Goal: Task Accomplishment & Management: Manage account settings

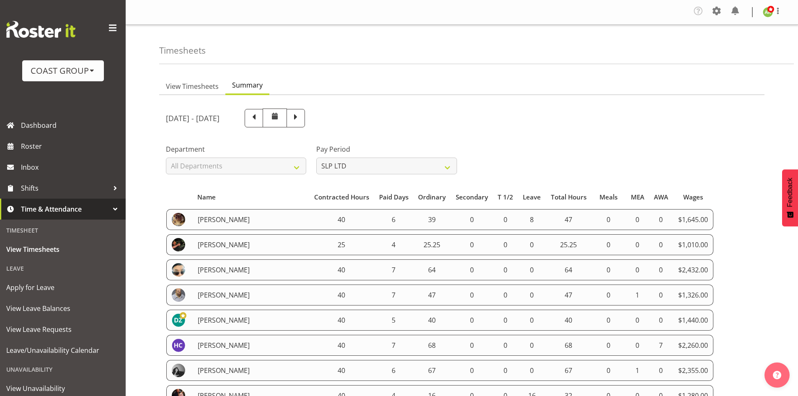
select select "23"
select select "6"
click at [199, 82] on span "View Timesheets" at bounding box center [192, 86] width 53 height 10
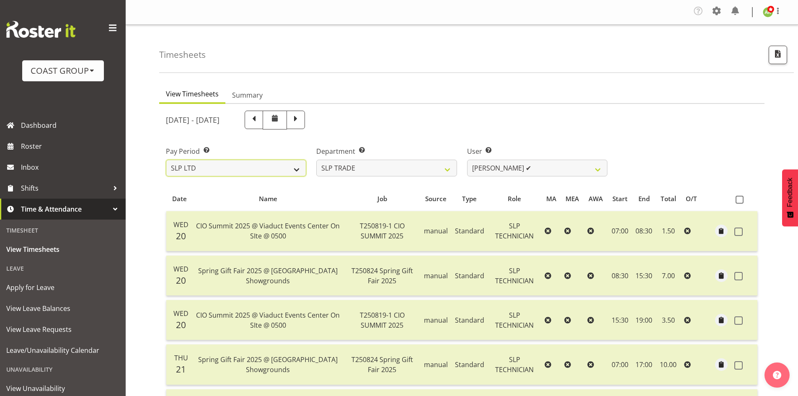
click at [240, 165] on select "SLP LTD EHS LTD DW LTD VEHICLES Carlton Events Hamilton 120 Limited Wellington …" at bounding box center [236, 168] width 140 height 17
select select "150"
click at [166, 160] on select "SLP LTD EHS LTD DW LTD VEHICLES Carlton Events Hamilton 120 Limited Wellington …" at bounding box center [236, 168] width 140 height 17
select select
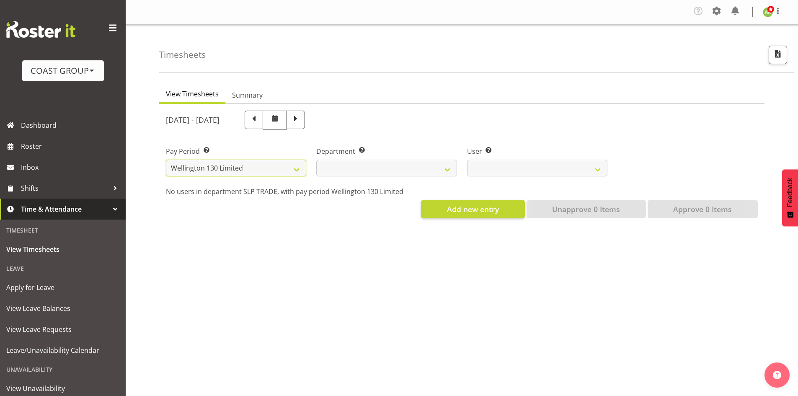
select select
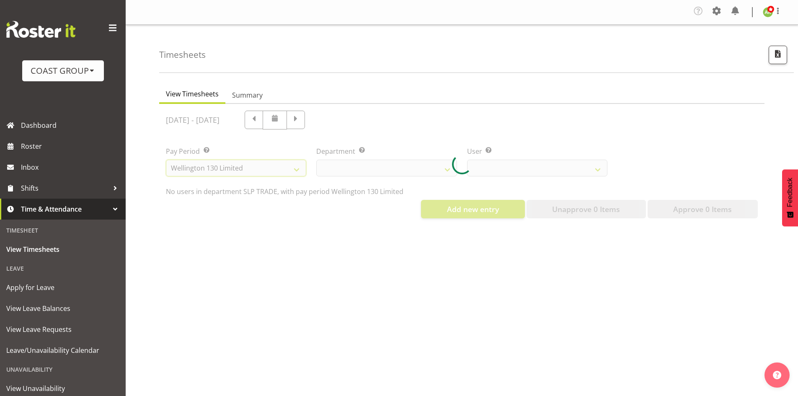
select select
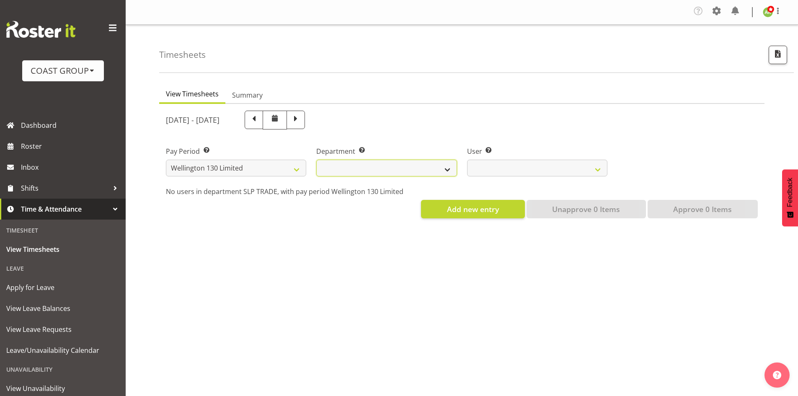
click at [413, 173] on select "[PERSON_NAME][GEOGRAPHIC_DATA]" at bounding box center [386, 168] width 140 height 17
select select "752"
click at [316, 160] on select "[PERSON_NAME][GEOGRAPHIC_DATA]" at bounding box center [386, 168] width 140 height 17
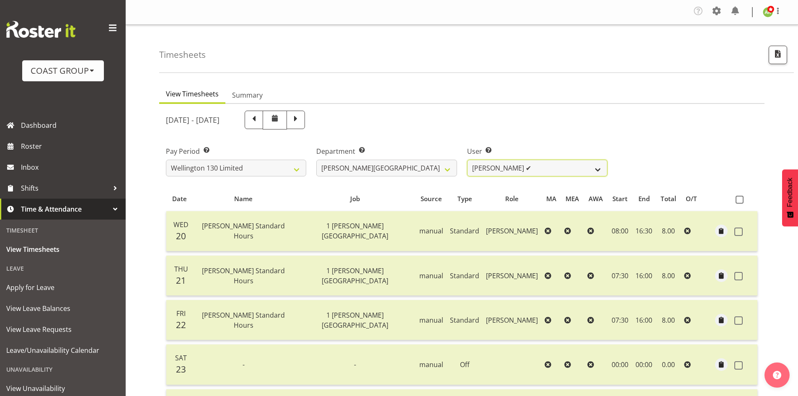
click at [537, 171] on select "Andreana Norris ✔ Antonios Ziogas ✔ Craig Paul Norris ❌ Gaki Ziogas ✔ Gladys Ma…" at bounding box center [537, 168] width 140 height 17
click at [781, 54] on span "button" at bounding box center [777, 53] width 11 height 11
select select "150"
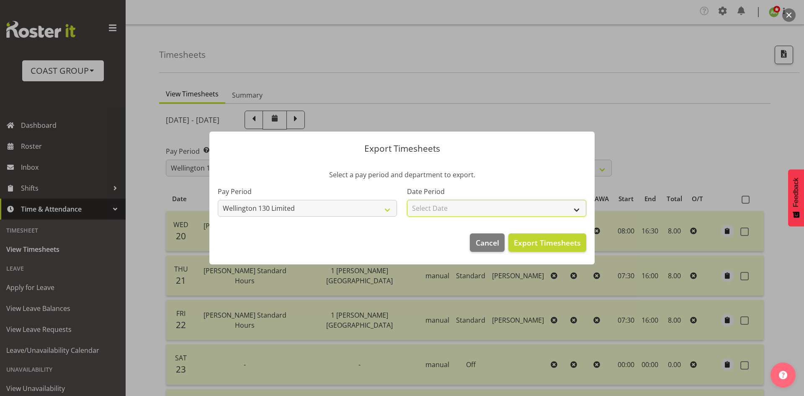
drag, startPoint x: 507, startPoint y: 211, endPoint x: 512, endPoint y: 209, distance: 5.4
click at [507, 211] on select "Select Date Week starting 27/08/2025 Week starting 20/08/2025 Week starting 13/…" at bounding box center [496, 208] width 179 height 17
select select "2025-08-20"
click at [407, 200] on select "Select Date Week starting 27/08/2025 Week starting 20/08/2025 Week starting 13/…" at bounding box center [496, 208] width 179 height 17
click at [547, 243] on span "Export Timesheets" at bounding box center [547, 242] width 67 height 11
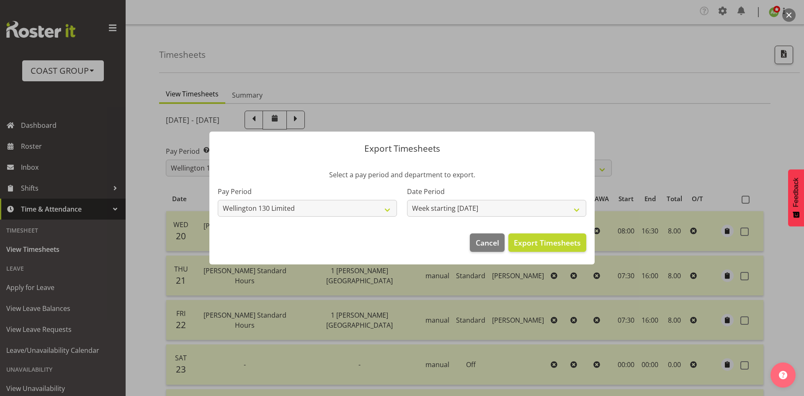
drag, startPoint x: 428, startPoint y: 100, endPoint x: 398, endPoint y: 97, distance: 30.3
click at [428, 100] on div at bounding box center [402, 198] width 804 height 396
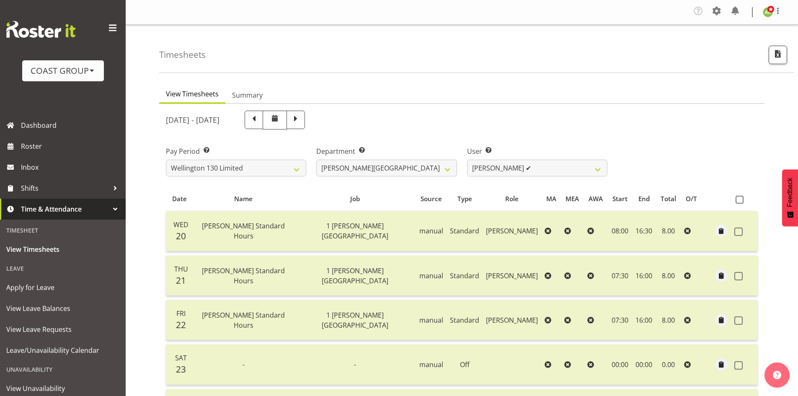
click at [268, 95] on ul "View Timesheets Summary" at bounding box center [461, 94] width 605 height 18
click at [262, 95] on link "Summary" at bounding box center [247, 96] width 44 height 18
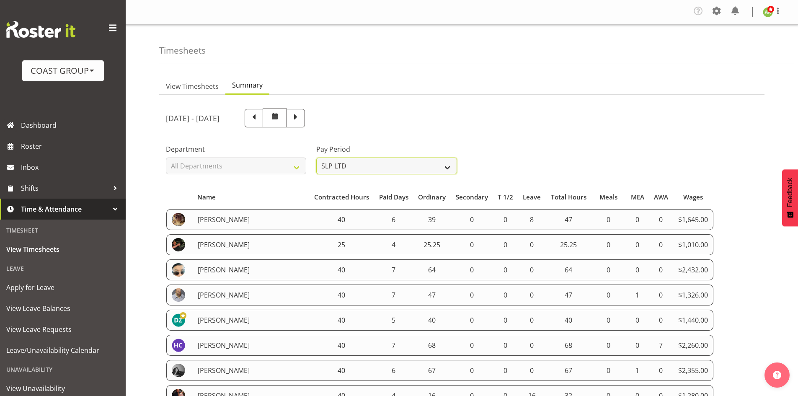
click at [406, 174] on select "All Pay Periods SLP LTD EHS LTD DW LTD VEHICLES Carlton Events Hamilton 120 Lim…" at bounding box center [386, 165] width 140 height 17
select select "150"
click at [316, 157] on select "All Pay Periods SLP LTD EHS LTD DW LTD VEHICLES Carlton Events Hamilton 120 Lim…" at bounding box center [386, 165] width 140 height 17
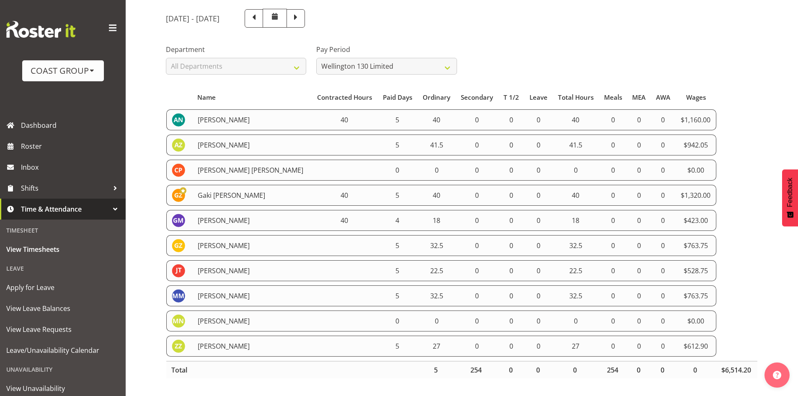
scroll to position [116, 0]
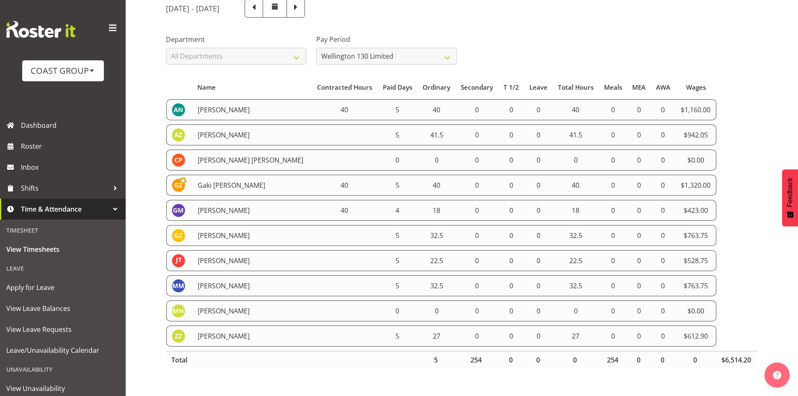
drag, startPoint x: 167, startPoint y: 102, endPoint x: 709, endPoint y: 327, distance: 586.8
click at [709, 327] on tbody "Andreana Norris 40 5 40 0 0 0 40 0 0 0 $1,160.00 Antonios Ziogas 5 41.5 0 0 0 4…" at bounding box center [461, 222] width 591 height 247
copy tbody "Andreana Norris 40 5 40 0 0 0 40 0 0 0 $1,160.00 Antonios Ziogas 5 41.5 0 0 0 4…"
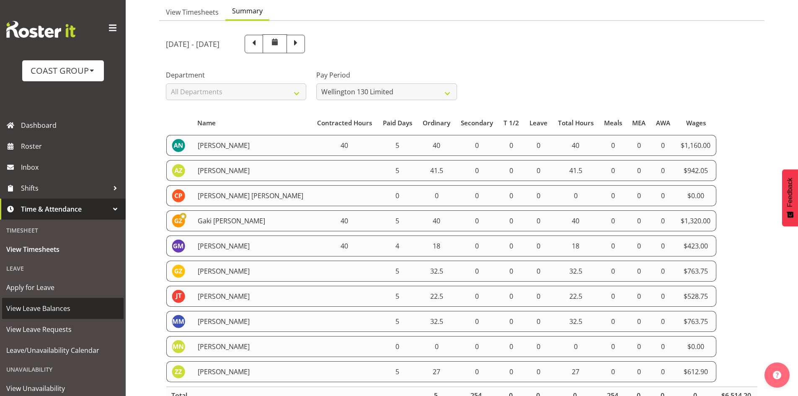
click at [61, 307] on span "View Leave Balances" at bounding box center [62, 308] width 113 height 13
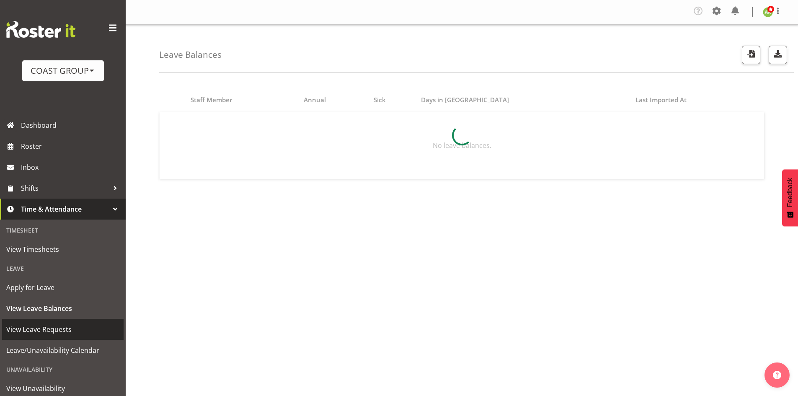
click at [56, 331] on span "View Leave Requests" at bounding box center [62, 329] width 113 height 13
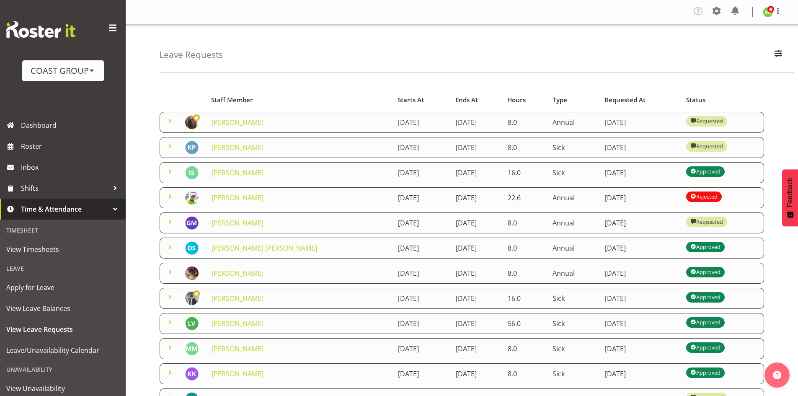
drag, startPoint x: 170, startPoint y: 121, endPoint x: 277, endPoint y: 121, distance: 107.2
click at [170, 121] on span at bounding box center [170, 121] width 10 height 10
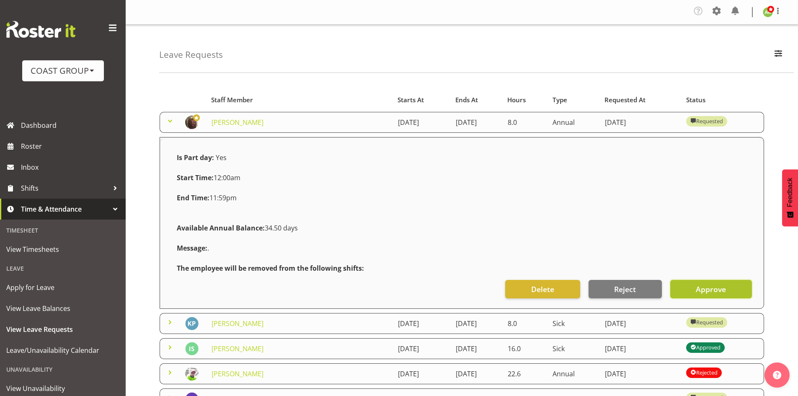
click at [729, 287] on button "Approve" at bounding box center [711, 289] width 82 height 18
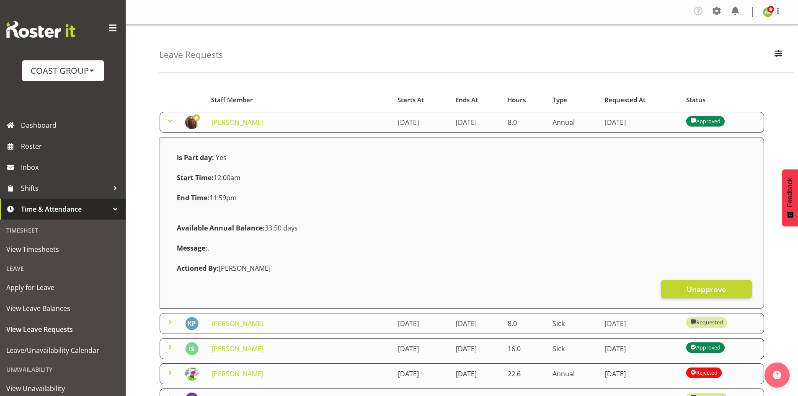
click at [165, 118] on td at bounding box center [170, 122] width 21 height 21
click at [167, 120] on span at bounding box center [170, 121] width 10 height 10
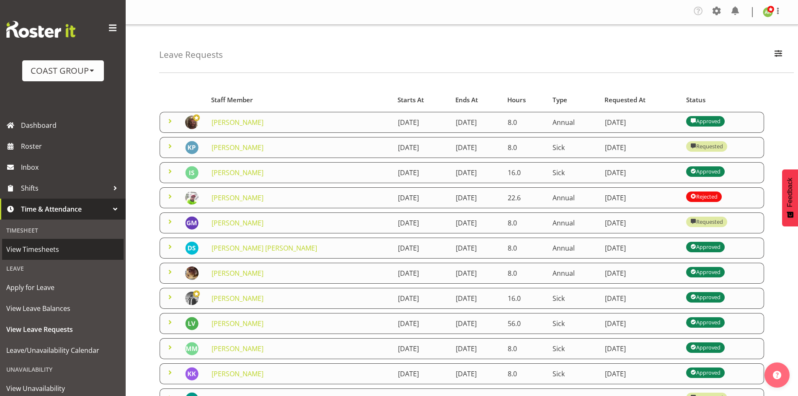
click at [41, 247] on span "View Timesheets" at bounding box center [62, 249] width 113 height 13
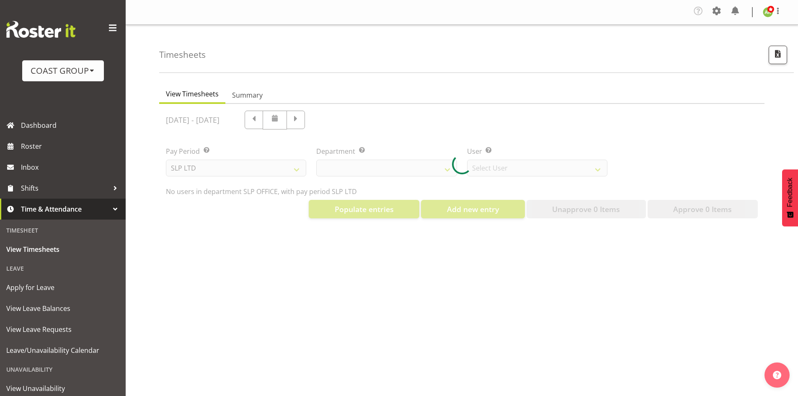
select select "25"
select select "7496"
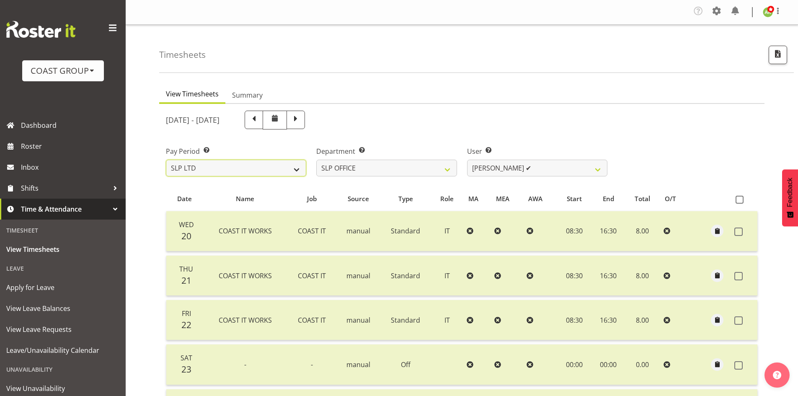
click at [268, 172] on select "SLP LTD EHS LTD DW LTD VEHICLES Carlton Events [PERSON_NAME] 120 Limited Wellin…" at bounding box center [236, 168] width 140 height 17
select select "149"
click at [166, 160] on select "SLP LTD EHS LTD DW LTD VEHICLES Carlton Events Hamilton 120 Limited Wellington …" at bounding box center [236, 168] width 140 height 17
select select
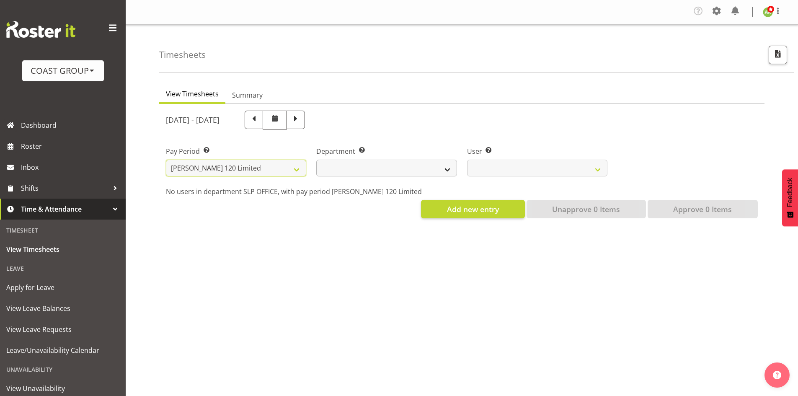
select select
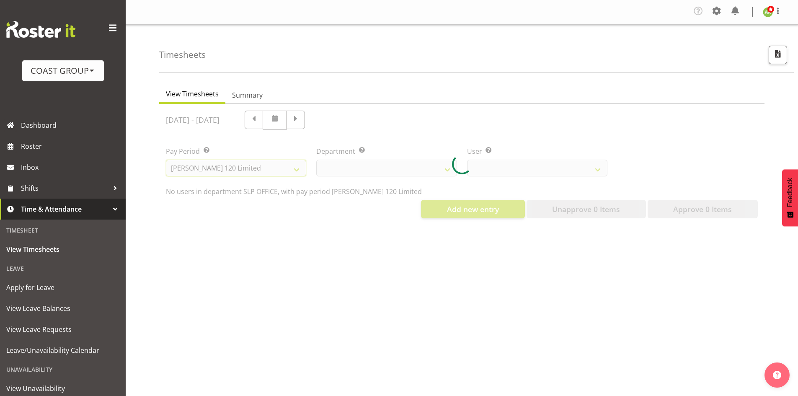
select select
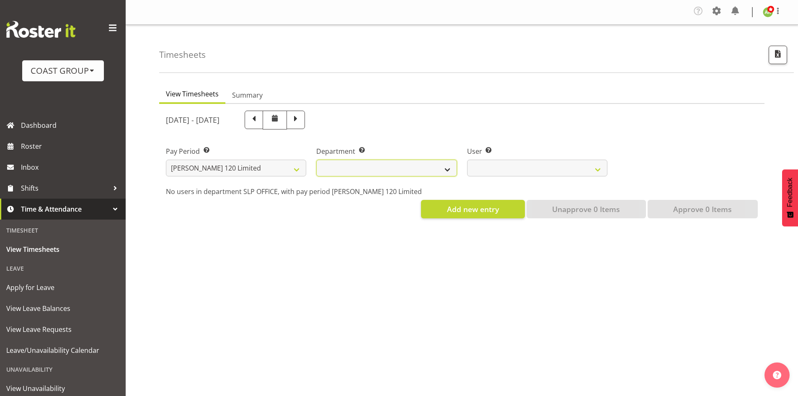
click at [402, 167] on select "[PERSON_NAME]" at bounding box center [386, 168] width 140 height 17
select select "751"
click at [316, 160] on select "[PERSON_NAME]" at bounding box center [386, 168] width 140 height 17
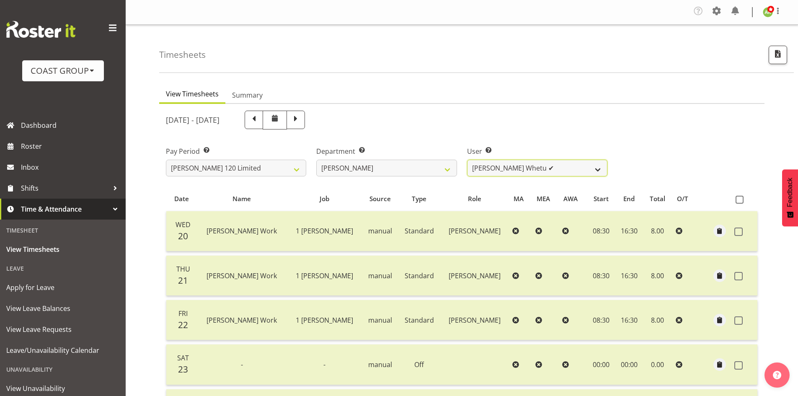
click at [570, 171] on select "Geoffrey Te Whetu ✔ Layton Gardener ✔ Olivia Lindale ✔ Stephanie Hill-Grant ✔ T…" at bounding box center [537, 168] width 140 height 17
click at [686, 142] on div "Pay Period Select which pay period you would like to view. SLP LTD EHS LTD DW L…" at bounding box center [462, 157] width 602 height 47
click at [774, 52] on span "button" at bounding box center [777, 53] width 11 height 11
select select "149"
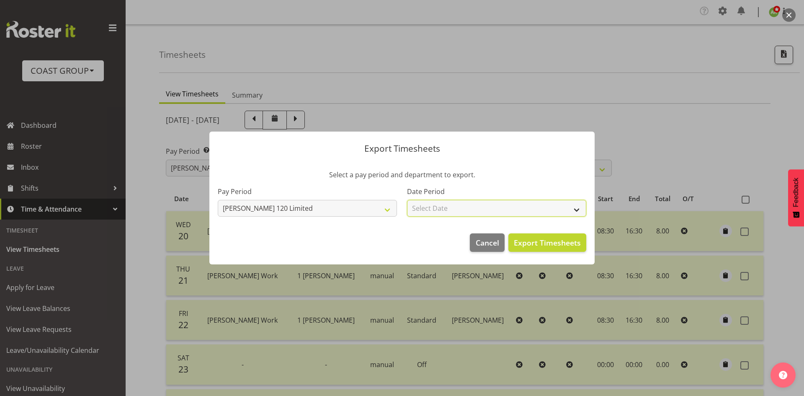
click at [560, 206] on select "Select Date Week starting 27/08/2025 Week starting 20/08/2025 Week starting 13/…" at bounding box center [496, 208] width 179 height 17
select select "2025-08-20"
click at [407, 200] on select "Select Date Week starting 27/08/2025 Week starting 20/08/2025 Week starting 13/…" at bounding box center [496, 208] width 179 height 17
click at [547, 244] on span "Export Timesheets" at bounding box center [547, 242] width 67 height 11
click at [412, 99] on div at bounding box center [402, 198] width 804 height 396
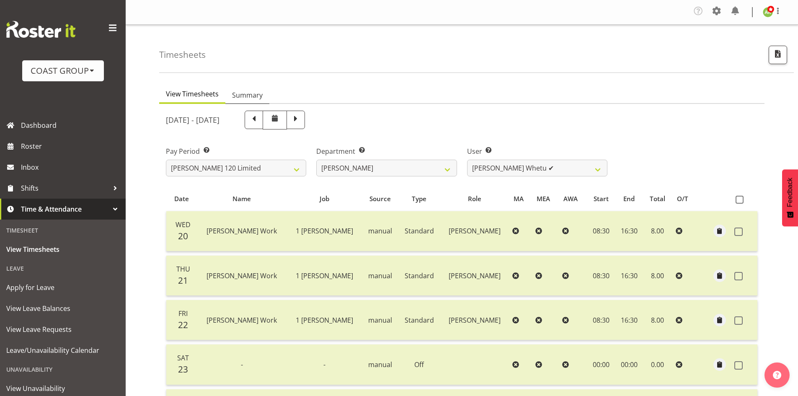
click at [240, 95] on span "Summary" at bounding box center [247, 95] width 31 height 10
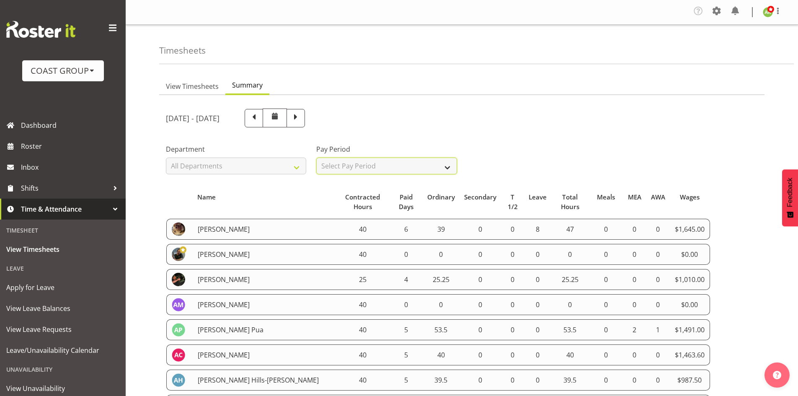
click at [372, 168] on select "Select Pay Period All Pay Periods SLP LTD EHS LTD DW LTD VEHICLES Carlton Event…" at bounding box center [386, 165] width 140 height 17
select select "149"
click at [316, 157] on select "Select Pay Period All Pay Periods SLP LTD EHS LTD DW LTD VEHICLES Carlton Event…" at bounding box center [386, 165] width 140 height 17
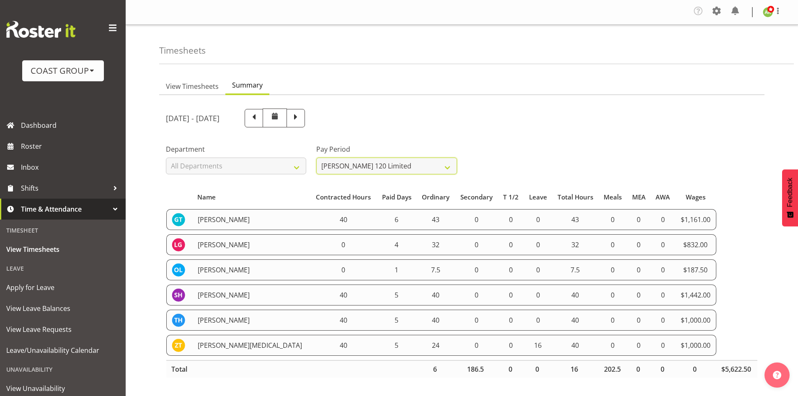
scroll to position [16, 0]
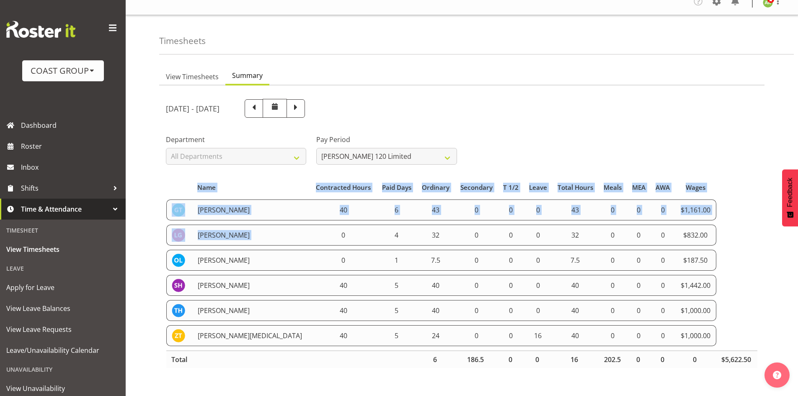
drag, startPoint x: 165, startPoint y: 202, endPoint x: 291, endPoint y: 216, distance: 126.9
click at [291, 216] on section "August 20th - August 26th 2025 Pay Period Select which pay period you would lik…" at bounding box center [461, 237] width 605 height 304
click at [248, 209] on td "Geoffrey Te Whetu" at bounding box center [252, 209] width 118 height 21
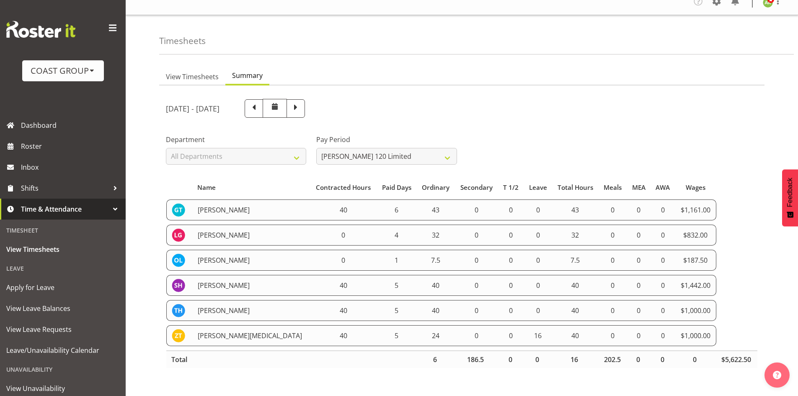
drag, startPoint x: 165, startPoint y: 203, endPoint x: 330, endPoint y: 231, distance: 167.8
click at [330, 231] on section "August 20th - August 26th 2025 Pay Period Select which pay period you would lik…" at bounding box center [461, 237] width 605 height 304
click at [310, 213] on td "40" at bounding box center [343, 209] width 66 height 21
drag, startPoint x: 164, startPoint y: 203, endPoint x: 247, endPoint y: 228, distance: 86.5
click at [247, 228] on section "August 20th - August 26th 2025 Pay Period Select which pay period you would lik…" at bounding box center [461, 237] width 605 height 304
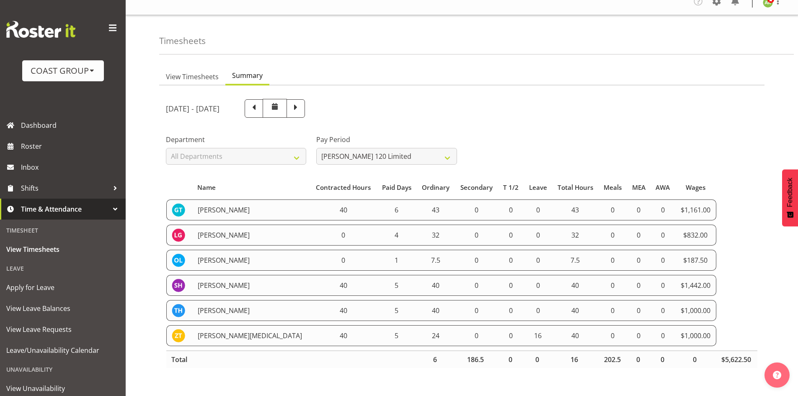
click at [225, 204] on td "Geoffrey Te Whetu" at bounding box center [252, 209] width 118 height 21
drag, startPoint x: 166, startPoint y: 202, endPoint x: 717, endPoint y: 327, distance: 564.6
click at [717, 327] on table "Name Contracted Hours Paid Days Ordinary Secondary T 1/2 Leave Total Hours Meal…" at bounding box center [462, 274] width 592 height 198
copy tbody "Geoffrey Te Whetu 40 6 43 0 0 0 43 0 0 0 $1,161.00 Layton Gardener 0 4 32 0 0 0…"
click at [200, 75] on span "View Timesheets" at bounding box center [192, 77] width 53 height 10
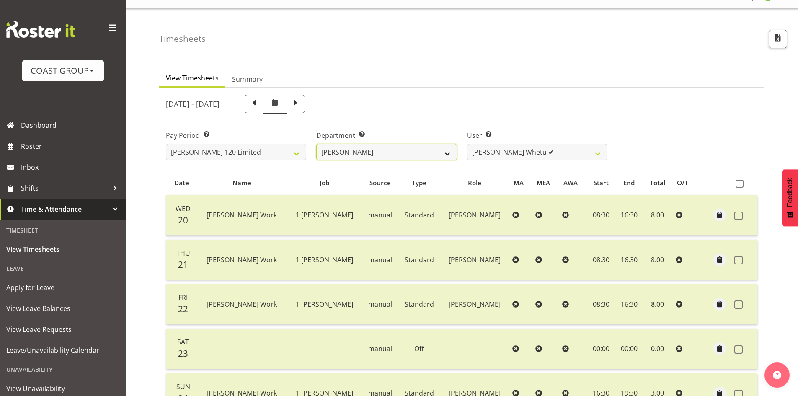
click at [381, 152] on select "[PERSON_NAME]" at bounding box center [386, 152] width 140 height 17
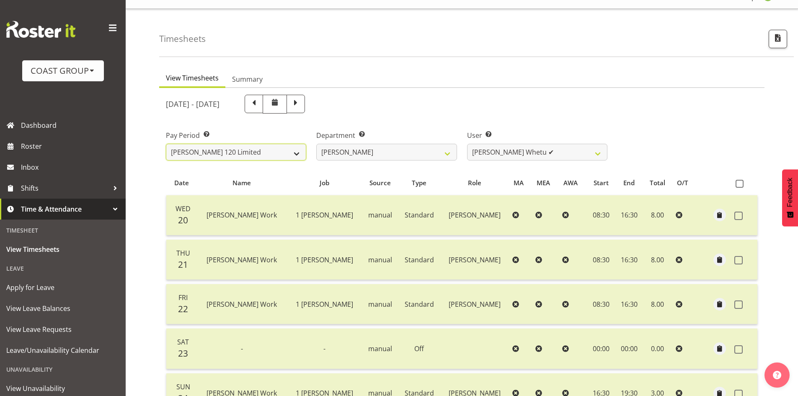
click at [274, 155] on select "SLP LTD EHS LTD DW LTD VEHICLES Carlton Events Hamilton 120 Limited Wellington …" at bounding box center [236, 152] width 140 height 17
select select "115"
click at [166, 144] on select "SLP LTD EHS LTD DW LTD VEHICLES Carlton Events Hamilton 120 Limited Wellington …" at bounding box center [236, 152] width 140 height 17
select select
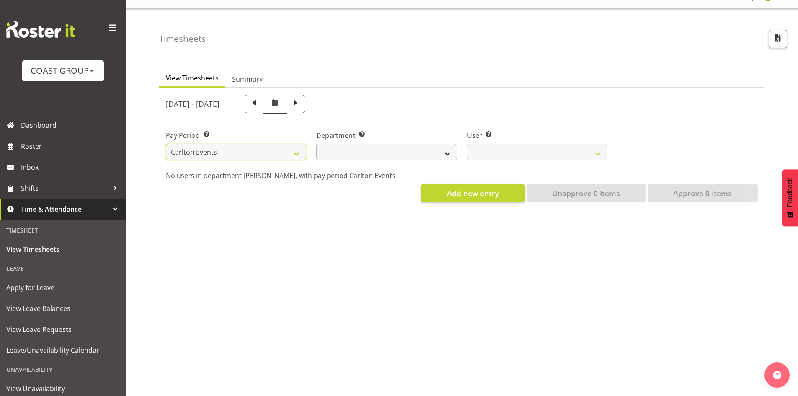
select select
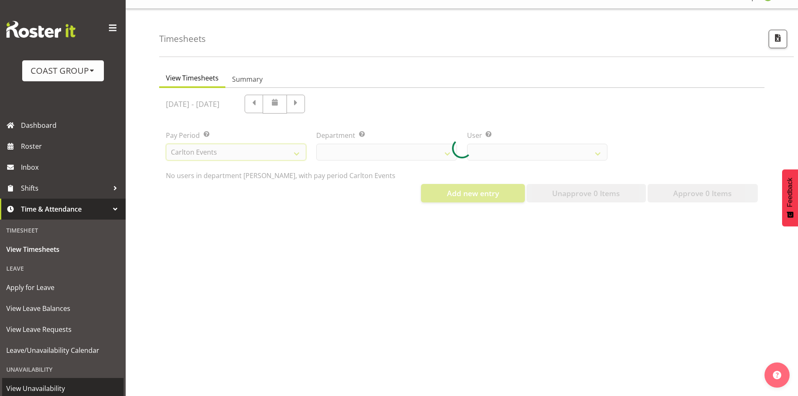
select select
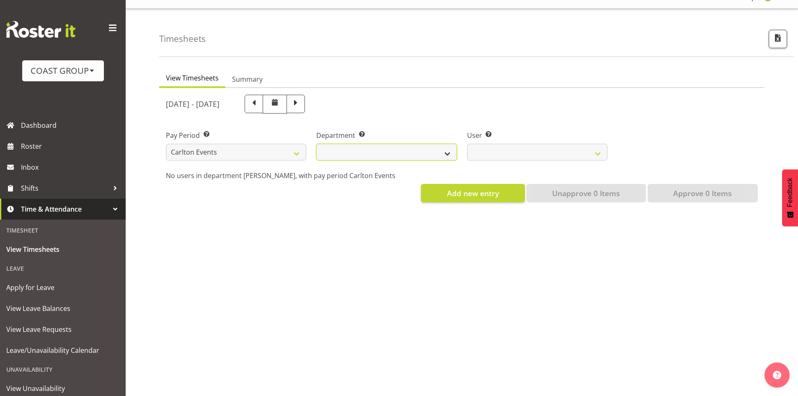
click at [399, 156] on select "CARLTON EVENTS" at bounding box center [386, 152] width 140 height 17
select select "477"
click at [316, 144] on select "CARLTON EVENTS" at bounding box center [386, 152] width 140 height 17
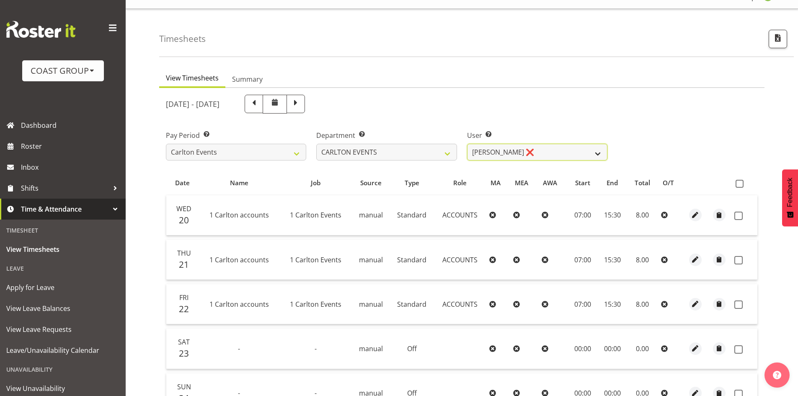
click at [563, 157] on select "Amanda Craig ❌ Antrim Kome ✔ Collin Amani ✔ Dayton Iobu ✔ Eteuati Waddie Carlto…" at bounding box center [537, 152] width 140 height 17
click at [781, 41] on span "button" at bounding box center [777, 37] width 11 height 11
select select "115"
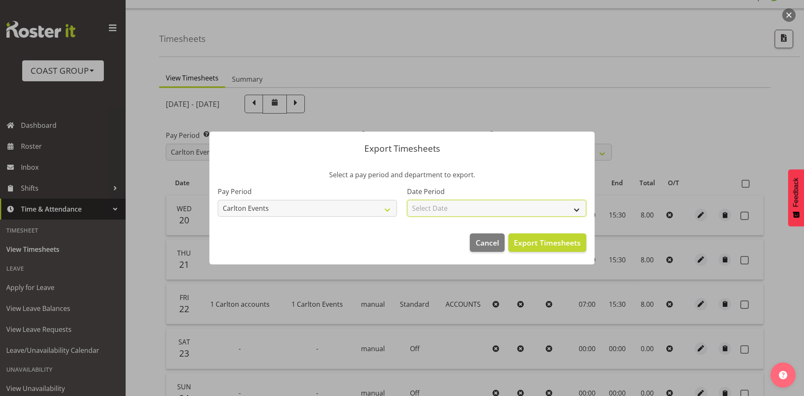
click at [452, 210] on select "Select Date Week starting 27/08/2025 Week starting 20/08/2025 Week starting 13/…" at bounding box center [496, 208] width 179 height 17
select select "2025-08-20"
click at [407, 200] on select "Select Date Week starting 27/08/2025 Week starting 20/08/2025 Week starting 13/…" at bounding box center [496, 208] width 179 height 17
click at [555, 242] on span "Export Timesheets" at bounding box center [547, 242] width 67 height 11
click at [247, 76] on div at bounding box center [402, 198] width 804 height 396
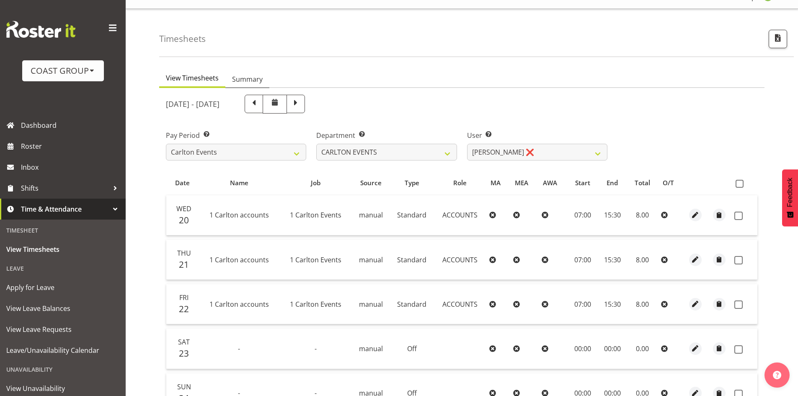
click at [252, 79] on span "Summary" at bounding box center [247, 79] width 31 height 10
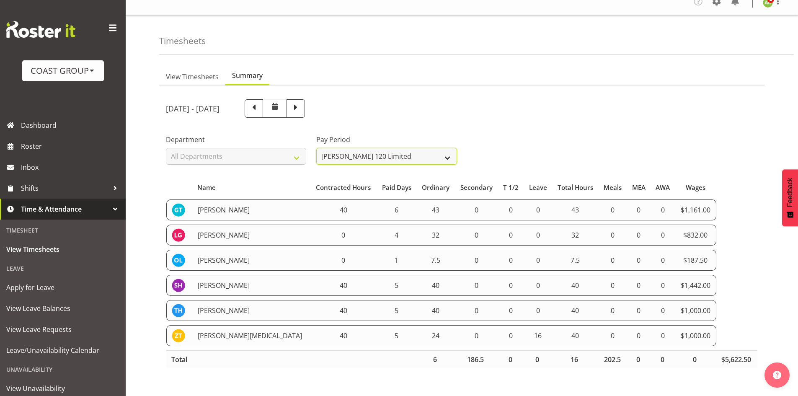
click at [428, 156] on select "All Pay Periods SLP LTD EHS LTD DW LTD VEHICLES Carlton Events Hamilton 120 Lim…" at bounding box center [386, 156] width 140 height 17
select select "115"
click at [316, 148] on select "All Pay Periods SLP LTD EHS LTD DW LTD VEHICLES Carlton Events Hamilton 120 Lim…" at bounding box center [386, 156] width 140 height 17
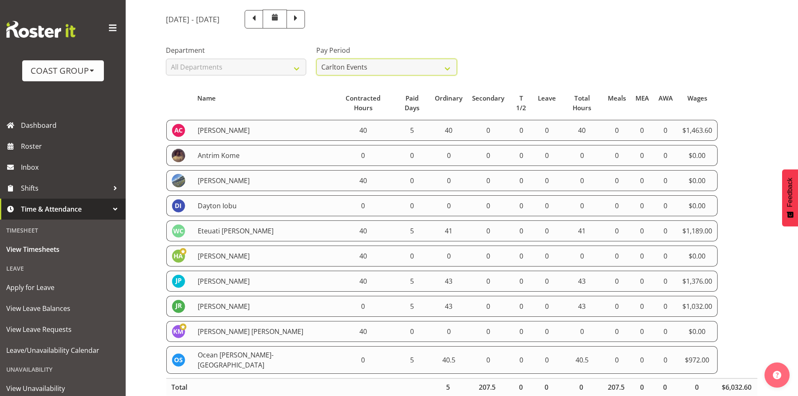
scroll to position [100, 0]
drag, startPoint x: 168, startPoint y: 118, endPoint x: 725, endPoint y: 356, distance: 606.0
click at [725, 356] on table "Name Contracted Hours Paid Days Ordinary Secondary T 1/2 Leave Total Hours Meal…" at bounding box center [462, 242] width 592 height 314
copy tbody "Amanda Craig 40 5 40 0 0 0 40 0 0 0 $1,463.60 Antrim Kome 0 0 0 0 0 0 0 0 0 0 $…"
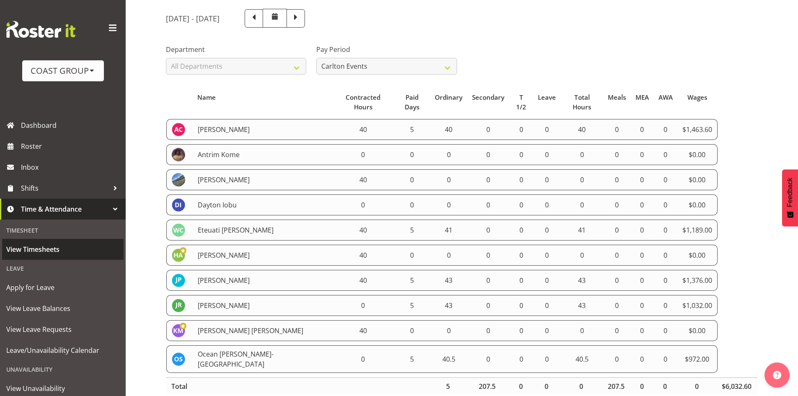
click at [55, 252] on span "View Timesheets" at bounding box center [62, 249] width 113 height 13
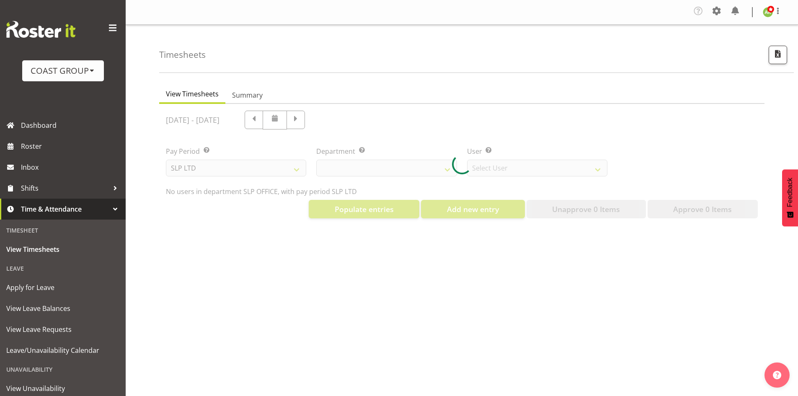
click at [268, 171] on div at bounding box center [461, 164] width 605 height 121
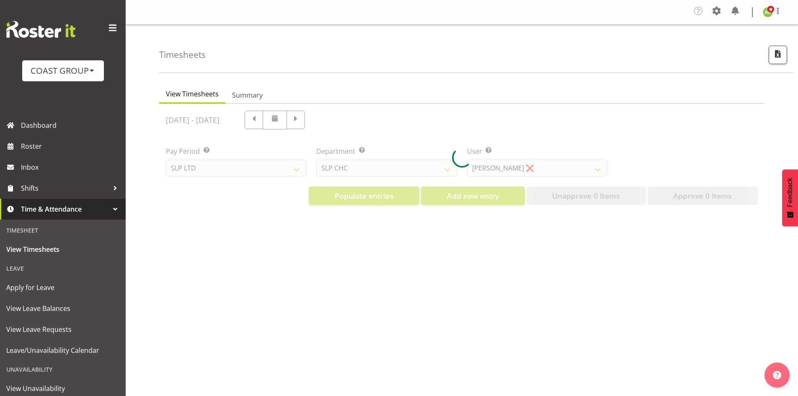
select select "25"
select select "7496"
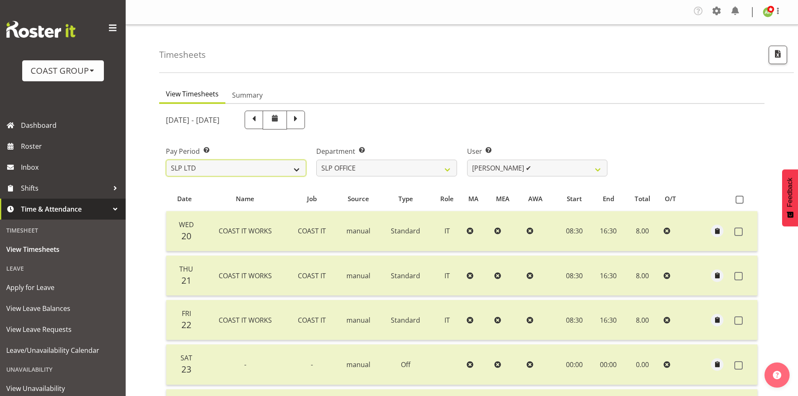
click at [276, 166] on select "SLP LTD EHS LTD DW LTD VEHICLES Carlton Events Hamilton 120 Limited Wellington …" at bounding box center [236, 168] width 140 height 17
select select "7"
click at [166, 160] on select "SLP LTD EHS LTD DW LTD VEHICLES Carlton Events Hamilton 120 Limited Wellington …" at bounding box center [236, 168] width 140 height 17
select select
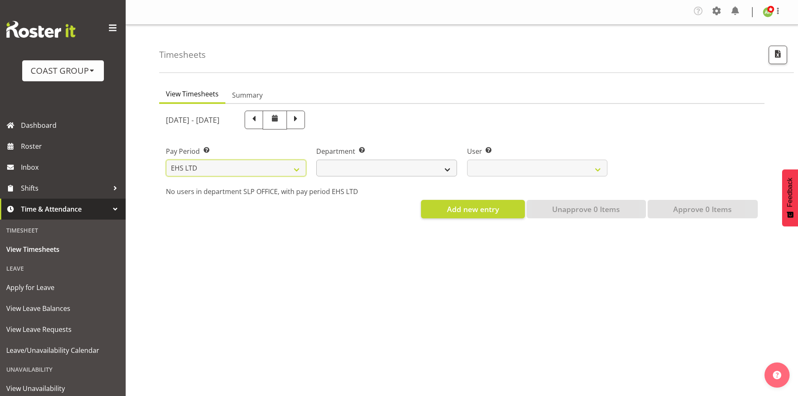
select select
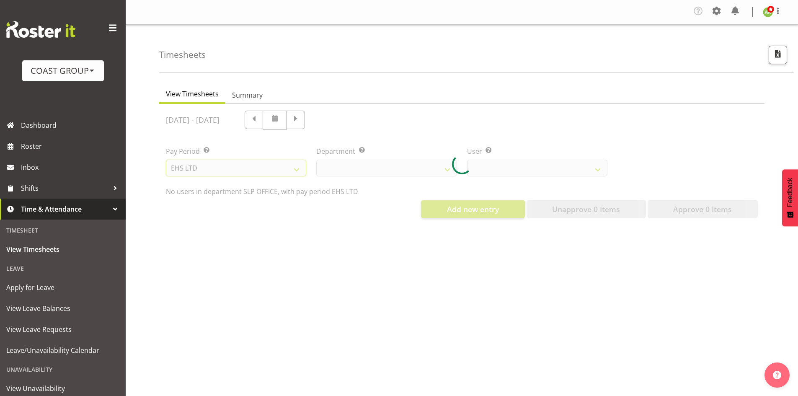
select select
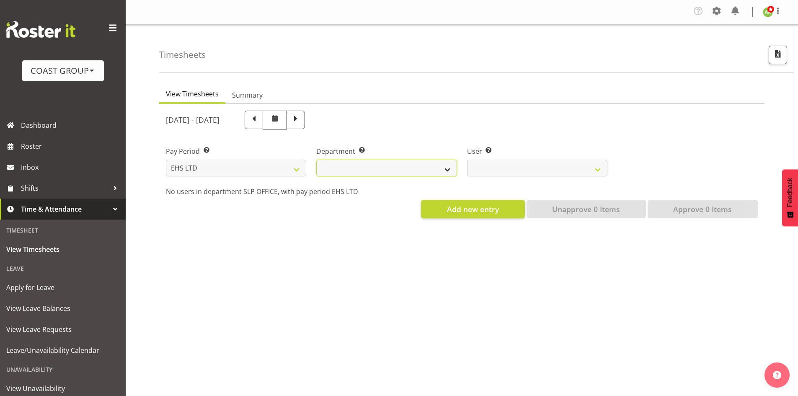
click at [384, 170] on select "EHS AKL ACCOUNTS EHS AKL CARPET EHS AKL D&B EHS AKL DESIGNER EHS AKL FURNITURE …" at bounding box center [386, 168] width 140 height 17
click at [316, 160] on select "EHS AKL ACCOUNTS EHS AKL CARPET EHS AKL D&B EHS AKL DESIGNER EHS AKL FURNITURE …" at bounding box center [386, 168] width 140 height 17
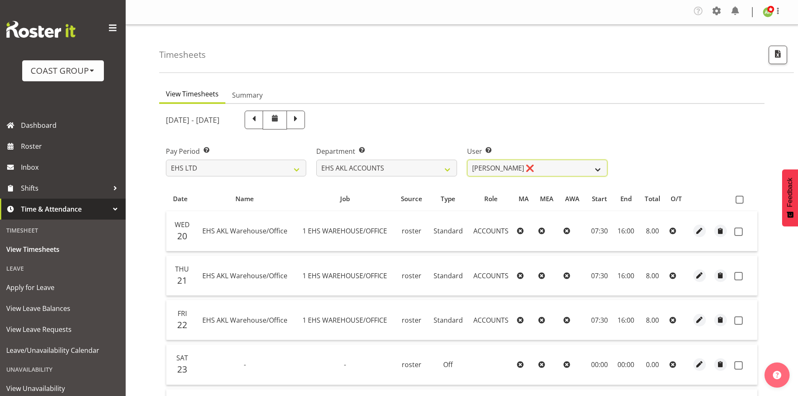
click at [561, 170] on select "Angela Kerrigan ❌ Michelle Xiang ❌ Rissa (Thitiphat) Preecharujiroj ❌ Seon Youn…" at bounding box center [537, 168] width 140 height 17
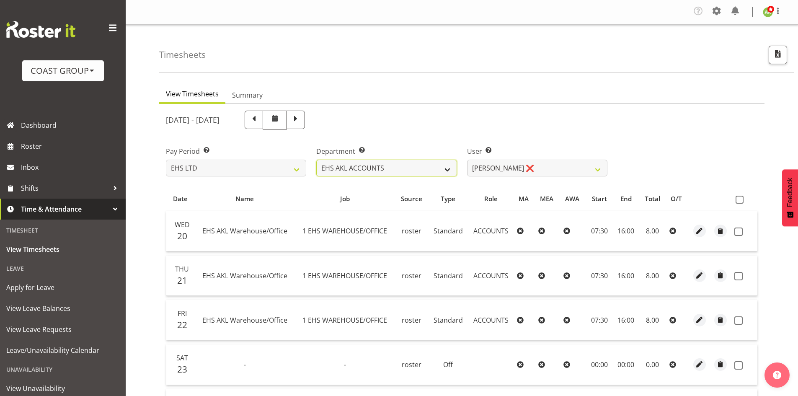
click at [410, 164] on select "EHS AKL ACCOUNTS EHS AKL CARPET EHS AKL D&B EHS AKL DESIGNER EHS AKL FURNITURE …" at bounding box center [386, 168] width 140 height 17
click at [316, 160] on select "EHS AKL ACCOUNTS EHS AKL CARPET EHS AKL D&B EHS AKL DESIGNER EHS AKL FURNITURE …" at bounding box center [386, 168] width 140 height 17
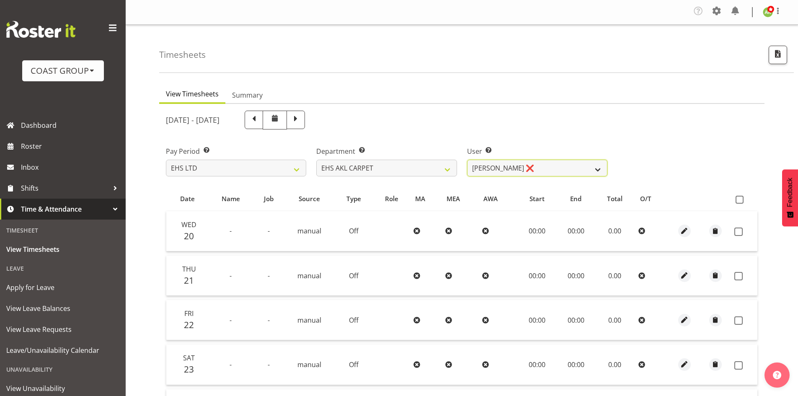
click at [571, 167] on select "Brittany Taylor ❌ Charwen Vaevaepare ❌ Kelsey Keutenius ❌ Leo Faalogo ❌ Marley …" at bounding box center [537, 168] width 140 height 17
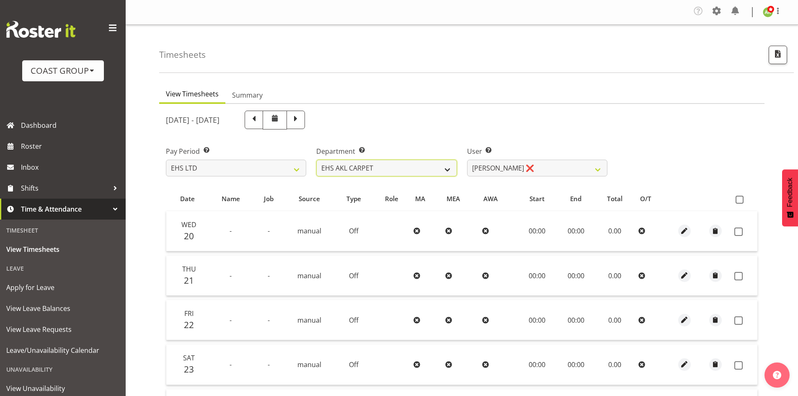
click at [411, 165] on select "EHS AKL ACCOUNTS EHS AKL CARPET EHS AKL D&B EHS AKL DESIGNER EHS AKL FURNITURE …" at bounding box center [386, 168] width 140 height 17
click at [316, 160] on select "EHS AKL ACCOUNTS EHS AKL CARPET EHS AKL D&B EHS AKL DESIGNER EHS AKL FURNITURE …" at bounding box center [386, 168] width 140 height 17
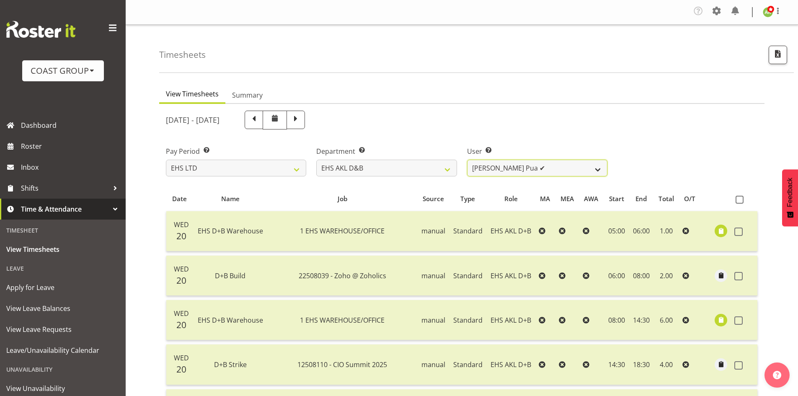
click at [566, 170] on select "Aleki Palu Pua ✔ Ben Dewes ✔ David Forte ✔ Durham Foster ✔ Ihaka Roberts ✔ Joe …" at bounding box center [537, 168] width 140 height 17
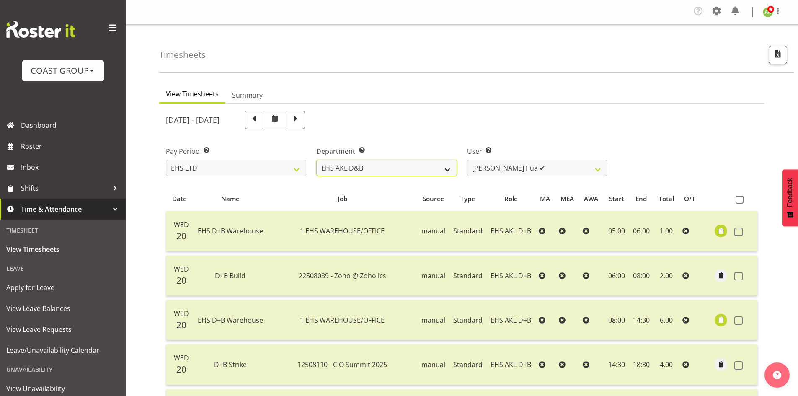
click at [423, 170] on select "EHS AKL ACCOUNTS EHS AKL CARPET EHS AKL D&B EHS AKL DESIGNER EHS AKL FURNITURE …" at bounding box center [386, 168] width 140 height 17
click at [316, 160] on select "EHS AKL ACCOUNTS EHS AKL CARPET EHS AKL D&B EHS AKL DESIGNER EHS AKL FURNITURE …" at bounding box center [386, 168] width 140 height 17
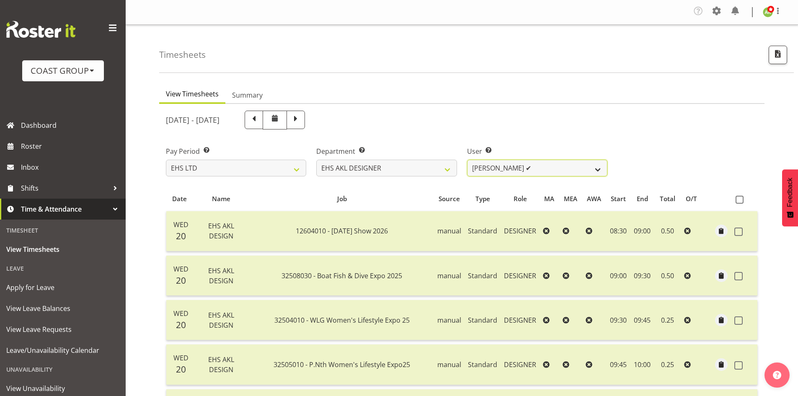
click at [544, 170] on select "Daniel An ✔ Maria Scarabino ✔ Mathew Rolle ✔ Sebastian Ibanez ✔ Yunlin Xie ✔" at bounding box center [537, 168] width 140 height 17
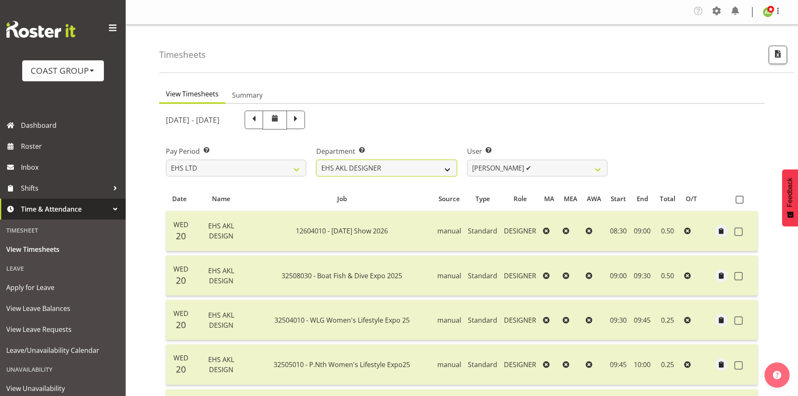
click at [392, 172] on select "EHS AKL ACCOUNTS EHS AKL CARPET EHS AKL D&B EHS AKL DESIGNER EHS AKL FURNITURE …" at bounding box center [386, 168] width 140 height 17
click at [316, 160] on select "EHS AKL ACCOUNTS EHS AKL CARPET EHS AKL D&B EHS AKL DESIGNER EHS AKL FURNITURE …" at bounding box center [386, 168] width 140 height 17
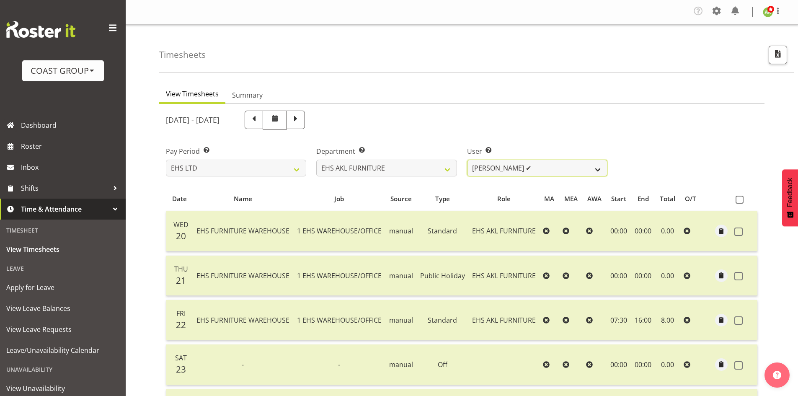
click at [548, 172] on select "Daniel Tini ✔ Filipo Iupeli ✔ Harley Wongpayuk ✔ Malae Toleafoa ✔ Manase Ward ✔…" at bounding box center [537, 168] width 140 height 17
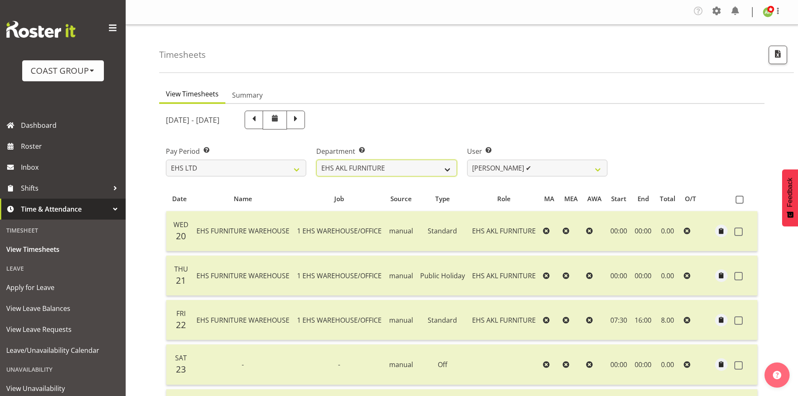
click at [446, 173] on select "EHS AKL ACCOUNTS EHS AKL CARPET EHS AKL D&B EHS AKL DESIGNER EHS AKL FURNITURE …" at bounding box center [386, 168] width 140 height 17
click at [316, 160] on select "EHS AKL ACCOUNTS EHS AKL CARPET EHS AKL D&B EHS AKL DESIGNER EHS AKL FURNITURE …" at bounding box center [386, 168] width 140 height 17
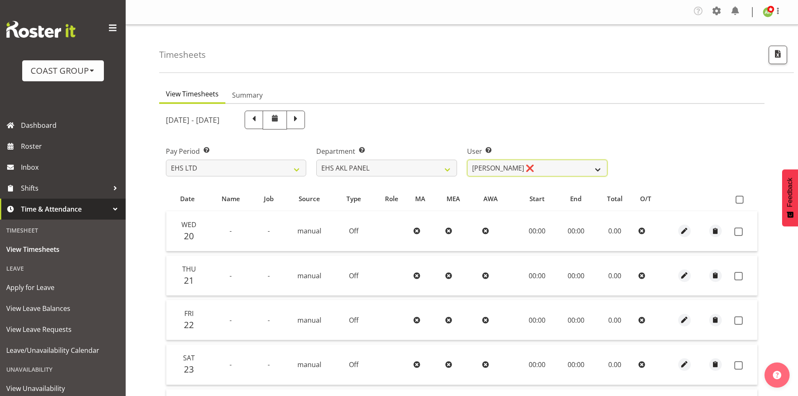
click at [554, 169] on select "Abe Denton ❌ Cameron Phillips ❌ Chad Phillips ❌ Emmett Denton ❌ Fiona Berghoffe…" at bounding box center [537, 168] width 140 height 17
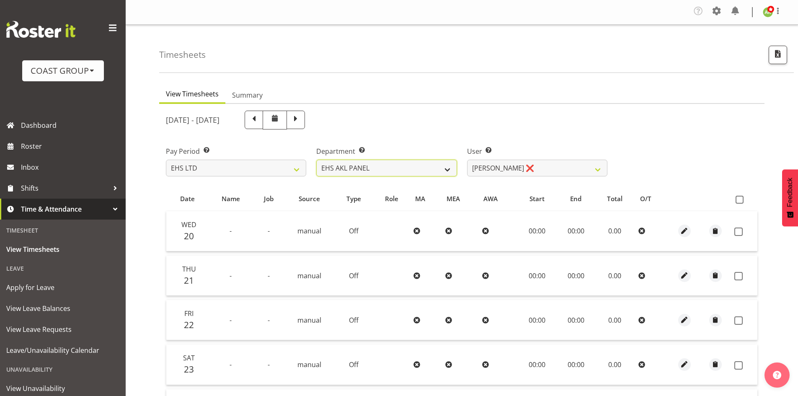
click at [420, 168] on select "EHS AKL ACCOUNTS EHS AKL CARPET EHS AKL D&B EHS AKL DESIGNER EHS AKL FURNITURE …" at bounding box center [386, 168] width 140 height 17
select select "40"
click at [316, 160] on select "EHS AKL ACCOUNTS EHS AKL CARPET EHS AKL D&B EHS AKL DESIGNER EHS AKL FURNITURE …" at bounding box center [386, 168] width 140 height 17
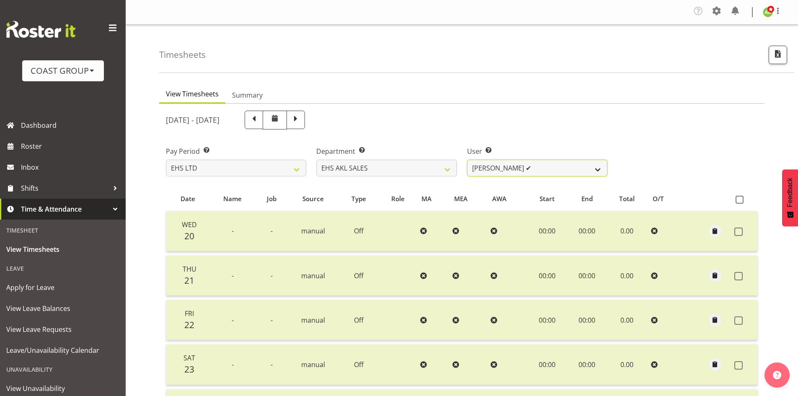
click at [567, 170] on select "Aleisha Midgley ✔ Annie Lister ✔ Bryony Spence ❌ Christina Jaramillo ✔ Dane Bot…" at bounding box center [537, 168] width 140 height 17
select select "10236"
click at [467, 160] on select "Aleisha Midgley ✔ Annie Lister ✔ Bryony Spence ❌ Christina Jaramillo ✔ Dane Bot…" at bounding box center [537, 168] width 140 height 17
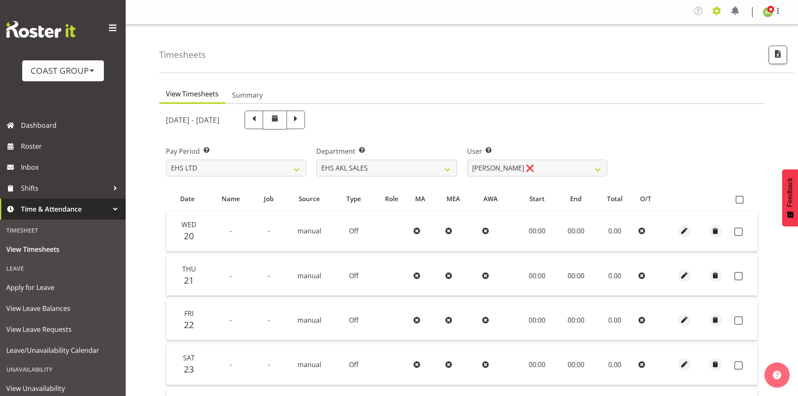
click at [716, 9] on span at bounding box center [716, 10] width 13 height 13
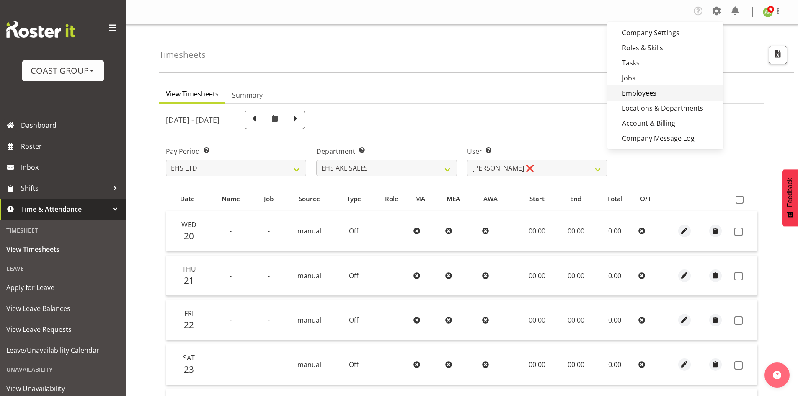
click at [649, 91] on link "Employees" at bounding box center [665, 92] width 116 height 15
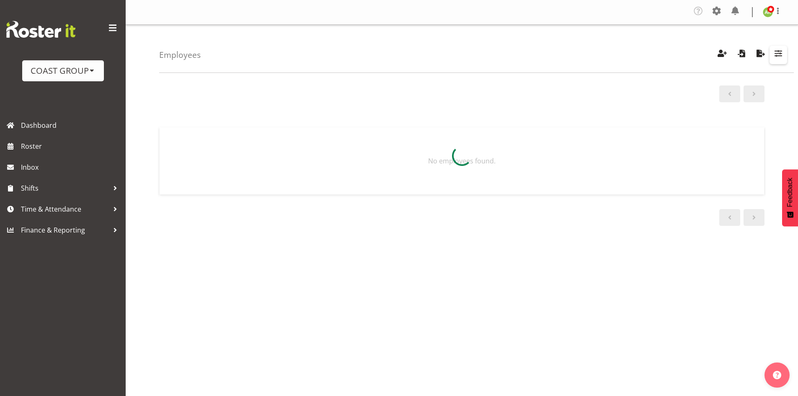
click at [780, 57] on span "button" at bounding box center [778, 53] width 11 height 11
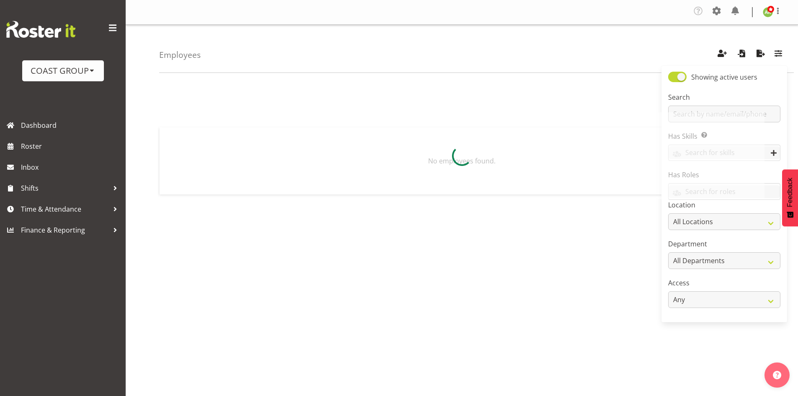
click at [712, 116] on div at bounding box center [461, 155] width 605 height 87
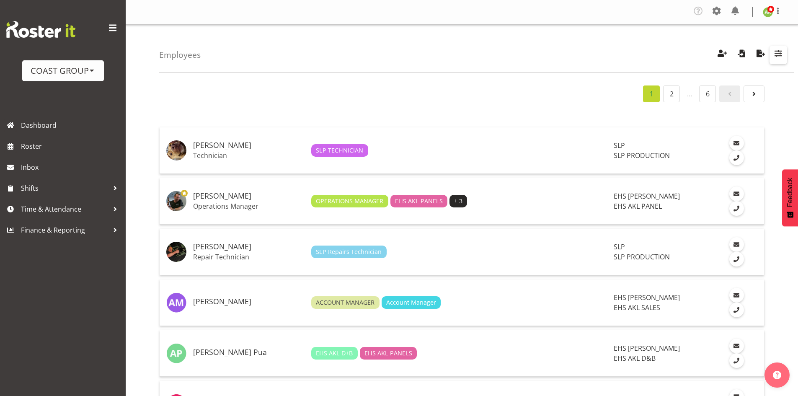
click at [777, 59] on span "button" at bounding box center [778, 53] width 11 height 11
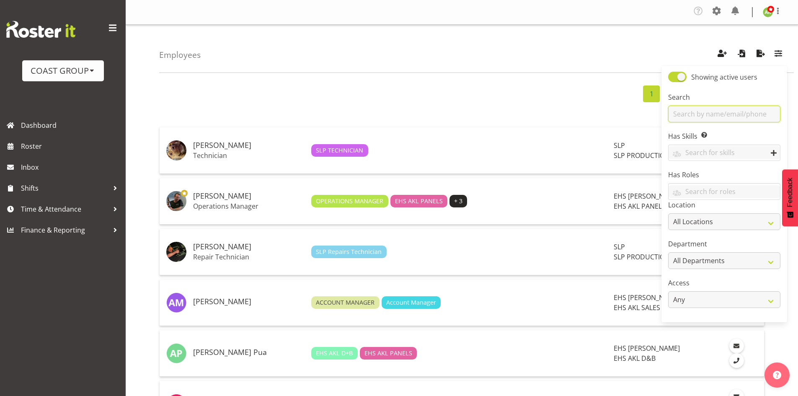
click at [723, 116] on input "text" at bounding box center [724, 114] width 112 height 17
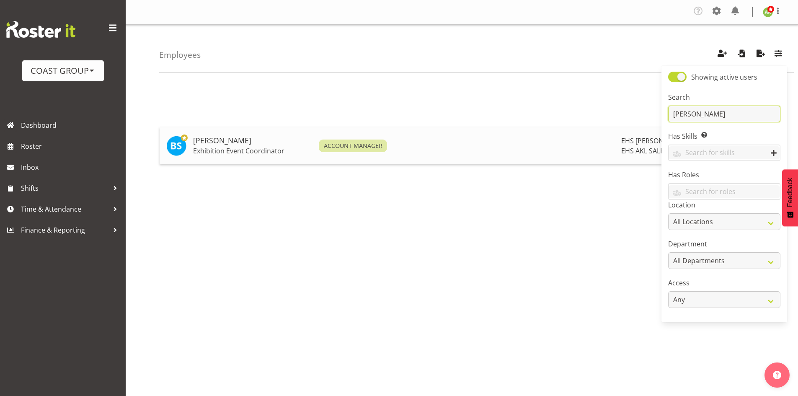
type input "[PERSON_NAME]"
click at [232, 147] on p "Exhibition Event Coordinator" at bounding box center [252, 151] width 119 height 8
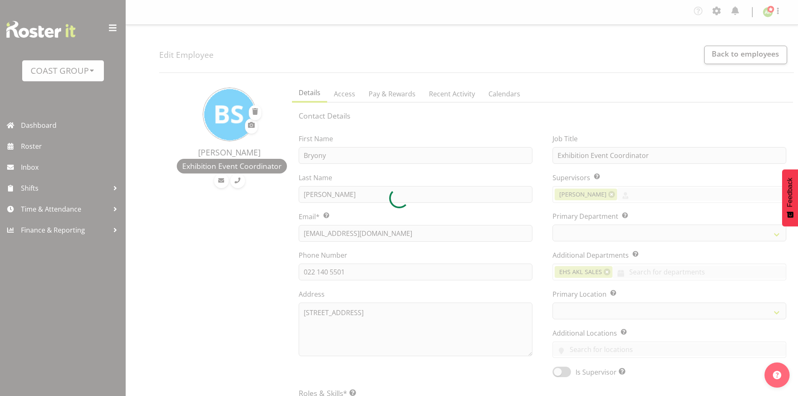
select select "TimelineWeek"
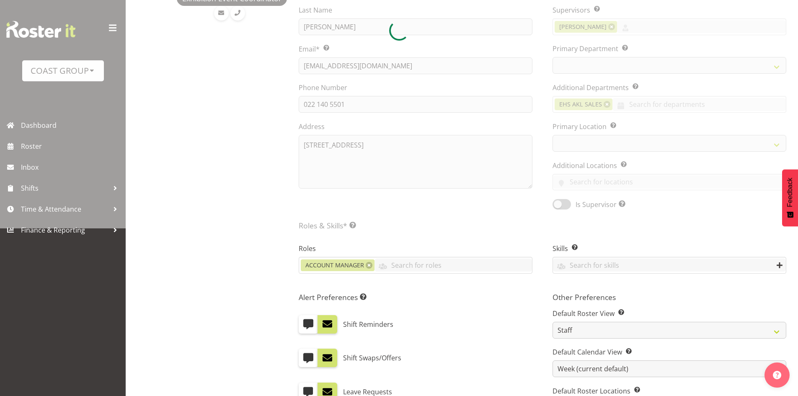
select select
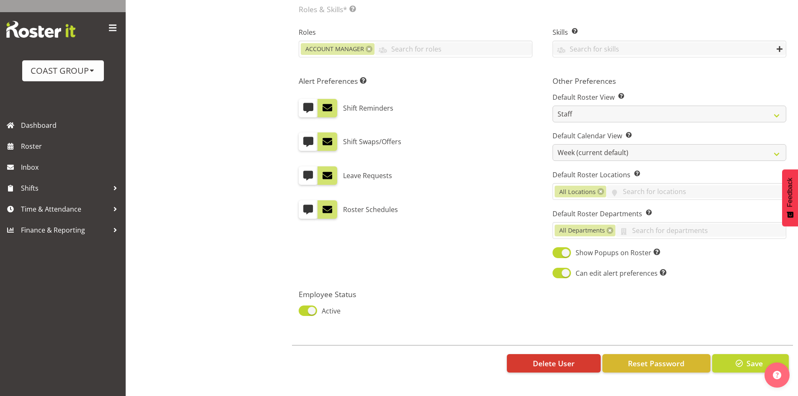
select select
click at [303, 307] on span at bounding box center [308, 310] width 18 height 10
click at [303, 308] on input "Active" at bounding box center [301, 310] width 5 height 5
checkbox input "false"
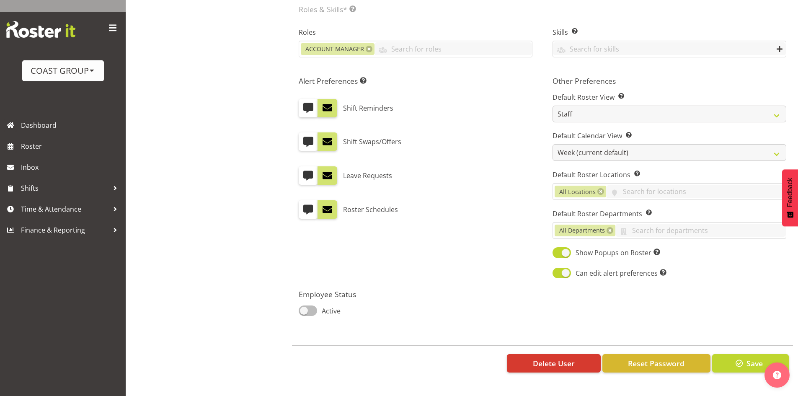
select select
select select "35"
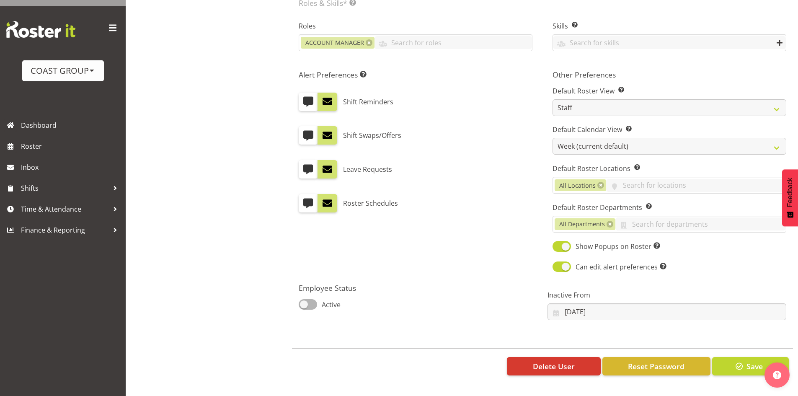
select select "40"
click at [732, 366] on button "Save" at bounding box center [750, 366] width 77 height 18
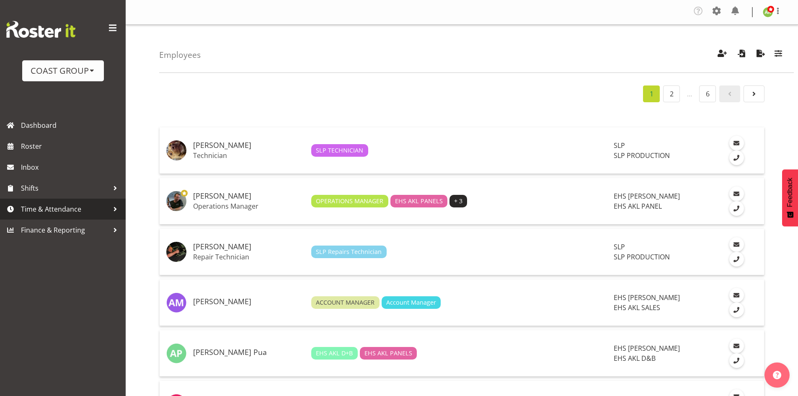
click at [76, 210] on span "Time & Attendance" at bounding box center [65, 209] width 88 height 13
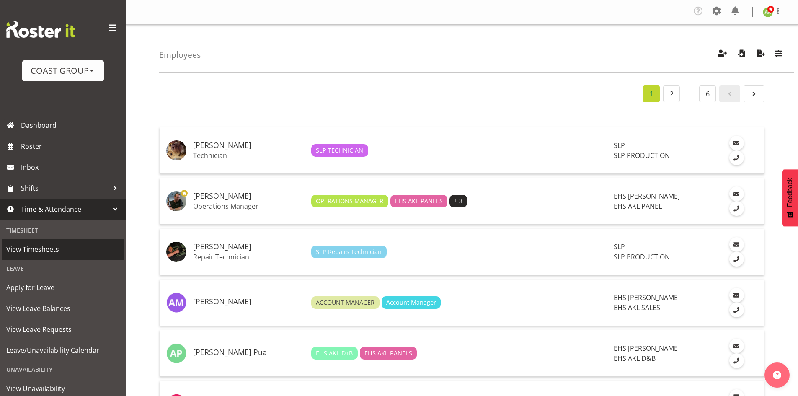
click at [56, 247] on span "View Timesheets" at bounding box center [62, 249] width 113 height 13
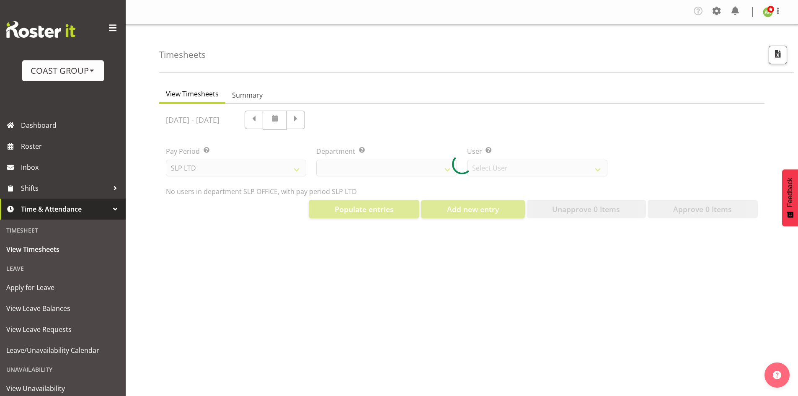
click at [294, 168] on div at bounding box center [461, 164] width 605 height 121
select select "25"
select select "7496"
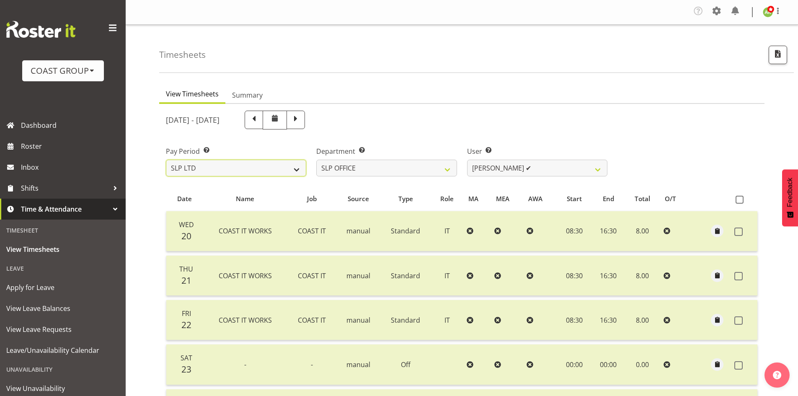
click at [242, 167] on select "SLP LTD EHS LTD DW LTD VEHICLES Carlton Events [PERSON_NAME] 120 Limited Wellin…" at bounding box center [236, 168] width 140 height 17
select select "7"
click at [166, 160] on select "SLP LTD EHS LTD DW LTD VEHICLES Carlton Events Hamilton 120 Limited Wellington …" at bounding box center [236, 168] width 140 height 17
select select
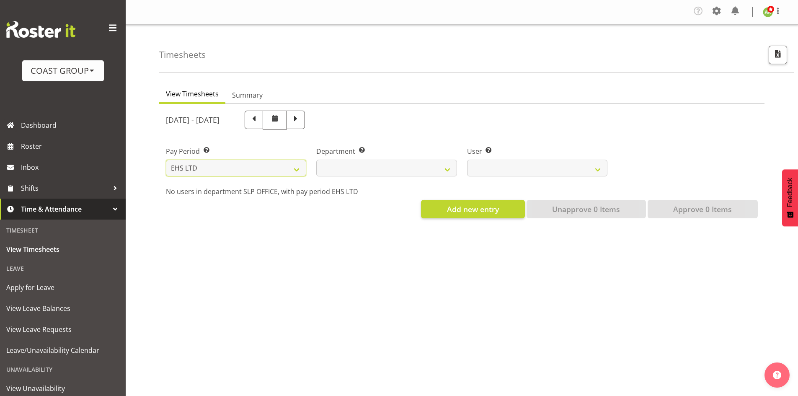
select select
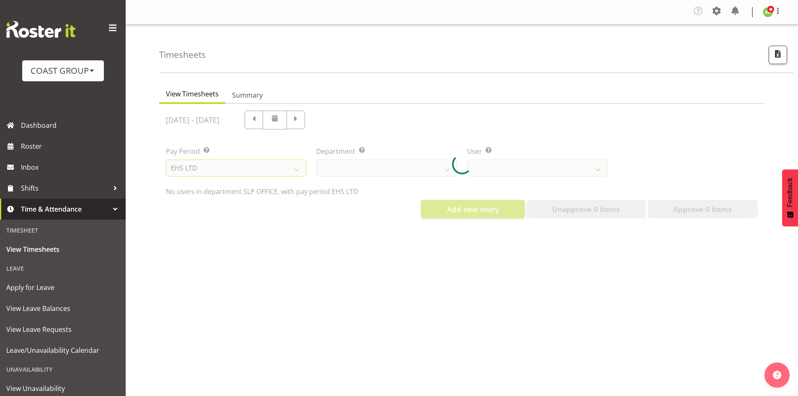
select select
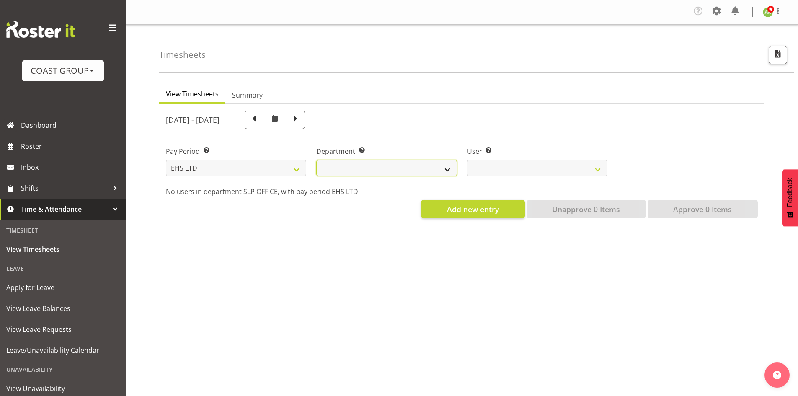
click at [413, 170] on select "EHS AKL ACCOUNTS EHS AKL CARPET EHS AKL D&B EHS AKL DESIGNER EHS AKL FURNITURE …" at bounding box center [386, 168] width 140 height 17
select select "40"
click at [316, 160] on select "EHS AKL ACCOUNTS EHS AKL CARPET EHS AKL D&B EHS AKL DESIGNER EHS AKL FURNITURE …" at bounding box center [386, 168] width 140 height 17
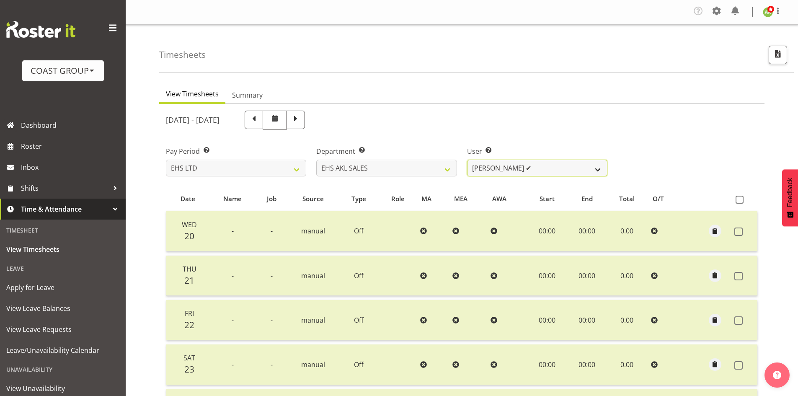
click at [539, 167] on select "Aleisha Midgley ✔ Annie Lister ✔ Bryony Spence ❌ Christina Jaramillo ✔ Dane Bot…" at bounding box center [537, 168] width 140 height 17
select select "1127"
click at [467, 160] on select "Aleisha Midgley ✔ Annie Lister ✔ Bryony Spence ❌ Christina Jaramillo ✔ Dane Bot…" at bounding box center [537, 168] width 140 height 17
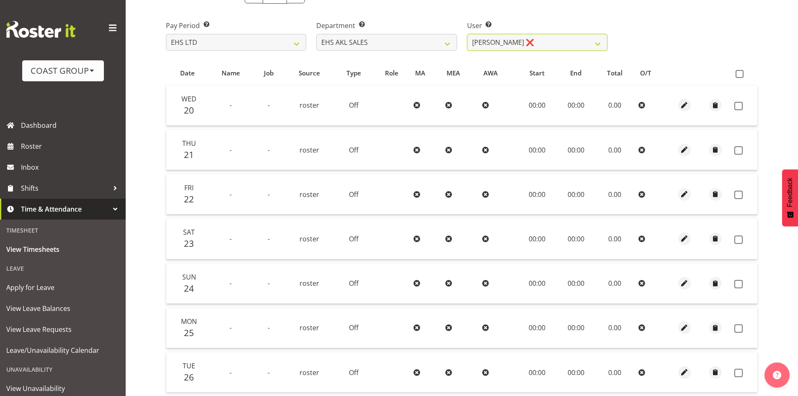
scroll to position [196, 0]
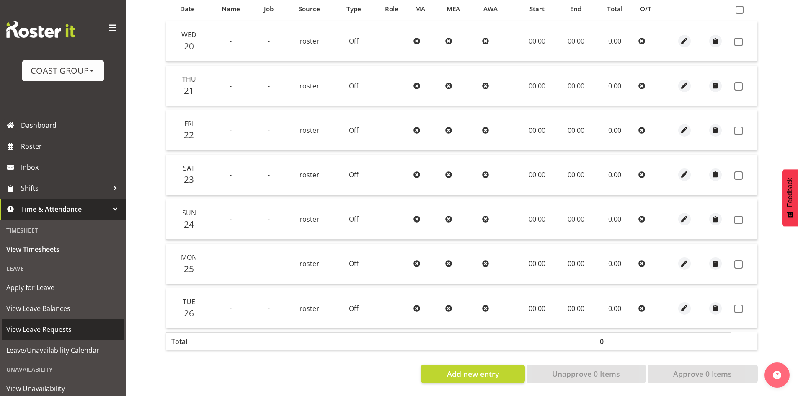
click at [59, 326] on span "View Leave Requests" at bounding box center [62, 329] width 113 height 13
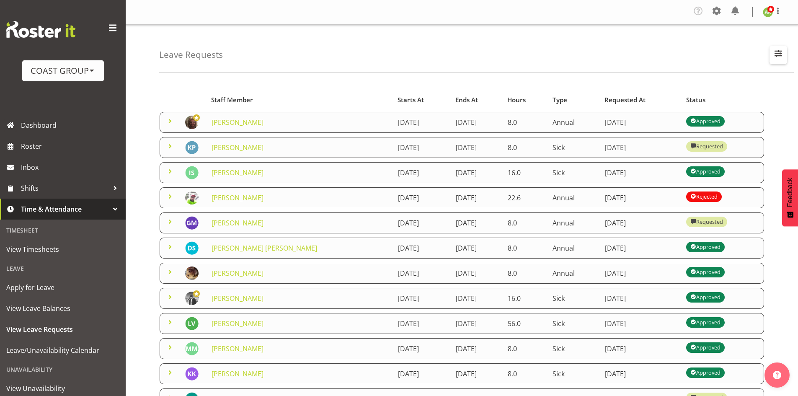
click at [781, 57] on span "button" at bounding box center [778, 53] width 11 height 11
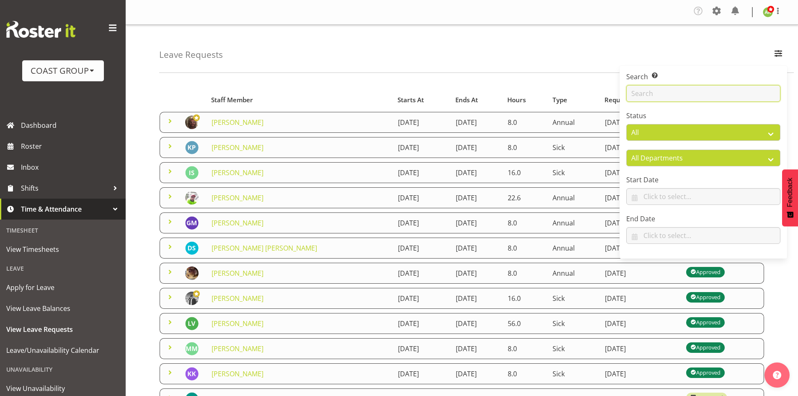
click at [705, 93] on input "text" at bounding box center [703, 93] width 154 height 17
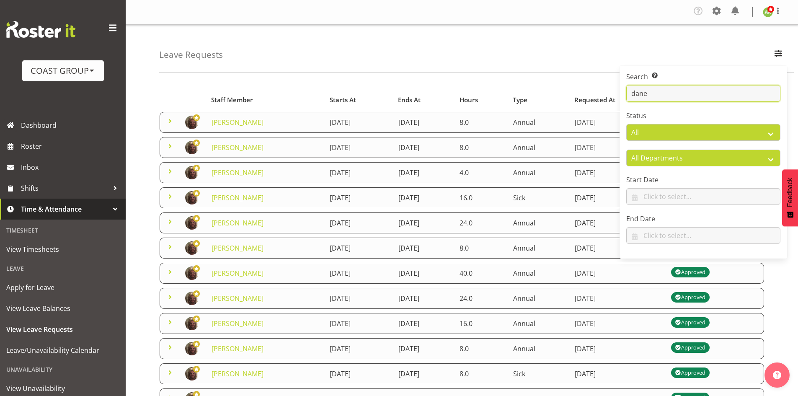
type input "dane"
click at [527, 59] on div "Leave Requests Search Search for a particular employee dane Status All Approved…" at bounding box center [476, 49] width 634 height 48
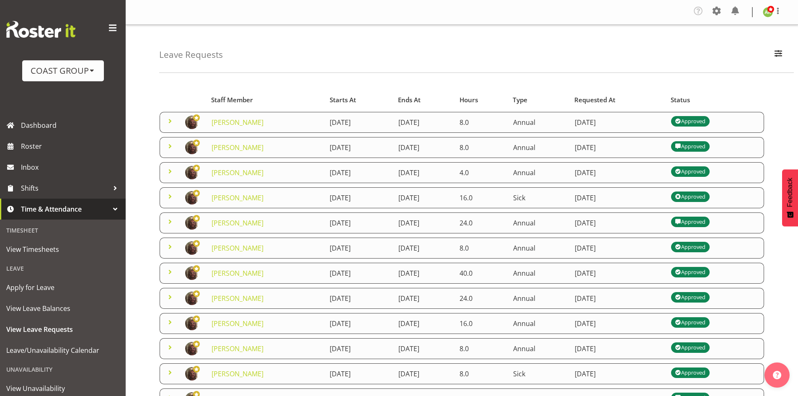
click at [645, 33] on div "Leave Requests Search Search for a particular employee dane Status All Approved…" at bounding box center [476, 49] width 634 height 48
click at [48, 252] on span "View Timesheets" at bounding box center [62, 249] width 113 height 13
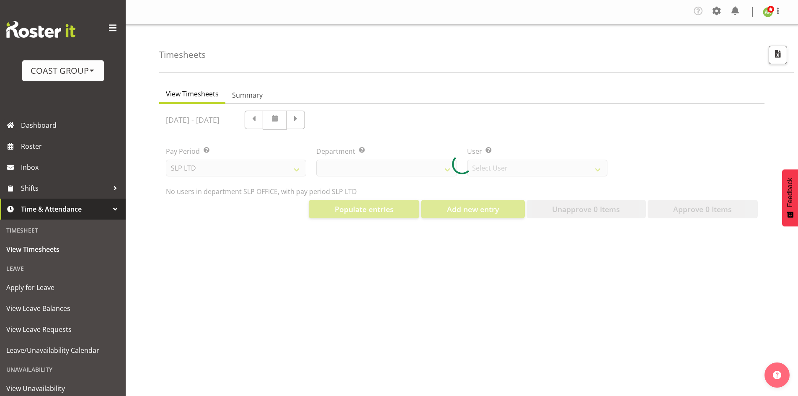
select select "25"
select select "7496"
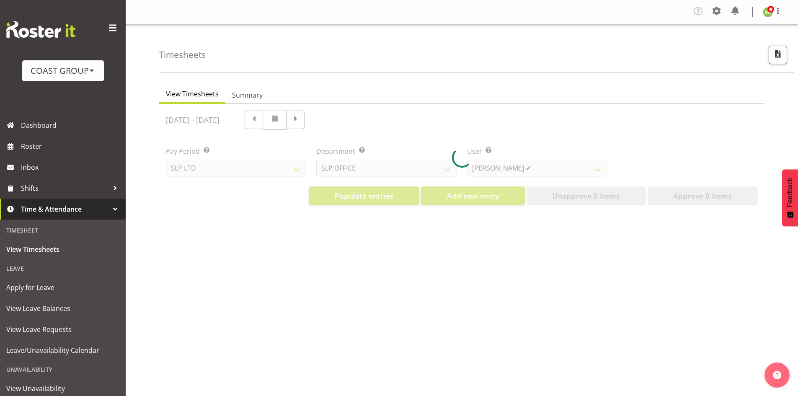
click at [286, 170] on div at bounding box center [461, 158] width 605 height 108
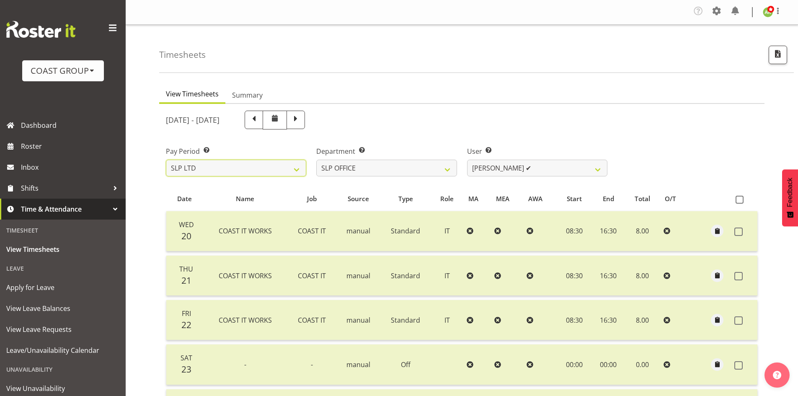
click at [286, 170] on select "SLP LTD EHS LTD DW LTD VEHICLES Carlton Events [PERSON_NAME] 120 Limited Wellin…" at bounding box center [236, 168] width 140 height 17
select select "7"
click at [166, 160] on select "SLP LTD EHS LTD DW LTD VEHICLES Carlton Events Hamilton 120 Limited Wellington …" at bounding box center [236, 168] width 140 height 17
select select
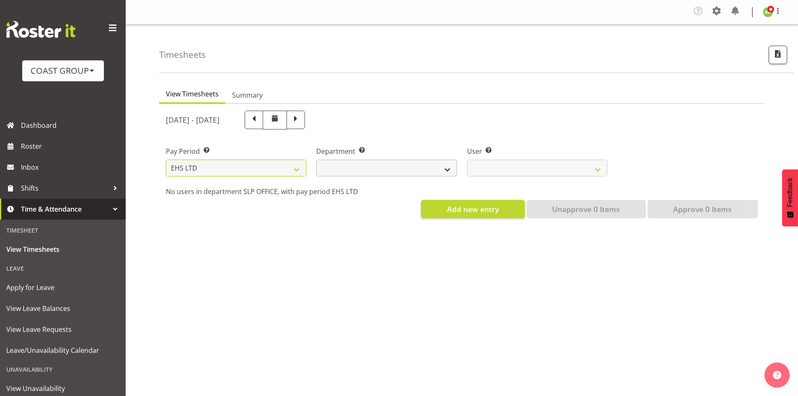
select select
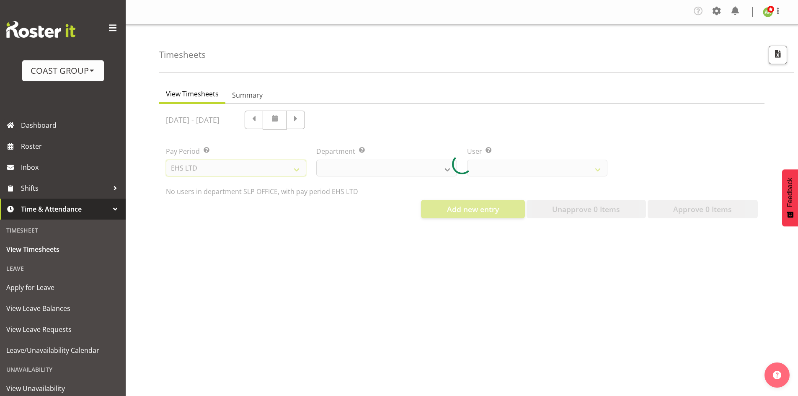
select select
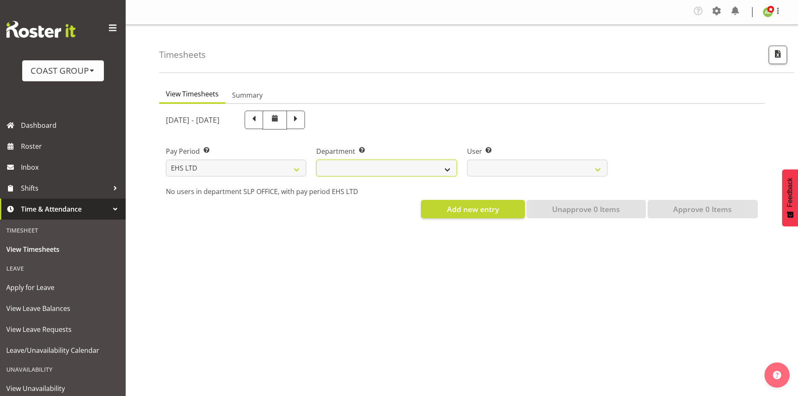
click at [407, 171] on select "EHS AKL ACCOUNTS EHS AKL CARPET EHS AKL D&B EHS AKL DESIGNER EHS AKL FURNITURE …" at bounding box center [386, 168] width 140 height 17
select select "40"
click at [316, 160] on select "EHS AKL ACCOUNTS EHS AKL CARPET EHS AKL D&B EHS AKL DESIGNER EHS AKL FURNITURE …" at bounding box center [386, 168] width 140 height 17
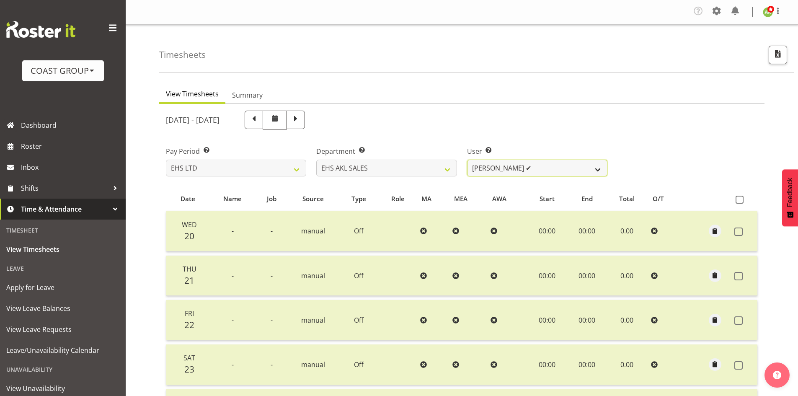
click at [533, 172] on select "Aleisha Midgley ✔ Annie Lister ✔ Bryony Spence ❌ Christina Jaramillo ✔ Dane Bot…" at bounding box center [537, 168] width 140 height 17
select select "10236"
click at [467, 160] on select "Aleisha Midgley ✔ Annie Lister ✔ Bryony Spence ❌ Christina Jaramillo ✔ Dane Bot…" at bounding box center [537, 168] width 140 height 17
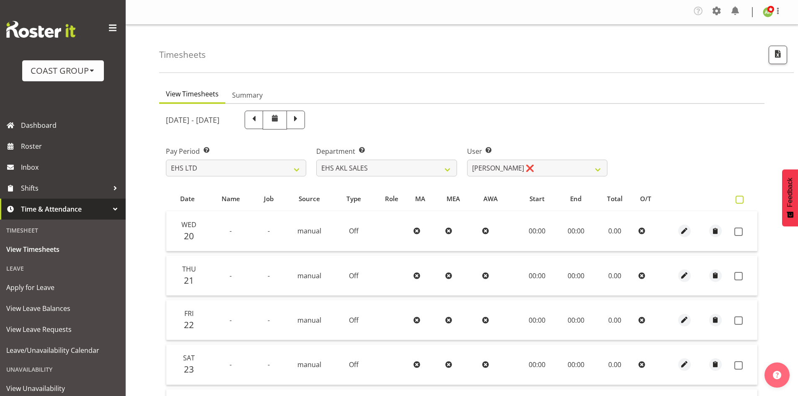
click at [745, 203] on label at bounding box center [741, 200] width 12 height 8
click at [741, 202] on input "checkbox" at bounding box center [737, 199] width 5 height 5
checkbox input "true"
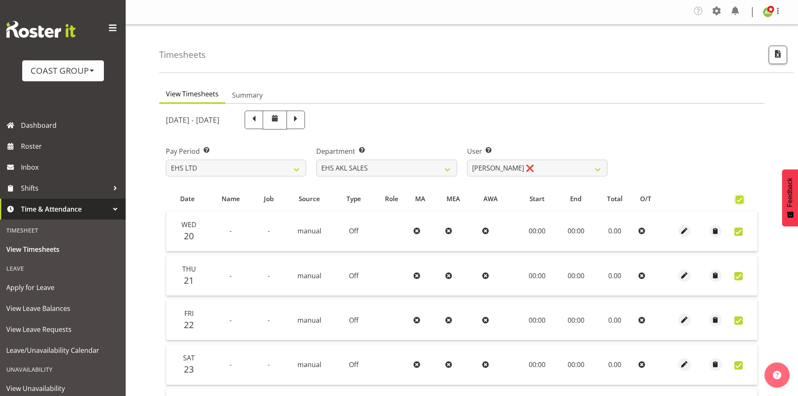
checkbox input "true"
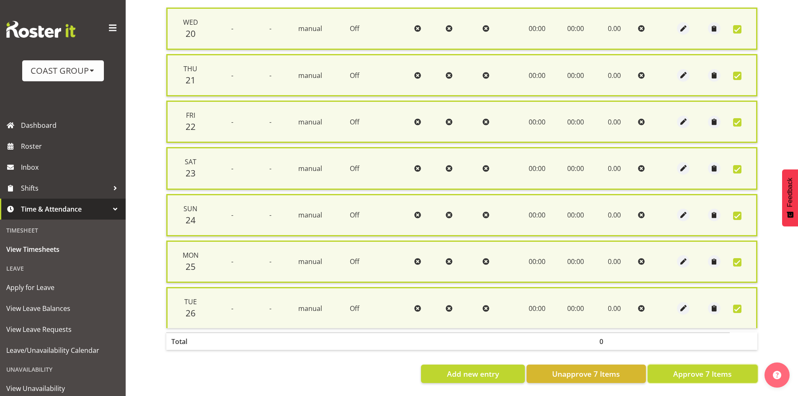
click at [727, 369] on span "Approve 7 Items" at bounding box center [702, 373] width 59 height 11
checkbox input "false"
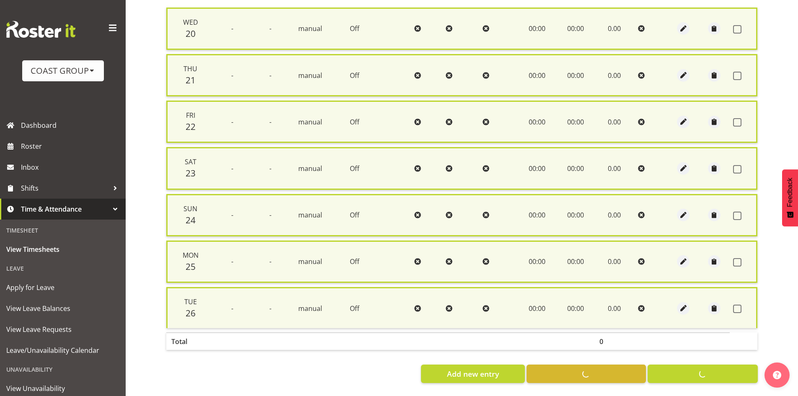
checkbox input "false"
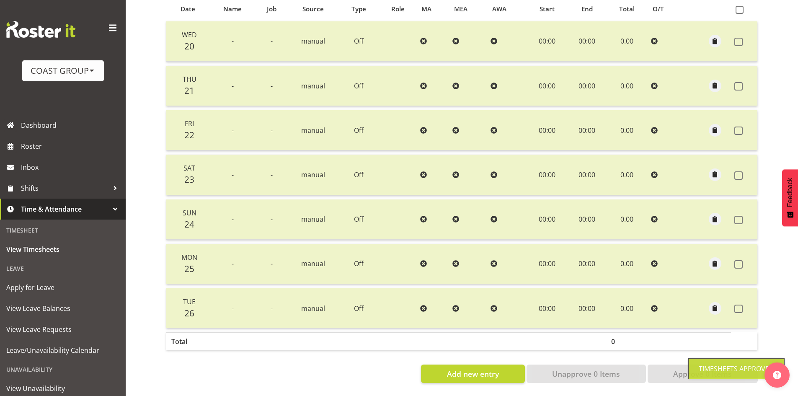
scroll to position [28, 0]
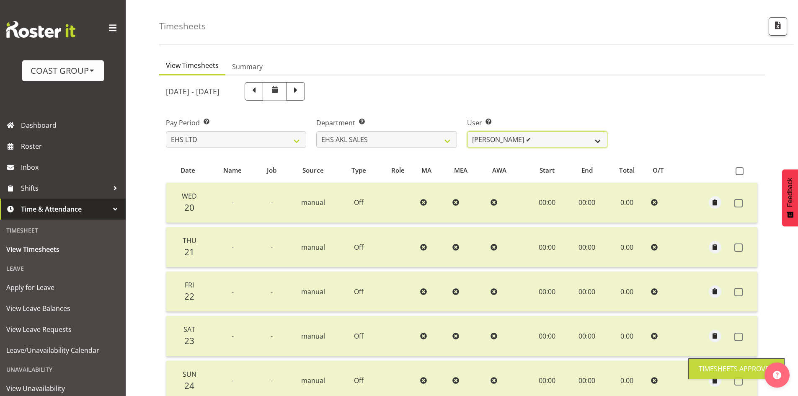
click at [500, 136] on select "Aleisha Midgley ✔ Annie Lister ✔ Bryony Spence ✔ Christina Jaramillo ✔ Dane Bot…" at bounding box center [537, 139] width 140 height 17
click at [467, 131] on select "Aleisha Midgley ✔ Annie Lister ✔ Bryony Spence ✔ Christina Jaramillo ✔ Dane Bot…" at bounding box center [537, 139] width 140 height 17
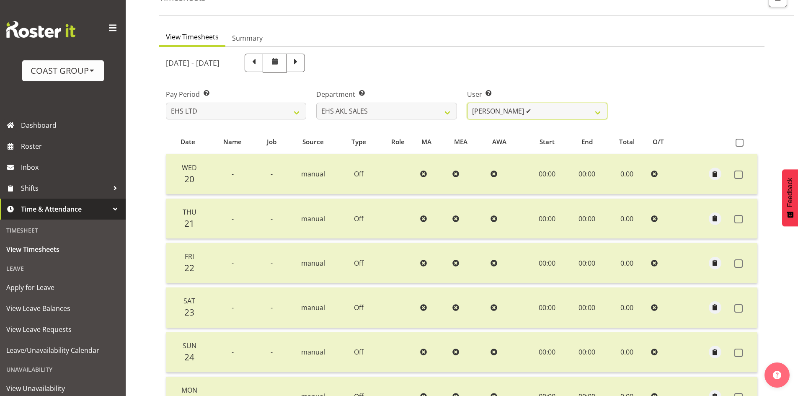
scroll to position [70, 0]
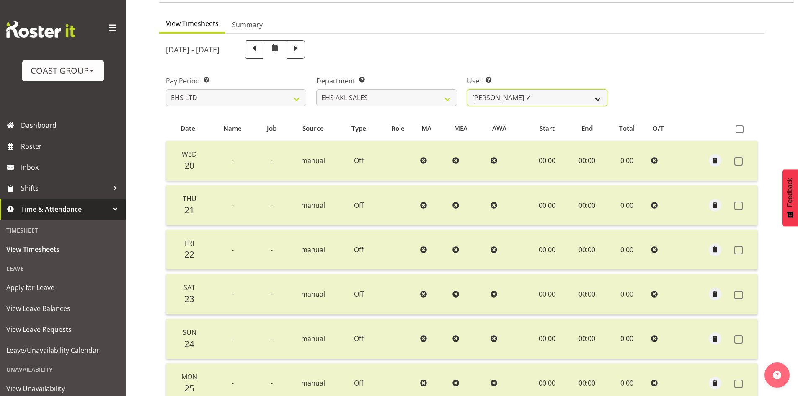
click at [562, 102] on select "Aleisha Midgley ✔ Annie Lister ✔ Bryony Spence ✔ Christina Jaramillo ✔ Dane Bot…" at bounding box center [537, 97] width 140 height 17
click at [467, 89] on select "Aleisha Midgley ✔ Annie Lister ✔ Bryony Spence ✔ Christina Jaramillo ✔ Dane Bot…" at bounding box center [537, 97] width 140 height 17
click at [536, 100] on select "Aleisha Midgley ✔ Annie Lister ✔ Bryony Spence ✔ Christina Jaramillo ✔ Dane Bot…" at bounding box center [537, 97] width 140 height 17
click at [467, 89] on select "Aleisha Midgley ✔ Annie Lister ✔ Bryony Spence ✔ Christina Jaramillo ✔ Dane Bot…" at bounding box center [537, 97] width 140 height 17
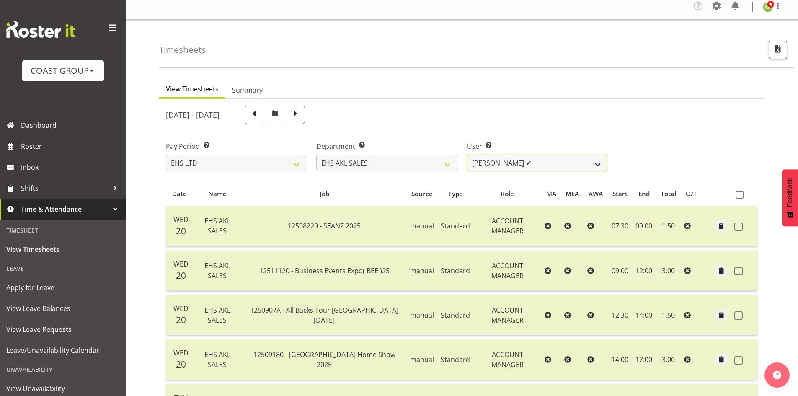
scroll to position [0, 0]
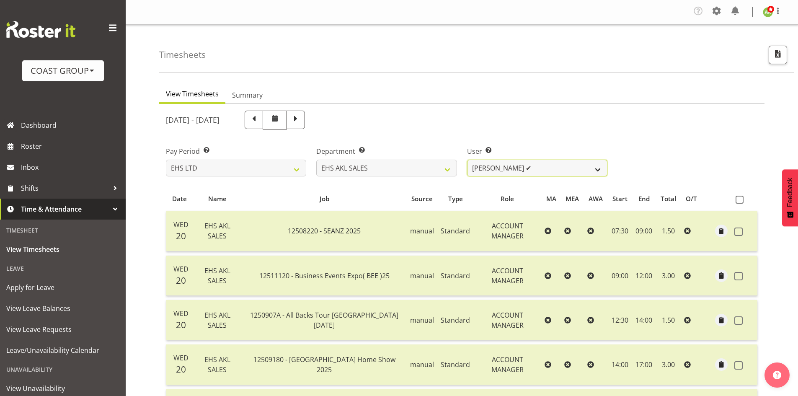
click at [552, 172] on select "Aleisha Midgley ✔ Annie Lister ✔ Bryony Spence ✔ Christina Jaramillo ✔ Dane Bot…" at bounding box center [537, 168] width 140 height 17
select select "1129"
click at [467, 160] on select "Aleisha Midgley ✔ Annie Lister ✔ Bryony Spence ✔ Christina Jaramillo ✔ Dane Bot…" at bounding box center [537, 168] width 140 height 17
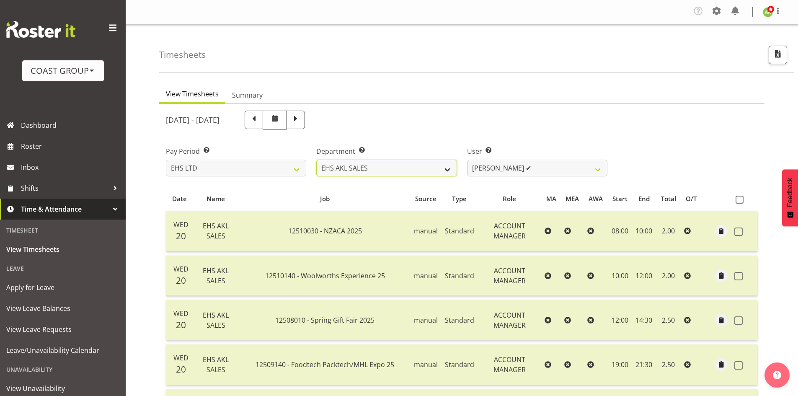
click at [374, 170] on select "EHS AKL ACCOUNTS EHS AKL CARPET EHS AKL D&B EHS AKL DESIGNER EHS AKL FURNITURE …" at bounding box center [386, 168] width 140 height 17
select select "41"
click at [316, 160] on select "EHS AKL ACCOUNTS EHS AKL CARPET EHS AKL D&B EHS AKL DESIGNER EHS AKL FURNITURE …" at bounding box center [386, 168] width 140 height 17
select select "11515"
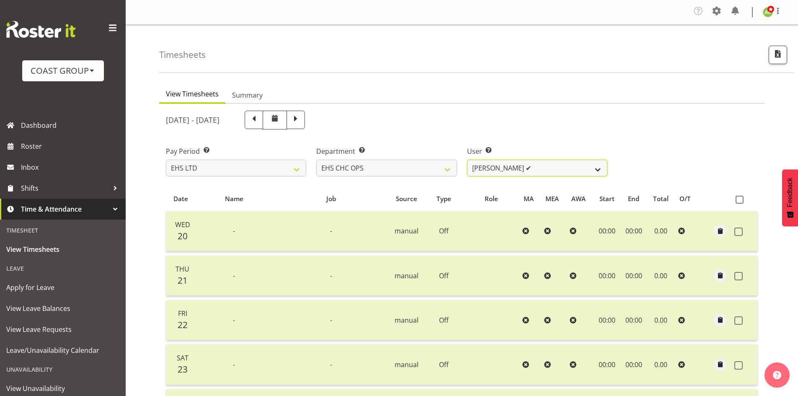
click at [569, 170] on select "Aminio Fonongaloa-Lolohea ✔ David Wiseman ✔ George Unsworth ✔ Keegan Thomas ✔ M…" at bounding box center [537, 168] width 140 height 17
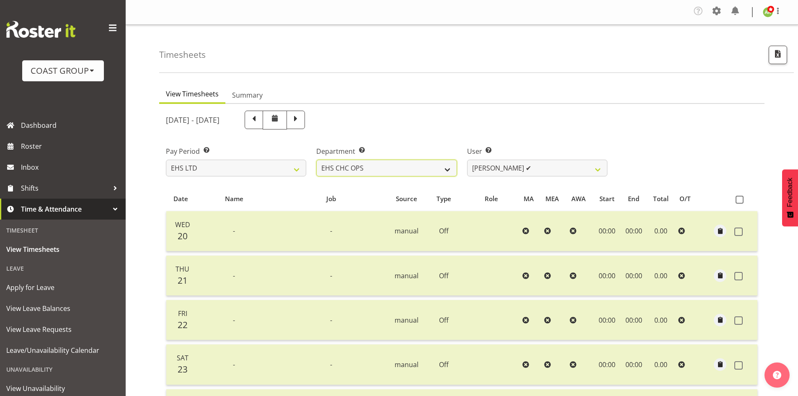
click at [413, 165] on select "EHS AKL ACCOUNTS EHS AKL CARPET EHS AKL D&B EHS AKL DESIGNER EHS AKL FURNITURE …" at bounding box center [386, 168] width 140 height 17
click at [316, 160] on select "EHS AKL ACCOUNTS EHS AKL CARPET EHS AKL D&B EHS AKL DESIGNER EHS AKL FURNITURE …" at bounding box center [386, 168] width 140 height 17
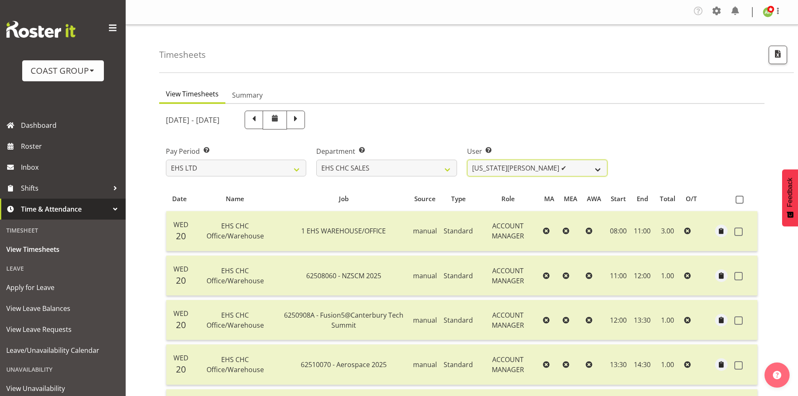
click at [584, 173] on select "Georgia Costain ✔ Kelly Butterill ✔ Nicola Ransome ✔" at bounding box center [537, 168] width 140 height 17
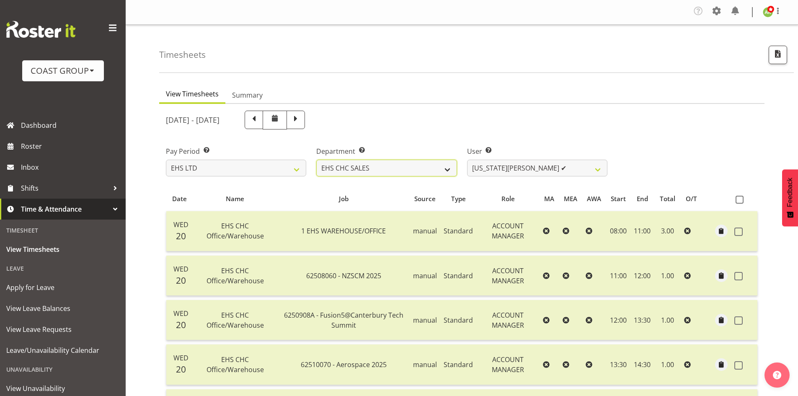
click at [383, 170] on select "EHS AKL ACCOUNTS EHS AKL CARPET EHS AKL D&B EHS AKL DESIGNER EHS AKL FURNITURE …" at bounding box center [386, 168] width 140 height 17
click at [316, 160] on select "EHS AKL ACCOUNTS EHS AKL CARPET EHS AKL D&B EHS AKL DESIGNER EHS AKL FURNITURE …" at bounding box center [386, 168] width 140 height 17
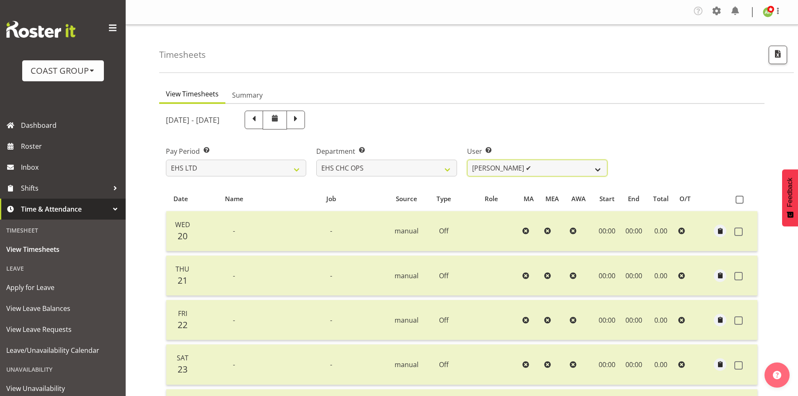
click at [580, 172] on select "Aminio Fonongaloa-Lolohea ✔ David Wiseman ✔ George Unsworth ✔ Keegan Thomas ✔ M…" at bounding box center [537, 168] width 140 height 17
click at [582, 175] on select "Aminio Fonongaloa-Lolohea ✔ David Wiseman ✔ George Unsworth ✔ Keegan Thomas ✔ M…" at bounding box center [537, 168] width 140 height 17
click at [536, 173] on select "Aminio Fonongaloa-Lolohea ✔ David Wiseman ✔ George Unsworth ✔ Keegan Thomas ✔ M…" at bounding box center [537, 168] width 140 height 17
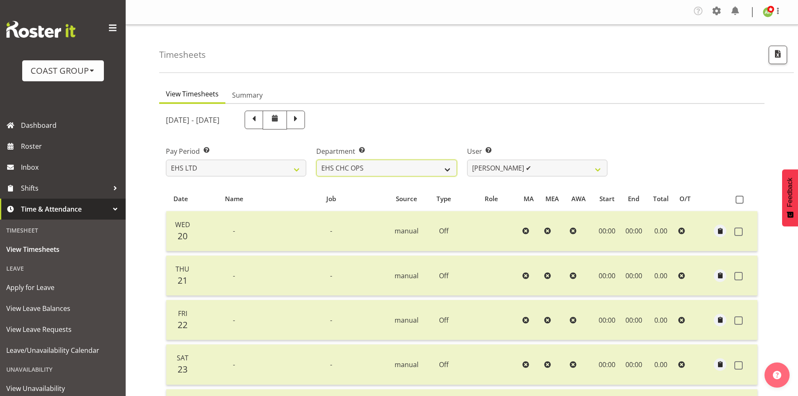
click at [413, 160] on select "EHS AKL ACCOUNTS EHS AKL CARPET EHS AKL D&B EHS AKL DESIGNER EHS AKL FURNITURE …" at bounding box center [386, 168] width 140 height 17
click at [316, 160] on select "EHS AKL ACCOUNTS EHS AKL CARPET EHS AKL D&B EHS AKL DESIGNER EHS AKL FURNITURE …" at bounding box center [386, 168] width 140 height 17
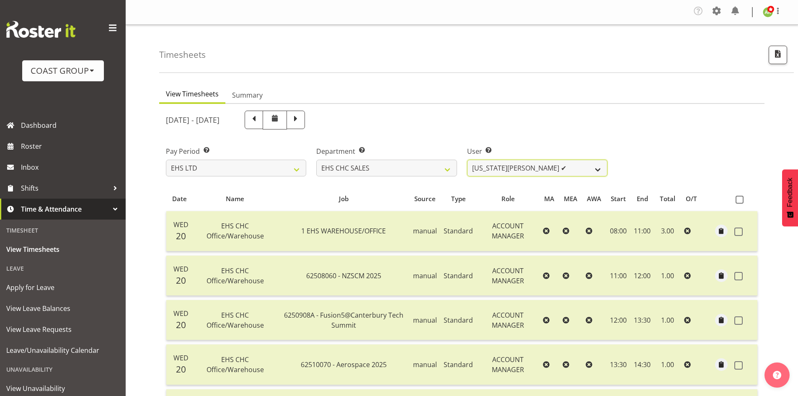
click at [569, 172] on select "Georgia Costain ✔ Kelly Butterill ✔ Nicola Ransome ✔" at bounding box center [537, 168] width 140 height 17
click at [594, 168] on select "Georgia Costain ✔ Kelly Butterill ✔ Nicola Ransome ✔" at bounding box center [537, 168] width 140 height 17
drag, startPoint x: 548, startPoint y: 158, endPoint x: 548, endPoint y: 162, distance: 4.2
click at [548, 158] on div "User Select user. Note: This is filtered down by the previous two drop-down ite…" at bounding box center [537, 161] width 140 height 30
click at [548, 166] on select "Georgia Costain ✔ Kelly Butterill ✔ Nicola Ransome ✔" at bounding box center [537, 168] width 140 height 17
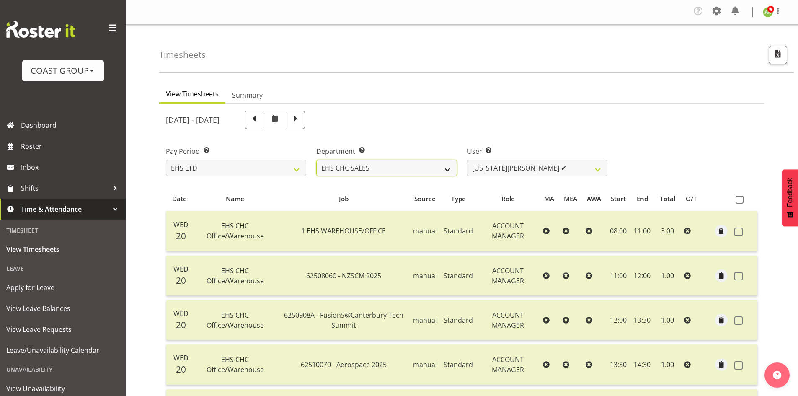
click at [400, 168] on select "EHS AKL ACCOUNTS EHS AKL CARPET EHS AKL D&B EHS AKL DESIGNER EHS AKL FURNITURE …" at bounding box center [386, 168] width 140 height 17
select select "46"
click at [316, 160] on select "EHS AKL ACCOUNTS EHS AKL CARPET EHS AKL D&B EHS AKL DESIGNER EHS AKL FURNITURE …" at bounding box center [386, 168] width 140 height 17
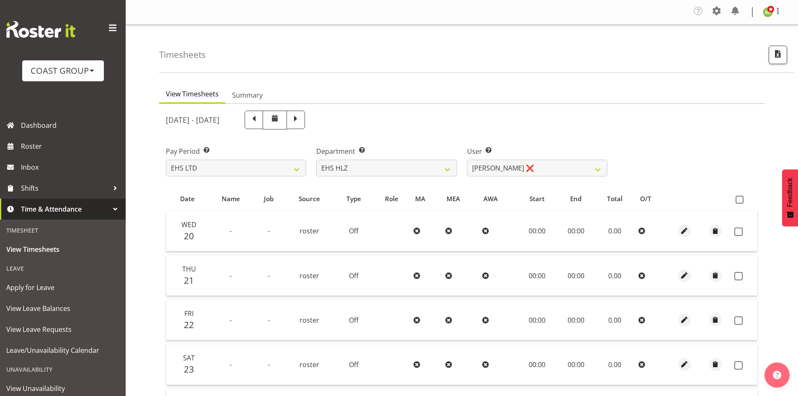
click at [740, 199] on span at bounding box center [739, 200] width 8 height 8
click at [740, 199] on input "checkbox" at bounding box center [737, 199] width 5 height 5
checkbox input "true"
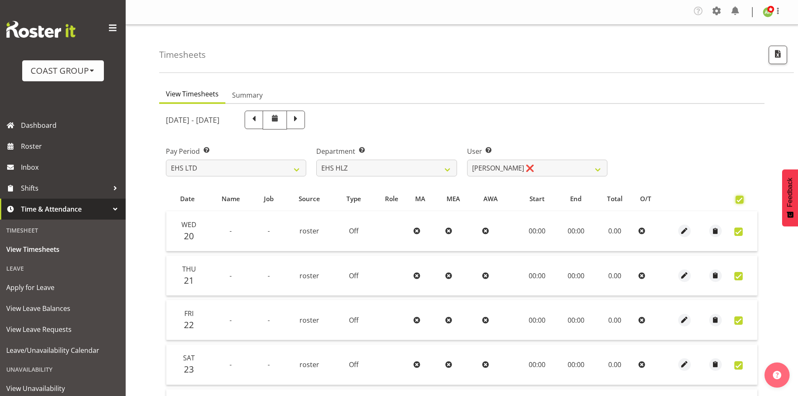
checkbox input "true"
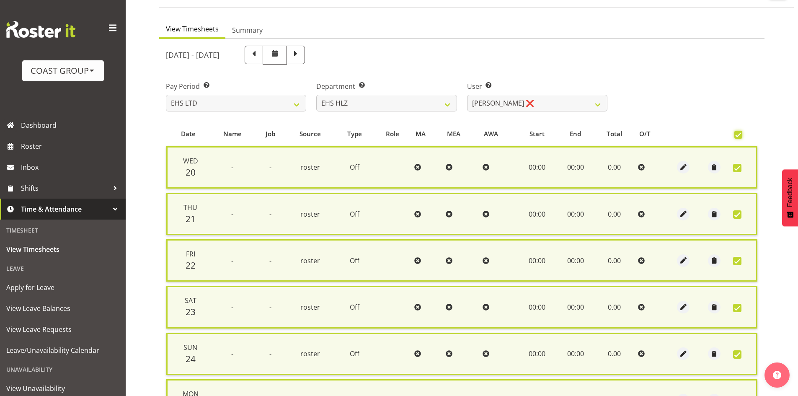
scroll to position [210, 0]
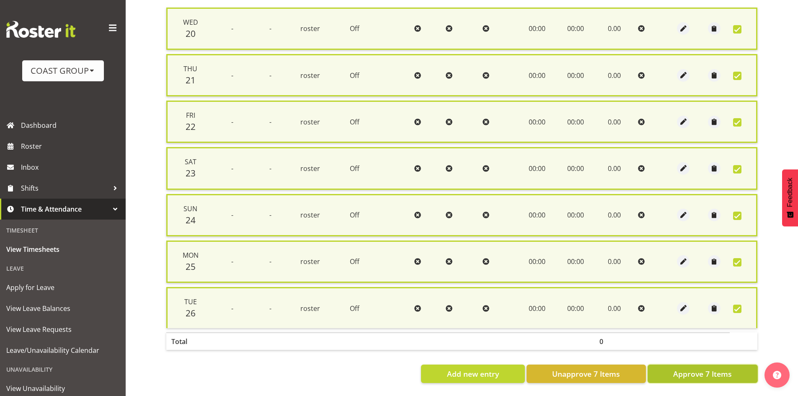
click at [722, 364] on button "Approve 7 Items" at bounding box center [702, 373] width 110 height 18
checkbox input "false"
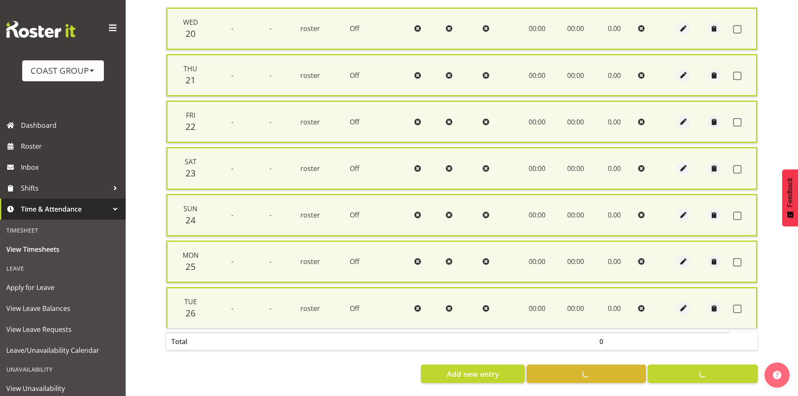
checkbox input "false"
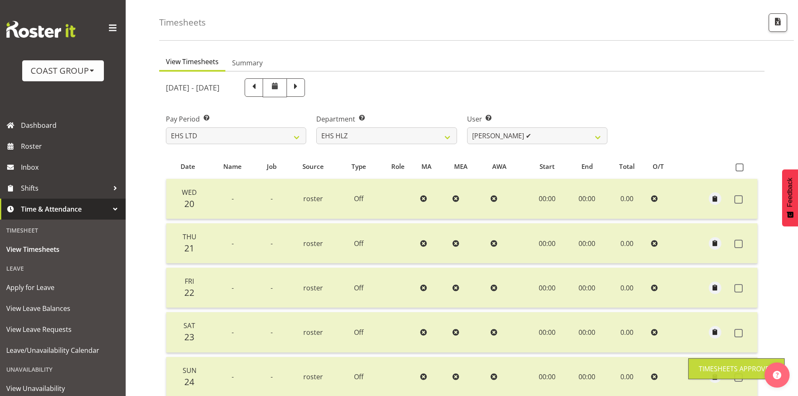
scroll to position [28, 0]
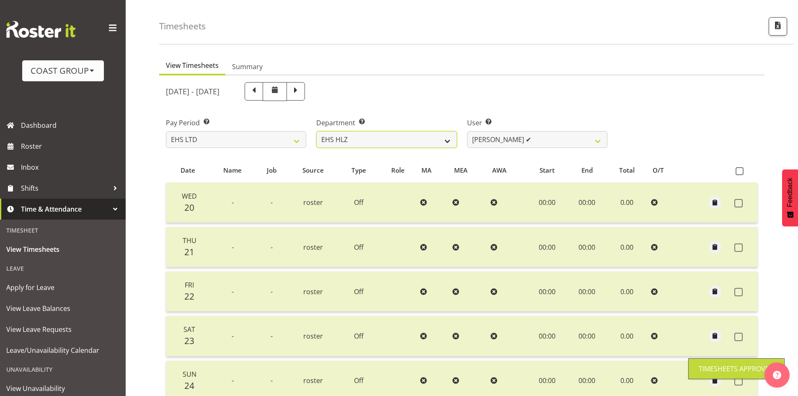
click at [449, 135] on select "EHS AKL ACCOUNTS EHS AKL CARPET EHS AKL D&B EHS AKL DESIGNER EHS AKL FURNITURE …" at bounding box center [386, 139] width 140 height 17
click at [316, 131] on select "EHS AKL ACCOUNTS EHS AKL CARPET EHS AKL D&B EHS AKL DESIGNER EHS AKL FURNITURE …" at bounding box center [386, 139] width 140 height 17
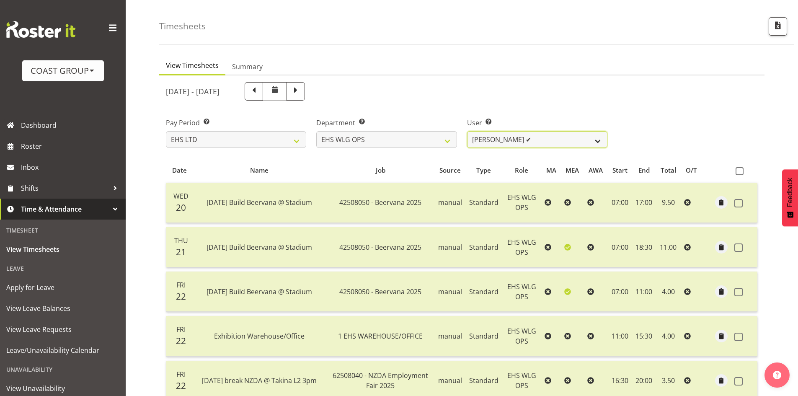
click at [597, 143] on select "Ashton Staats ✔ Darryl Burns ✔ Geoffrey Robertson ✔ Jackson Howsan ✔ Kade Tiati…" at bounding box center [537, 139] width 140 height 17
click at [364, 139] on select "EHS AKL ACCOUNTS EHS AKL CARPET EHS AKL D&B EHS AKL DESIGNER EHS AKL FURNITURE …" at bounding box center [386, 139] width 140 height 17
select select "44"
click at [316, 131] on select "EHS AKL ACCOUNTS EHS AKL CARPET EHS AKL D&B EHS AKL DESIGNER EHS AKL FURNITURE …" at bounding box center [386, 139] width 140 height 17
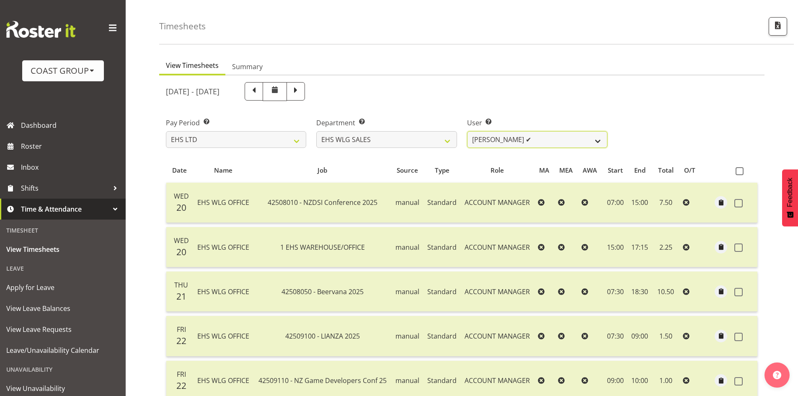
click at [592, 142] on select "Lu Budden ✔ Tatiyana Isaac ❌" at bounding box center [537, 139] width 140 height 17
select select "10120"
click at [467, 131] on select "Lu Budden ✔ Tatiyana Isaac ❌" at bounding box center [537, 139] width 140 height 17
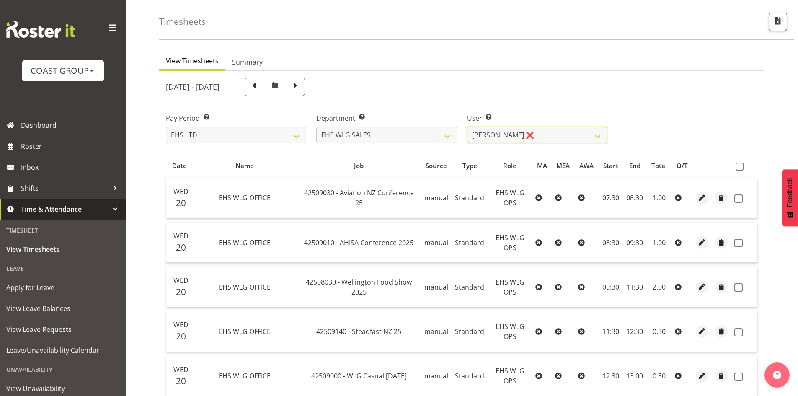
scroll to position [0, 0]
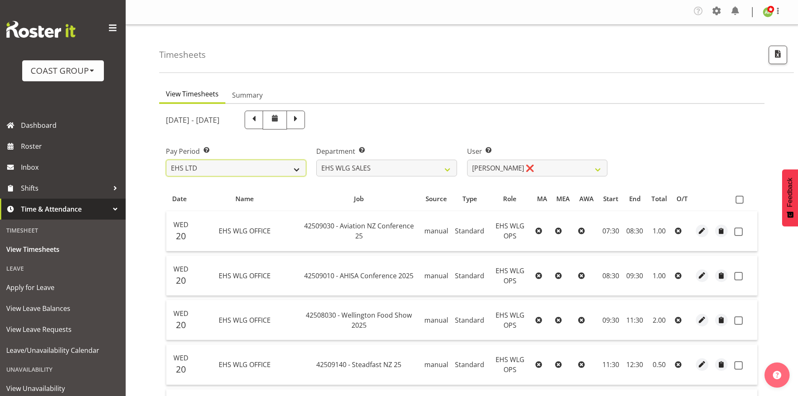
click at [259, 167] on select "SLP LTD EHS LTD DW LTD VEHICLES Carlton Events [PERSON_NAME] 120 Limited Wellin…" at bounding box center [236, 168] width 140 height 17
select select "8"
click at [166, 160] on select "SLP LTD EHS LTD DW LTD VEHICLES Carlton Events [PERSON_NAME] 120 Limited Wellin…" at bounding box center [236, 168] width 140 height 17
select select
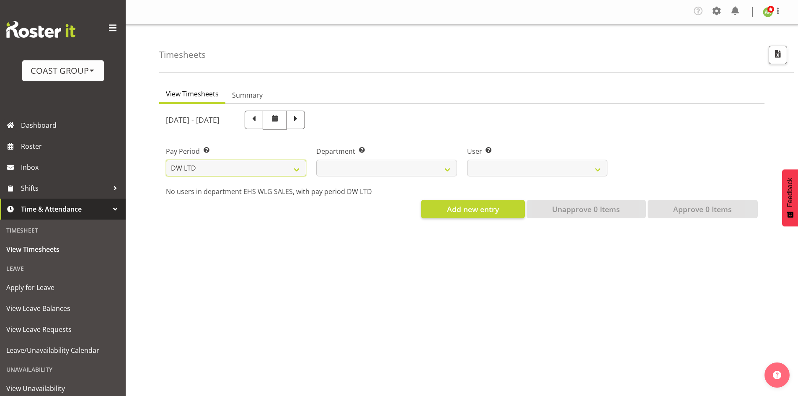
select select
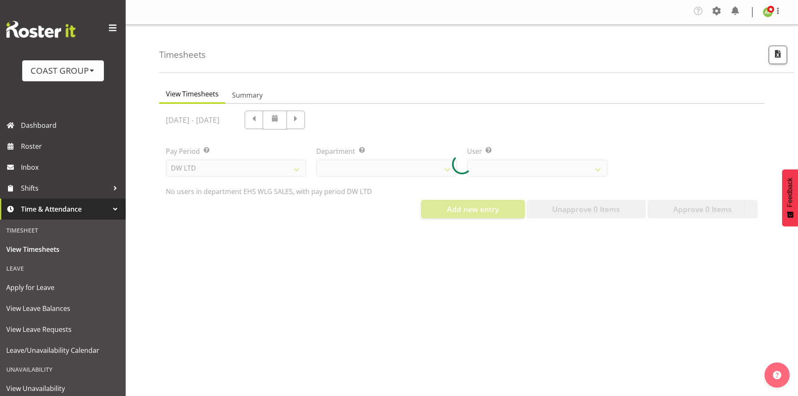
select select
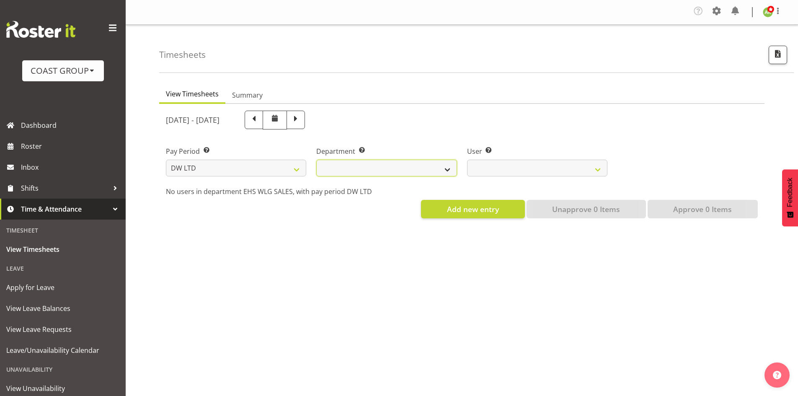
click at [412, 170] on select "[PERSON_NAME] [PERSON_NAME] ACCOUNTS/OFFICE [PERSON_NAME] DESIGN [PERSON_NAME] …" at bounding box center [386, 168] width 140 height 17
click at [316, 160] on select "[PERSON_NAME] [PERSON_NAME] ACCOUNTS/OFFICE [PERSON_NAME] DESIGN [PERSON_NAME] …" at bounding box center [386, 168] width 140 height 17
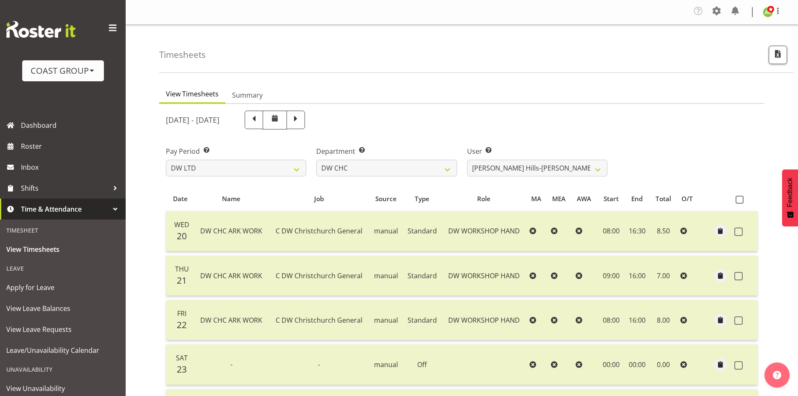
click at [520, 168] on div "August 20th - August 26th 2025 Pay Period Select which pay period you would lik…" at bounding box center [462, 339] width 592 height 467
click at [520, 168] on select "Ambrose Hills-Simonsen ✔ Brad Tweedy ✔ Bryan Humprhries ✔ Callum Jack O'Leary S…" at bounding box center [537, 168] width 140 height 17
click at [430, 165] on select "DW AKL DW AKL ACCOUNTS/OFFICE DW AKL DESIGN DW AKL PRODUCTION DW CHC DW CHC DES…" at bounding box center [386, 168] width 140 height 17
click at [316, 160] on select "DW AKL DW AKL ACCOUNTS/OFFICE DW AKL DESIGN DW AKL PRODUCTION DW CHC DW CHC DES…" at bounding box center [386, 168] width 140 height 17
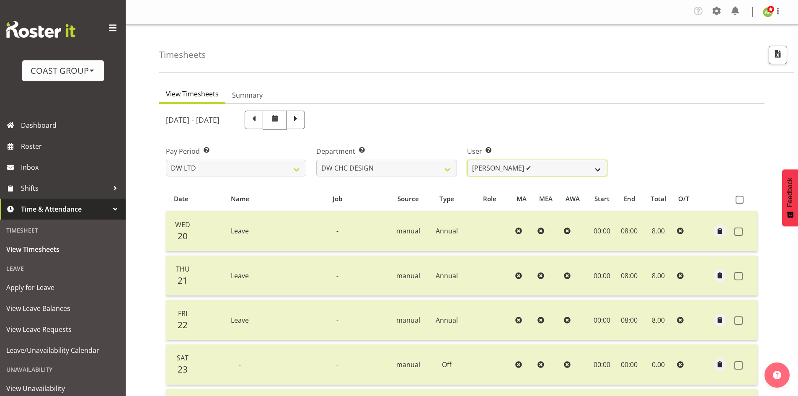
click at [561, 172] on select "Amy Robinson ✔ Jeremy Hogan ✔ Jorgelina Villar ✔" at bounding box center [537, 168] width 140 height 17
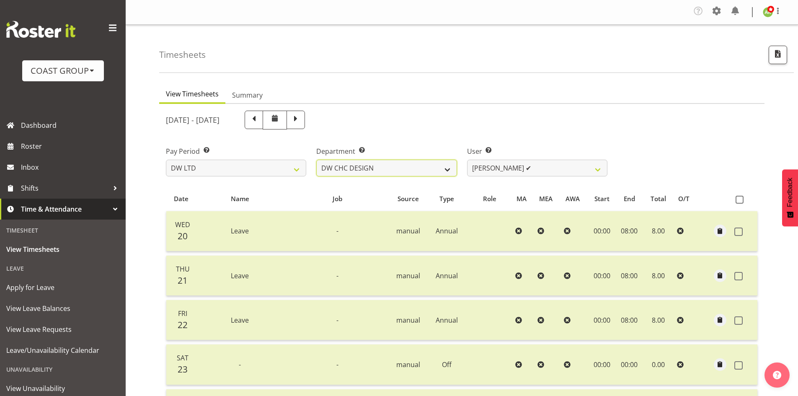
click at [425, 170] on select "DW AKL DW AKL ACCOUNTS/OFFICE DW AKL DESIGN DW AKL PRODUCTION DW CHC DW CHC DES…" at bounding box center [386, 168] width 140 height 17
click at [316, 160] on select "DW AKL DW AKL ACCOUNTS/OFFICE DW AKL DESIGN DW AKL PRODUCTION DW CHC DW CHC DES…" at bounding box center [386, 168] width 140 height 17
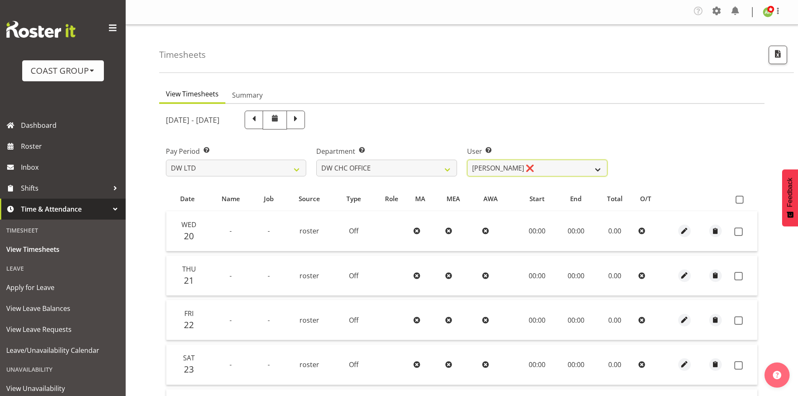
click at [583, 173] on select "Monique Mitchell ❌" at bounding box center [537, 168] width 140 height 17
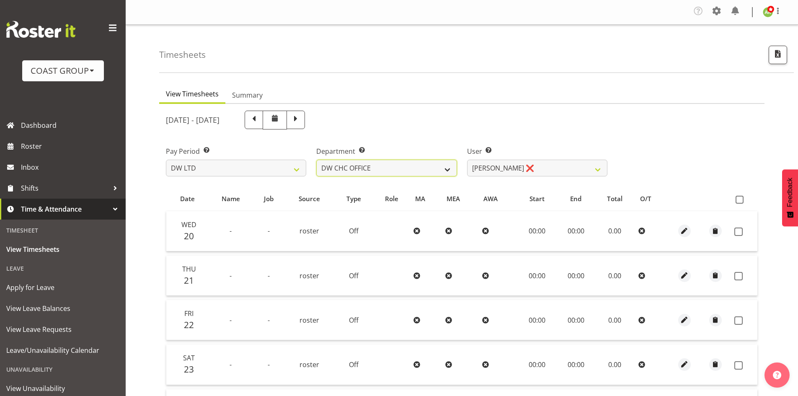
click at [411, 165] on select "DW AKL DW AKL ACCOUNTS/OFFICE DW AKL DESIGN DW AKL PRODUCTION DW CHC DW CHC DES…" at bounding box center [386, 168] width 140 height 17
click at [316, 160] on select "DW AKL DW AKL ACCOUNTS/OFFICE DW AKL DESIGN DW AKL PRODUCTION DW CHC DW CHC DES…" at bounding box center [386, 168] width 140 height 17
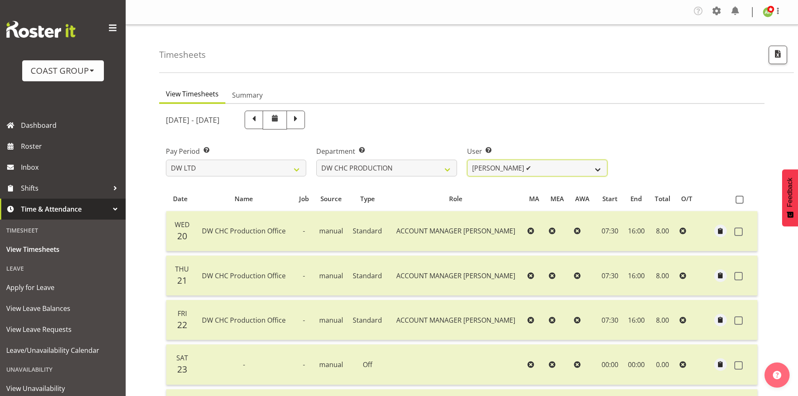
click at [596, 172] on select "Jason Garvey ✔" at bounding box center [537, 168] width 140 height 17
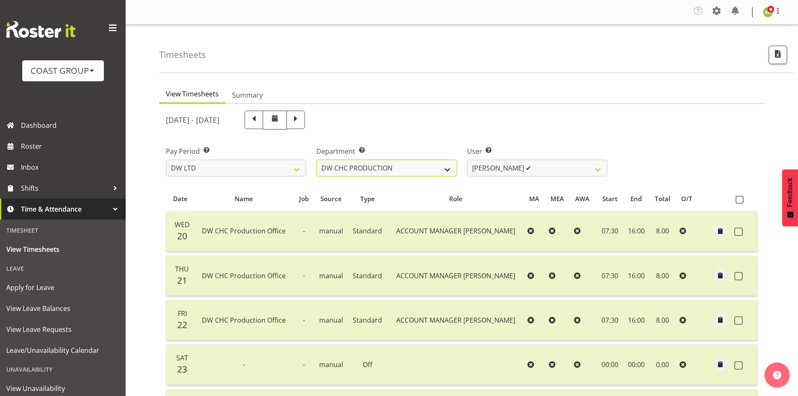
click at [438, 167] on select "DW AKL DW AKL ACCOUNTS/OFFICE DW AKL DESIGN DW AKL PRODUCTION DW CHC DW CHC DES…" at bounding box center [386, 168] width 140 height 17
select select "30"
click at [316, 160] on select "DW AKL DW AKL ACCOUNTS/OFFICE DW AKL DESIGN DW AKL PRODUCTION DW CHC DW CHC DES…" at bounding box center [386, 168] width 140 height 17
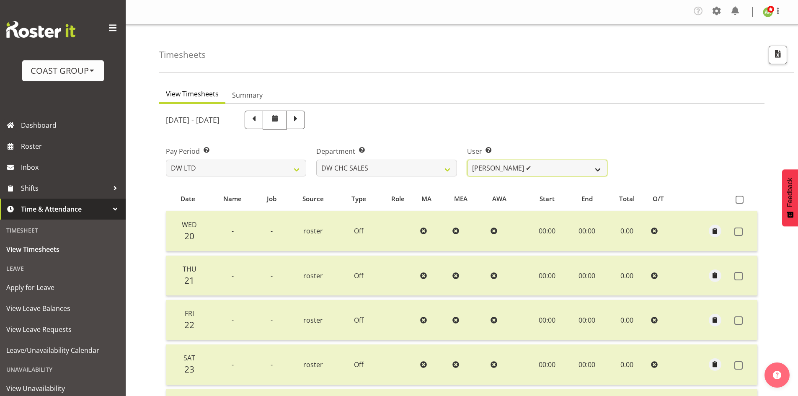
click at [598, 170] on select "Dayle Eathorne ✔" at bounding box center [537, 168] width 140 height 17
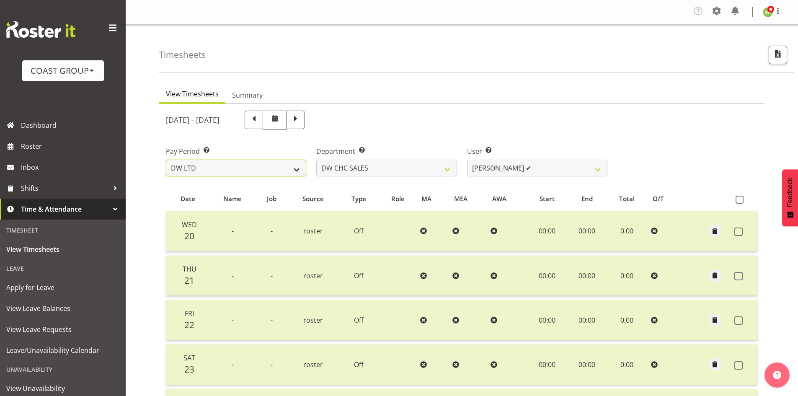
click at [245, 161] on select "SLP LTD EHS LTD DW LTD VEHICLES Carlton Events [PERSON_NAME] 120 Limited Wellin…" at bounding box center [236, 168] width 140 height 17
select select "6"
click at [166, 160] on select "SLP LTD EHS LTD DW LTD VEHICLES Carlton Events [PERSON_NAME] 120 Limited Wellin…" at bounding box center [236, 168] width 140 height 17
select select
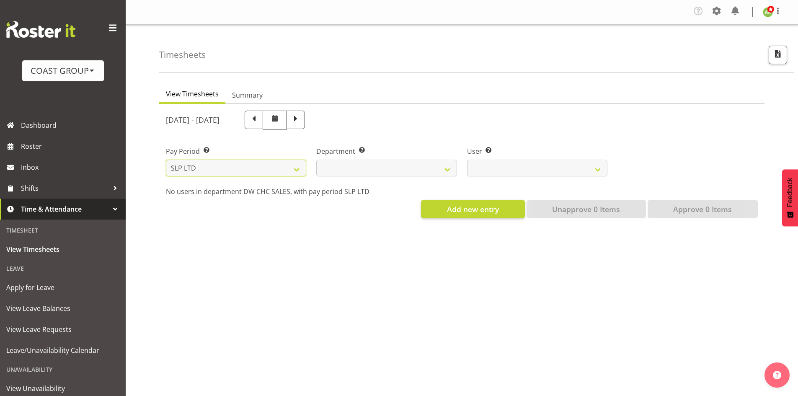
select select
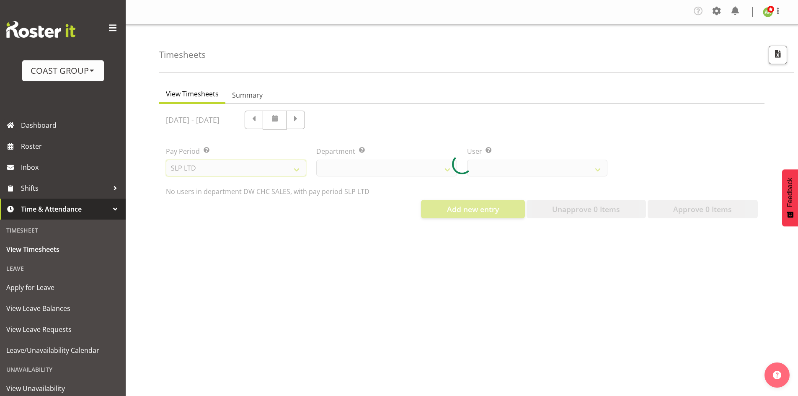
select select
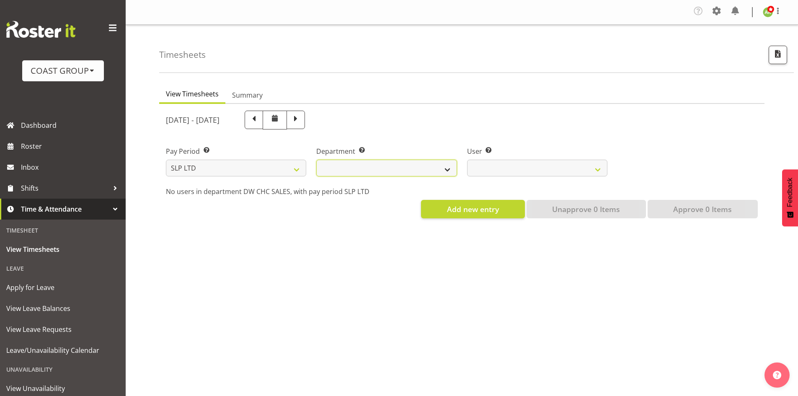
click at [391, 169] on select "SLP CHC SLP OFFICE SLP PRODUCTION SLP TRADE" at bounding box center [386, 168] width 140 height 17
click at [316, 160] on select "SLP CHC SLP OFFICE SLP PRODUCTION SLP TRADE" at bounding box center [386, 168] width 140 height 17
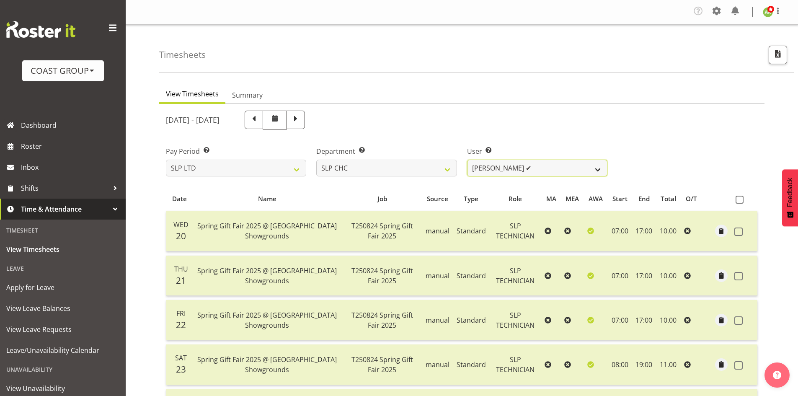
click at [541, 165] on select "Rosey McKimmie ✔ Shaun Dalgetty ✔ Stuart Korunic ✔" at bounding box center [537, 168] width 140 height 17
click at [600, 173] on select "Rosey McKimmie ✔ Shaun Dalgetty ✔ Stuart Korunic ✔" at bounding box center [537, 168] width 140 height 17
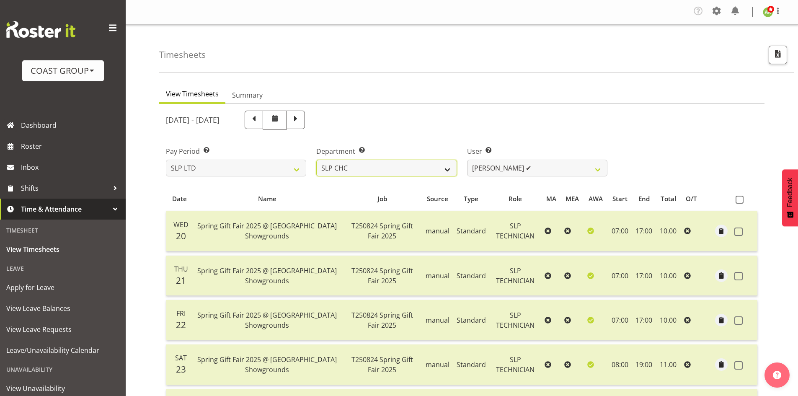
click at [377, 168] on select "SLP CHC SLP OFFICE SLP PRODUCTION SLP TRADE" at bounding box center [386, 168] width 140 height 17
click at [316, 160] on select "SLP CHC SLP OFFICE SLP PRODUCTION SLP TRADE" at bounding box center [386, 168] width 140 height 17
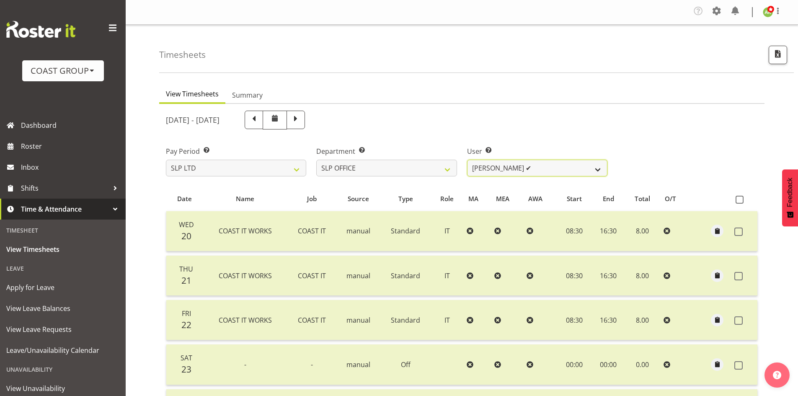
click at [543, 175] on select "Daniel Zhou ✔ Jason Adams ✔ Micah Hetrick ✔" at bounding box center [537, 168] width 140 height 17
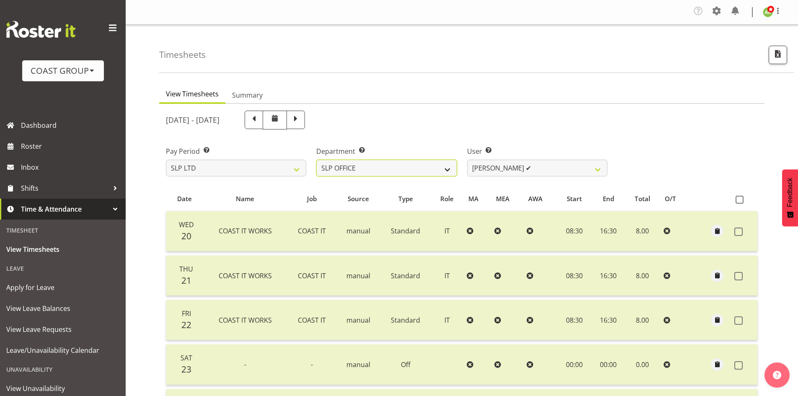
click at [409, 173] on select "SLP CHC SLP OFFICE SLP PRODUCTION SLP TRADE" at bounding box center [386, 168] width 140 height 17
click at [316, 160] on select "SLP CHC SLP OFFICE SLP PRODUCTION SLP TRADE" at bounding box center [386, 168] width 140 height 17
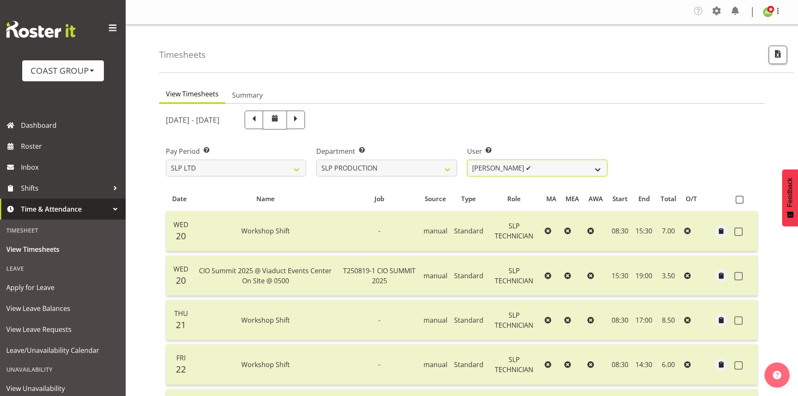
click at [554, 174] on select "Aaron Grant ✔ Alan Burrows ✔ Coel Phillips ✔ Kent Stevens ✔ Kes David ✔ Mark Ph…" at bounding box center [537, 168] width 140 height 17
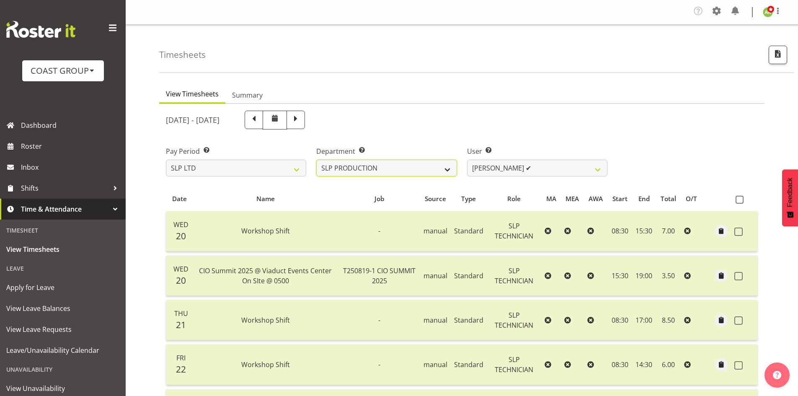
click at [421, 170] on select "SLP CHC SLP OFFICE SLP PRODUCTION SLP TRADE" at bounding box center [386, 168] width 140 height 17
click at [316, 160] on select "SLP CHC SLP OFFICE SLP PRODUCTION SLP TRADE" at bounding box center [386, 168] width 140 height 17
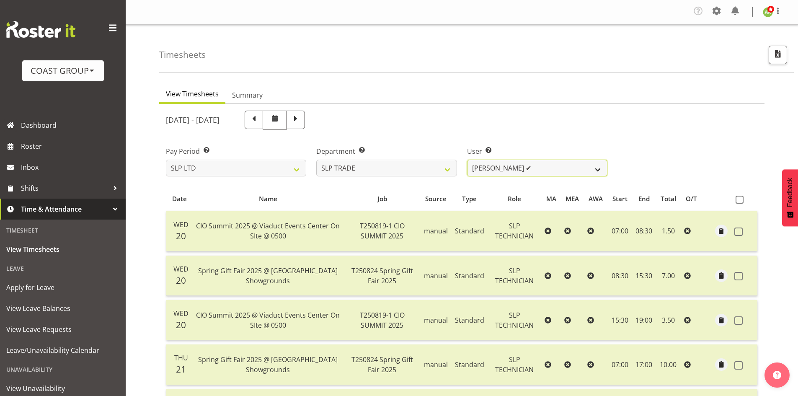
click at [571, 172] on select "Aof Anujarawat ✔ Han Chaleerin ✔ Hayden Watts ✔ Jack Brewer ✔ Jesse Hawira ✔ Jo…" at bounding box center [537, 168] width 140 height 17
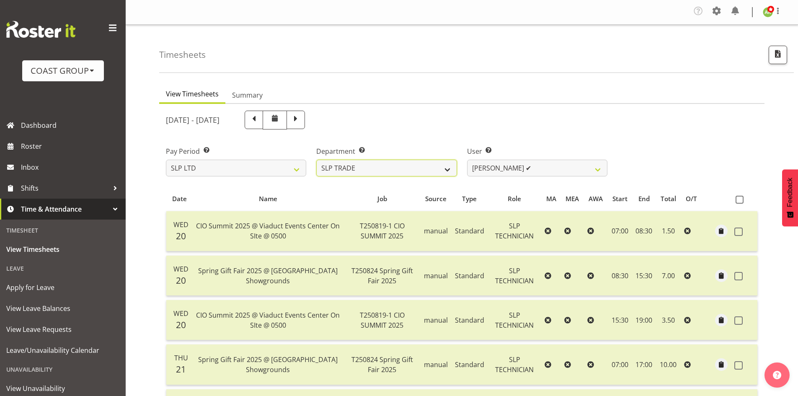
click at [423, 170] on select "SLP CHC SLP OFFICE SLP PRODUCTION SLP TRADE" at bounding box center [386, 168] width 140 height 17
select select "24"
click at [316, 160] on select "SLP CHC SLP OFFICE SLP PRODUCTION SLP TRADE" at bounding box center [386, 168] width 140 height 17
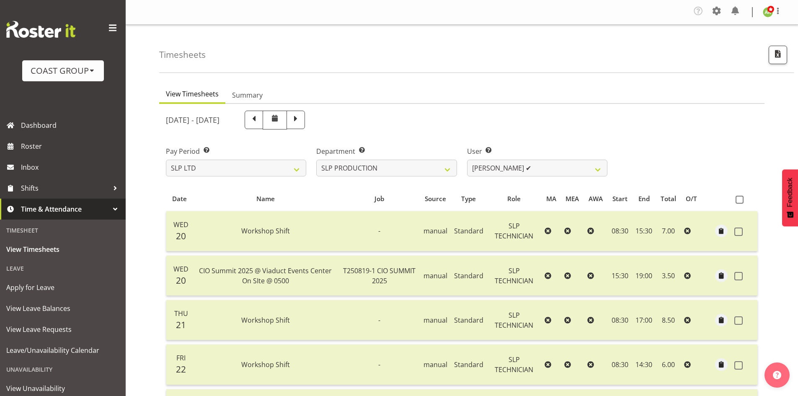
click at [586, 178] on div "User Select user. Note: This is filtered down by the previous two drop-down ite…" at bounding box center [537, 157] width 150 height 47
click at [581, 176] on select "Aaron Grant ✔ Alan Burrows ✔ Coel Phillips ✔ Kent Stevens ✔ Kes David ✔ Mark Ph…" at bounding box center [537, 168] width 140 height 17
click at [642, 168] on div "Pay Period Select which pay period you would like to view. SLP LTD EHS LTD DW L…" at bounding box center [462, 157] width 602 height 47
click at [58, 326] on span "View Leave Requests" at bounding box center [62, 329] width 113 height 13
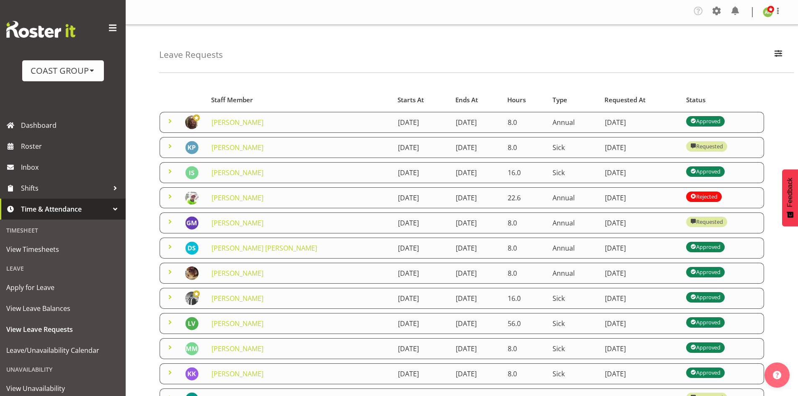
click at [170, 123] on span at bounding box center [170, 121] width 10 height 10
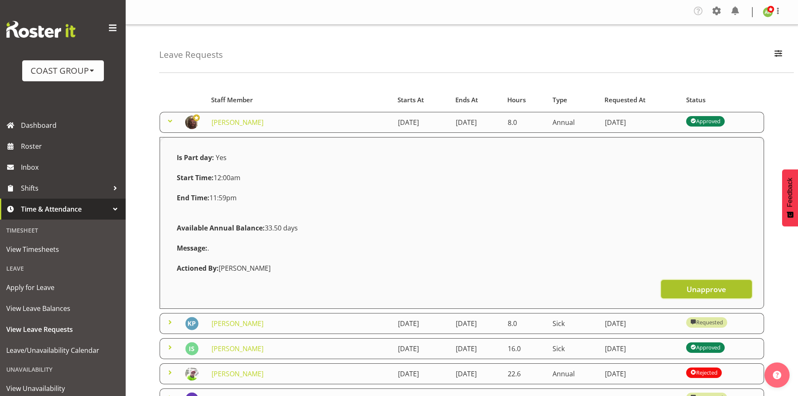
click at [724, 287] on span "Unapprove" at bounding box center [705, 288] width 39 height 11
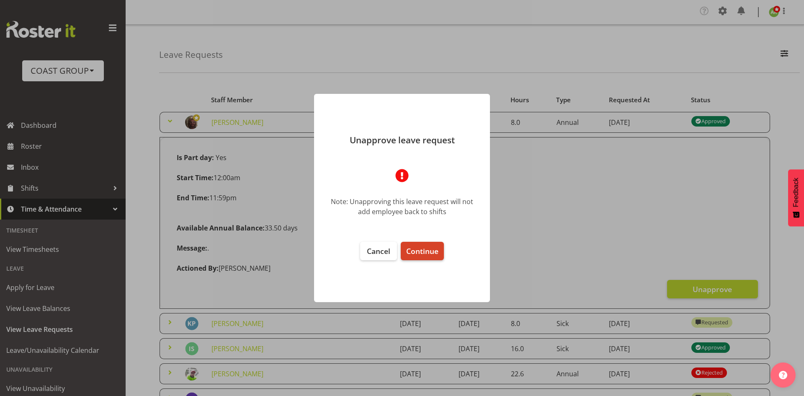
click at [418, 248] on span "Continue" at bounding box center [422, 251] width 32 height 10
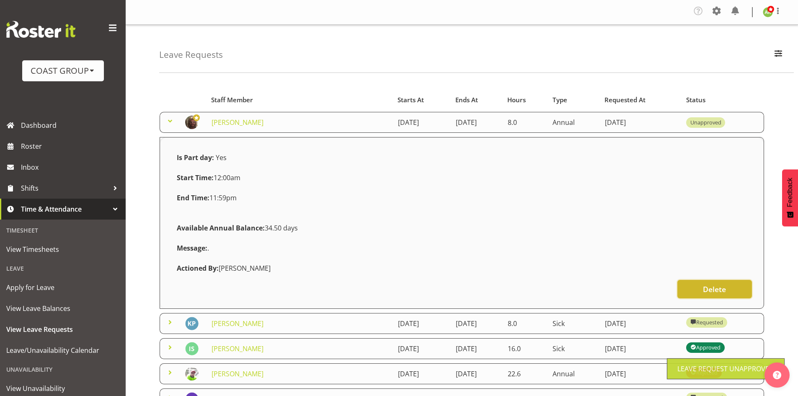
click at [723, 291] on span "Delete" at bounding box center [714, 288] width 23 height 11
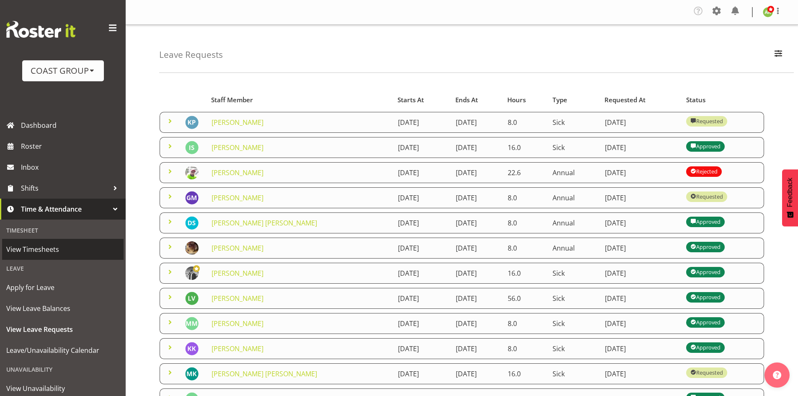
click at [44, 251] on span "View Timesheets" at bounding box center [62, 249] width 113 height 13
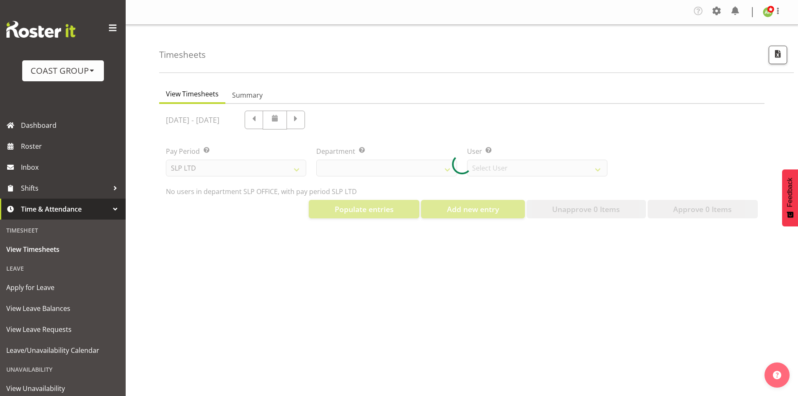
select select "25"
select select "7496"
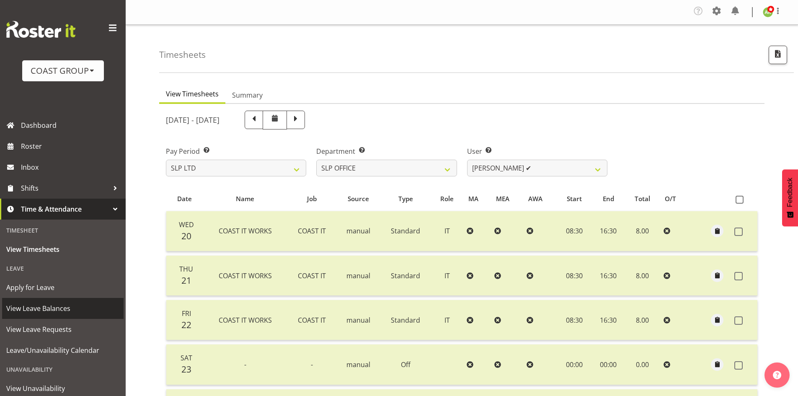
click at [54, 311] on span "View Leave Balances" at bounding box center [62, 308] width 113 height 13
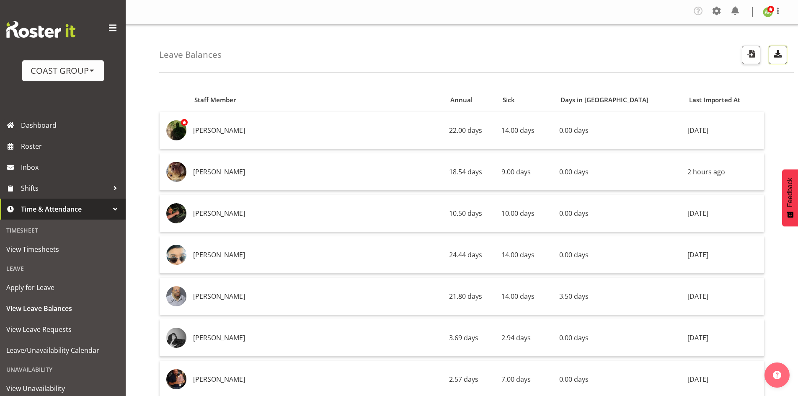
click at [779, 56] on span "button" at bounding box center [777, 53] width 11 height 11
click at [755, 59] on span "button" at bounding box center [750, 53] width 11 height 11
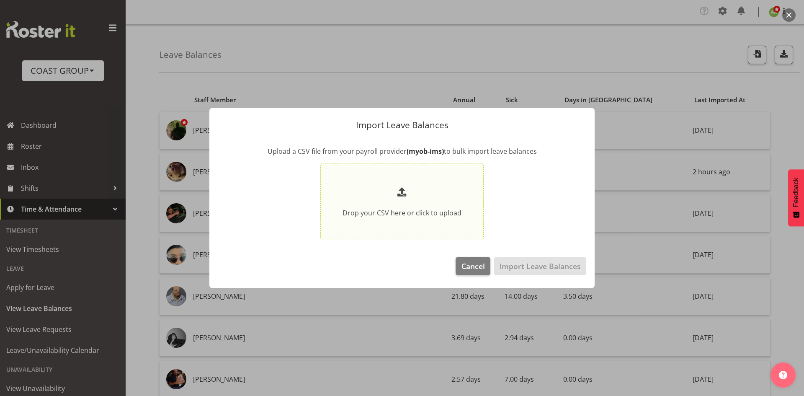
click at [461, 194] on section "Drop your CSV here or click to upload" at bounding box center [401, 201] width 159 height 73
click at [461, 194] on input "Drop your CSV here or click to upload" at bounding box center [401, 201] width 163 height 77
type input "C:\fakepath\Historical_Leave_2025_08_27.csv"
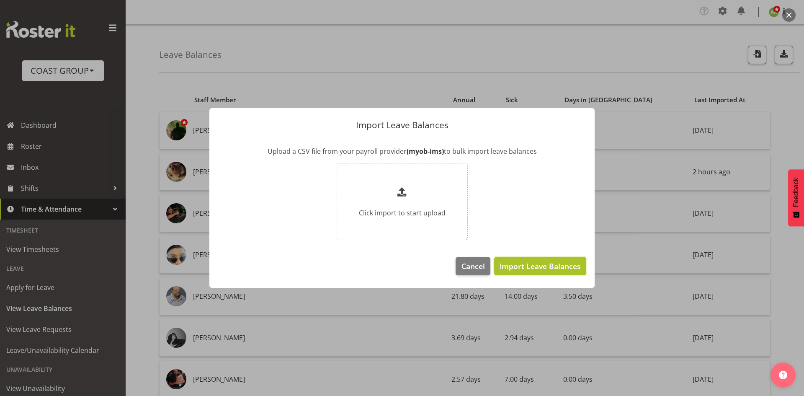
click at [560, 270] on span "Import Leave Balances" at bounding box center [540, 265] width 81 height 11
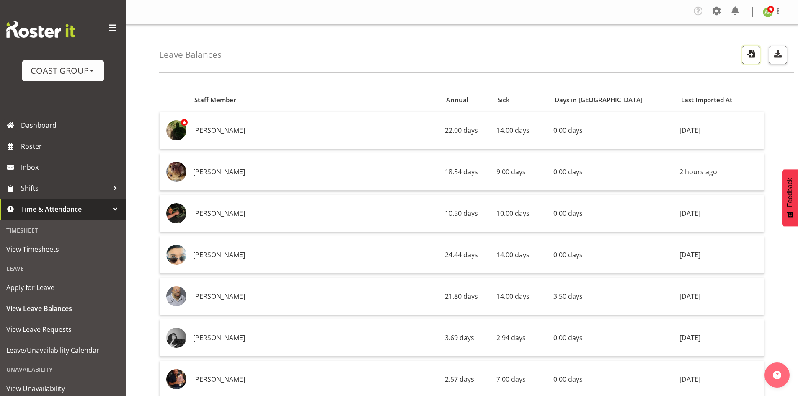
click at [746, 51] on span "button" at bounding box center [750, 53] width 11 height 11
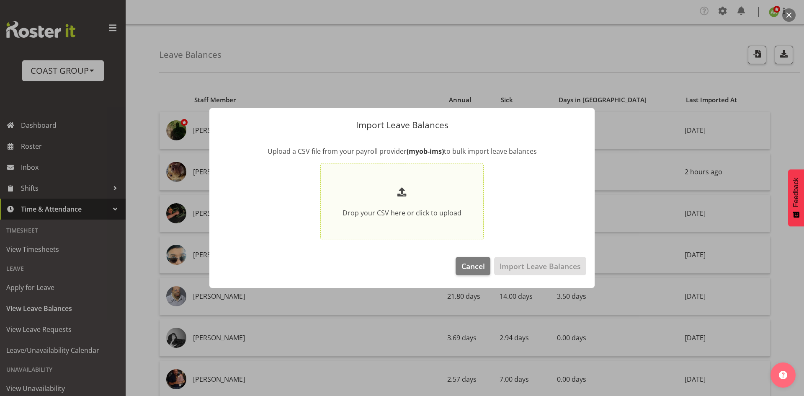
click at [425, 193] on p at bounding box center [402, 193] width 119 height 16
click at [425, 193] on input "Drop your CSV here or click to upload" at bounding box center [401, 201] width 163 height 77
type input "C:\fakepath\Historical_Leave_2025_08_27.csv"
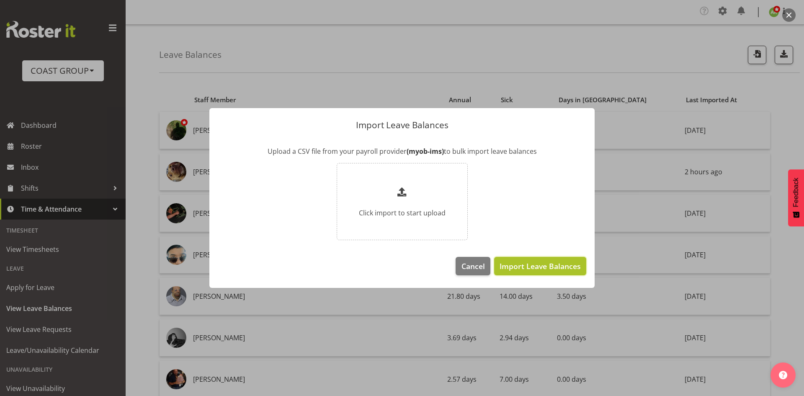
click at [528, 266] on span "Import Leave Balances" at bounding box center [540, 265] width 81 height 11
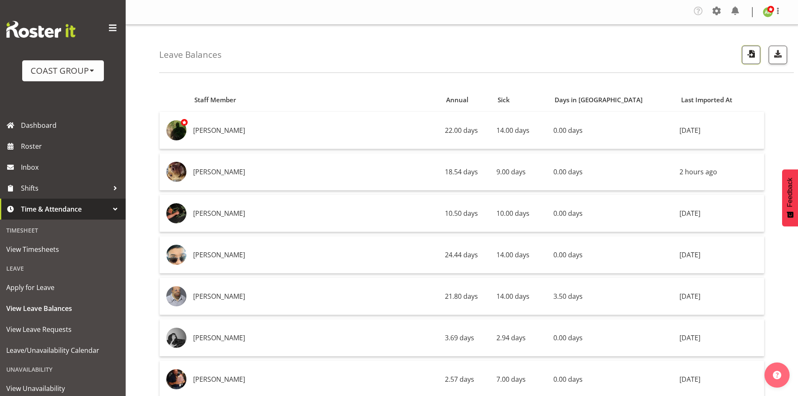
click at [745, 56] on button "button" at bounding box center [751, 55] width 18 height 18
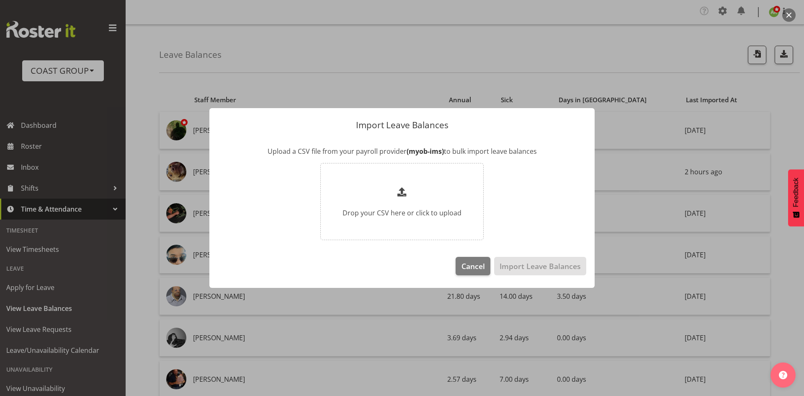
drag, startPoint x: 268, startPoint y: 170, endPoint x: 274, endPoint y: 174, distance: 7.3
click at [268, 171] on div "Drop your CSV here or click to upload" at bounding box center [402, 201] width 368 height 77
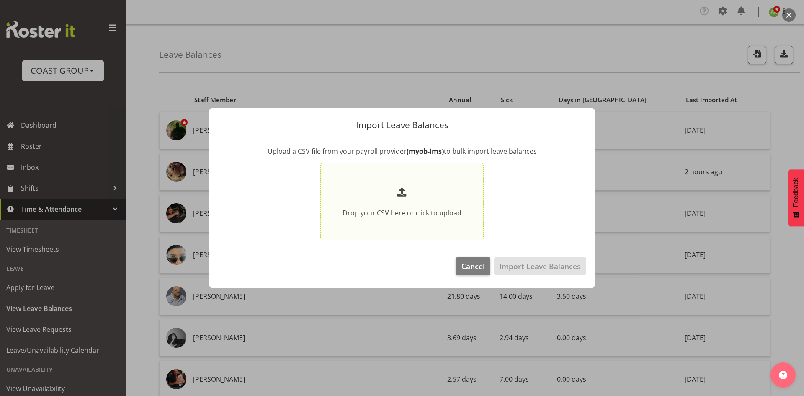
click at [381, 194] on p at bounding box center [402, 193] width 119 height 16
click at [381, 194] on input "Drop your CSV here or click to upload" at bounding box center [401, 201] width 163 height 77
type input "C:\fakepath\Historical_Leave_2025_08_27.csv"
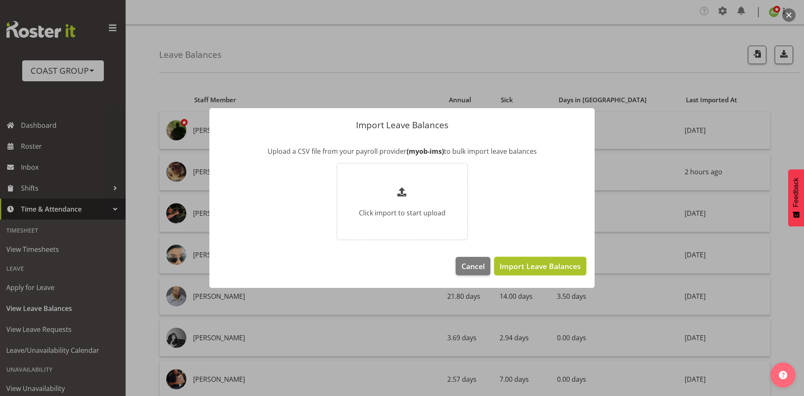
click at [556, 263] on span "Import Leave Balances" at bounding box center [540, 265] width 81 height 11
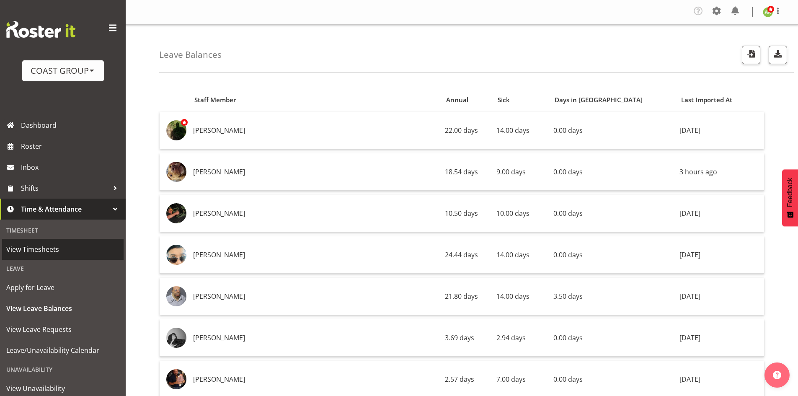
click at [49, 245] on span "View Timesheets" at bounding box center [62, 249] width 113 height 13
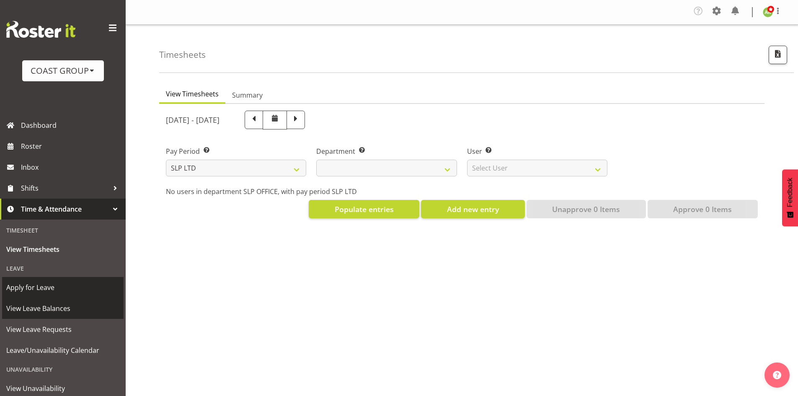
select select
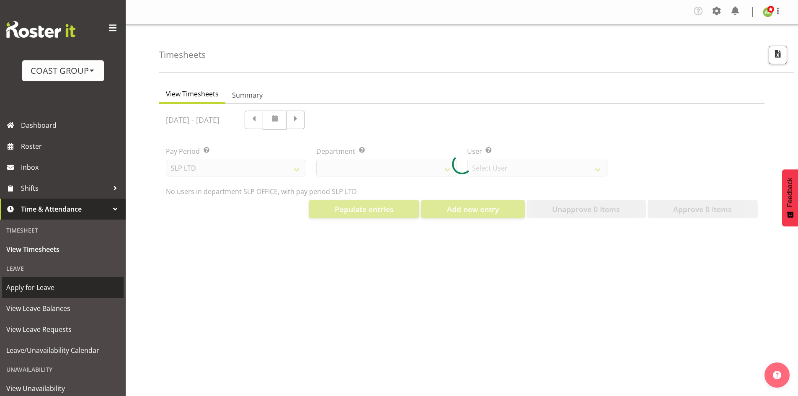
click at [51, 289] on span "Apply for Leave" at bounding box center [62, 287] width 113 height 13
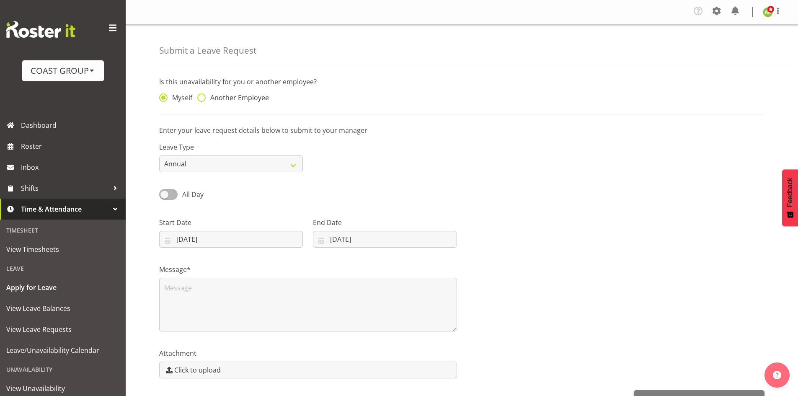
click at [216, 100] on span "Another Employee" at bounding box center [237, 97] width 63 height 8
click at [203, 100] on input "Another Employee" at bounding box center [199, 97] width 5 height 5
radio input "true"
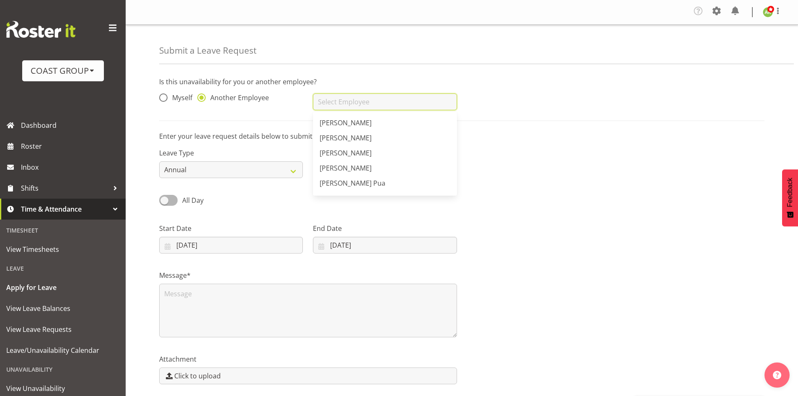
click at [378, 104] on input "text" at bounding box center [385, 101] width 144 height 17
click at [357, 139] on span "[PERSON_NAME]" at bounding box center [346, 137] width 52 height 9
type input "[PERSON_NAME]"
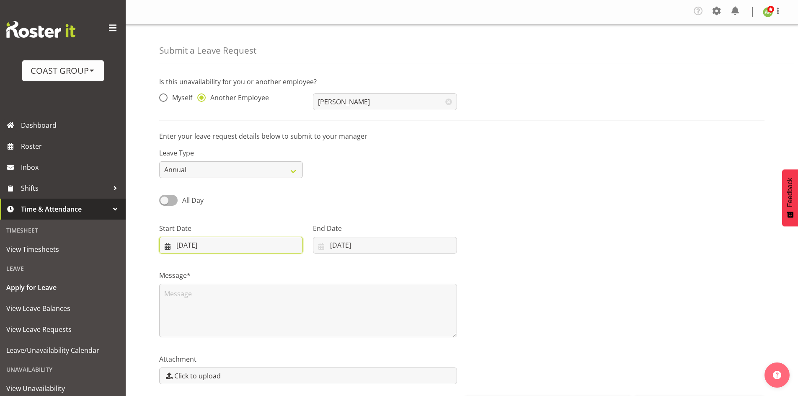
click at [247, 243] on input "27/08/2025" at bounding box center [231, 245] width 144 height 17
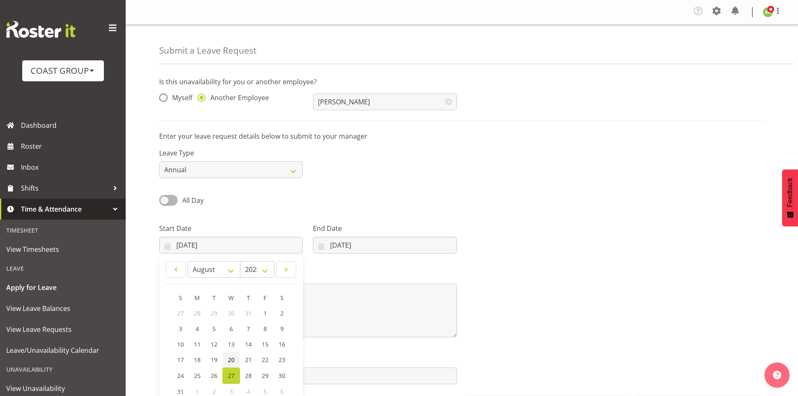
click at [231, 359] on span "20" at bounding box center [231, 360] width 7 height 8
type input "20/08/2025"
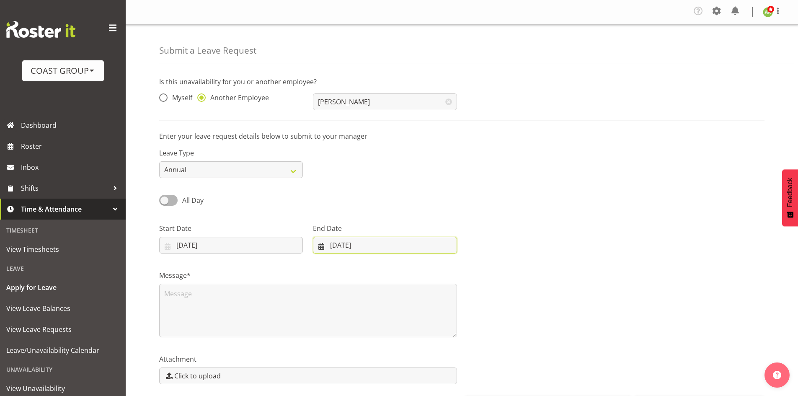
click at [339, 247] on input "27/08/2025" at bounding box center [385, 245] width 144 height 17
click at [380, 360] on span "20" at bounding box center [379, 360] width 7 height 8
type input "20/08/2025"
click at [572, 296] on div "Message*" at bounding box center [461, 300] width 615 height 84
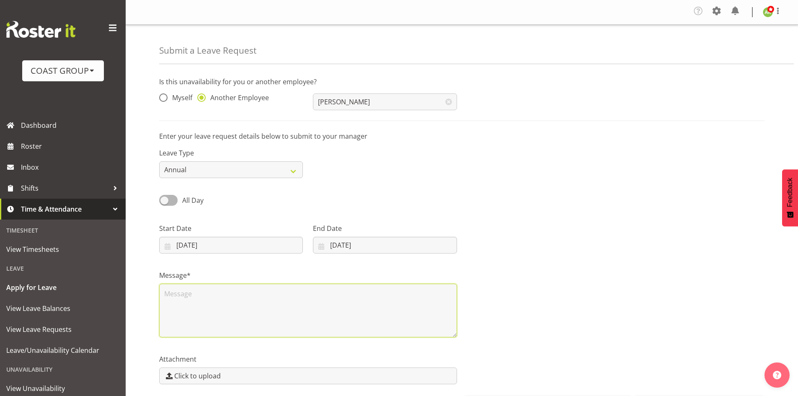
click at [265, 293] on textarea at bounding box center [308, 310] width 298 height 54
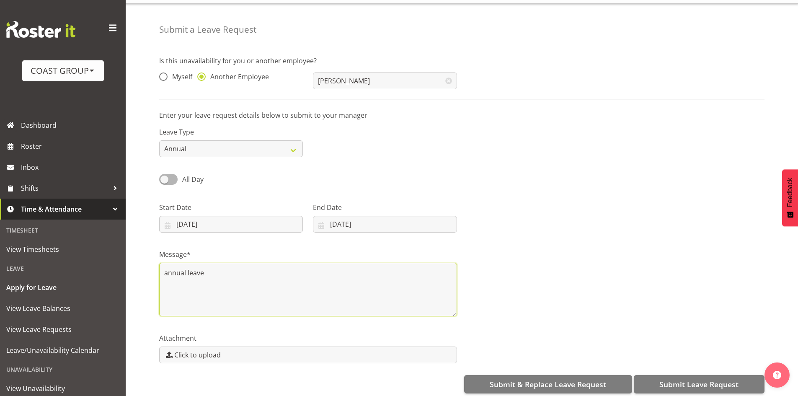
scroll to position [31, 0]
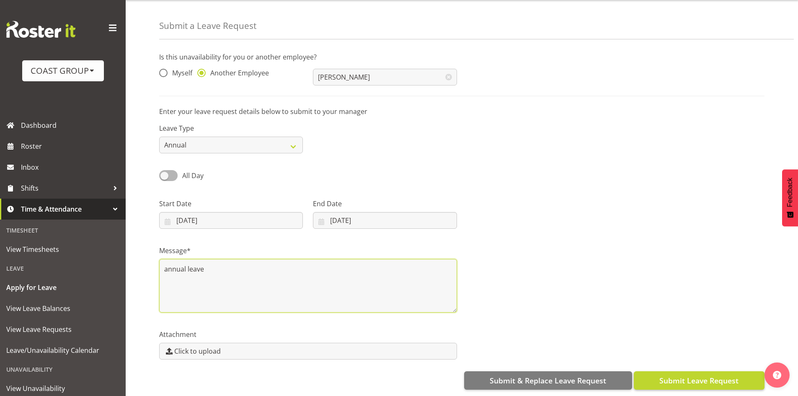
type textarea "annual leave"
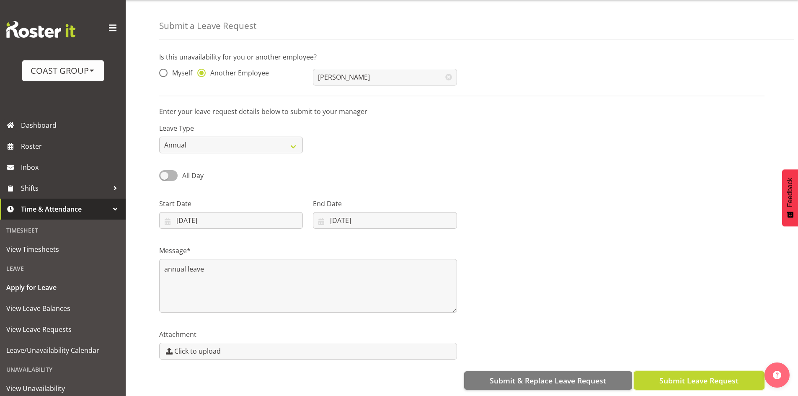
click at [697, 376] on span "Submit Leave Request" at bounding box center [698, 380] width 79 height 11
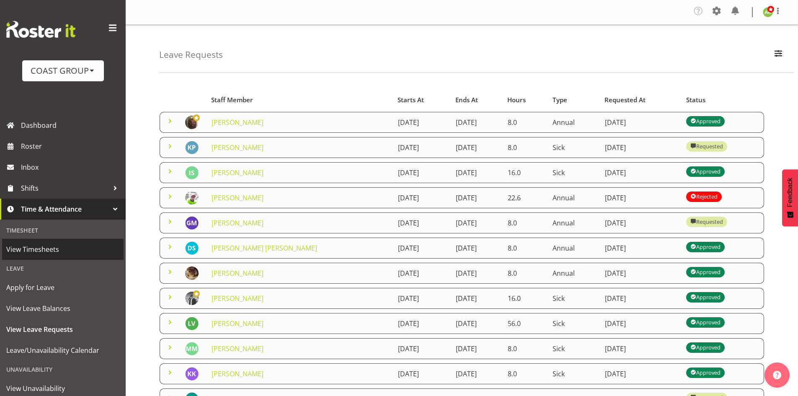
click at [52, 244] on span "View Timesheets" at bounding box center [62, 249] width 113 height 13
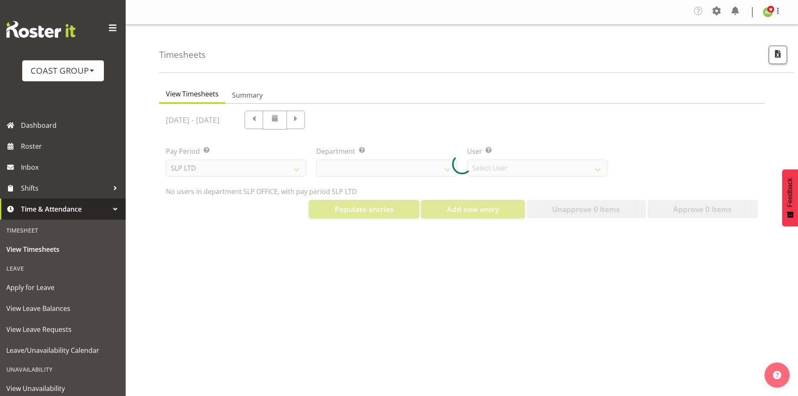
select select "25"
select select "7496"
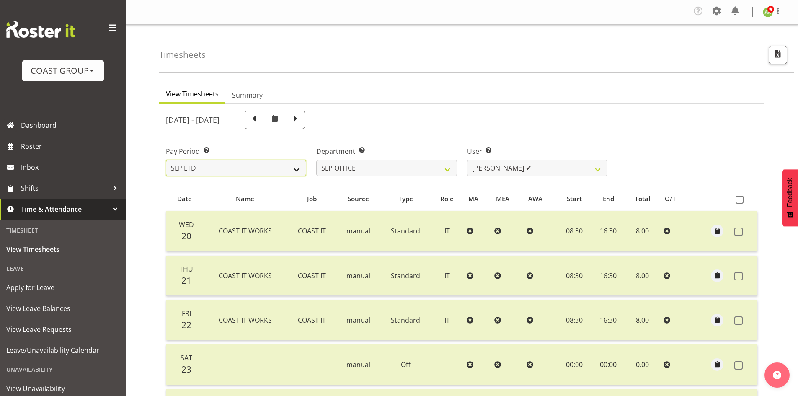
click at [299, 170] on select "SLP LTD EHS LTD DW LTD VEHICLES Carlton Events [PERSON_NAME] 120 Limited Wellin…" at bounding box center [236, 168] width 140 height 17
select select "7"
click at [166, 160] on select "SLP LTD EHS LTD DW LTD VEHICLES Carlton Events Hamilton 120 Limited Wellington …" at bounding box center [236, 168] width 140 height 17
select select
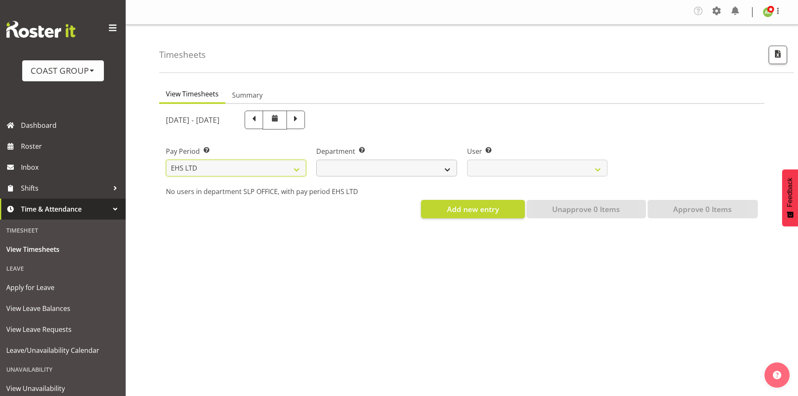
select select
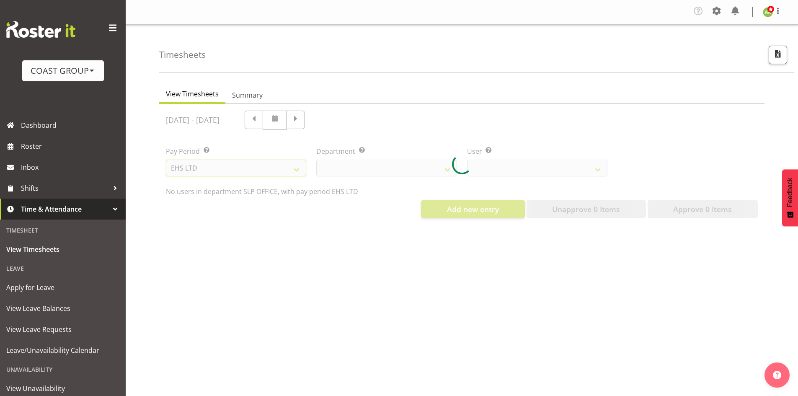
select select
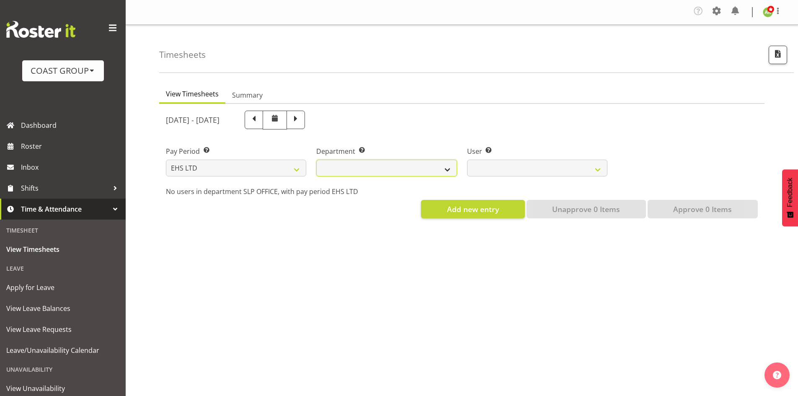
click at [404, 168] on select "EHS AKL ACCOUNTS EHS AKL CARPET EHS AKL D&B EHS AKL DESIGNER EHS AKL FURNITURE …" at bounding box center [386, 168] width 140 height 17
click at [316, 160] on select "EHS AKL ACCOUNTS EHS AKL CARPET EHS AKL D&B EHS AKL DESIGNER EHS AKL FURNITURE …" at bounding box center [386, 168] width 140 height 17
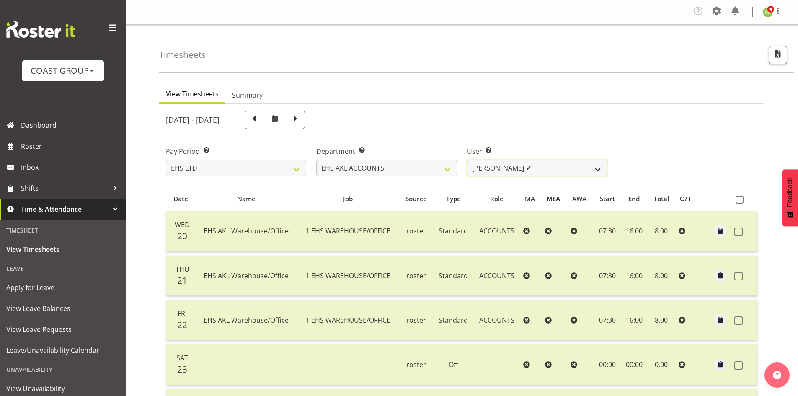
click at [533, 170] on select "Angela Kerrigan ✔ Michelle Xiang ✔ Rissa (Thitiphat) Preecharujiroj ✔ Seon Youn…" at bounding box center [537, 168] width 140 height 17
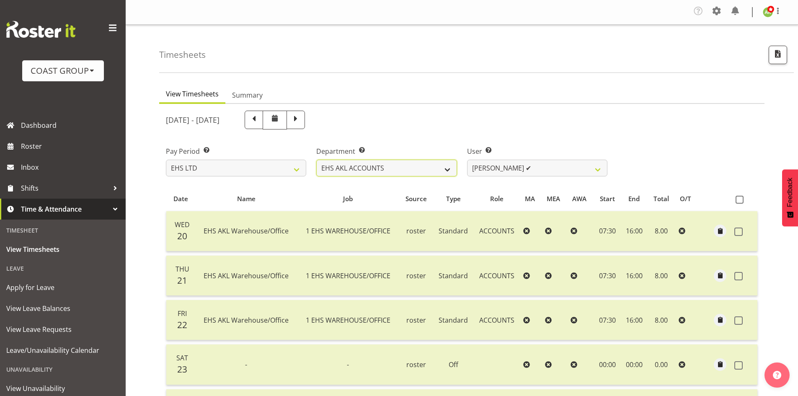
click at [415, 168] on select "EHS AKL ACCOUNTS EHS AKL CARPET EHS AKL D&B EHS AKL DESIGNER EHS AKL FURNITURE …" at bounding box center [386, 168] width 140 height 17
click at [316, 160] on select "EHS AKL ACCOUNTS EHS AKL CARPET EHS AKL D&B EHS AKL DESIGNER EHS AKL FURNITURE …" at bounding box center [386, 168] width 140 height 17
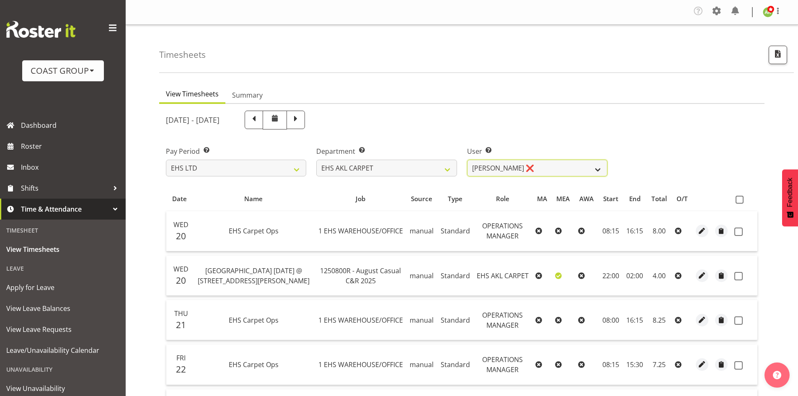
click at [588, 172] on select "Brittany Taylor ❌ Charwen Vaevaepare ❌ Kelsey Keutenius ❌ Leo Faalogo ❌ Marley …" at bounding box center [537, 168] width 140 height 17
click at [662, 164] on div "Pay Period Select which pay period you would like to view. SLP LTD EHS LTD DW L…" at bounding box center [462, 157] width 602 height 47
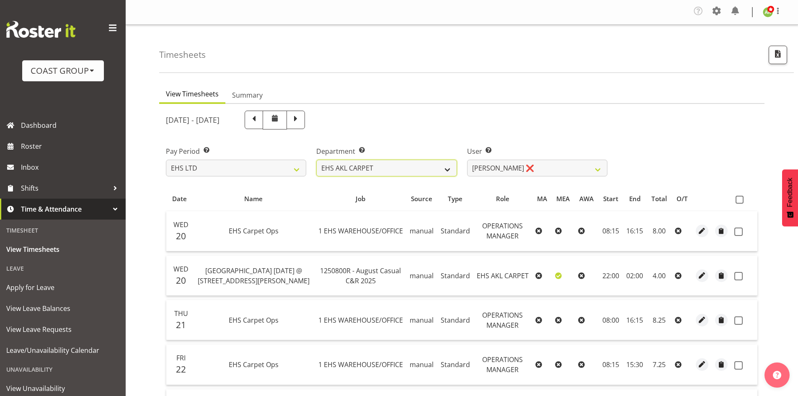
click at [407, 167] on select "EHS AKL ACCOUNTS EHS AKL CARPET EHS AKL D&B EHS AKL DESIGNER EHS AKL FURNITURE …" at bounding box center [386, 168] width 140 height 17
click at [316, 160] on select "EHS AKL ACCOUNTS EHS AKL CARPET EHS AKL D&B EHS AKL DESIGNER EHS AKL FURNITURE …" at bounding box center [386, 168] width 140 height 17
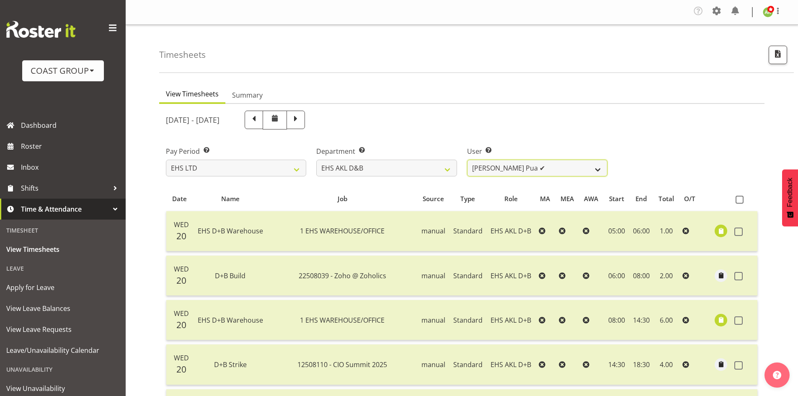
click at [568, 173] on select "Aleki Palu Pua ✔ Ben Dewes ✔ David Forte ✔ Durham Foster ✔ Ihaka Roberts ✔ Joe …" at bounding box center [537, 168] width 140 height 17
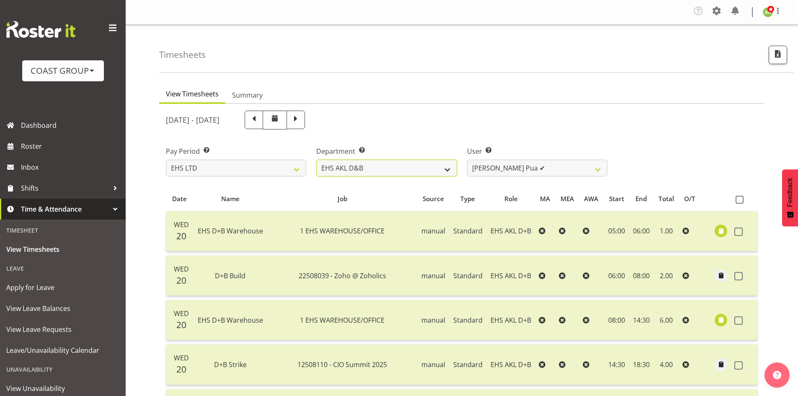
click at [422, 173] on select "EHS AKL ACCOUNTS EHS AKL CARPET EHS AKL D&B EHS AKL DESIGNER EHS AKL FURNITURE …" at bounding box center [386, 168] width 140 height 17
click at [316, 160] on select "EHS AKL ACCOUNTS EHS AKL CARPET EHS AKL D&B EHS AKL DESIGNER EHS AKL FURNITURE …" at bounding box center [386, 168] width 140 height 17
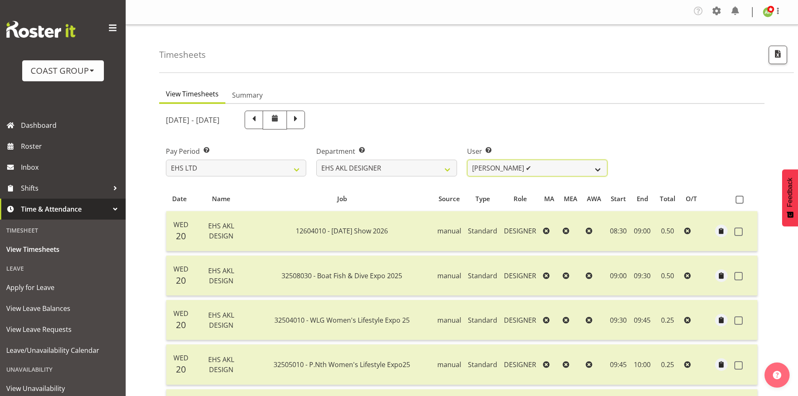
click at [534, 168] on select "Daniel An ✔ Maria Scarabino ✔ Mathew Rolle ✔ Sebastian Ibanez ✔ Yunlin Xie ✔" at bounding box center [537, 168] width 140 height 17
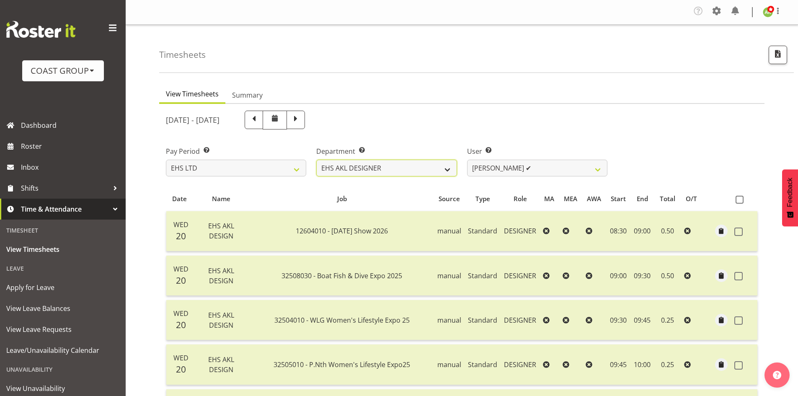
click at [441, 172] on select "EHS AKL ACCOUNTS EHS AKL CARPET EHS AKL D&B EHS AKL DESIGNER EHS AKL FURNITURE …" at bounding box center [386, 168] width 140 height 17
click at [316, 160] on select "EHS AKL ACCOUNTS EHS AKL CARPET EHS AKL D&B EHS AKL DESIGNER EHS AKL FURNITURE …" at bounding box center [386, 168] width 140 height 17
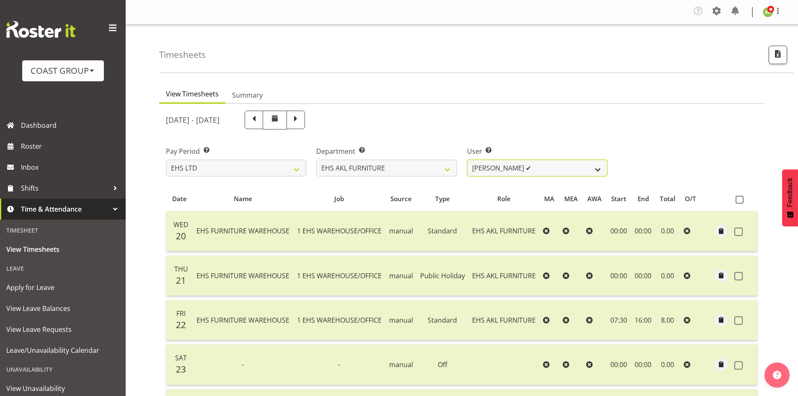
click at [542, 167] on select "Daniel Tini ✔ Filipo Iupeli ✔ Harley Wongpayuk ✔ Malae Toleafoa ✔ Manase Ward ✔…" at bounding box center [537, 168] width 140 height 17
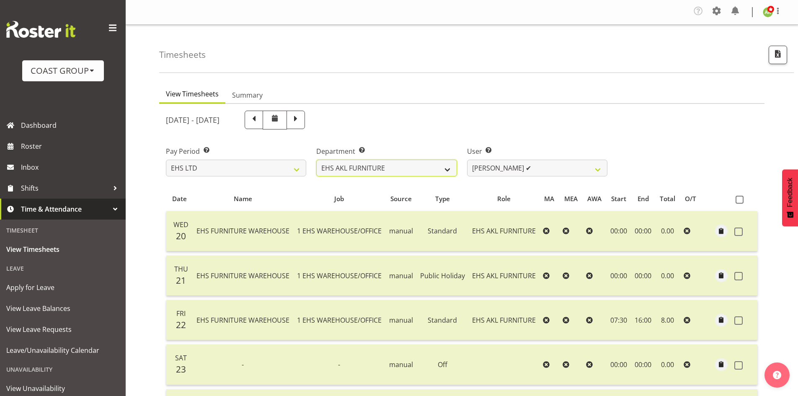
click at [418, 173] on select "EHS AKL ACCOUNTS EHS AKL CARPET EHS AKL D&B EHS AKL DESIGNER EHS AKL FURNITURE …" at bounding box center [386, 168] width 140 height 17
click at [316, 160] on select "EHS AKL ACCOUNTS EHS AKL CARPET EHS AKL D&B EHS AKL DESIGNER EHS AKL FURNITURE …" at bounding box center [386, 168] width 140 height 17
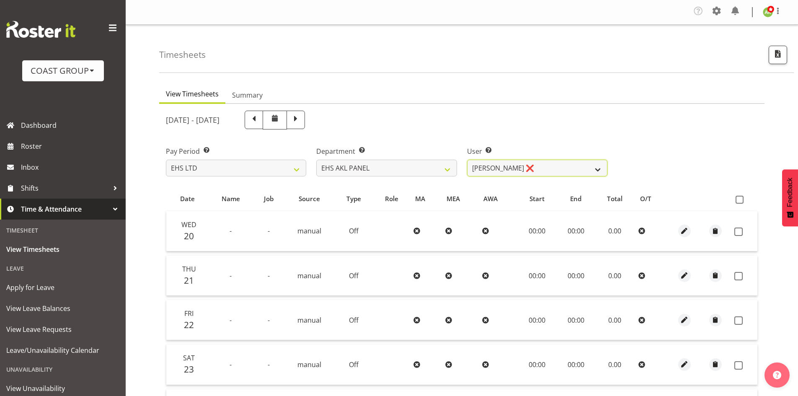
click at [539, 167] on select "Abe Denton ❌ Cameron Phillips ❌ Chad Phillips ❌ Emmett Denton ❌ Fiona Berghoffe…" at bounding box center [537, 168] width 140 height 17
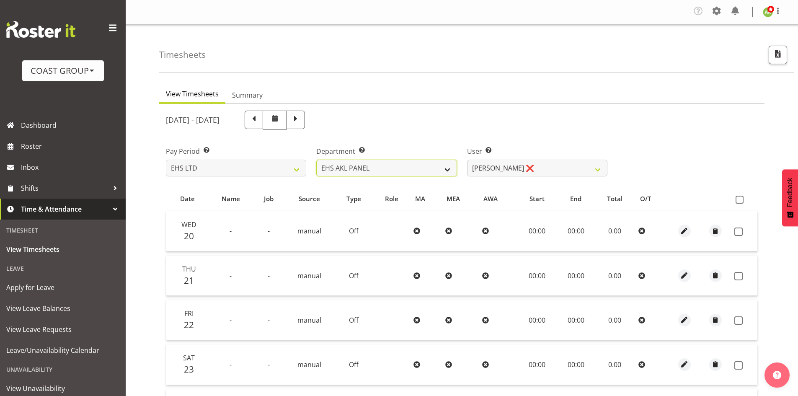
click at [428, 170] on select "EHS AKL ACCOUNTS EHS AKL CARPET EHS AKL D&B EHS AKL DESIGNER EHS AKL FURNITURE …" at bounding box center [386, 168] width 140 height 17
select select "40"
click at [316, 160] on select "EHS AKL ACCOUNTS EHS AKL CARPET EHS AKL D&B EHS AKL DESIGNER EHS AKL FURNITURE …" at bounding box center [386, 168] width 140 height 17
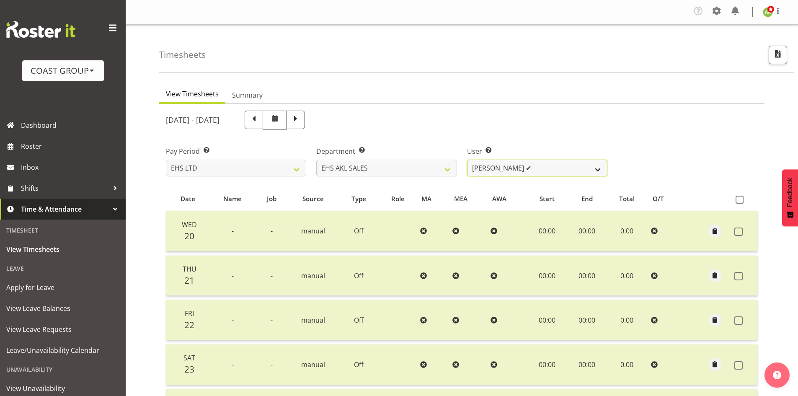
click at [551, 171] on select "Aleisha Midgley ✔ Annie Lister ✔ Bryony Spence ✔ Christina Jaramillo ✔ Dane Bot…" at bounding box center [537, 168] width 140 height 17
select select "1127"
click at [467, 160] on select "Aleisha Midgley ✔ Annie Lister ✔ Bryony Spence ✔ Christina Jaramillo ✔ Dane Bot…" at bounding box center [537, 168] width 140 height 17
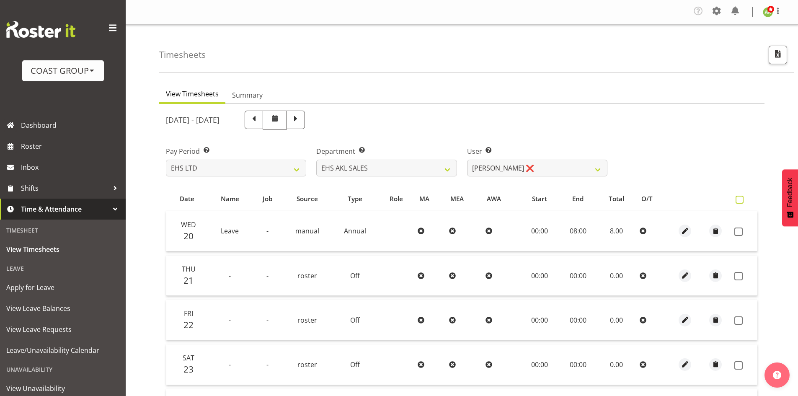
click at [739, 201] on span at bounding box center [739, 200] width 8 height 8
click at [739, 201] on input "checkbox" at bounding box center [737, 199] width 5 height 5
checkbox input "true"
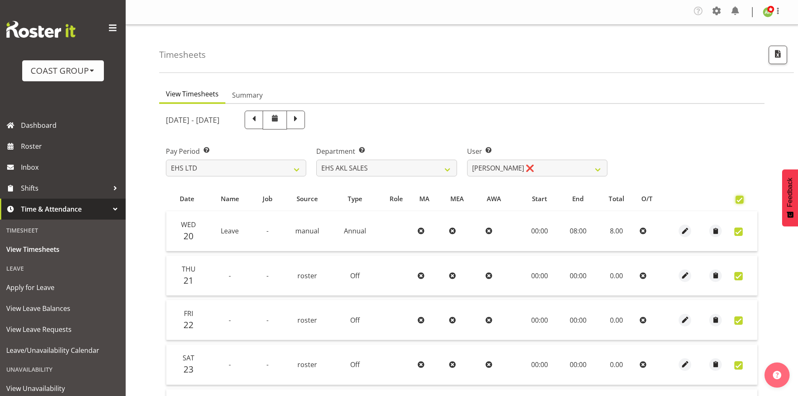
checkbox input "true"
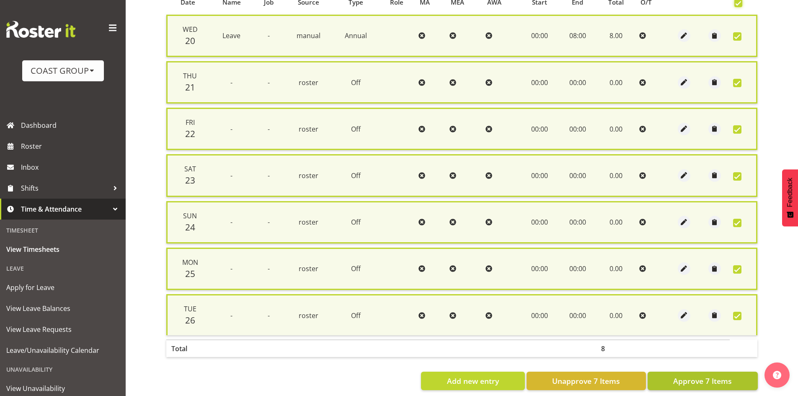
scroll to position [210, 0]
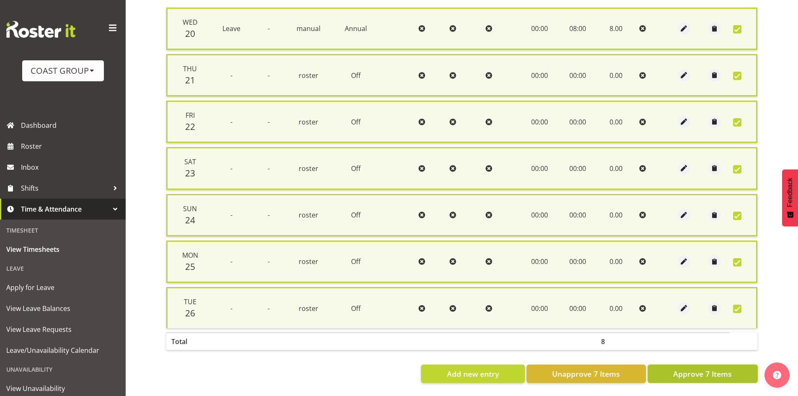
click at [720, 368] on span "Approve 7 Items" at bounding box center [702, 373] width 59 height 11
checkbox input "false"
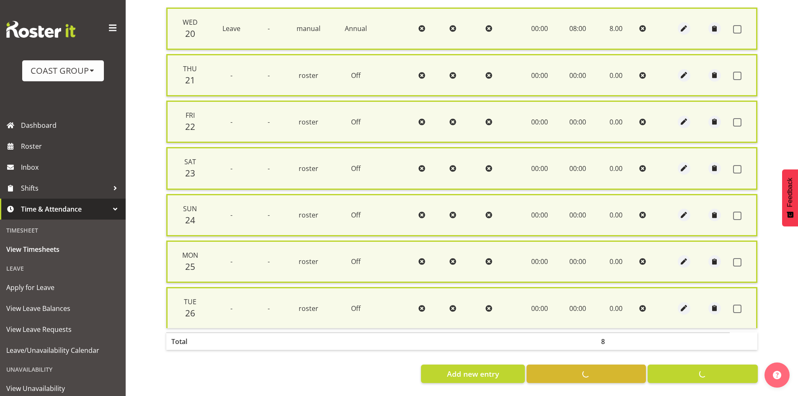
checkbox input "false"
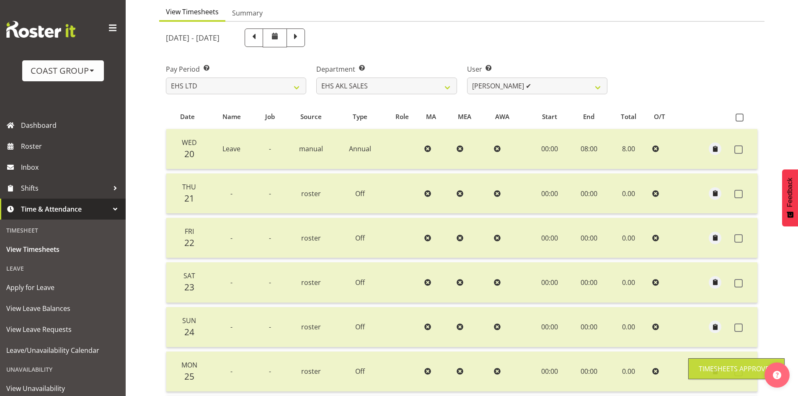
scroll to position [70, 0]
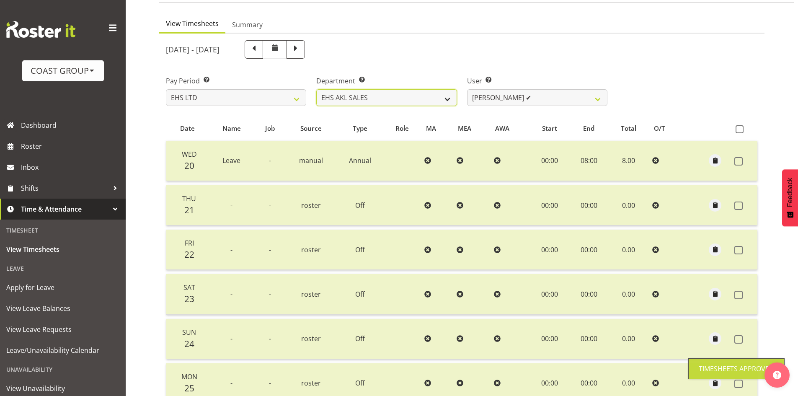
click at [430, 98] on select "EHS AKL ACCOUNTS EHS AKL CARPET EHS AKL D&B EHS AKL DESIGNER EHS AKL FURNITURE …" at bounding box center [386, 97] width 140 height 17
select select "41"
click at [316, 89] on select "EHS AKL ACCOUNTS EHS AKL CARPET EHS AKL D&B EHS AKL DESIGNER EHS AKL FURNITURE …" at bounding box center [386, 97] width 140 height 17
select select "11515"
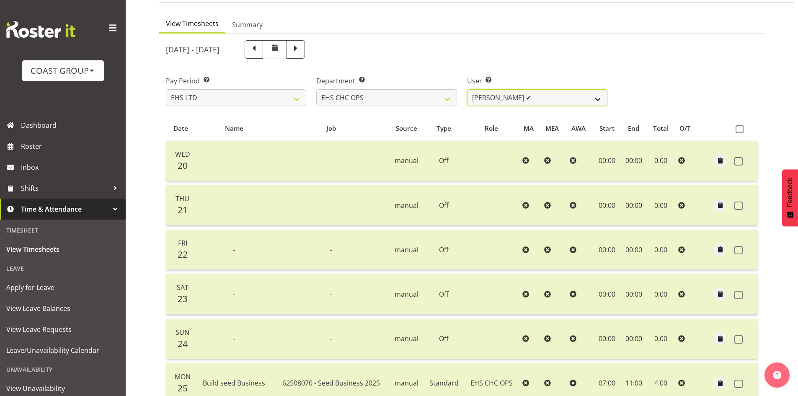
click at [589, 99] on select "Aminio Fonongaloa-Lolohea ✔ David Wiseman ✔ George Unsworth ✔ Keegan Thomas ✔ M…" at bounding box center [537, 97] width 140 height 17
click at [380, 101] on select "EHS AKL ACCOUNTS EHS AKL CARPET EHS AKL D&B EHS AKL DESIGNER EHS AKL FURNITURE …" at bounding box center [386, 97] width 140 height 17
click at [316, 89] on select "EHS AKL ACCOUNTS EHS AKL CARPET EHS AKL D&B EHS AKL DESIGNER EHS AKL FURNITURE …" at bounding box center [386, 97] width 140 height 17
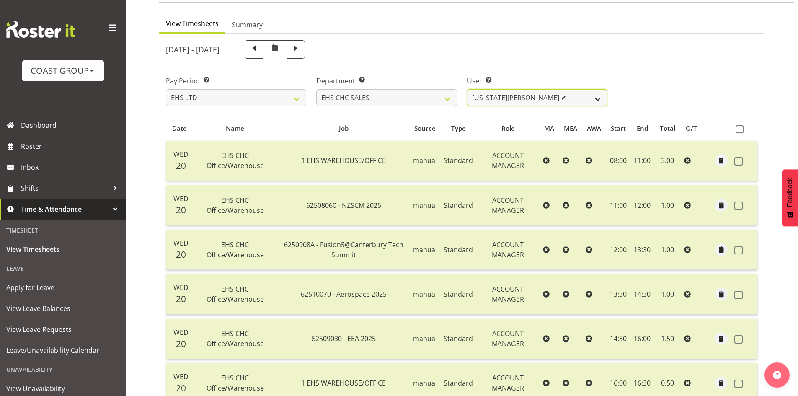
click at [584, 101] on select "Georgia Costain ✔ Kelly Butterill ✔ Nicola Ransome ✔" at bounding box center [537, 97] width 140 height 17
click at [432, 103] on select "EHS AKL ACCOUNTS EHS AKL CARPET EHS AKL D&B EHS AKL DESIGNER EHS AKL FURNITURE …" at bounding box center [386, 97] width 140 height 17
click at [316, 89] on select "EHS AKL ACCOUNTS EHS AKL CARPET EHS AKL D&B EHS AKL DESIGNER EHS AKL FURNITURE …" at bounding box center [386, 97] width 140 height 17
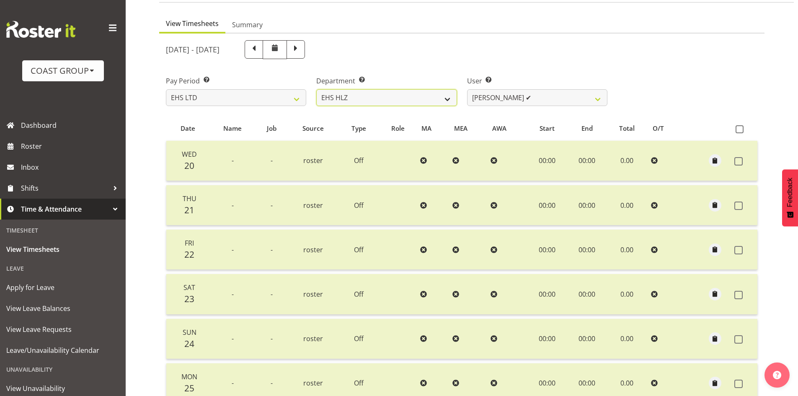
click at [399, 102] on select "EHS AKL ACCOUNTS EHS AKL CARPET EHS AKL D&B EHS AKL DESIGNER EHS AKL FURNITURE …" at bounding box center [386, 97] width 140 height 17
click at [316, 89] on select "EHS AKL ACCOUNTS EHS AKL CARPET EHS AKL D&B EHS AKL DESIGNER EHS AKL FURNITURE …" at bounding box center [386, 97] width 140 height 17
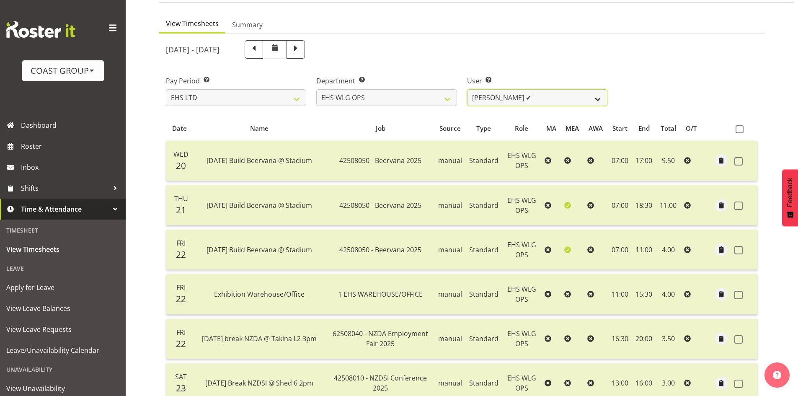
click at [538, 97] on select "Ashton Staats ✔ Darryl Burns ✔ Geoffrey Robertson ✔ Jackson Howsan ✔ Kade Tiati…" at bounding box center [537, 97] width 140 height 17
drag, startPoint x: 402, startPoint y: 91, endPoint x: 401, endPoint y: 103, distance: 11.8
click at [402, 92] on select "EHS AKL ACCOUNTS EHS AKL CARPET EHS AKL D&B EHS AKL DESIGNER EHS AKL FURNITURE …" at bounding box center [386, 97] width 140 height 17
select select "44"
click at [316, 89] on select "EHS AKL ACCOUNTS EHS AKL CARPET EHS AKL D&B EHS AKL DESIGNER EHS AKL FURNITURE …" at bounding box center [386, 97] width 140 height 17
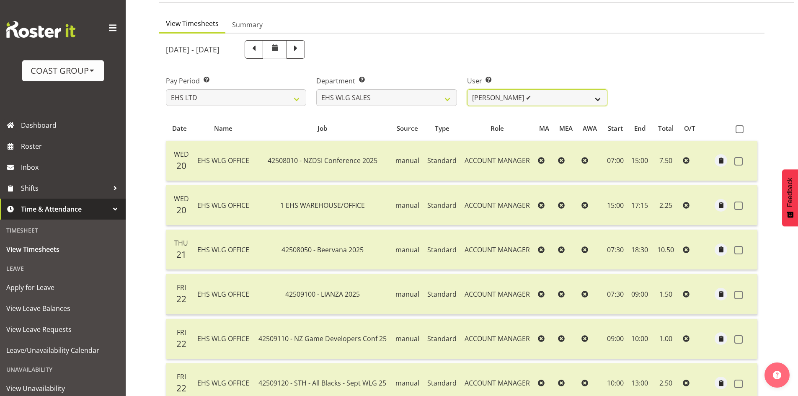
click at [568, 98] on select "Lu Budden ✔ Tatiyana Isaac ❌" at bounding box center [537, 97] width 140 height 17
select select "10120"
click at [467, 89] on select "Lu Budden ✔ Tatiyana Isaac ❌" at bounding box center [537, 97] width 140 height 17
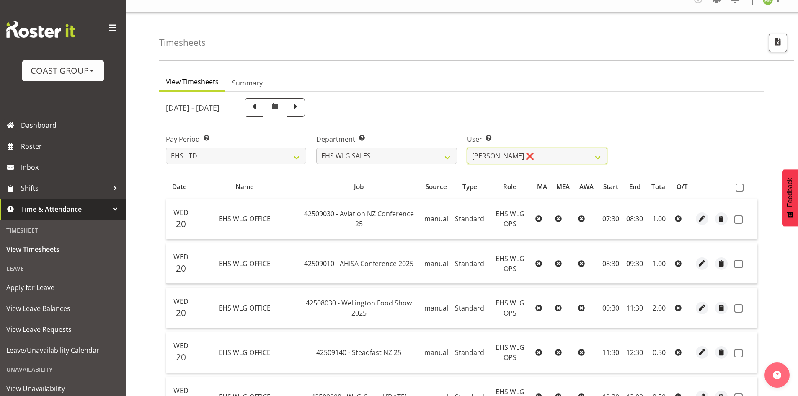
scroll to position [0, 0]
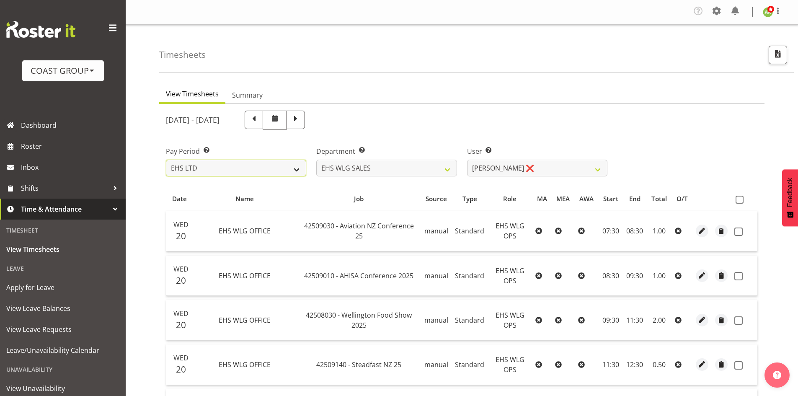
click at [292, 168] on select "SLP LTD EHS LTD DW LTD VEHICLES Carlton Events [PERSON_NAME] 120 Limited Wellin…" at bounding box center [236, 168] width 140 height 17
select select "8"
click at [166, 160] on select "SLP LTD EHS LTD DW LTD VEHICLES Carlton Events [PERSON_NAME] 120 Limited Wellin…" at bounding box center [236, 168] width 140 height 17
select select
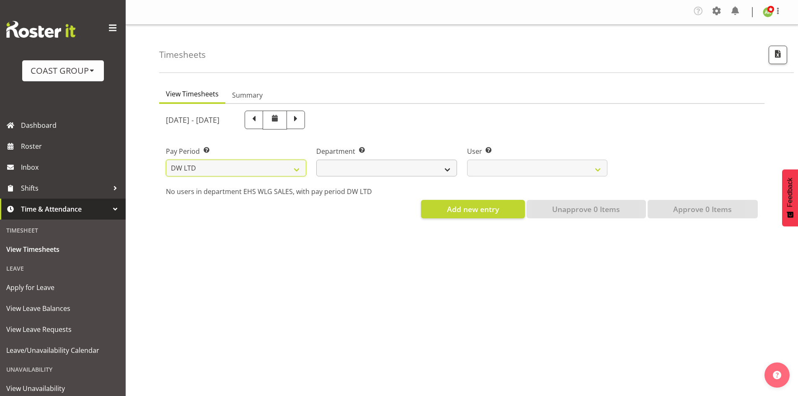
select select
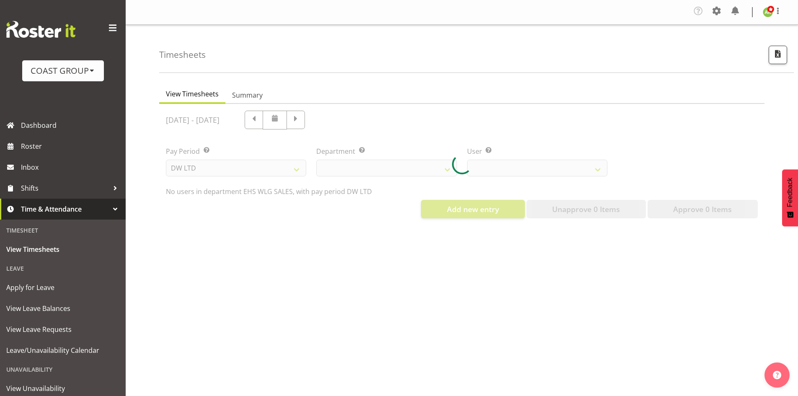
select select
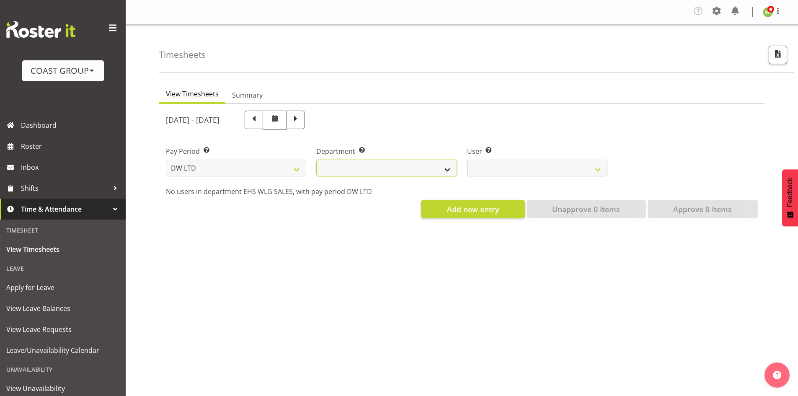
click at [416, 166] on select "DW AKL DW AKL ACCOUNTS/OFFICE DW AKL DESIGN DW AKL PRODUCTION DW CHC DW CHC DES…" at bounding box center [386, 168] width 140 height 17
select select "112"
click at [316, 160] on select "DW AKL DW AKL ACCOUNTS/OFFICE DW AKL DESIGN DW AKL PRODUCTION DW CHC DW CHC DES…" at bounding box center [386, 168] width 140 height 17
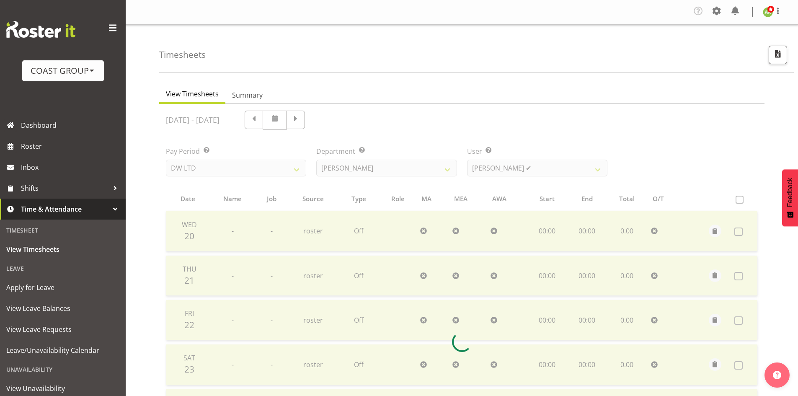
click at [528, 173] on div "August 20th - August 26th 2025 Pay Period Select which pay period you would lik…" at bounding box center [462, 339] width 592 height 467
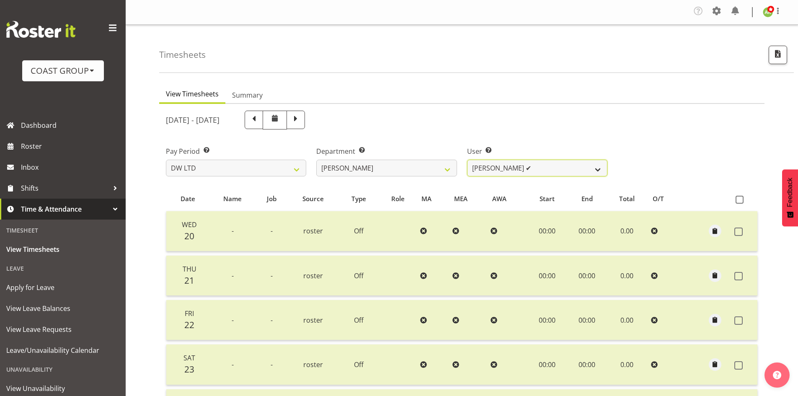
click at [528, 173] on select "Andrew McFadzean ✔ Boston Morgan-Horan ✔ Chanel Toleafoa ✔ Gene Burton ✔ Ian Si…" at bounding box center [537, 168] width 140 height 17
select select "5758"
click at [467, 160] on select "Andrew McFadzean ✔ Boston Morgan-Horan ✔ Chanel Toleafoa ✔ Gene Burton ✔ Ian Si…" at bounding box center [537, 168] width 140 height 17
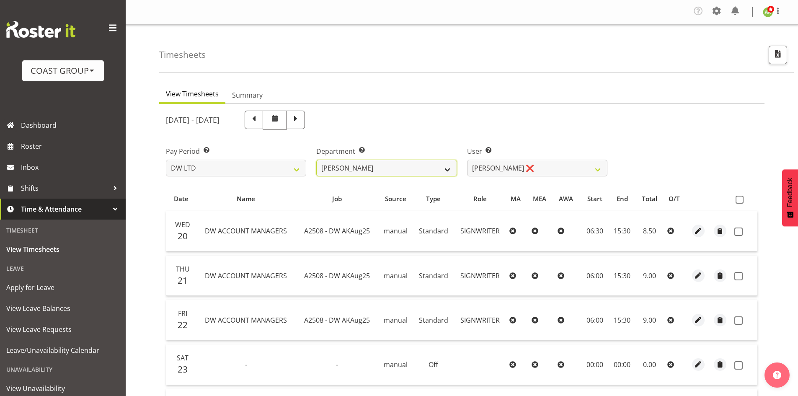
click at [411, 170] on select "DW AKL DW AKL ACCOUNTS/OFFICE DW AKL DESIGN DW AKL PRODUCTION DW CHC DW CHC DES…" at bounding box center [386, 168] width 140 height 17
click at [316, 160] on select "DW AKL DW AKL ACCOUNTS/OFFICE DW AKL DESIGN DW AKL PRODUCTION DW CHC DW CHC DES…" at bounding box center [386, 168] width 140 height 17
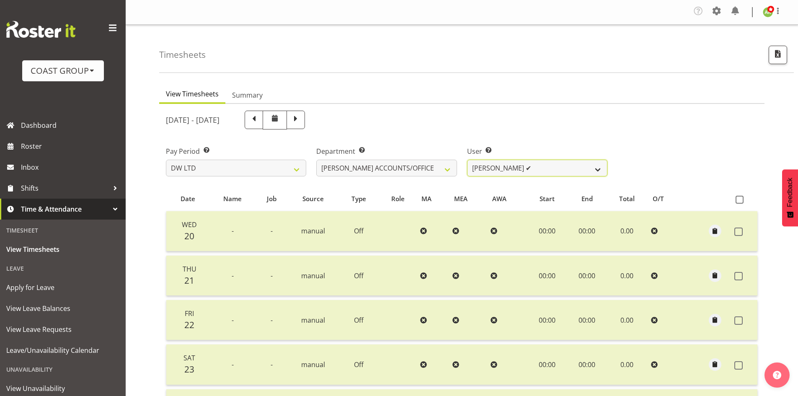
click at [569, 170] on select "Vivian McFadzean ✔" at bounding box center [537, 168] width 140 height 17
click at [395, 159] on div "Department Select which department you would like to view. DW AKL DW AKL ACCOUN…" at bounding box center [386, 161] width 140 height 30
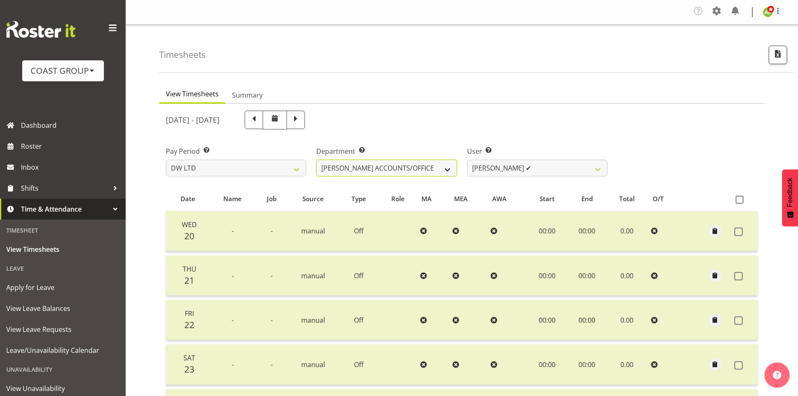
click at [400, 166] on select "DW AKL DW AKL ACCOUNTS/OFFICE DW AKL DESIGN DW AKL PRODUCTION DW CHC DW CHC DES…" at bounding box center [386, 168] width 140 height 17
click at [316, 160] on select "DW AKL DW AKL ACCOUNTS/OFFICE DW AKL DESIGN DW AKL PRODUCTION DW CHC DW CHC DES…" at bounding box center [386, 168] width 140 height 17
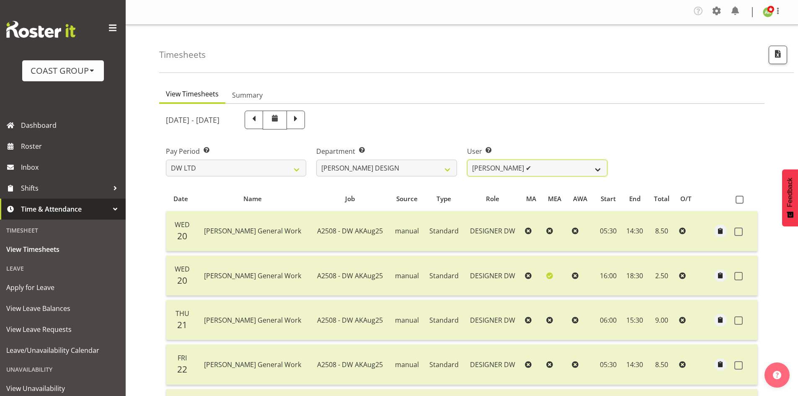
click at [573, 173] on select "Benjamin Thomas Geden ✔ Darren Shiu Lun Lau ✔" at bounding box center [537, 168] width 140 height 17
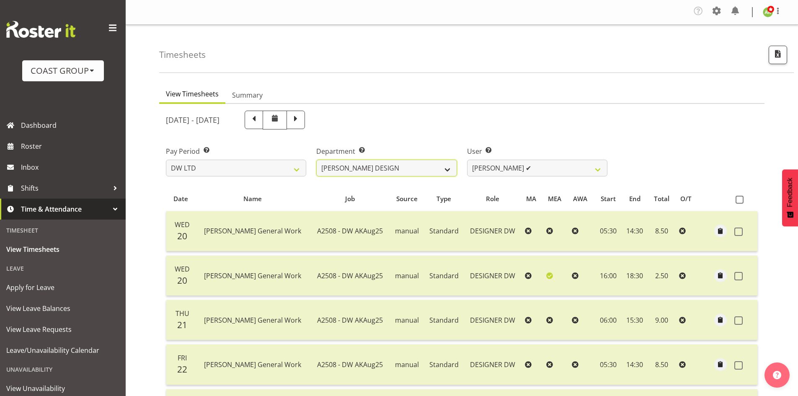
click at [443, 172] on select "DW AKL DW AKL ACCOUNTS/OFFICE DW AKL DESIGN DW AKL PRODUCTION DW CHC DW CHC DES…" at bounding box center [386, 168] width 140 height 17
click at [316, 160] on select "DW AKL DW AKL ACCOUNTS/OFFICE DW AKL DESIGN DW AKL PRODUCTION DW CHC DW CHC DES…" at bounding box center [386, 168] width 140 height 17
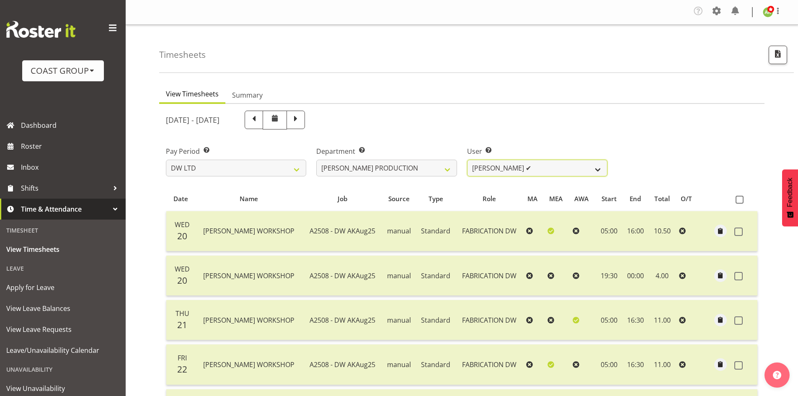
click at [551, 172] on select "Peter Lee ✔" at bounding box center [537, 168] width 140 height 17
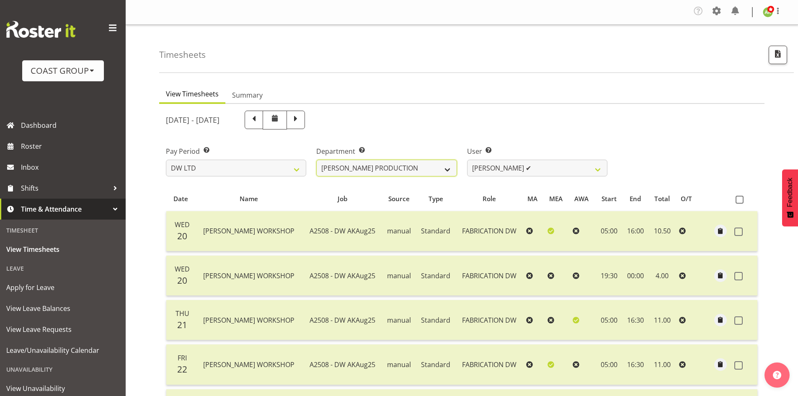
click at [366, 163] on select "DW AKL DW AKL ACCOUNTS/OFFICE DW AKL DESIGN DW AKL PRODUCTION DW CHC DW CHC DES…" at bounding box center [386, 168] width 140 height 17
click at [316, 160] on select "DW AKL DW AKL ACCOUNTS/OFFICE DW AKL DESIGN DW AKL PRODUCTION DW CHC DW CHC DES…" at bounding box center [386, 168] width 140 height 17
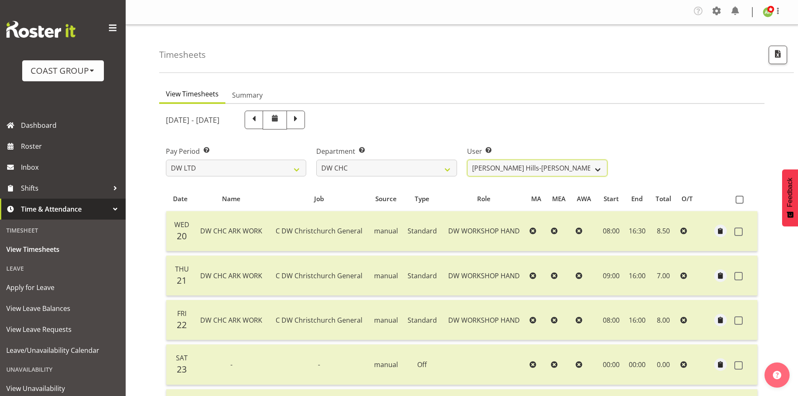
click at [576, 171] on select "Ambrose Hills-Simonsen ✔ Brad Tweedy ✔ Bryan Humprhries ✔ Callum Jack O'Leary S…" at bounding box center [537, 168] width 140 height 17
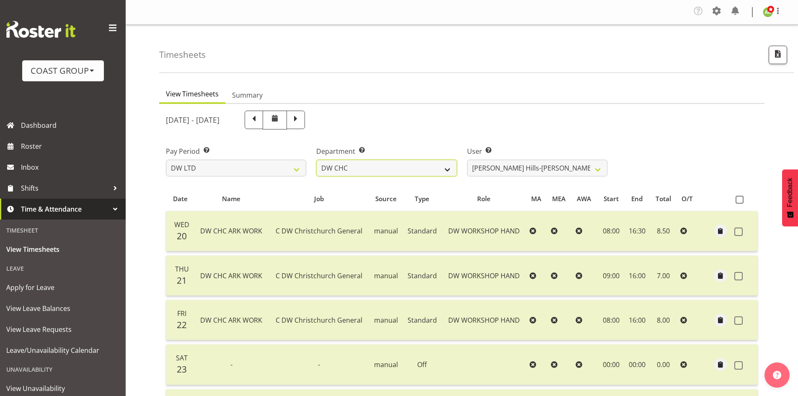
click at [418, 173] on select "DW AKL DW AKL ACCOUNTS/OFFICE DW AKL DESIGN DW AKL PRODUCTION DW CHC DW CHC DES…" at bounding box center [386, 168] width 140 height 17
click at [316, 160] on select "DW AKL DW AKL ACCOUNTS/OFFICE DW AKL DESIGN DW AKL PRODUCTION DW CHC DW CHC DES…" at bounding box center [386, 168] width 140 height 17
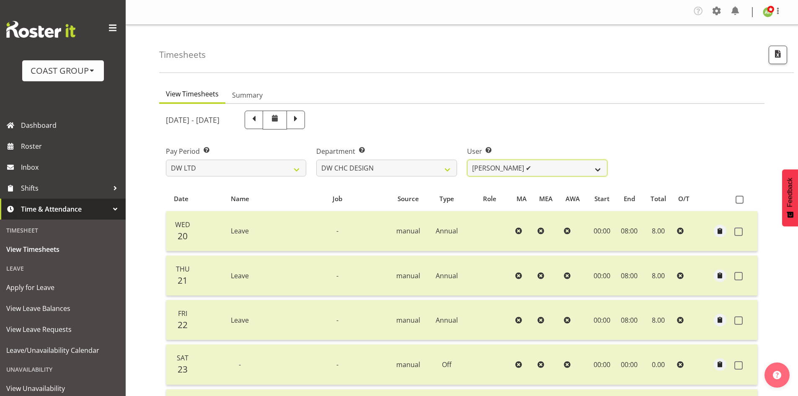
click at [570, 170] on select "Amy Robinson ✔ Jeremy Hogan ✔ Jorgelina Villar ✔" at bounding box center [537, 168] width 140 height 17
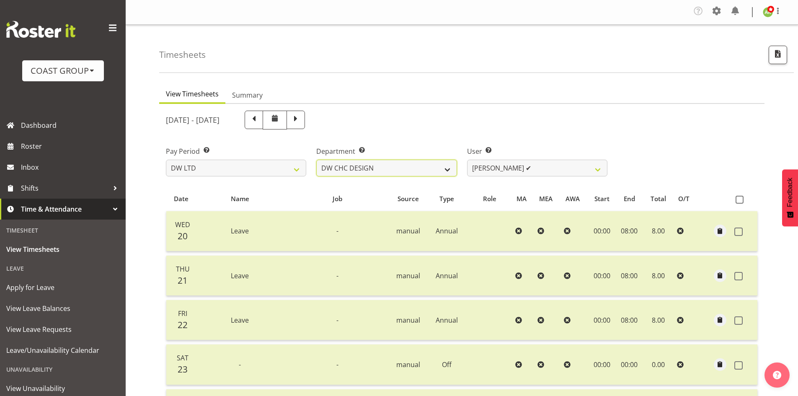
click at [425, 168] on select "DW AKL DW AKL ACCOUNTS/OFFICE DW AKL DESIGN DW AKL PRODUCTION DW CHC DW CHC DES…" at bounding box center [386, 168] width 140 height 17
select select "29"
click at [316, 160] on select "DW AKL DW AKL ACCOUNTS/OFFICE DW AKL DESIGN DW AKL PRODUCTION DW CHC DW CHC DES…" at bounding box center [386, 168] width 140 height 17
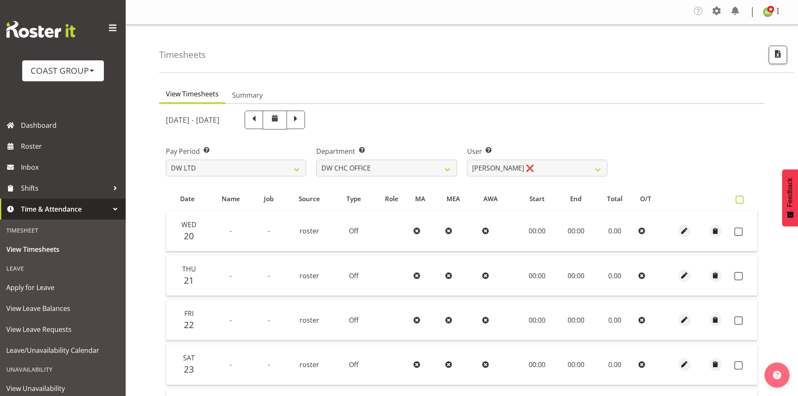
click at [745, 200] on label at bounding box center [741, 200] width 12 height 8
click at [741, 200] on input "checkbox" at bounding box center [737, 199] width 5 height 5
checkbox input "true"
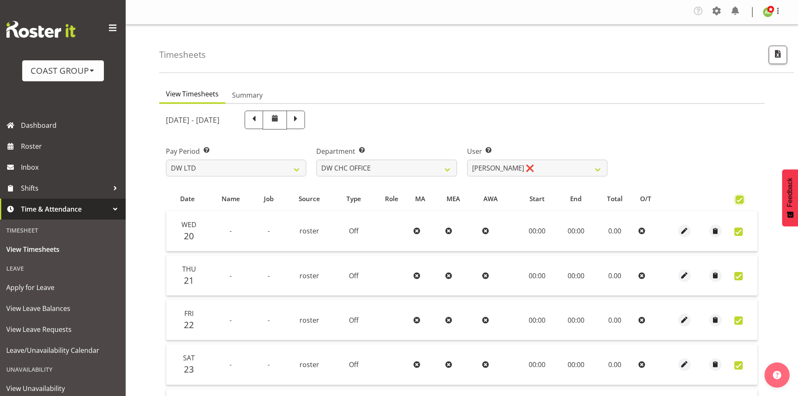
checkbox input "true"
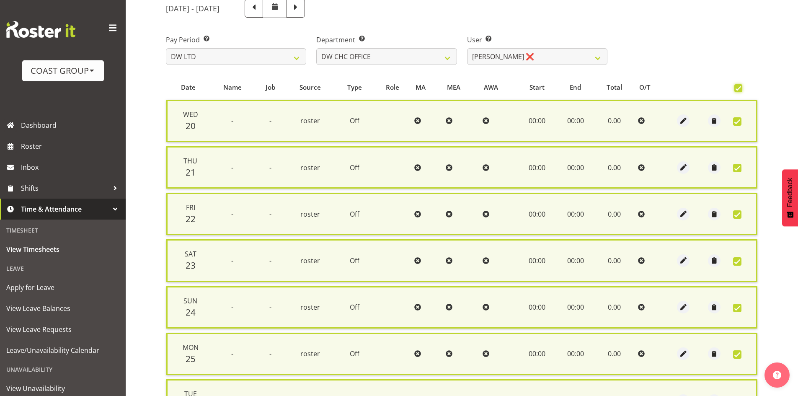
scroll to position [210, 0]
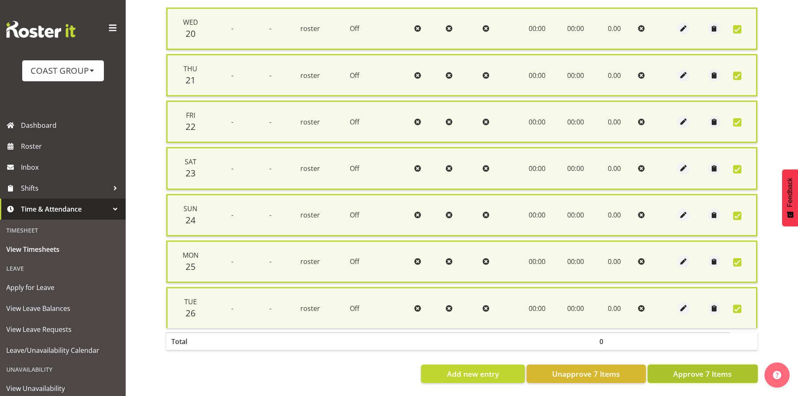
click at [737, 365] on button "Approve 7 Items" at bounding box center [702, 373] width 110 height 18
checkbox input "false"
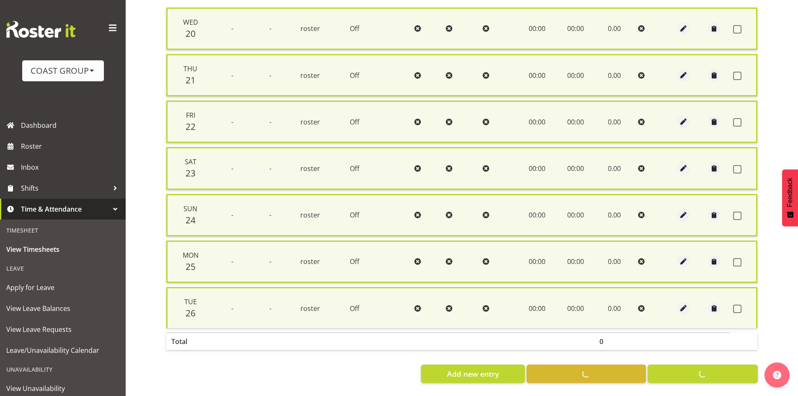
checkbox input "false"
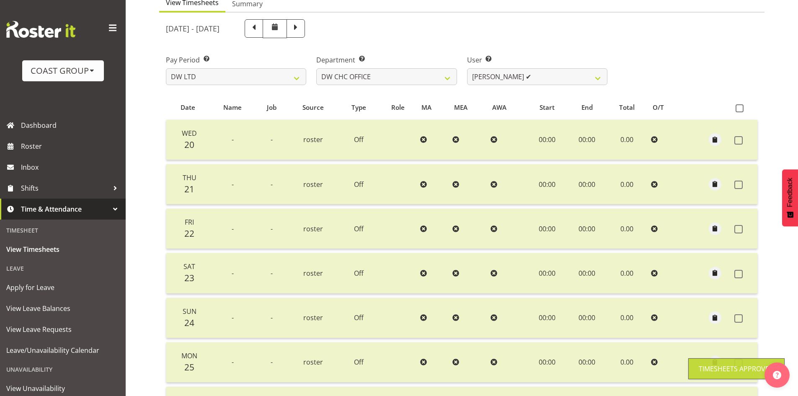
scroll to position [28, 0]
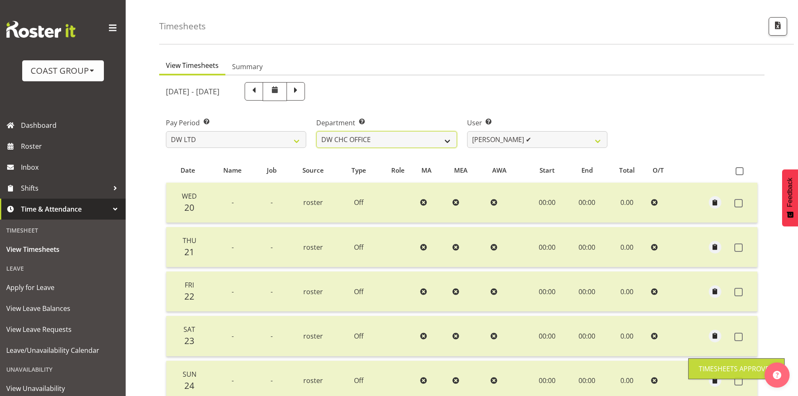
click at [428, 142] on select "DW AKL DW AKL ACCOUNTS/OFFICE DW AKL DESIGN DW AKL PRODUCTION DW CHC DW CHC DES…" at bounding box center [386, 139] width 140 height 17
click at [316, 131] on select "DW AKL DW AKL ACCOUNTS/OFFICE DW AKL DESIGN DW AKL PRODUCTION DW CHC DW CHC DES…" at bounding box center [386, 139] width 140 height 17
click at [422, 139] on select "DW AKL DW AKL ACCOUNTS/OFFICE DW AKL DESIGN DW AKL PRODUCTION DW CHC DW CHC DES…" at bounding box center [386, 139] width 140 height 17
click at [316, 131] on select "DW AKL DW AKL ACCOUNTS/OFFICE DW AKL DESIGN DW AKL PRODUCTION DW CHC DW CHC DES…" at bounding box center [386, 139] width 140 height 17
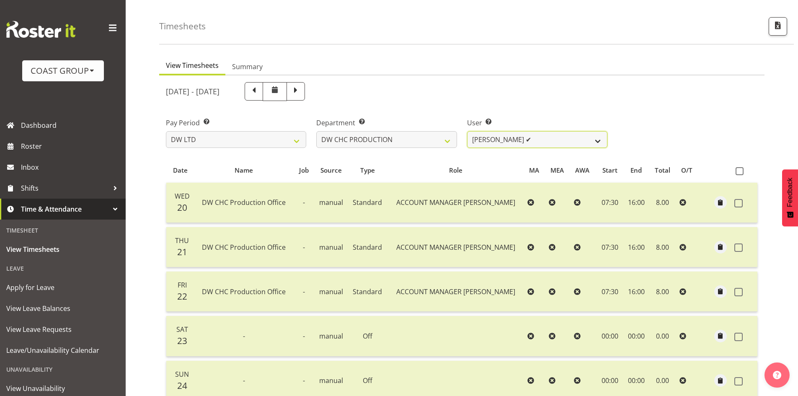
click at [566, 144] on select "Jason Garvey ✔" at bounding box center [537, 139] width 140 height 17
click at [443, 142] on select "DW AKL DW AKL ACCOUNTS/OFFICE DW AKL DESIGN DW AKL PRODUCTION DW CHC DW CHC DES…" at bounding box center [386, 139] width 140 height 17
click at [316, 131] on select "DW AKL DW AKL ACCOUNTS/OFFICE DW AKL DESIGN DW AKL PRODUCTION DW CHC DW CHC DES…" at bounding box center [386, 139] width 140 height 17
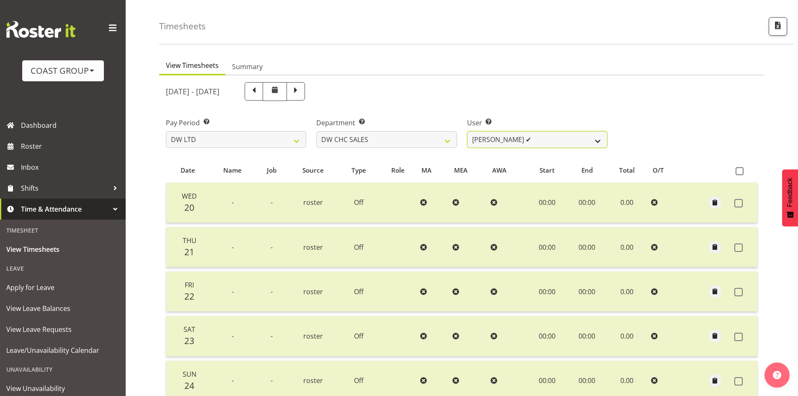
click at [592, 139] on select "Dayle Eathorne ✔" at bounding box center [537, 139] width 140 height 17
click at [431, 139] on select "DW AKL DW AKL ACCOUNTS/OFFICE DW AKL DESIGN DW AKL PRODUCTION DW CHC DW CHC DES…" at bounding box center [386, 139] width 140 height 17
click at [316, 131] on select "DW AKL DW AKL ACCOUNTS/OFFICE DW AKL DESIGN DW AKL PRODUCTION DW CHC DW CHC DES…" at bounding box center [386, 139] width 140 height 17
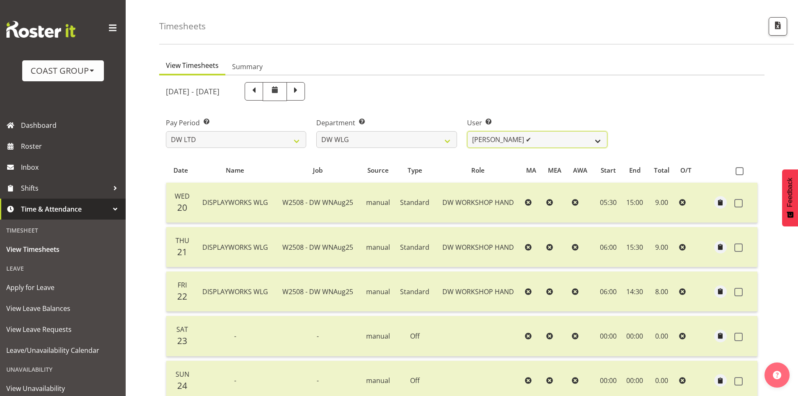
click at [595, 142] on select "Cassie Phillips ✔ Darryl Dickinson ✔ Josh Provoost ✔ Ken Barnden ✔ Stanley Elli…" at bounding box center [537, 139] width 140 height 17
click at [398, 146] on select "DW AKL DW AKL ACCOUNTS/OFFICE DW AKL DESIGN DW AKL PRODUCTION DW CHC DW CHC DES…" at bounding box center [386, 139] width 140 height 17
select select "32"
click at [316, 131] on select "DW AKL DW AKL ACCOUNTS/OFFICE DW AKL DESIGN DW AKL PRODUCTION DW CHC DW CHC DES…" at bounding box center [386, 139] width 140 height 17
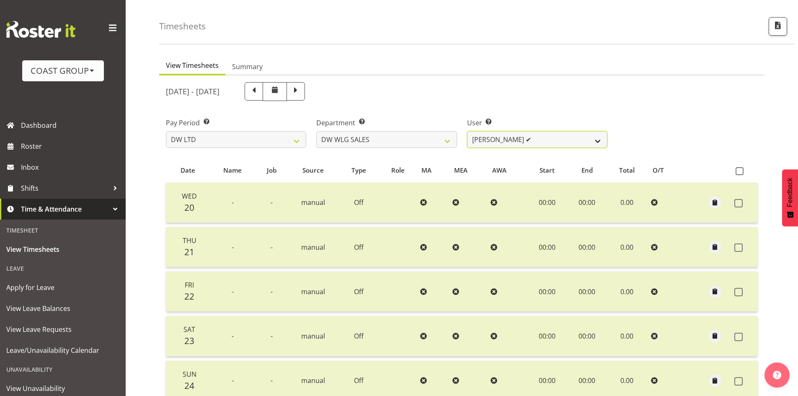
click at [584, 137] on select "Wayne Eathorne ✔" at bounding box center [537, 139] width 140 height 17
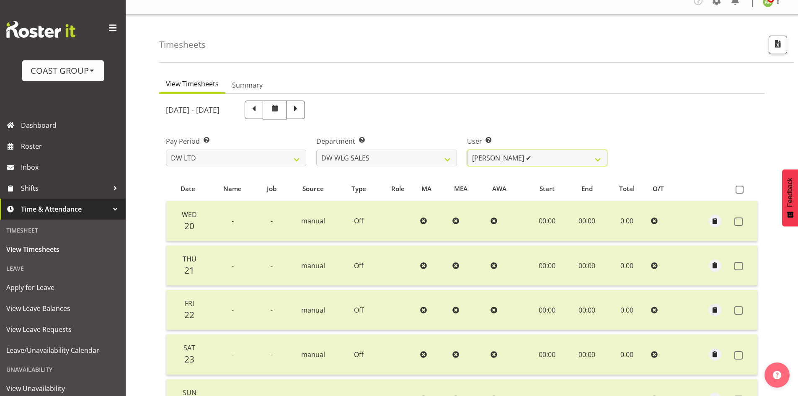
scroll to position [0, 0]
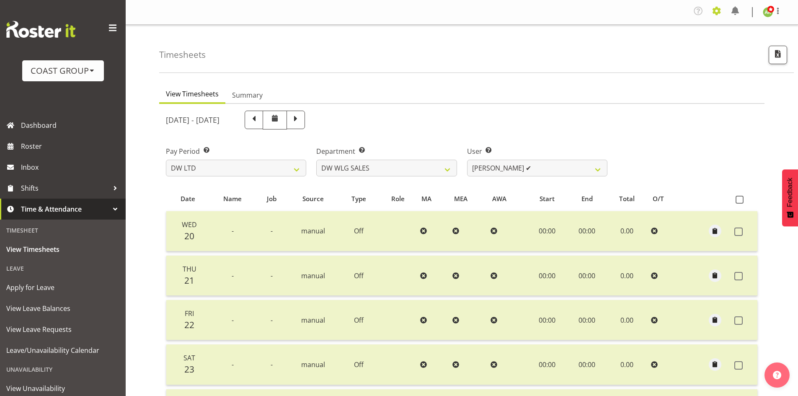
click at [714, 6] on span at bounding box center [716, 10] width 13 height 13
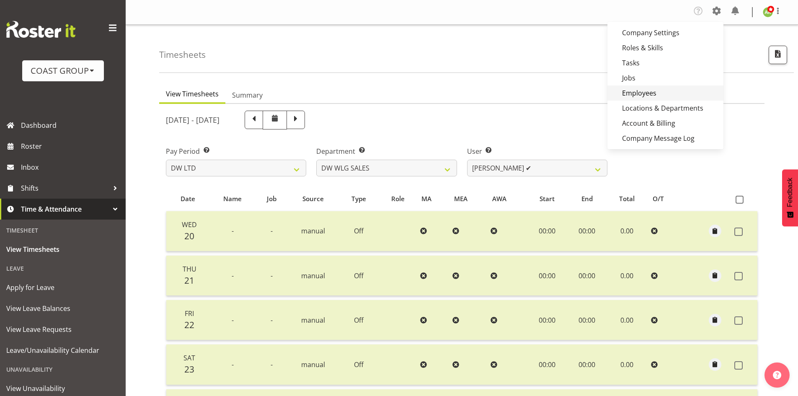
click at [664, 91] on link "Employees" at bounding box center [665, 92] width 116 height 15
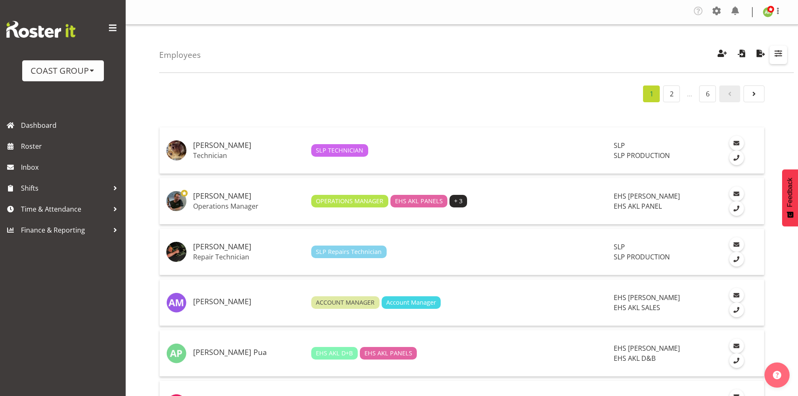
click at [781, 58] on span "button" at bounding box center [778, 53] width 11 height 11
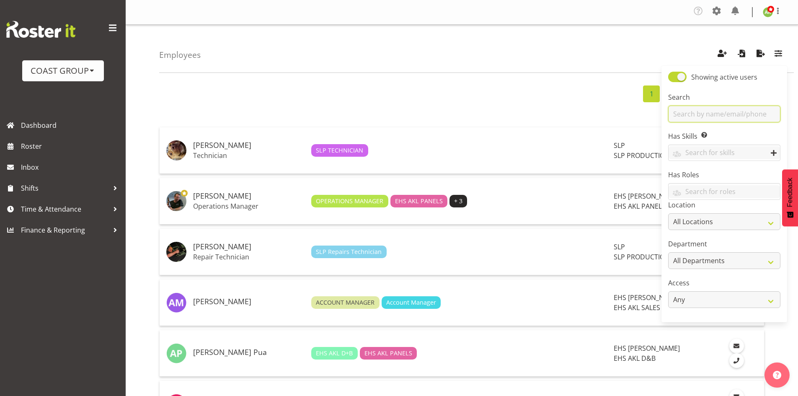
click at [737, 108] on input "text" at bounding box center [724, 114] width 112 height 17
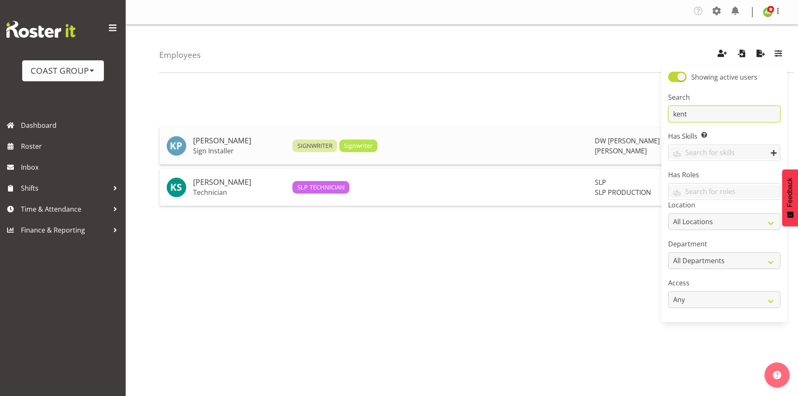
type input "kent"
click at [230, 145] on td "[PERSON_NAME] Sign Installer" at bounding box center [239, 145] width 99 height 37
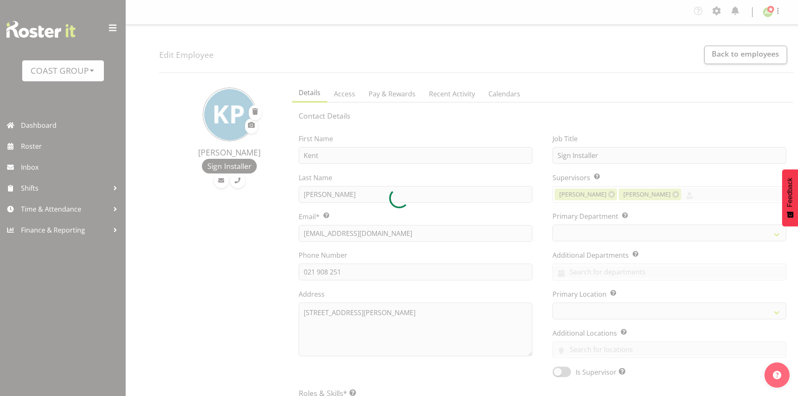
select select "TimelineWeek"
select select
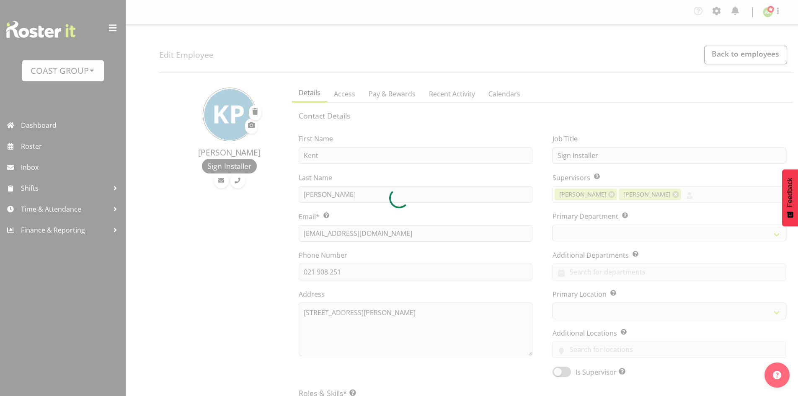
select select
select select "37"
select select "112"
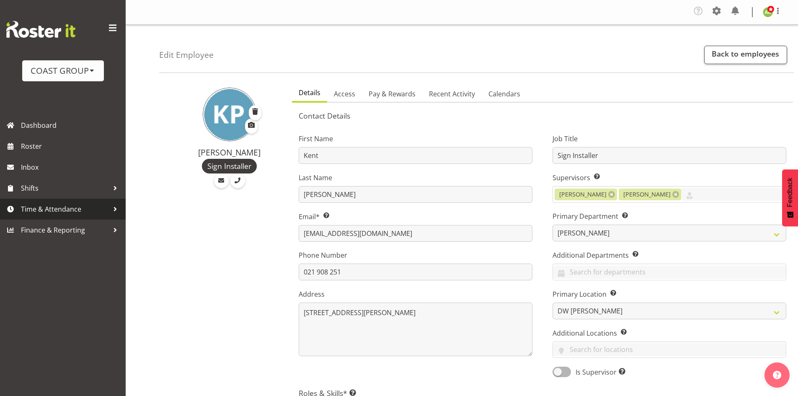
click at [74, 213] on span "Time & Attendance" at bounding box center [65, 209] width 88 height 13
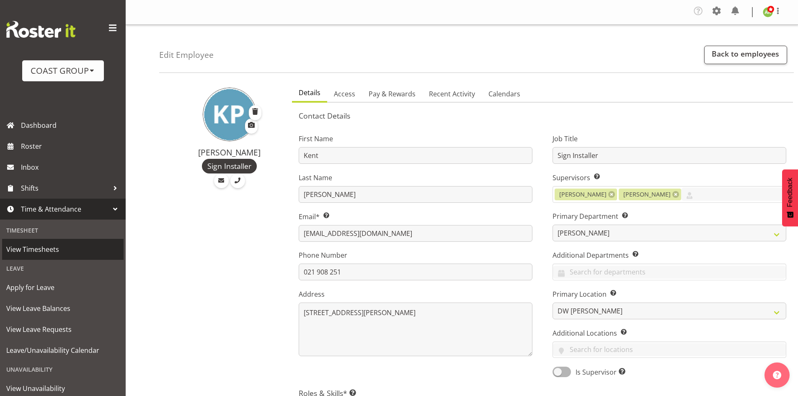
click at [54, 250] on span "View Timesheets" at bounding box center [62, 249] width 113 height 13
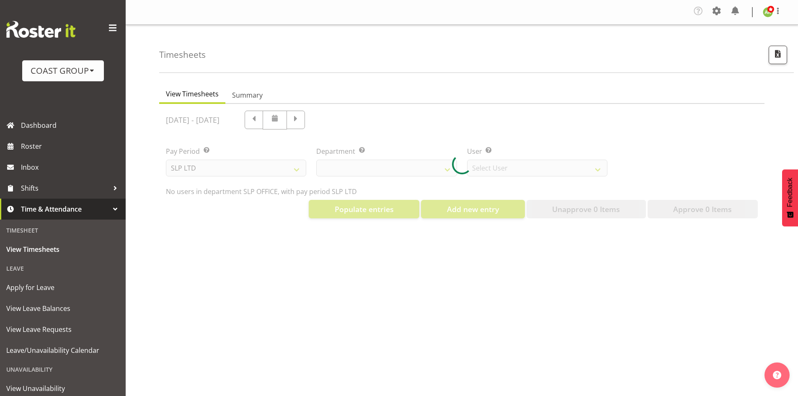
select select "25"
select select "7496"
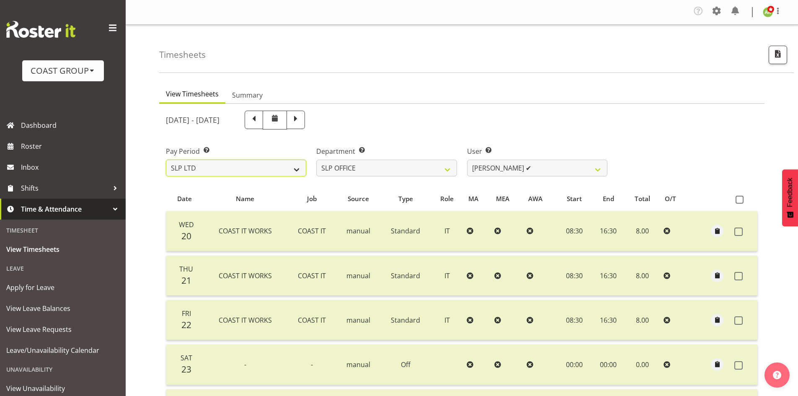
click at [245, 172] on select "SLP LTD EHS LTD DW LTD VEHICLES Carlton Events [PERSON_NAME] 120 Limited Wellin…" at bounding box center [236, 168] width 140 height 17
select select "8"
click at [166, 160] on select "SLP LTD EHS LTD DW LTD VEHICLES Carlton Events [PERSON_NAME] 120 Limited Wellin…" at bounding box center [236, 168] width 140 height 17
select select
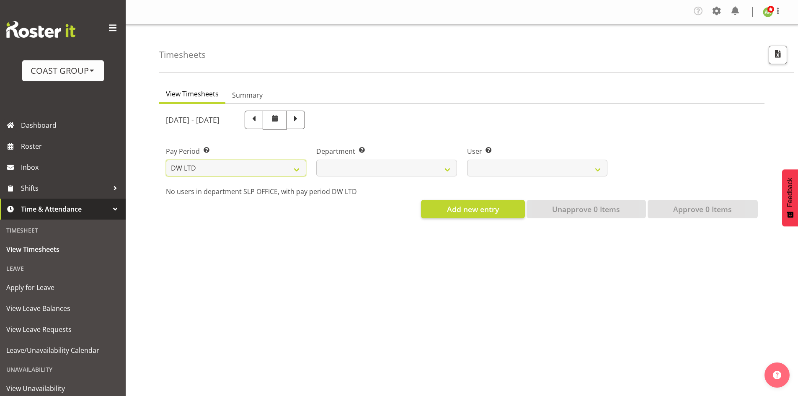
select select
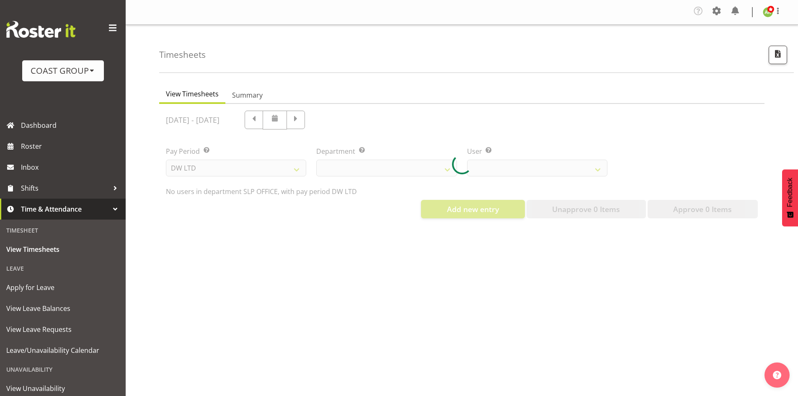
select select
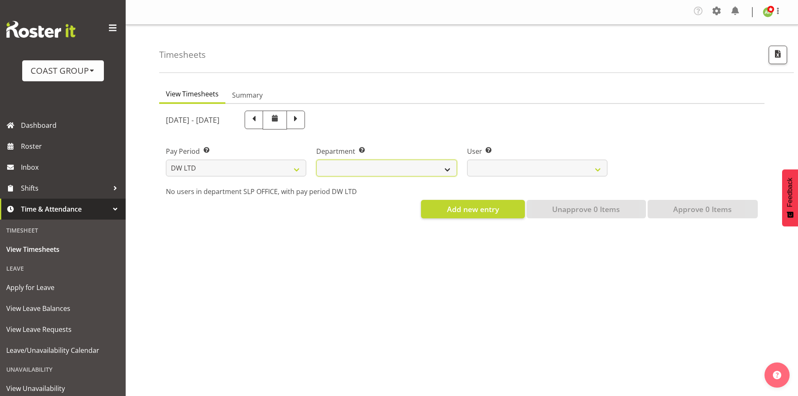
click at [446, 168] on select "DW AKL DW AKL ACCOUNTS/OFFICE DW AKL DESIGN DW AKL PRODUCTION DW CHC DW CHC DES…" at bounding box center [386, 168] width 140 height 17
select select
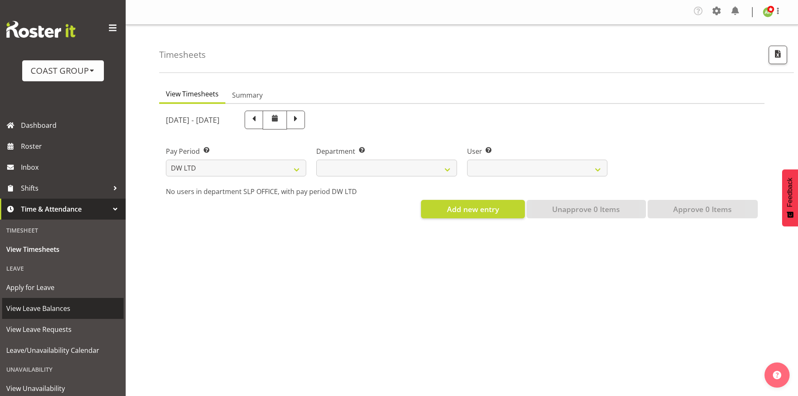
click at [65, 308] on span "View Leave Balances" at bounding box center [62, 308] width 113 height 13
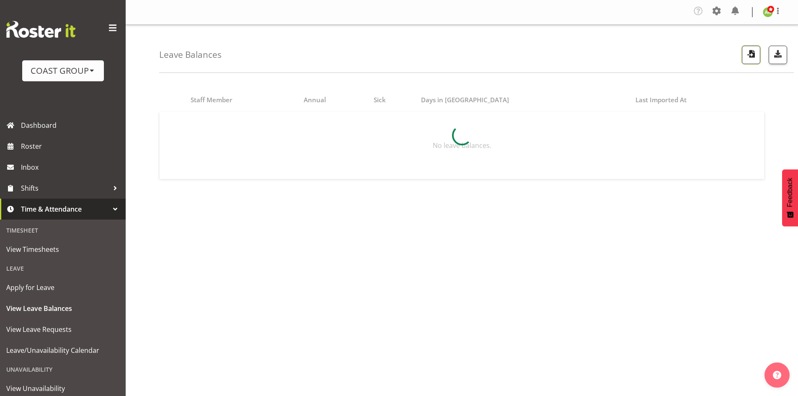
click at [745, 57] on span "button" at bounding box center [750, 53] width 11 height 11
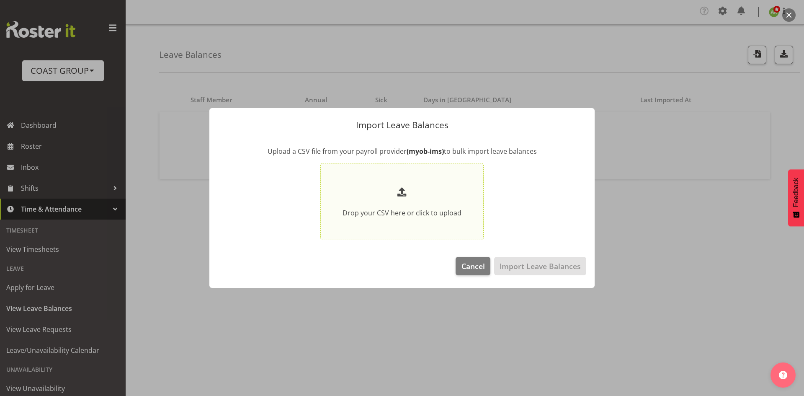
click at [438, 201] on div "Drop your CSV here or click to upload" at bounding box center [402, 201] width 119 height 33
click at [438, 201] on input "Drop your CSV here or click to upload" at bounding box center [401, 201] width 163 height 77
type input "C:\fakepath\Historical_Leave_2025_08_27.csv"
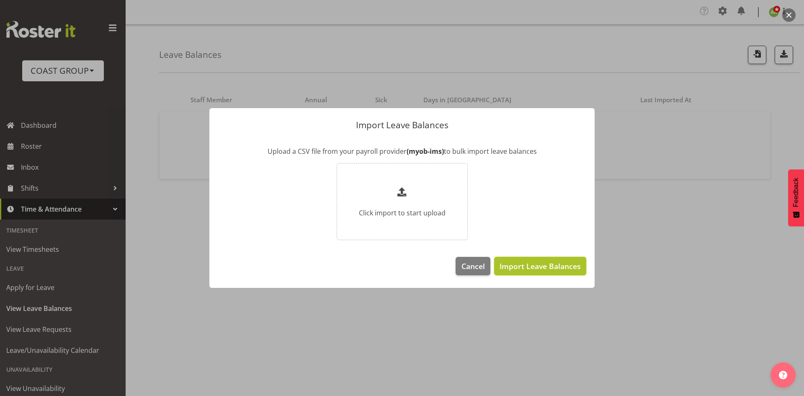
click at [545, 265] on span "Import Leave Balances" at bounding box center [540, 265] width 81 height 11
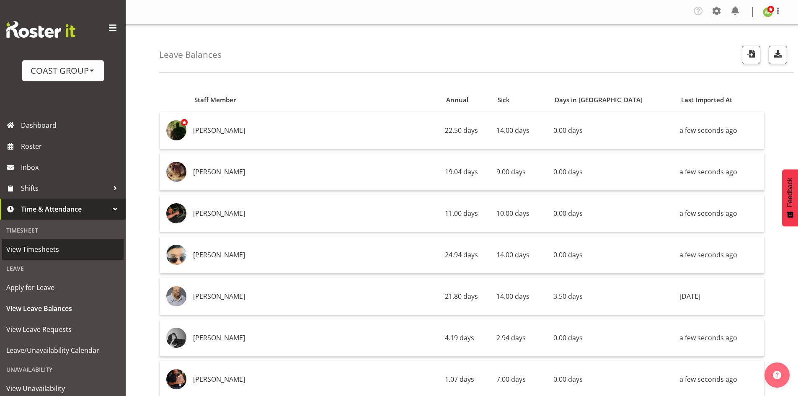
click at [52, 247] on span "View Timesheets" at bounding box center [62, 249] width 113 height 13
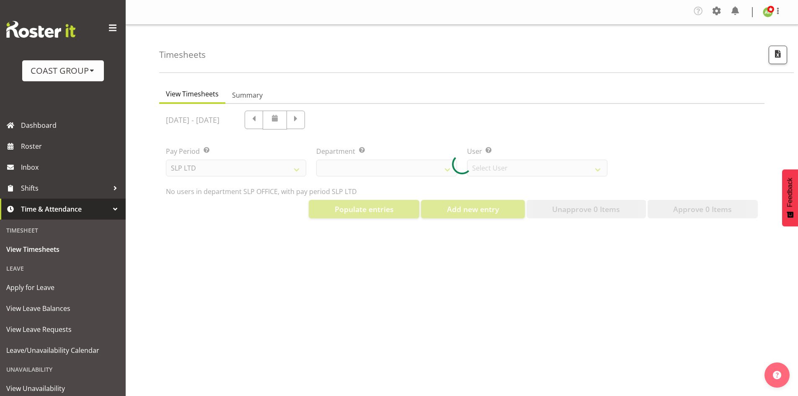
click at [247, 170] on div at bounding box center [461, 164] width 605 height 121
select select "25"
select select "7496"
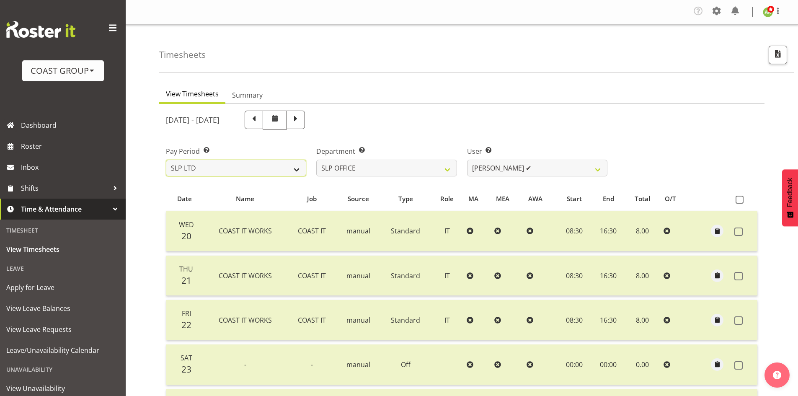
click at [268, 169] on select "SLP LTD EHS LTD DW LTD VEHICLES Carlton Events [PERSON_NAME] 120 Limited Wellin…" at bounding box center [236, 168] width 140 height 17
select select "8"
click at [166, 160] on select "SLP LTD EHS LTD DW LTD VEHICLES Carlton Events [PERSON_NAME] 120 Limited Wellin…" at bounding box center [236, 168] width 140 height 17
select select
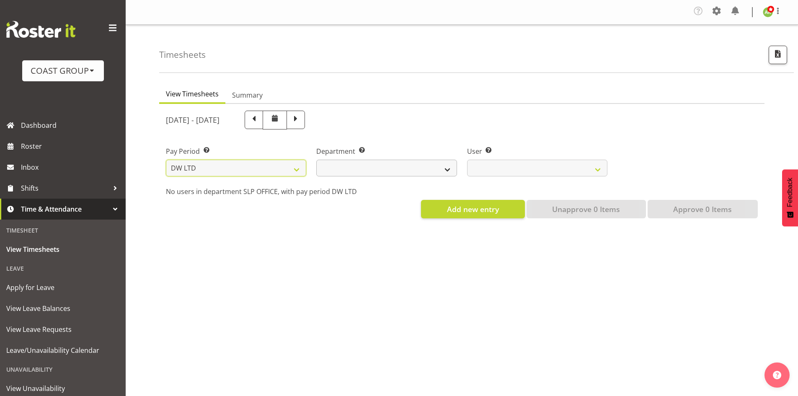
select select
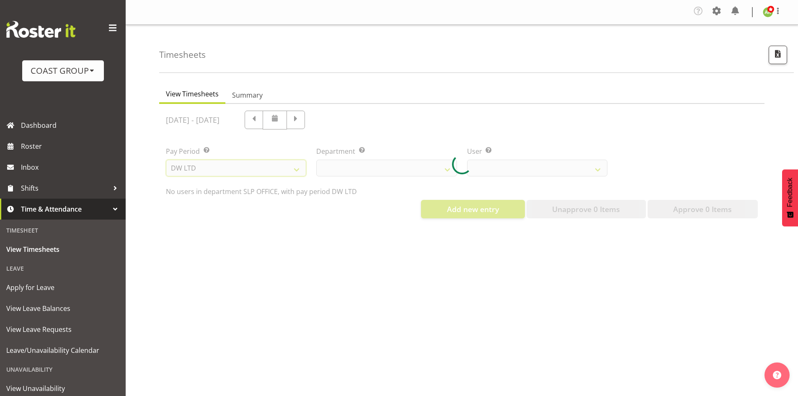
select select
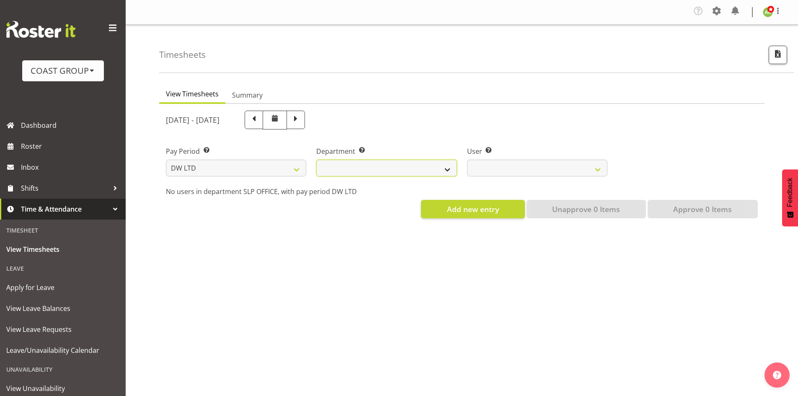
click at [389, 167] on select "[PERSON_NAME] [PERSON_NAME] ACCOUNTS/OFFICE [PERSON_NAME] DESIGN [PERSON_NAME] …" at bounding box center [386, 168] width 140 height 17
select select "112"
click at [316, 160] on select "[PERSON_NAME] [PERSON_NAME] ACCOUNTS/OFFICE [PERSON_NAME] DESIGN [PERSON_NAME] …" at bounding box center [386, 168] width 140 height 17
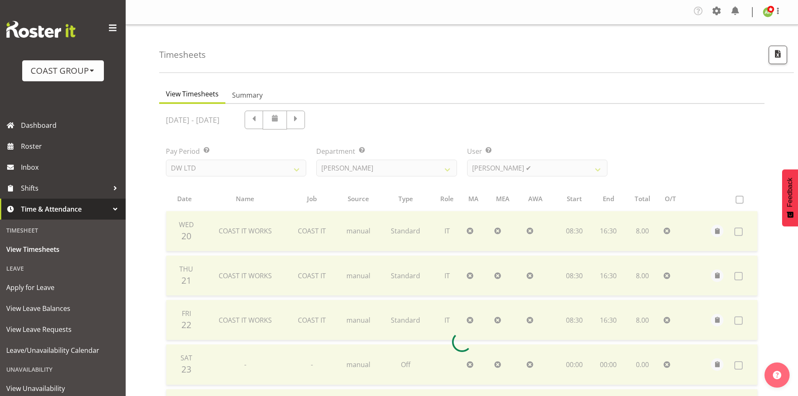
click at [506, 170] on div at bounding box center [461, 341] width 605 height 475
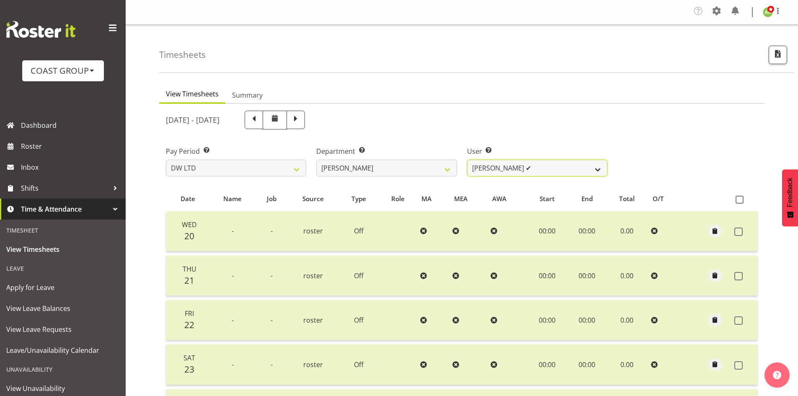
drag, startPoint x: 506, startPoint y: 170, endPoint x: 495, endPoint y: 170, distance: 10.9
click at [506, 170] on select "[PERSON_NAME] ✔ Boston [PERSON_NAME] ✔ [PERSON_NAME] ✔ [PERSON_NAME] ✔ [PERSON_…" at bounding box center [537, 168] width 140 height 17
click at [649, 99] on ul "View Timesheets Summary" at bounding box center [461, 94] width 605 height 18
click at [774, 51] on span "button" at bounding box center [777, 53] width 11 height 11
select select "8"
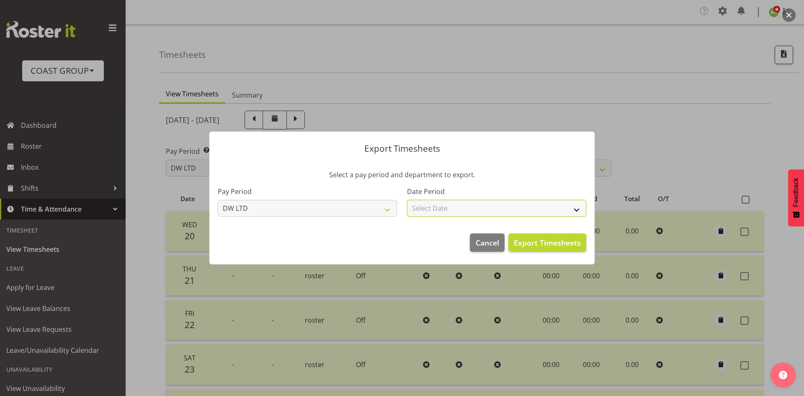
click at [492, 216] on select "Select Date Week starting [DATE] Week starting [DATE] Week starting [DATE] Week…" at bounding box center [496, 208] width 179 height 17
select select "[DATE]"
click at [407, 200] on select "Select Date Week starting [DATE] Week starting [DATE] Week starting [DATE] Week…" at bounding box center [496, 208] width 179 height 17
click at [563, 247] on span "Export Timesheets" at bounding box center [547, 242] width 67 height 11
click at [452, 106] on div at bounding box center [402, 198] width 804 height 396
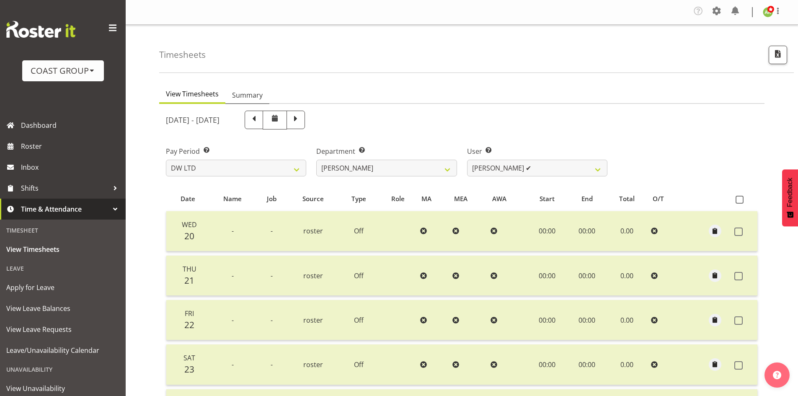
click at [253, 93] on span "Summary" at bounding box center [247, 95] width 31 height 10
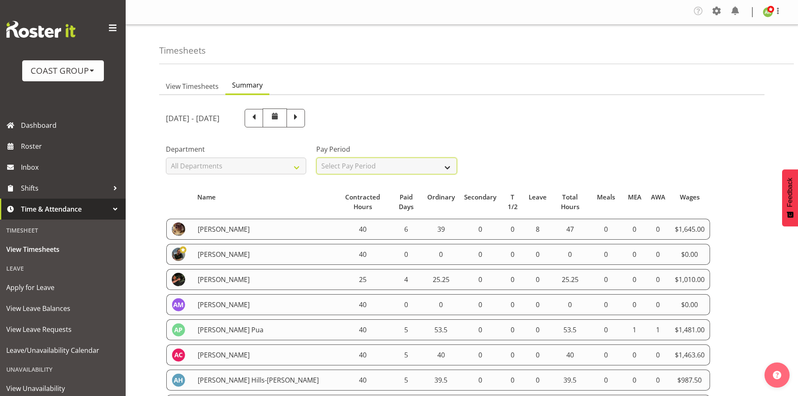
click at [392, 164] on select "Select Pay Period All Pay Periods SLP LTD EHS LTD DW LTD VEHICLES Carlton Event…" at bounding box center [386, 165] width 140 height 17
select select "8"
click at [316, 157] on select "Select Pay Period All Pay Periods SLP LTD EHS LTD DW LTD VEHICLES Carlton Event…" at bounding box center [386, 165] width 140 height 17
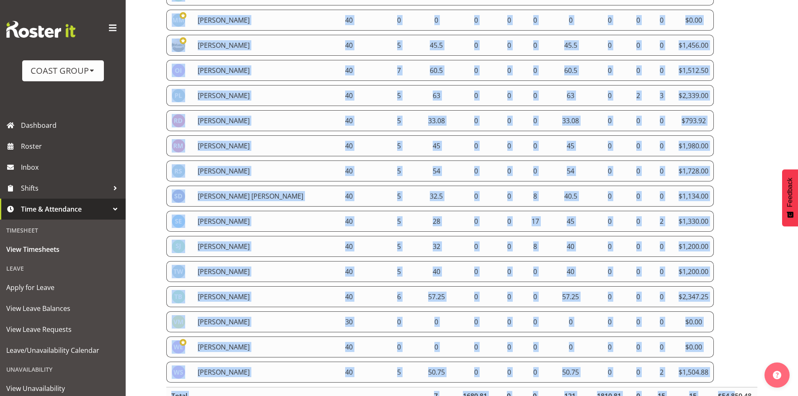
scroll to position [1096, 0]
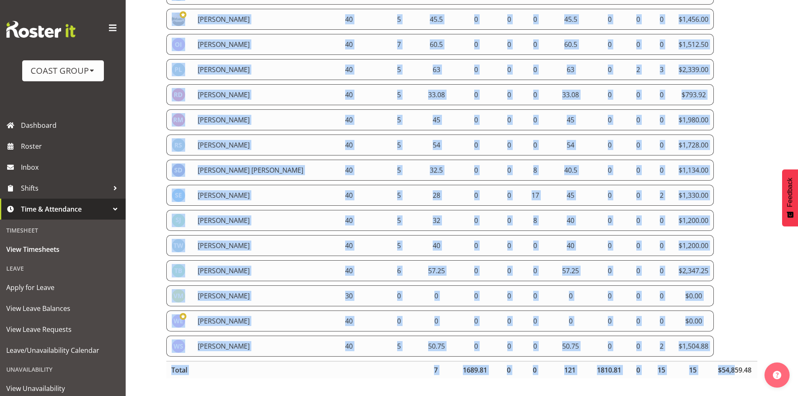
drag, startPoint x: 168, startPoint y: 95, endPoint x: 717, endPoint y: 330, distance: 597.3
copy tbody "[PERSON_NAME] Hills-[PERSON_NAME] 40 5 39.5 0 0 0 39.5 0 0 0 $987.50 [PERSON_NA…"
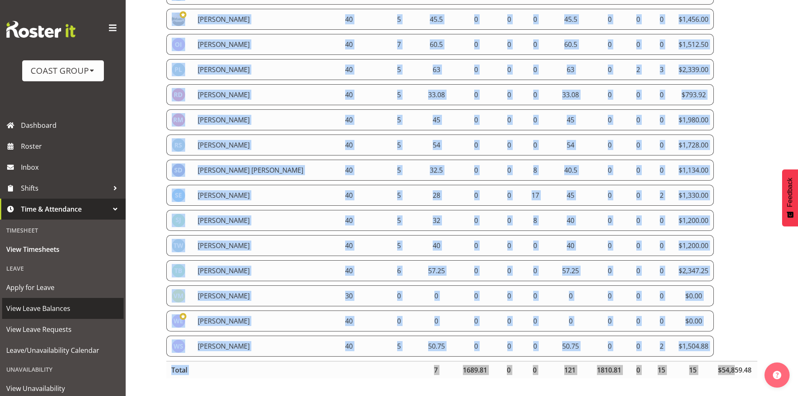
click at [66, 311] on span "View Leave Balances" at bounding box center [62, 308] width 113 height 13
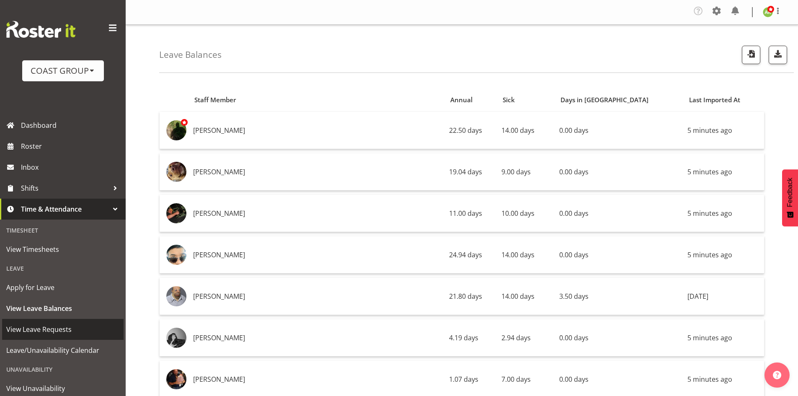
click at [60, 327] on span "View Leave Requests" at bounding box center [62, 329] width 113 height 13
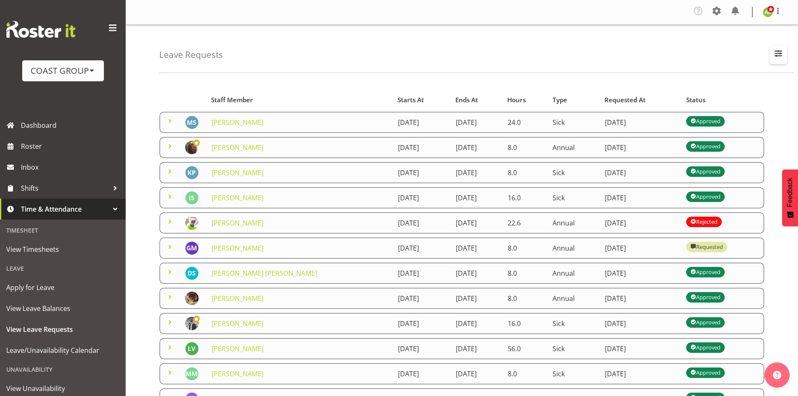
click at [783, 57] on span "button" at bounding box center [778, 53] width 11 height 11
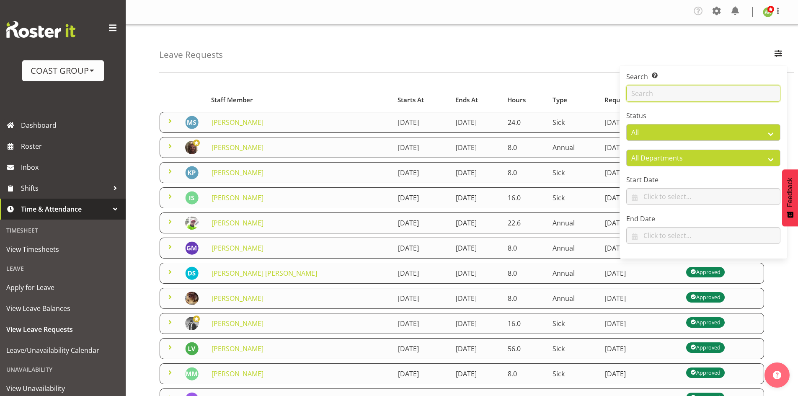
click at [680, 95] on input "text" at bounding box center [703, 93] width 154 height 17
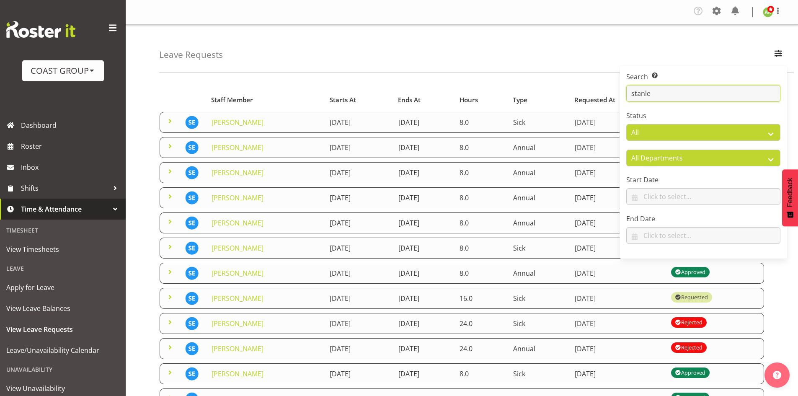
type input "stanle"
click at [593, 13] on nav "Company Settings Roles & Skills Tasks Jobs Employees Locations & Departments Ac…" at bounding box center [461, 12] width 655 height 16
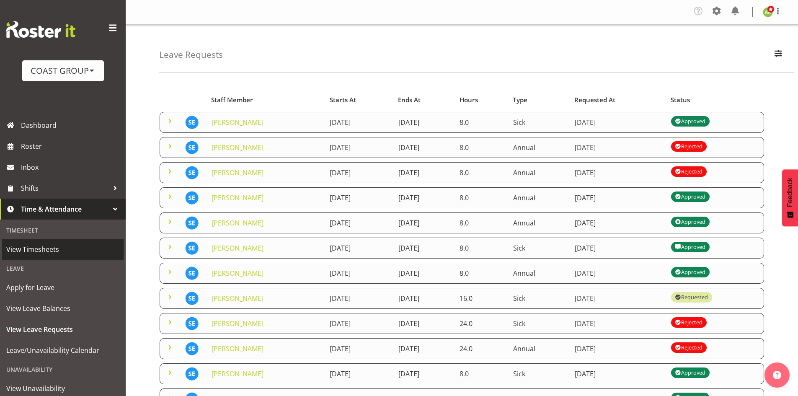
click at [44, 250] on span "View Timesheets" at bounding box center [62, 249] width 113 height 13
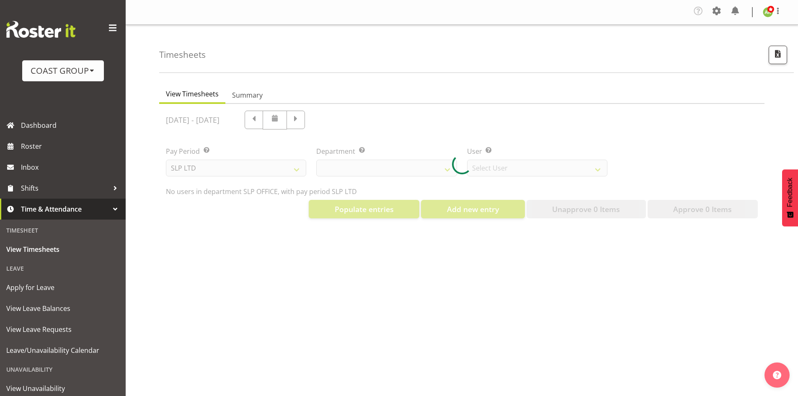
select select "25"
select select "7496"
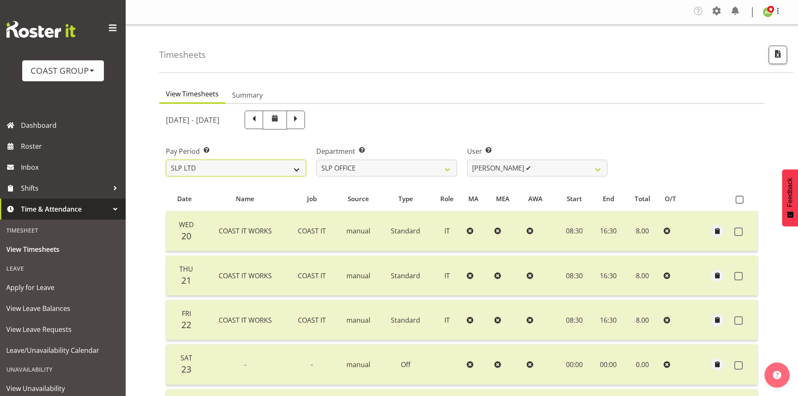
click at [267, 160] on select "SLP LTD EHS LTD DW LTD VEHICLES Carlton Events [PERSON_NAME] 120 Limited Wellin…" at bounding box center [236, 168] width 140 height 17
select select "8"
click at [166, 160] on select "SLP LTD EHS LTD DW LTD VEHICLES Carlton Events [PERSON_NAME] 120 Limited Wellin…" at bounding box center [236, 168] width 140 height 17
select select
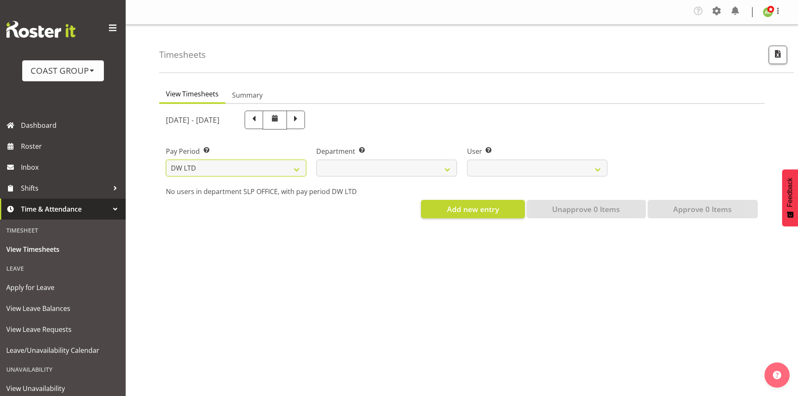
select select
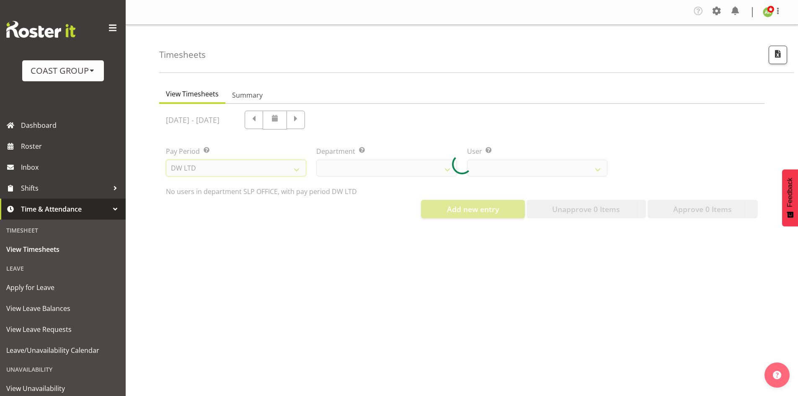
select select
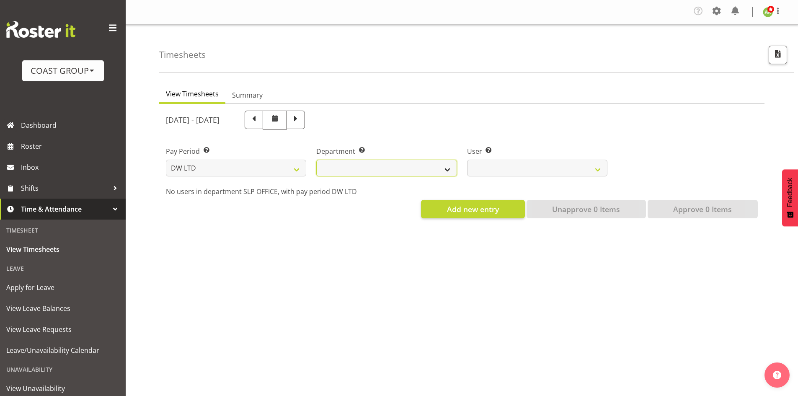
click at [382, 170] on select "[PERSON_NAME] [PERSON_NAME] ACCOUNTS/OFFICE [PERSON_NAME] DESIGN [PERSON_NAME] …" at bounding box center [386, 168] width 140 height 17
select select "33"
click at [316, 160] on select "[PERSON_NAME] [PERSON_NAME] ACCOUNTS/OFFICE [PERSON_NAME] DESIGN [PERSON_NAME] …" at bounding box center [386, 168] width 140 height 17
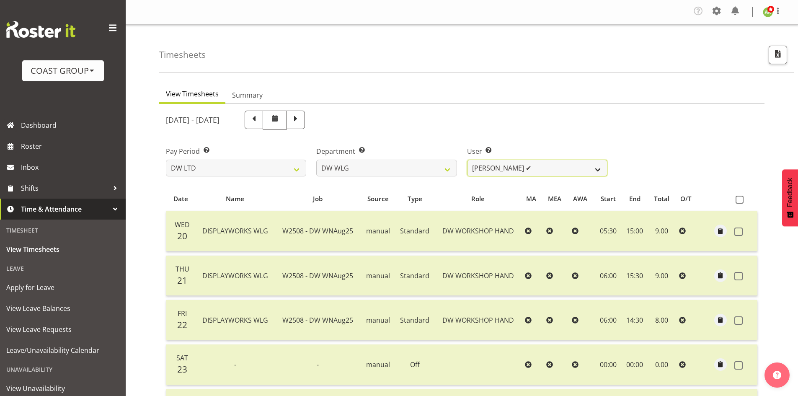
click at [565, 165] on select "[PERSON_NAME] ✔ [PERSON_NAME] ✔ [PERSON_NAME] ✔ [PERSON_NAME] ✔ [PERSON_NAME] ✔…" at bounding box center [537, 168] width 140 height 17
select select "10243"
click at [467, 160] on select "[PERSON_NAME] ✔ [PERSON_NAME] ✔ [PERSON_NAME] ✔ [PERSON_NAME] ✔ [PERSON_NAME] ✔…" at bounding box center [537, 168] width 140 height 17
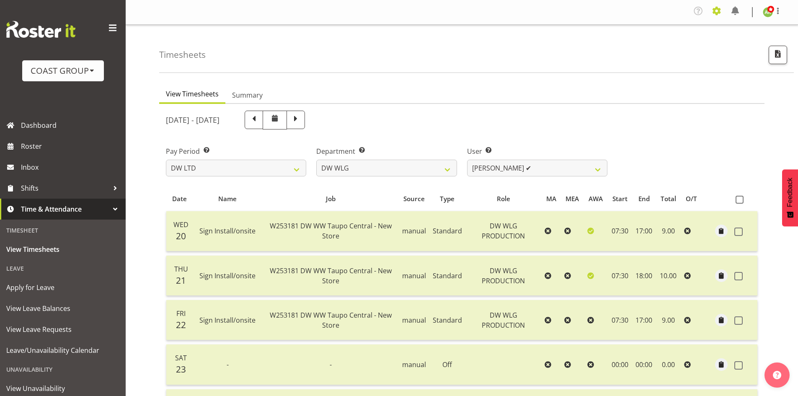
click at [718, 13] on span at bounding box center [716, 10] width 13 height 13
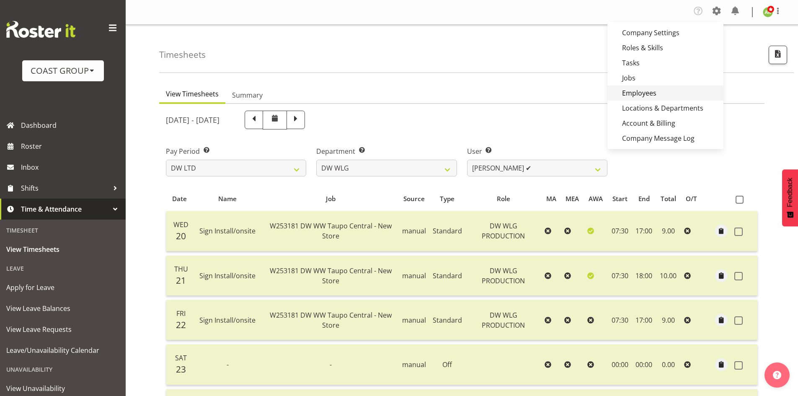
click at [665, 92] on link "Employees" at bounding box center [665, 92] width 116 height 15
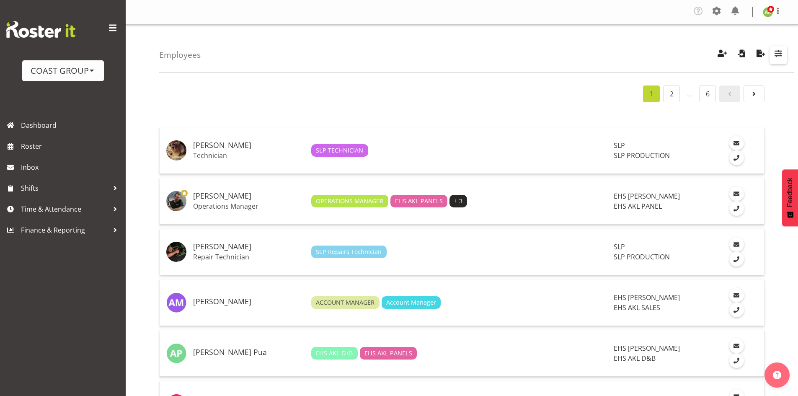
click at [773, 55] on span "button" at bounding box center [778, 53] width 11 height 11
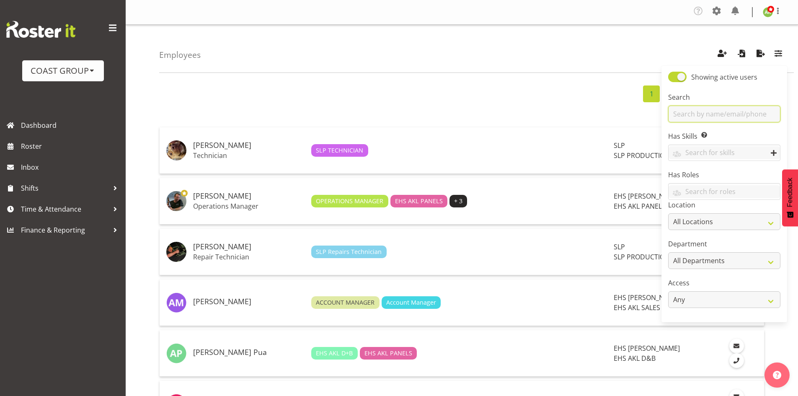
click at [728, 112] on input "text" at bounding box center [724, 114] width 112 height 17
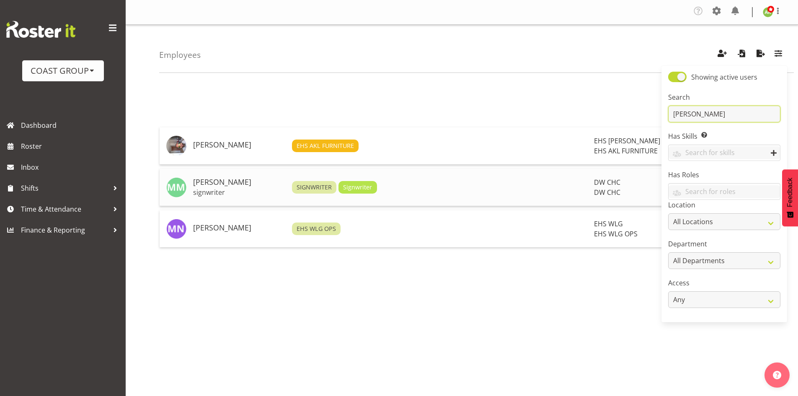
type input "[PERSON_NAME]"
click at [240, 184] on h5 "[PERSON_NAME]" at bounding box center [239, 182] width 92 height 8
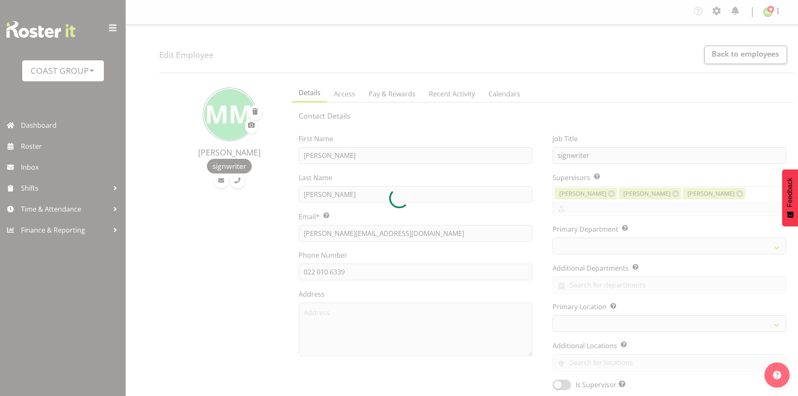
select select "TimelineWeek"
select select
select select "28"
select select "36"
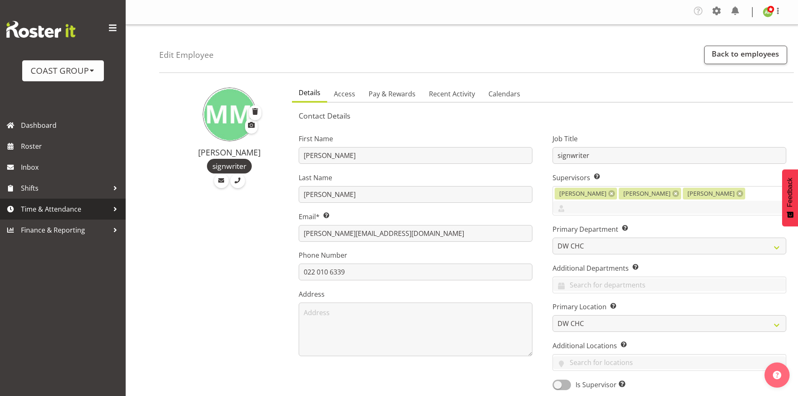
click at [67, 207] on span "Time & Attendance" at bounding box center [65, 209] width 88 height 13
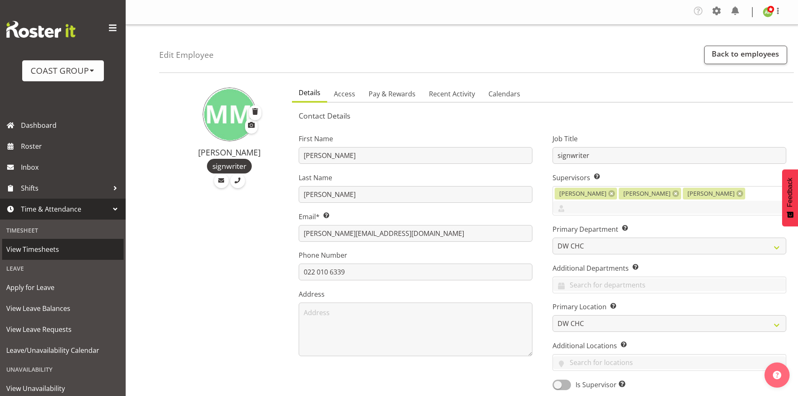
click at [52, 247] on span "View Timesheets" at bounding box center [62, 249] width 113 height 13
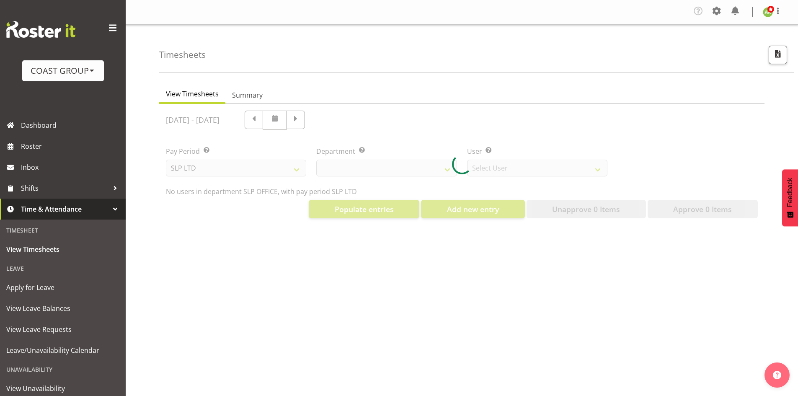
click at [249, 169] on div at bounding box center [461, 164] width 605 height 121
select select "25"
select select "7496"
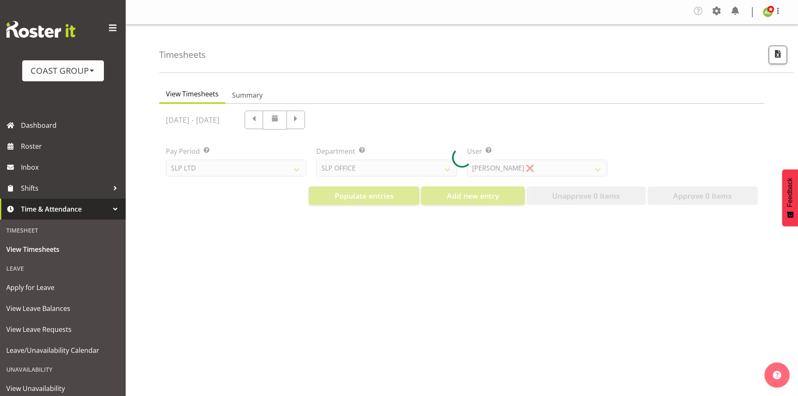
click at [249, 169] on div at bounding box center [461, 158] width 605 height 108
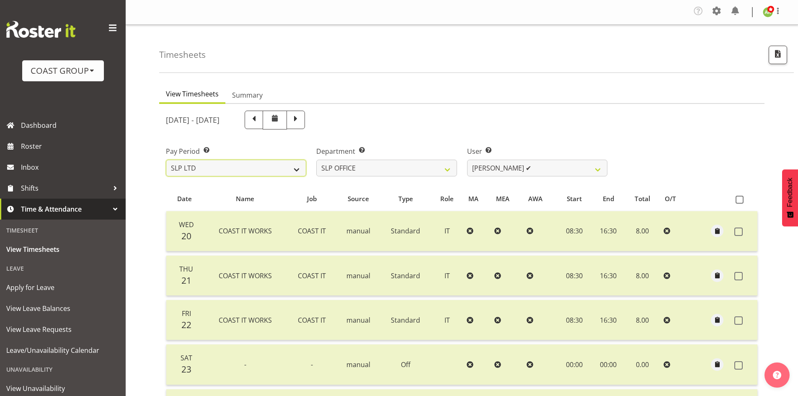
click at [249, 169] on select "SLP LTD EHS LTD DW LTD VEHICLES Carlton Events [PERSON_NAME] 120 Limited Wellin…" at bounding box center [236, 168] width 140 height 17
select select "7"
click at [166, 160] on select "SLP LTD EHS LTD DW LTD VEHICLES Carlton Events Hamilton 120 Limited Wellington …" at bounding box center [236, 168] width 140 height 17
select select
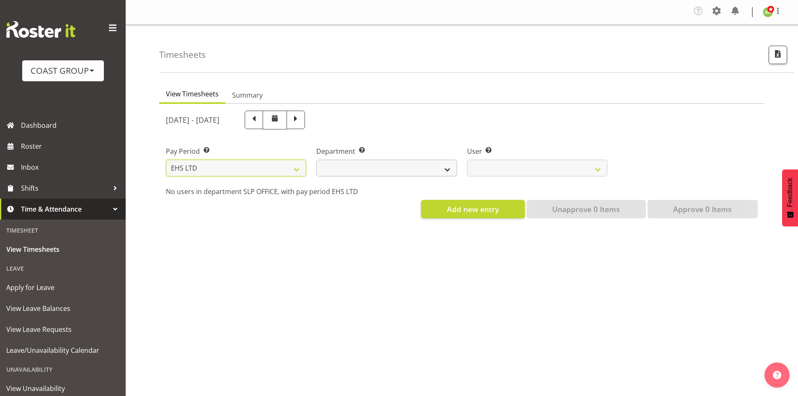
select select
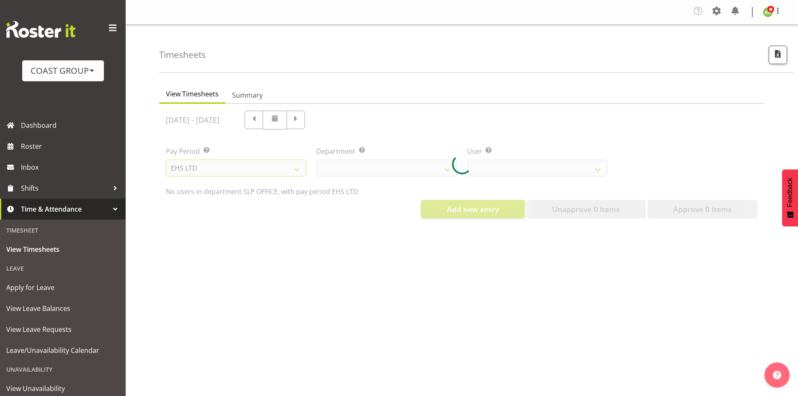
select select
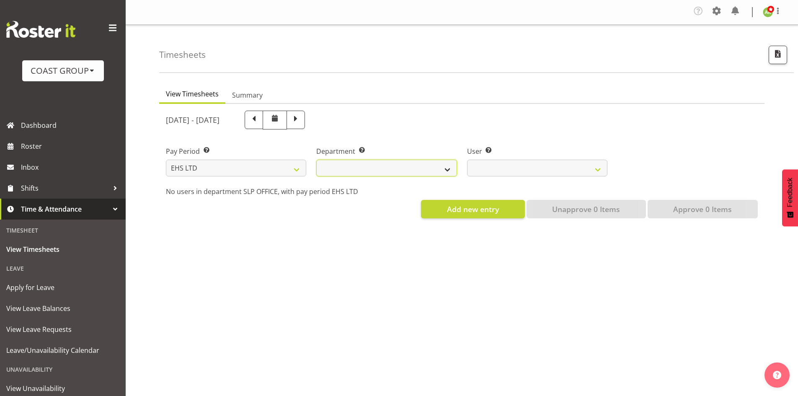
click at [350, 170] on select "EHS AKL ACCOUNTS EHS AKL CARPET EHS AKL D&B EHS AKL DESIGNER EHS AKL FURNITURE …" at bounding box center [386, 168] width 140 height 17
click at [316, 160] on select "EHS AKL ACCOUNTS EHS AKL CARPET EHS AKL D&B EHS AKL DESIGNER EHS AKL FURNITURE …" at bounding box center [386, 168] width 140 height 17
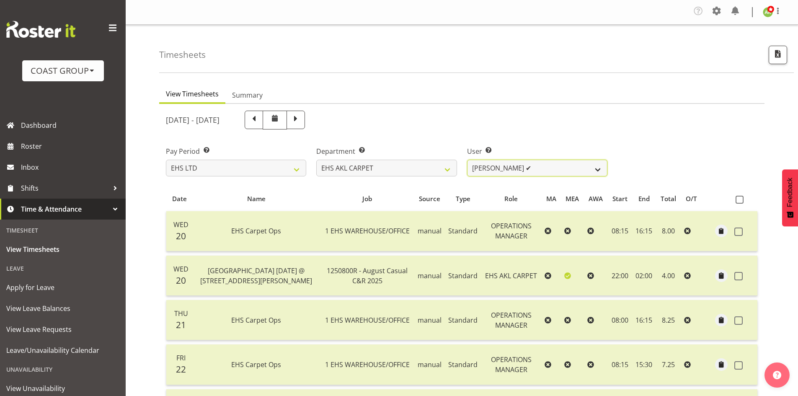
click at [551, 172] on select "Brittany Taylor ✔ Charwen Vaevaepare ✔ Kelsey Keutenius ✔ Leo Faalogo ✔ Marley …" at bounding box center [537, 168] width 140 height 17
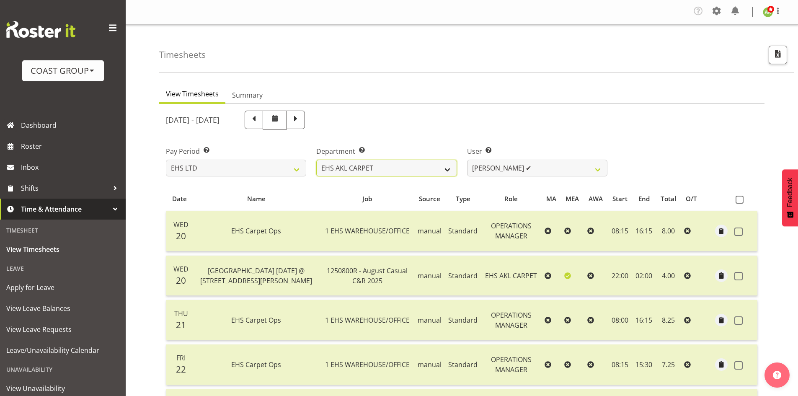
click at [411, 170] on select "EHS AKL ACCOUNTS EHS AKL CARPET EHS AKL D&B EHS AKL DESIGNER EHS AKL FURNITURE …" at bounding box center [386, 168] width 140 height 17
click at [316, 160] on select "EHS AKL ACCOUNTS EHS AKL CARPET EHS AKL D&B EHS AKL DESIGNER EHS AKL FURNITURE …" at bounding box center [386, 168] width 140 height 17
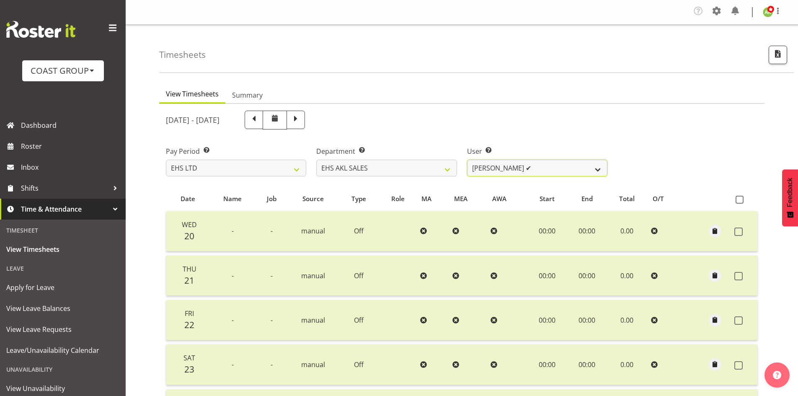
click at [544, 169] on select "Aleisha Midgley ✔ Annie Lister ✔ Bryony Spence ✔ Christina Jaramillo ✔ Dane Bot…" at bounding box center [537, 168] width 140 height 17
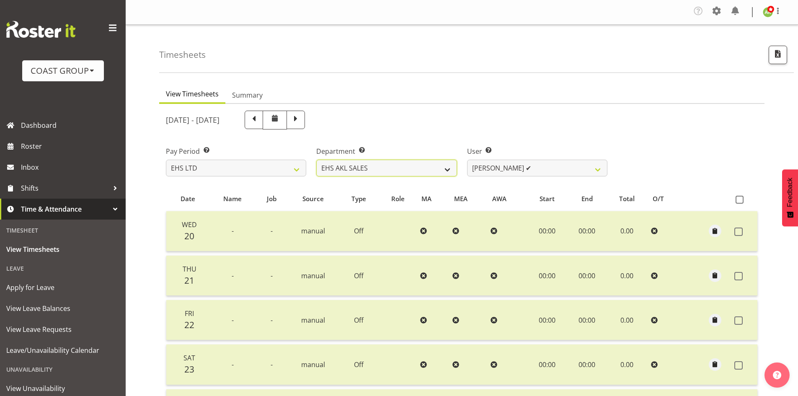
click at [389, 170] on select "EHS AKL ACCOUNTS EHS AKL CARPET EHS AKL D&B EHS AKL DESIGNER EHS AKL FURNITURE …" at bounding box center [386, 168] width 140 height 17
select select "39"
click at [316, 160] on select "EHS AKL ACCOUNTS EHS AKL CARPET EHS AKL D&B EHS AKL DESIGNER EHS AKL FURNITURE …" at bounding box center [386, 168] width 140 height 17
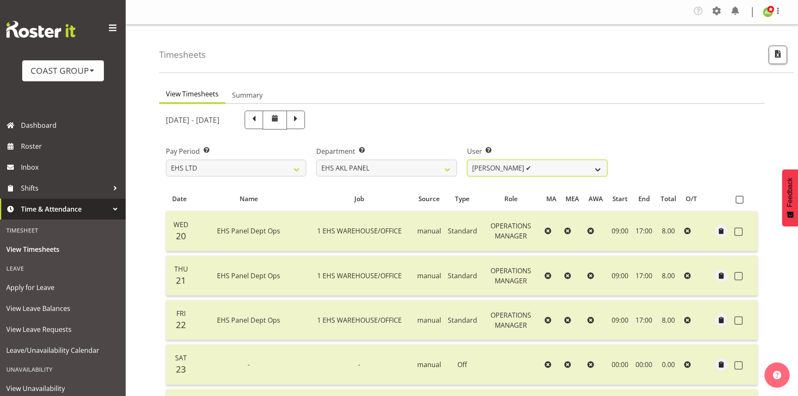
click at [539, 170] on select "Abe Denton ✔ Cameron Phillips ✔ Chad Phillips ✔ Emmett Denton ❌ Fiona Berghoffe…" at bounding box center [537, 168] width 140 height 17
click at [640, 139] on div "Pay Period Select which pay period you would like to view. SLP LTD EHS LTD DW L…" at bounding box center [462, 157] width 602 height 47
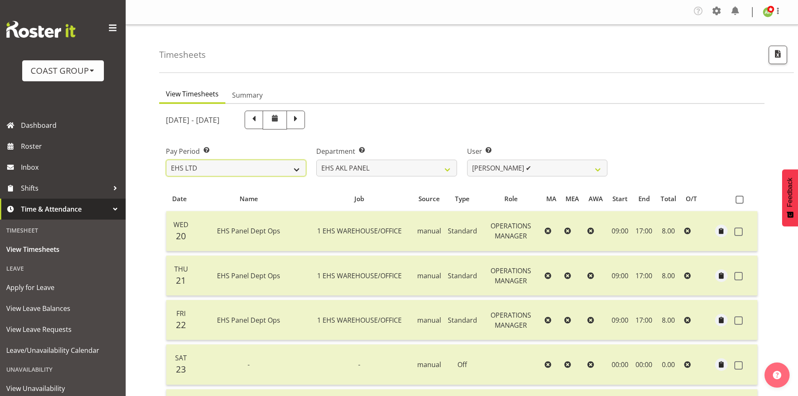
click at [253, 165] on select "SLP LTD EHS LTD DW LTD VEHICLES Carlton Events [PERSON_NAME] 120 Limited Wellin…" at bounding box center [236, 168] width 140 height 17
select select "6"
click at [166, 160] on select "SLP LTD EHS LTD DW LTD VEHICLES Carlton Events [PERSON_NAME] 120 Limited Wellin…" at bounding box center [236, 168] width 140 height 17
select select
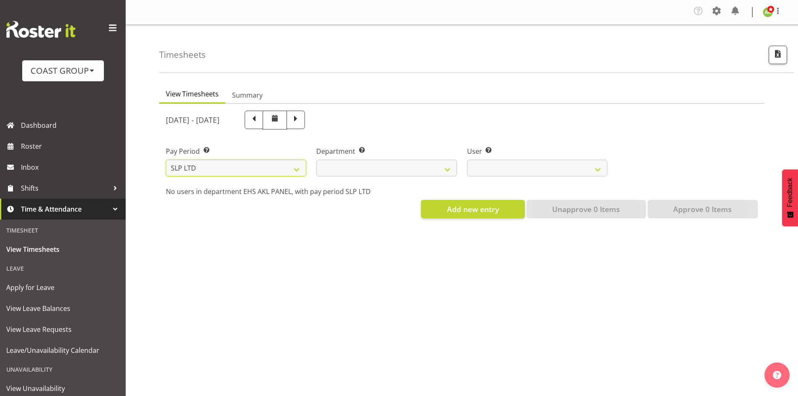
select select
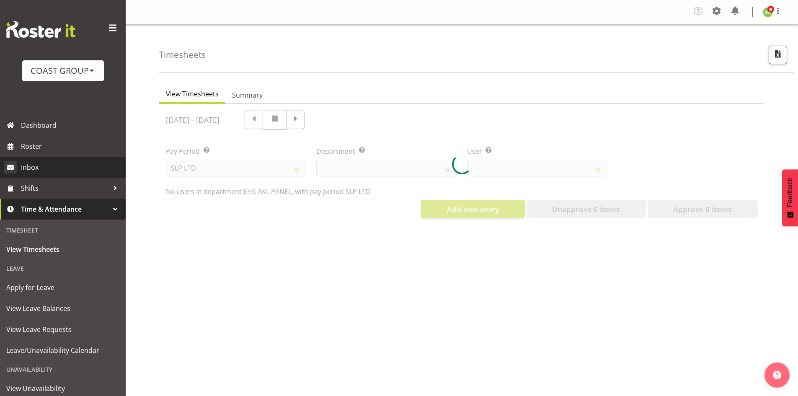
select select
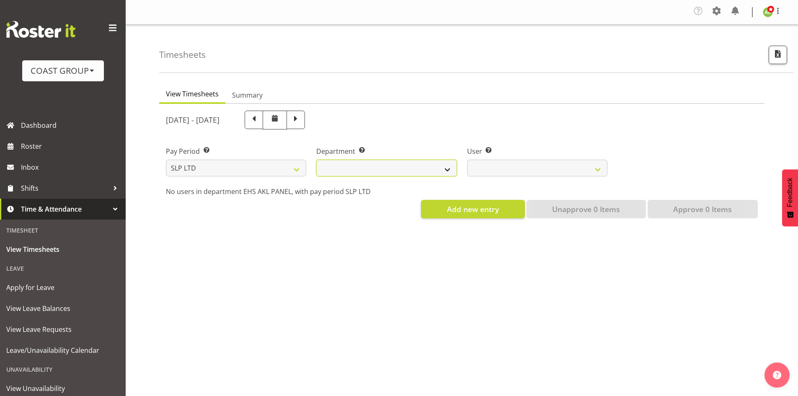
click at [412, 163] on select "SLP CHC SLP OFFICE SLP PRODUCTION SLP TRADE" at bounding box center [386, 168] width 140 height 17
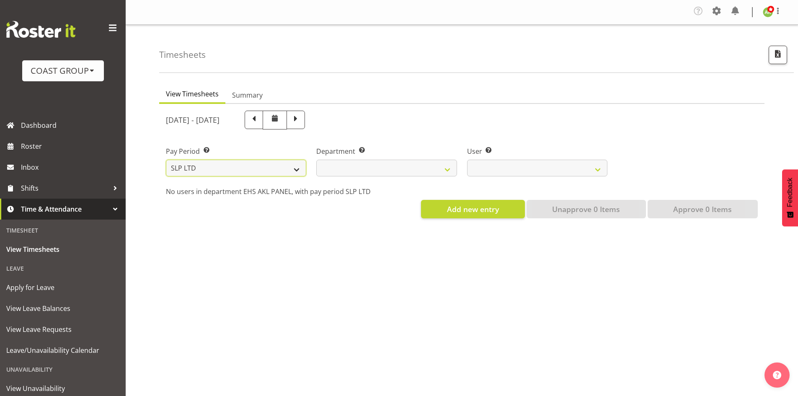
click at [198, 171] on select "SLP LTD EHS LTD DW LTD VEHICLES Carlton Events [PERSON_NAME] 120 Limited Wellin…" at bounding box center [236, 168] width 140 height 17
select select "7"
click at [166, 160] on select "SLP LTD EHS LTD DW LTD VEHICLES Carlton Events [PERSON_NAME] 120 Limited Wellin…" at bounding box center [236, 168] width 140 height 17
select select "39"
select select
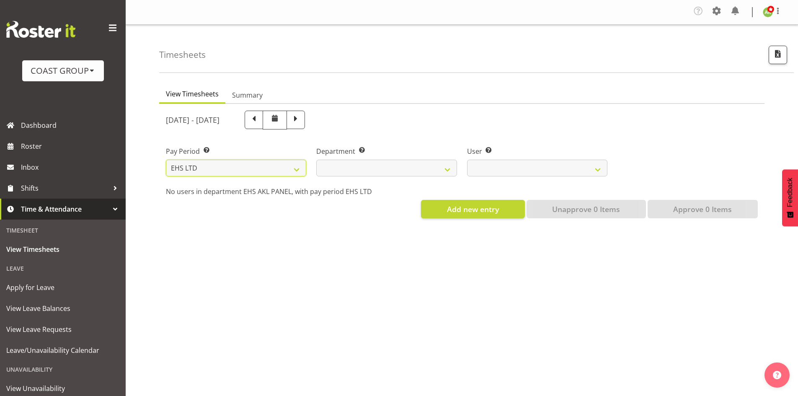
select select
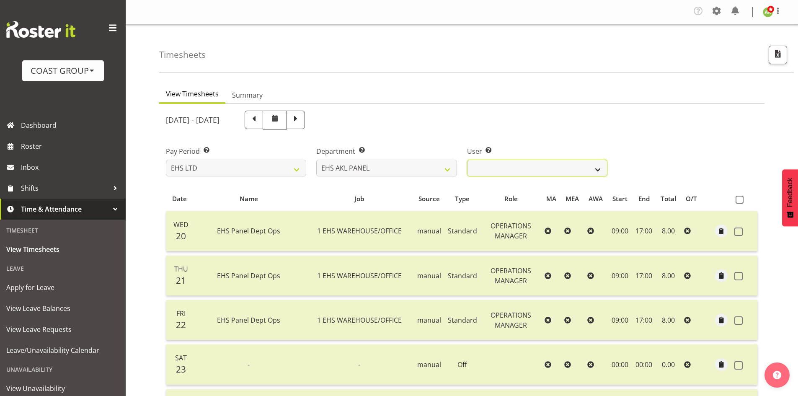
click at [552, 174] on select "Abe Denton ✔ Cameron Phillips ✔ Chad Phillips ✔ Emmett Denton ✔ Fiona Berghoffe…" at bounding box center [537, 168] width 140 height 17
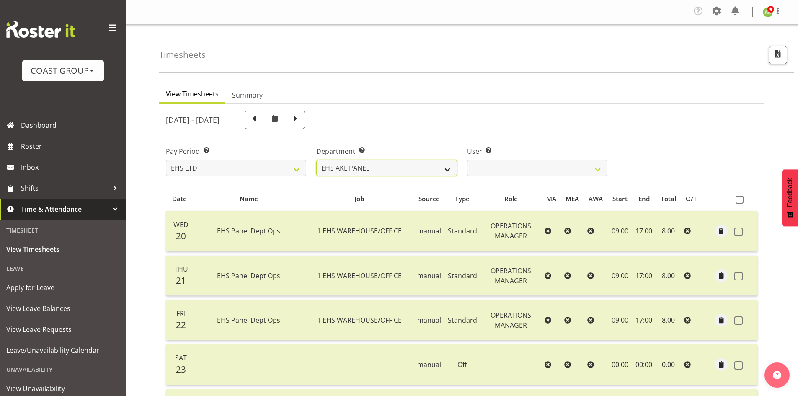
click at [406, 170] on select "EHS AKL ACCOUNTS EHS AKL CARPET EHS AKL D&B EHS AKL DESIGNER EHS AKL FURNITURE …" at bounding box center [386, 168] width 140 height 17
click at [316, 160] on select "EHS AKL ACCOUNTS EHS AKL CARPET EHS AKL D&B EHS AKL DESIGNER EHS AKL FURNITURE …" at bounding box center [386, 168] width 140 height 17
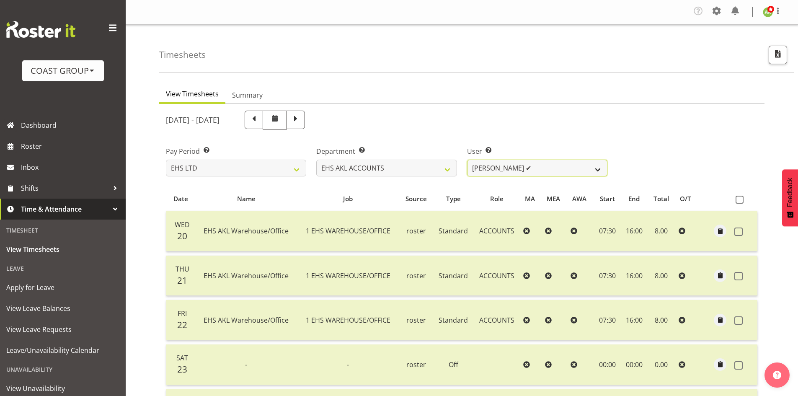
click at [588, 170] on select "Angela Kerrigan ✔ Michelle Xiang ✔ Rissa (Thitiphat) Preecharujiroj ✔ Seon Youn…" at bounding box center [537, 168] width 140 height 17
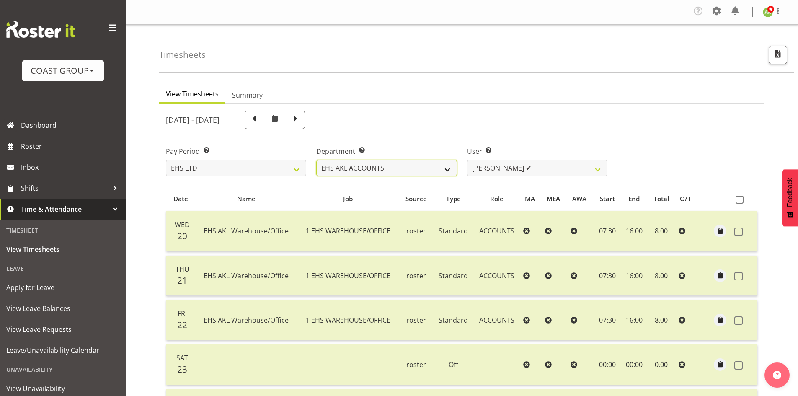
click at [368, 173] on select "EHS AKL ACCOUNTS EHS AKL CARPET EHS AKL D&B EHS AKL DESIGNER EHS AKL FURNITURE …" at bounding box center [386, 168] width 140 height 17
click at [316, 160] on select "EHS AKL ACCOUNTS EHS AKL CARPET EHS AKL D&B EHS AKL DESIGNER EHS AKL FURNITURE …" at bounding box center [386, 168] width 140 height 17
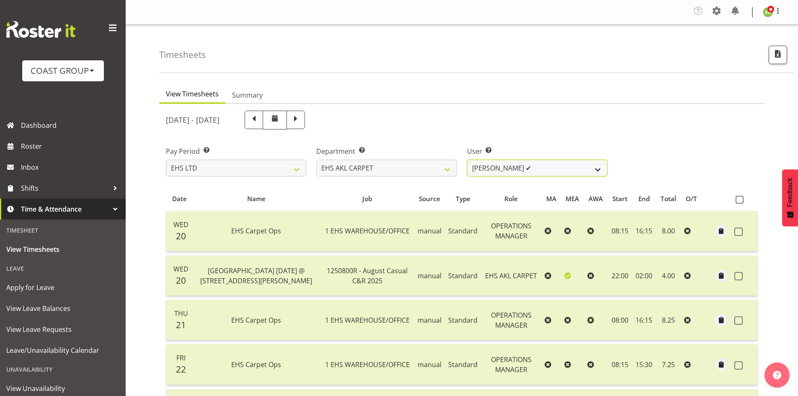
click at [526, 170] on select "Brittany Taylor ✔ Charwen Vaevaepare ✔ Kelsey Keutenius ✔ Leo Faalogo ✔ Marley …" at bounding box center [537, 168] width 140 height 17
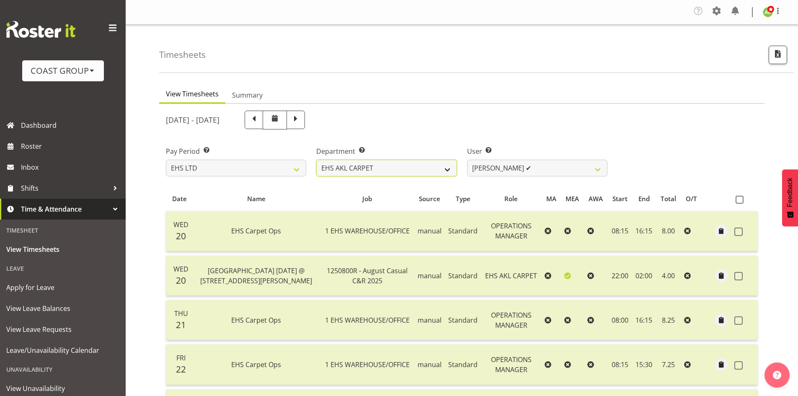
click at [389, 168] on select "EHS AKL ACCOUNTS EHS AKL CARPET EHS AKL D&B EHS AKL DESIGNER EHS AKL FURNITURE …" at bounding box center [386, 168] width 140 height 17
click at [316, 160] on select "EHS AKL ACCOUNTS EHS AKL CARPET EHS AKL D&B EHS AKL DESIGNER EHS AKL FURNITURE …" at bounding box center [386, 168] width 140 height 17
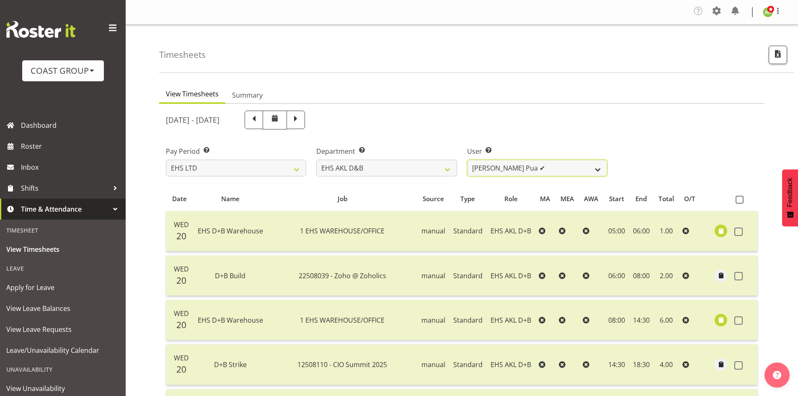
click at [600, 171] on select "[PERSON_NAME] Pua ✔ [PERSON_NAME] ✔ [PERSON_NAME] ✔ [PERSON_NAME] ✔ [PERSON_NAM…" at bounding box center [537, 168] width 140 height 17
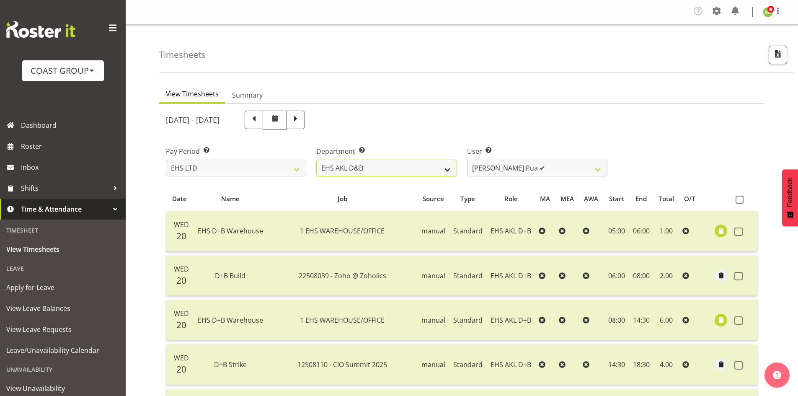
click at [387, 173] on select "EHS AKL ACCOUNTS EHS AKL CARPET EHS AKL D&B EHS AKL DESIGNER EHS AKL FURNITURE …" at bounding box center [386, 168] width 140 height 17
click at [316, 160] on select "EHS AKL ACCOUNTS EHS AKL CARPET EHS AKL D&B EHS AKL DESIGNER EHS AKL FURNITURE …" at bounding box center [386, 168] width 140 height 17
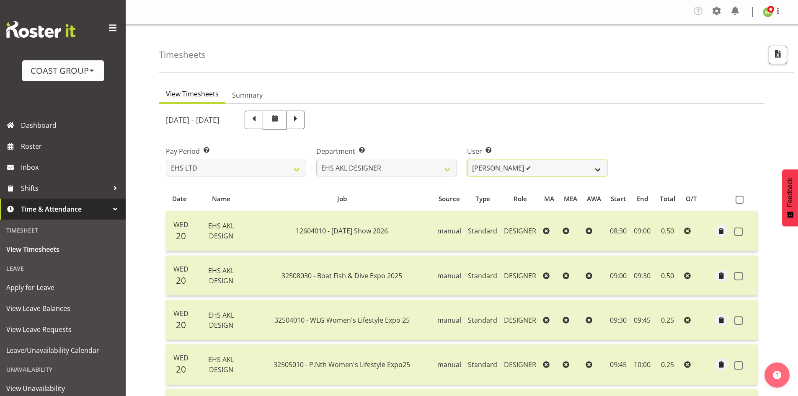
click at [596, 170] on select "Daniel An ✔ Maria Scarabino ✔ Mathew Rolle ✔ Sebastian Ibanez ✔ Yunlin Xie ✔" at bounding box center [537, 168] width 140 height 17
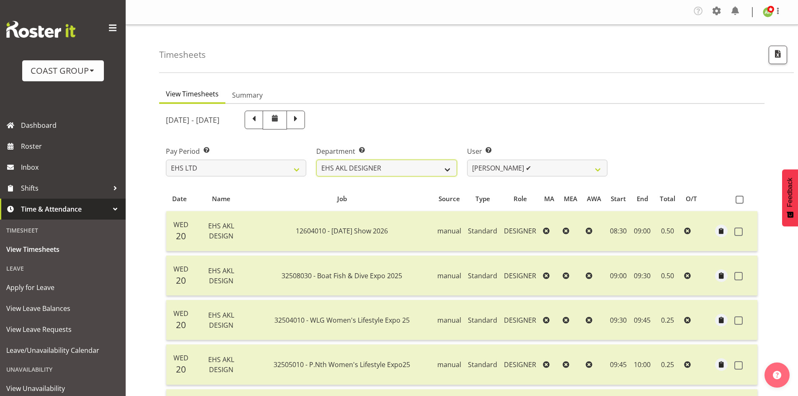
click at [406, 169] on select "EHS AKL ACCOUNTS EHS AKL CARPET EHS AKL D&B EHS AKL DESIGNER EHS AKL FURNITURE …" at bounding box center [386, 168] width 140 height 17
click at [316, 160] on select "EHS AKL ACCOUNTS EHS AKL CARPET EHS AKL D&B EHS AKL DESIGNER EHS AKL FURNITURE …" at bounding box center [386, 168] width 140 height 17
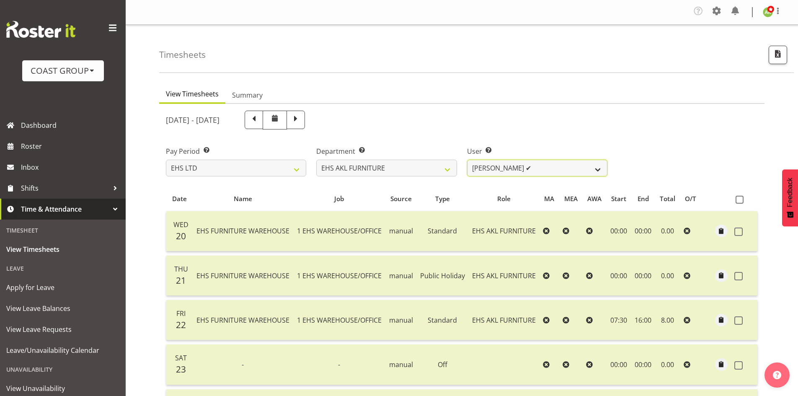
click at [557, 169] on select "[PERSON_NAME] ✔ [PERSON_NAME] ✔ [PERSON_NAME] ✔ [PERSON_NAME] ✔ [PERSON_NAME] ✔…" at bounding box center [537, 168] width 140 height 17
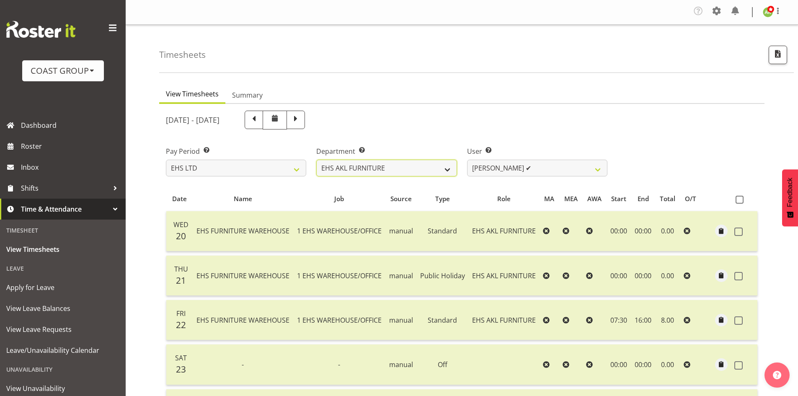
click at [402, 174] on select "EHS AKL ACCOUNTS EHS AKL CARPET EHS AKL D&B EHS AKL DESIGNER EHS AKL FURNITURE …" at bounding box center [386, 168] width 140 height 17
click at [316, 160] on select "EHS AKL ACCOUNTS EHS AKL CARPET EHS AKL D&B EHS AKL DESIGNER EHS AKL FURNITURE …" at bounding box center [386, 168] width 140 height 17
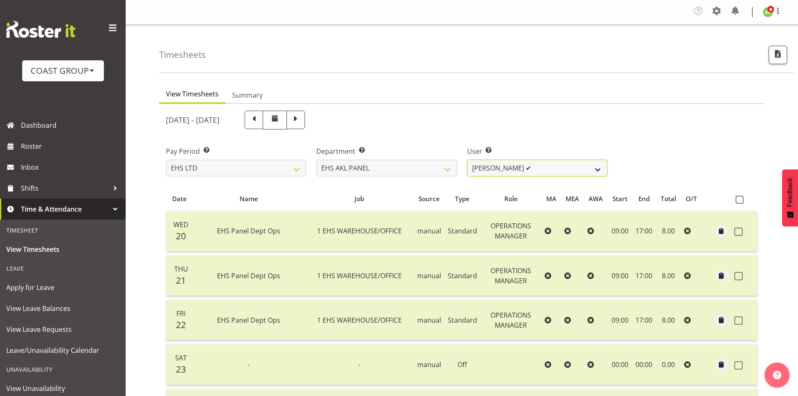
click at [571, 171] on select "Abe Denton ✔ Cameron Phillips ✔ Chad Phillips ✔ Emmett Denton ✔ Fiona Berghoffe…" at bounding box center [537, 168] width 140 height 17
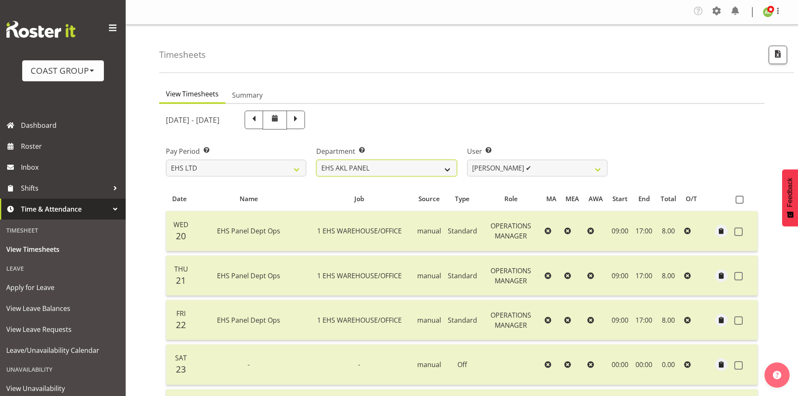
click at [408, 170] on select "EHS AKL ACCOUNTS EHS AKL CARPET EHS AKL D&B EHS AKL DESIGNER EHS AKL FURNITURE …" at bounding box center [386, 168] width 140 height 17
click at [316, 160] on select "EHS AKL ACCOUNTS EHS AKL CARPET EHS AKL D&B EHS AKL DESIGNER EHS AKL FURNITURE …" at bounding box center [386, 168] width 140 height 17
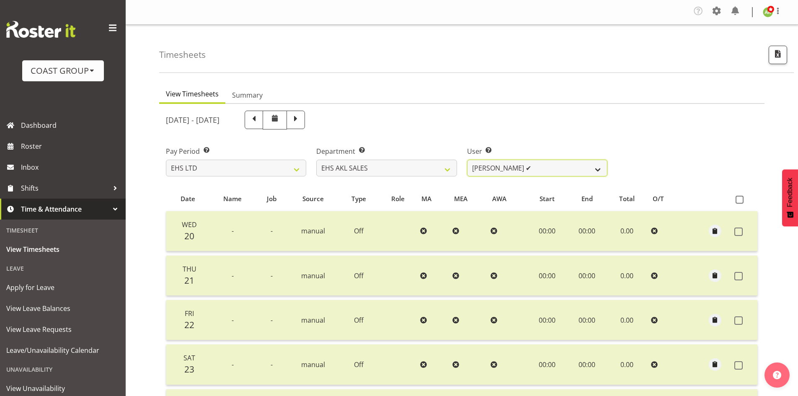
click at [559, 172] on select "Aleisha Midgley ✔ Annie Lister ✔ Bryony Spence ✔ Christina Jaramillo ✔ Dane Bot…" at bounding box center [537, 168] width 140 height 17
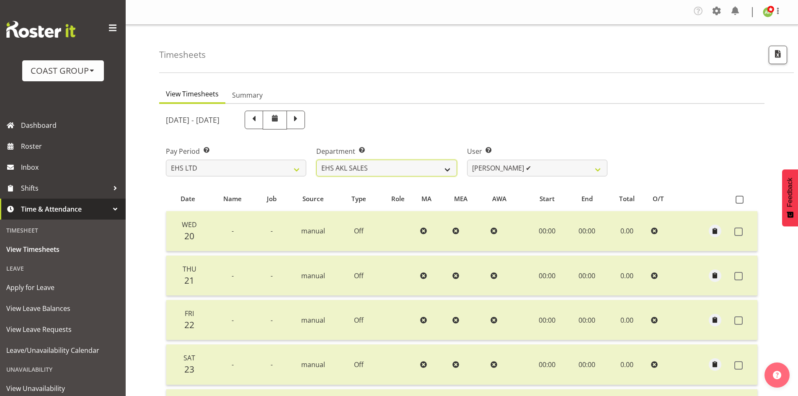
click at [370, 166] on select "EHS AKL ACCOUNTS EHS AKL CARPET EHS AKL D&B EHS AKL DESIGNER EHS AKL FURNITURE …" at bounding box center [386, 168] width 140 height 17
click at [316, 160] on select "EHS AKL ACCOUNTS EHS AKL CARPET EHS AKL D&B EHS AKL DESIGNER EHS AKL FURNITURE …" at bounding box center [386, 168] width 140 height 17
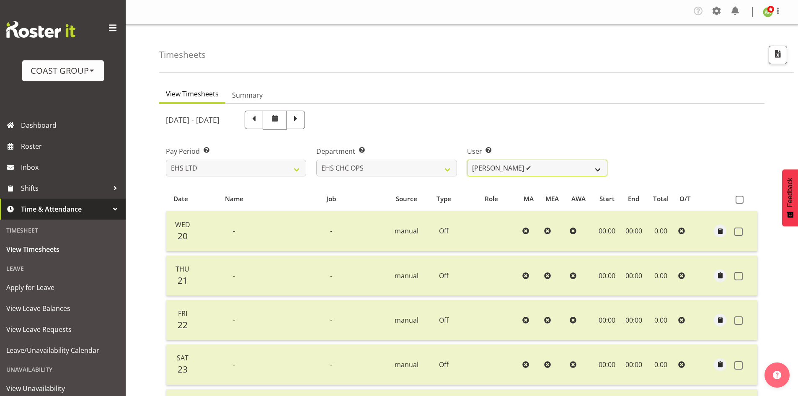
click at [560, 172] on select "Aminio Fonongaloa-Lolohea ✔ David Wiseman ✔ George Unsworth ✔ Keegan Thomas ✔ M…" at bounding box center [537, 168] width 140 height 17
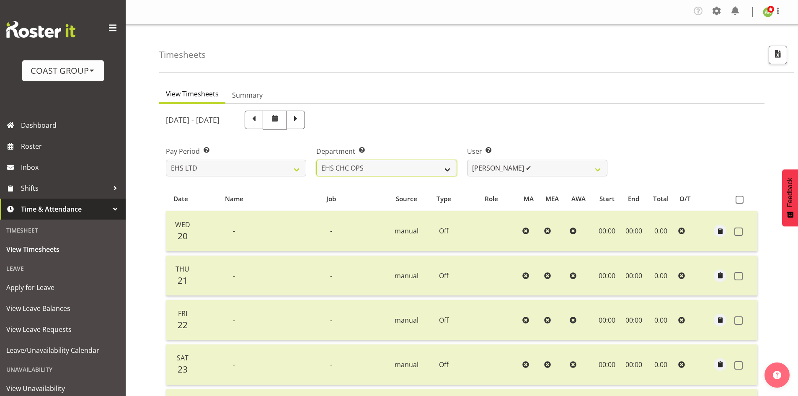
click at [360, 170] on select "EHS AKL ACCOUNTS EHS AKL CARPET EHS AKL D&B EHS AKL DESIGNER EHS AKL FURNITURE …" at bounding box center [386, 168] width 140 height 17
click at [316, 160] on select "EHS AKL ACCOUNTS EHS AKL CARPET EHS AKL D&B EHS AKL DESIGNER EHS AKL FURNITURE …" at bounding box center [386, 168] width 140 height 17
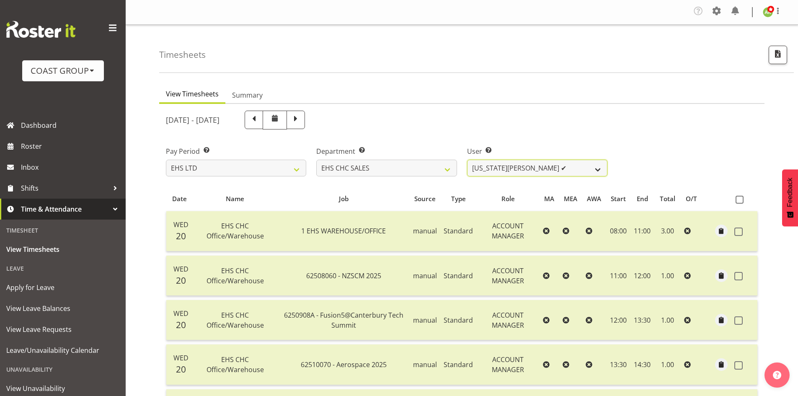
click at [567, 170] on select "Georgia Costain ✔ Kelly Butterill ✔ Nicola Ransome ✔" at bounding box center [537, 168] width 140 height 17
click at [458, 170] on div "Department Select which department you would like to view. EHS AKL ACCOUNTS EHS…" at bounding box center [386, 157] width 150 height 47
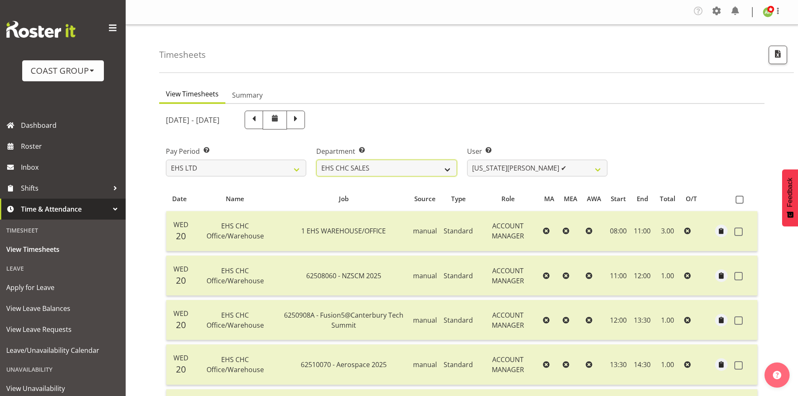
click at [436, 169] on select "EHS AKL ACCOUNTS EHS AKL CARPET EHS AKL D&B EHS AKL DESIGNER EHS AKL FURNITURE …" at bounding box center [386, 168] width 140 height 17
click at [316, 160] on select "EHS AKL ACCOUNTS EHS AKL CARPET EHS AKL D&B EHS AKL DESIGNER EHS AKL FURNITURE …" at bounding box center [386, 168] width 140 height 17
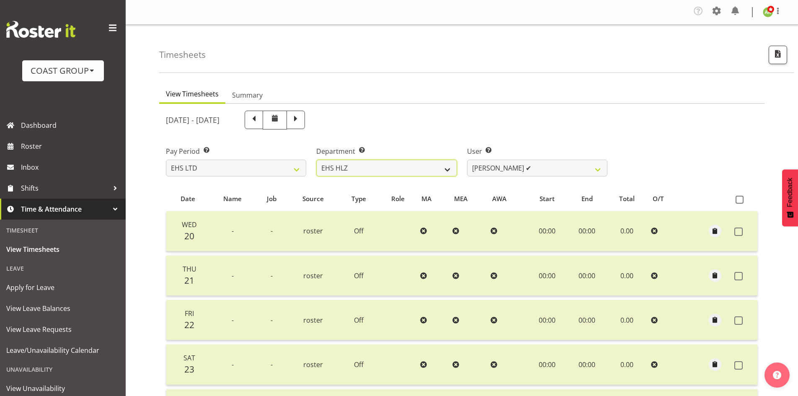
click at [405, 171] on select "EHS AKL ACCOUNTS EHS AKL CARPET EHS AKL D&B EHS AKL DESIGNER EHS AKL FURNITURE …" at bounding box center [386, 168] width 140 height 17
click at [316, 160] on select "EHS AKL ACCOUNTS EHS AKL CARPET EHS AKL D&B EHS AKL DESIGNER EHS AKL FURNITURE …" at bounding box center [386, 168] width 140 height 17
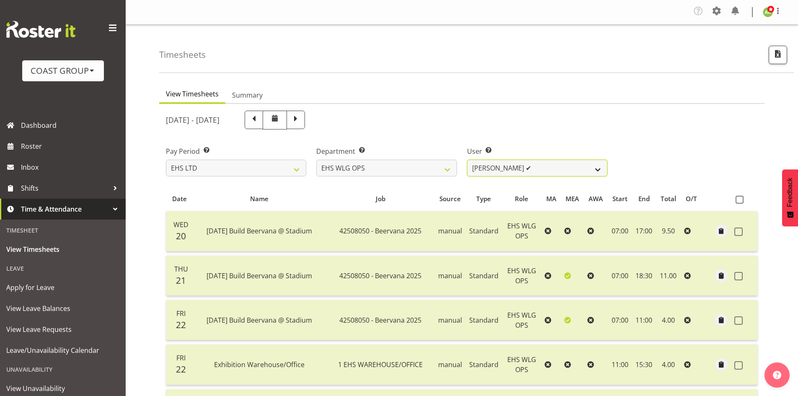
click at [569, 170] on select "Ashton Staats ✔ Darryl Burns ✔ Geoffrey Robertson ✔ Jackson Howsan ✔ Kade Tiati…" at bounding box center [537, 168] width 140 height 17
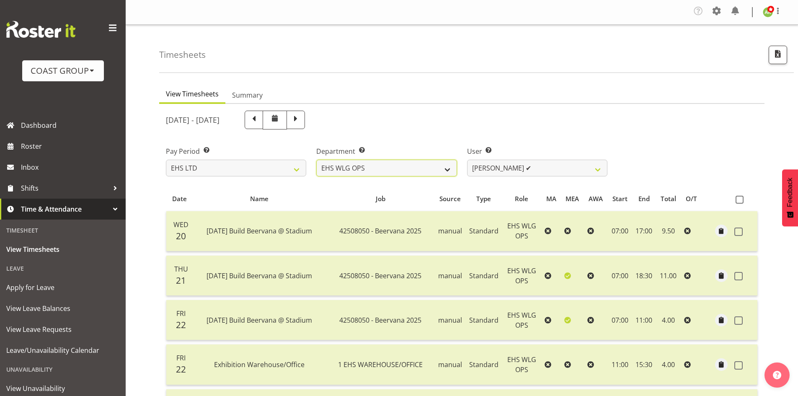
click at [399, 170] on select "EHS AKL ACCOUNTS EHS AKL CARPET EHS AKL D&B EHS AKL DESIGNER EHS AKL FURNITURE …" at bounding box center [386, 168] width 140 height 17
select select "44"
click at [316, 160] on select "EHS AKL ACCOUNTS EHS AKL CARPET EHS AKL D&B EHS AKL DESIGNER EHS AKL FURNITURE …" at bounding box center [386, 168] width 140 height 17
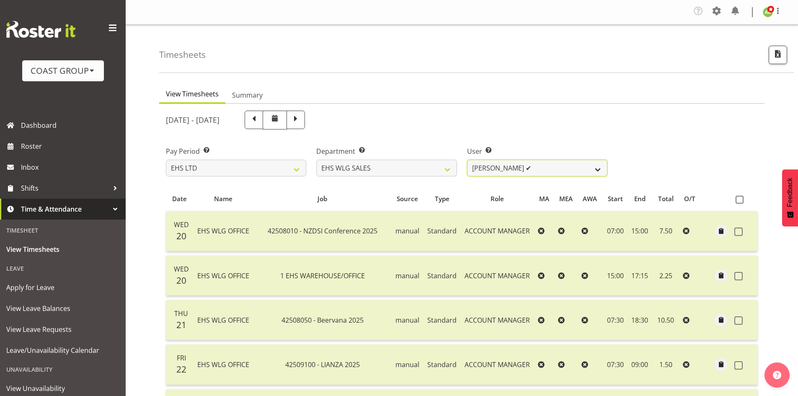
click at [580, 167] on select "Lu Budden ✔ Tatiyana Isaac ✔" at bounding box center [537, 168] width 140 height 17
click at [537, 133] on div "[DATE] - [DATE]" at bounding box center [386, 120] width 451 height 29
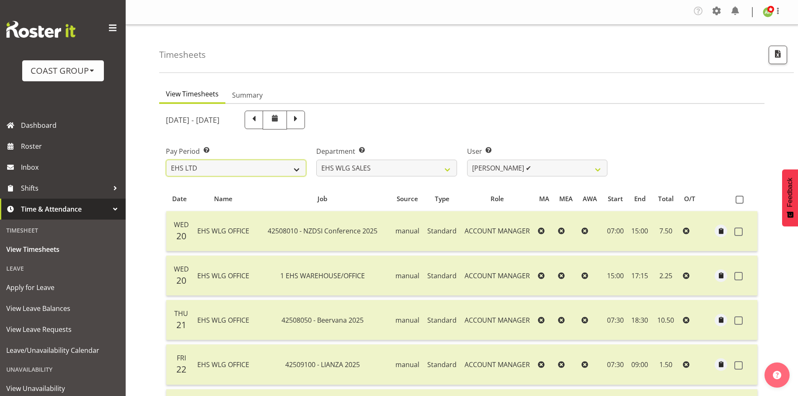
click at [242, 175] on select "SLP LTD EHS LTD DW LTD VEHICLES Carlton Events [PERSON_NAME] 120 Limited Wellin…" at bounding box center [236, 168] width 140 height 17
select select "6"
click at [166, 160] on select "SLP LTD EHS LTD DW LTD VEHICLES Carlton Events [PERSON_NAME] 120 Limited Wellin…" at bounding box center [236, 168] width 140 height 17
select select
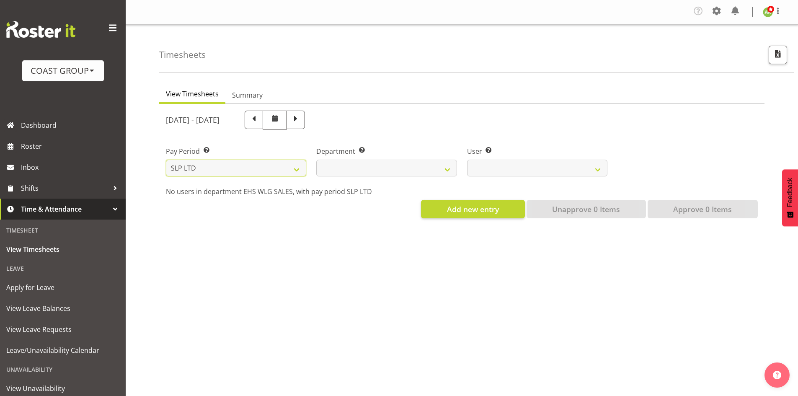
select select
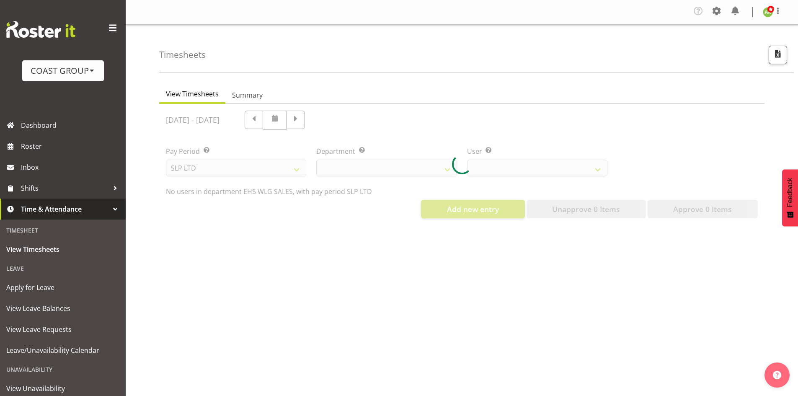
select select
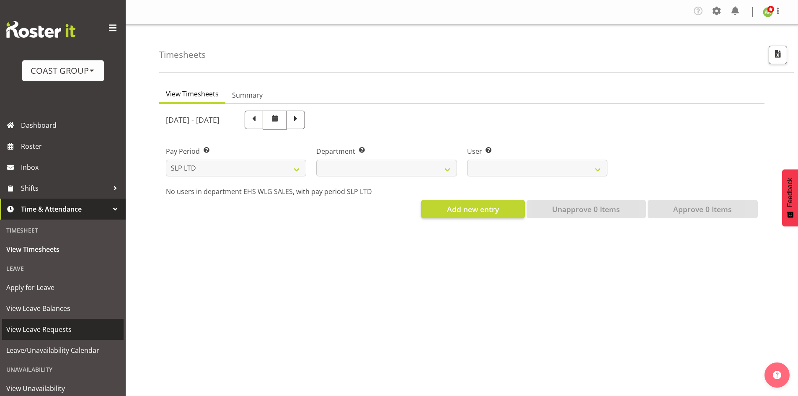
click at [59, 326] on span "View Leave Requests" at bounding box center [62, 329] width 113 height 13
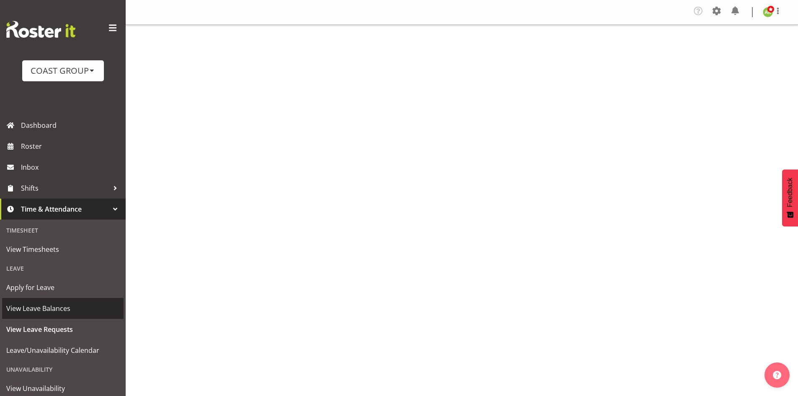
click at [64, 311] on span "View Leave Balances" at bounding box center [62, 308] width 113 height 13
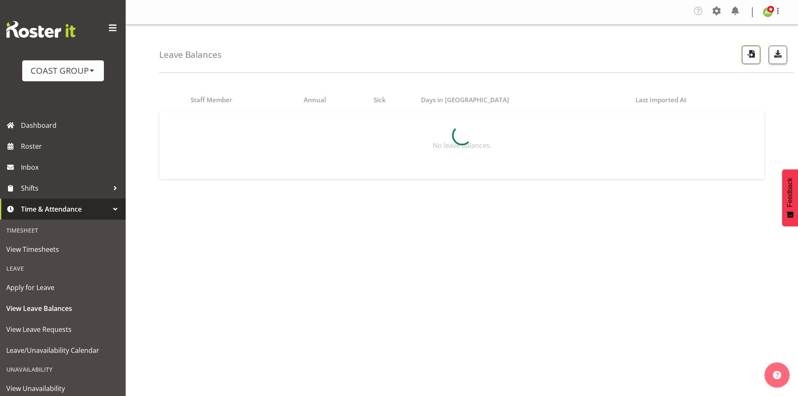
click at [749, 54] on span "button" at bounding box center [750, 53] width 11 height 11
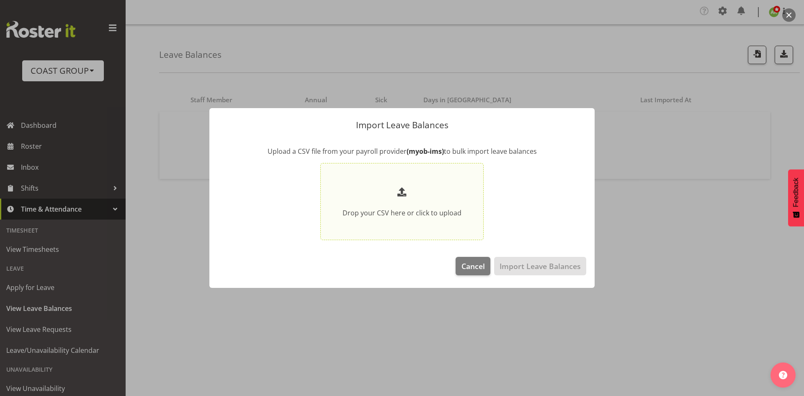
click at [437, 192] on p at bounding box center [402, 193] width 119 height 16
click at [437, 192] on input "Drop your CSV here or click to upload" at bounding box center [401, 201] width 163 height 77
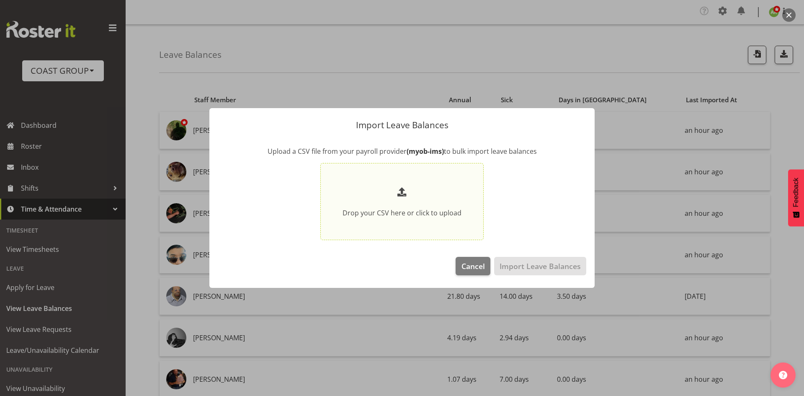
type input "C:\fakepath\Historical_Leave_2025_08_27(1).csv"
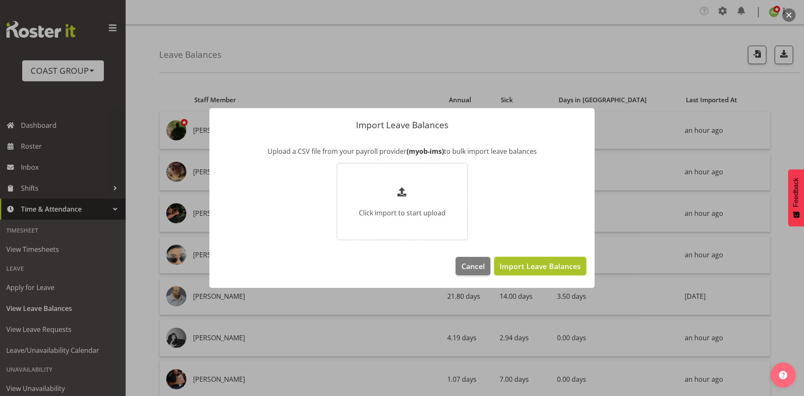
click at [536, 259] on button "Import Leave Balances" at bounding box center [540, 266] width 92 height 18
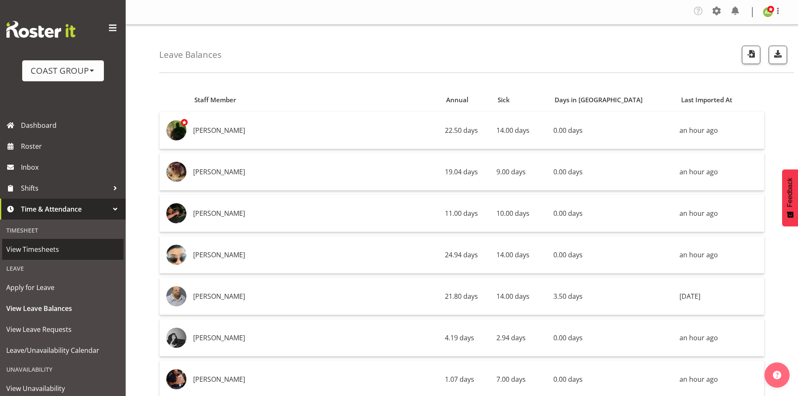
click at [56, 248] on span "View Timesheets" at bounding box center [62, 249] width 113 height 13
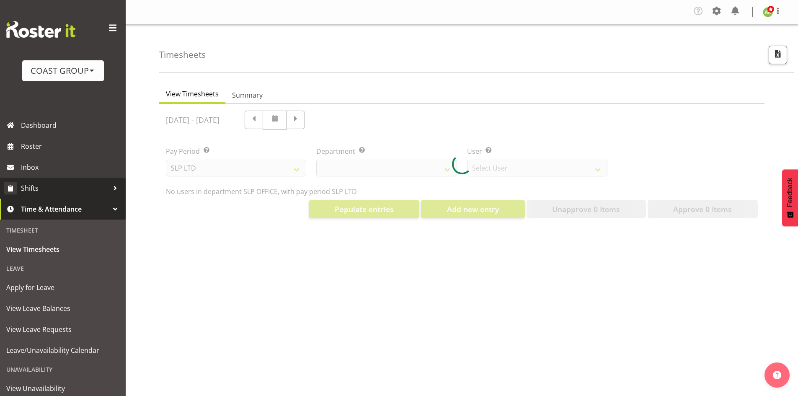
select select "25"
select select "7496"
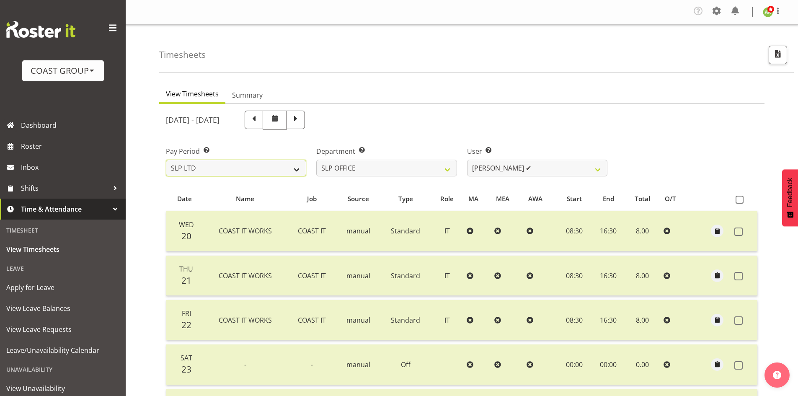
click at [237, 173] on select "SLP LTD EHS LTD DW LTD VEHICLES Carlton Events [PERSON_NAME] 120 Limited Wellin…" at bounding box center [236, 168] width 140 height 17
select select "7"
click at [166, 160] on select "SLP LTD EHS LTD DW LTD VEHICLES Carlton Events [PERSON_NAME] 120 Limited Wellin…" at bounding box center [236, 168] width 140 height 17
select select
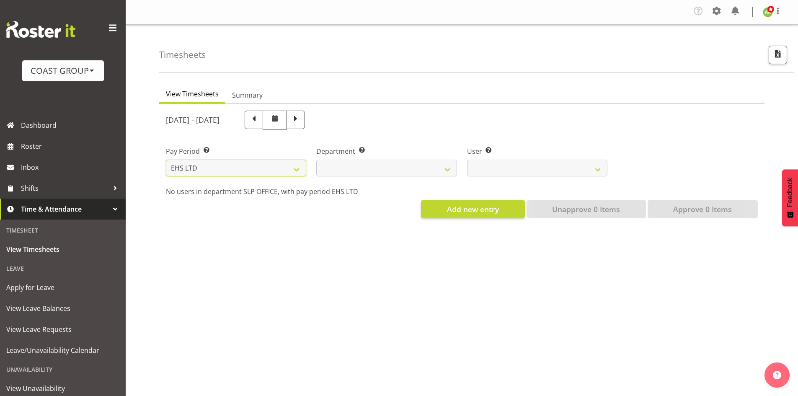
select select
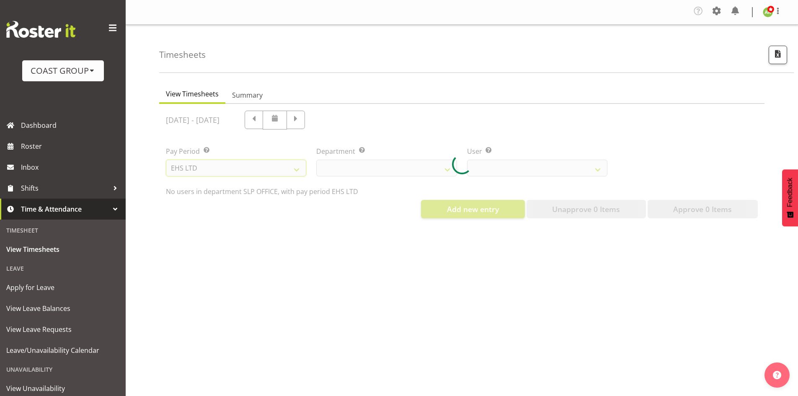
select select
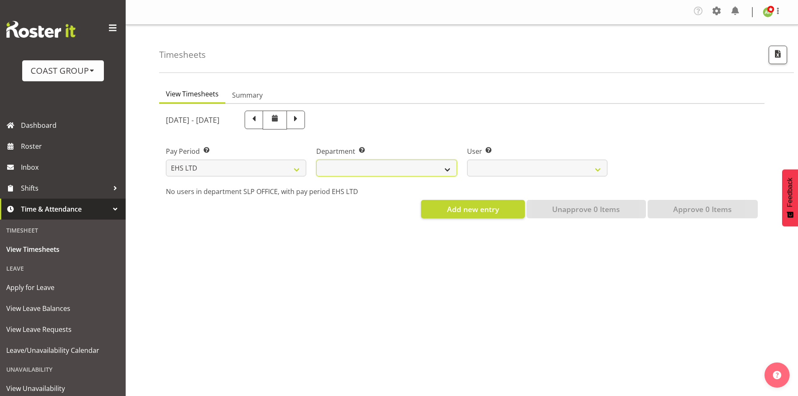
click at [373, 174] on select "EHS AKL ACCOUNTS EHS AKL CARPET EHS AKL D&B EHS AKL DESIGNER EHS AKL FURNITURE …" at bounding box center [386, 168] width 140 height 17
select select "39"
click at [316, 160] on select "EHS AKL ACCOUNTS EHS AKL CARPET EHS AKL D&B EHS AKL DESIGNER EHS AKL FURNITURE …" at bounding box center [386, 168] width 140 height 17
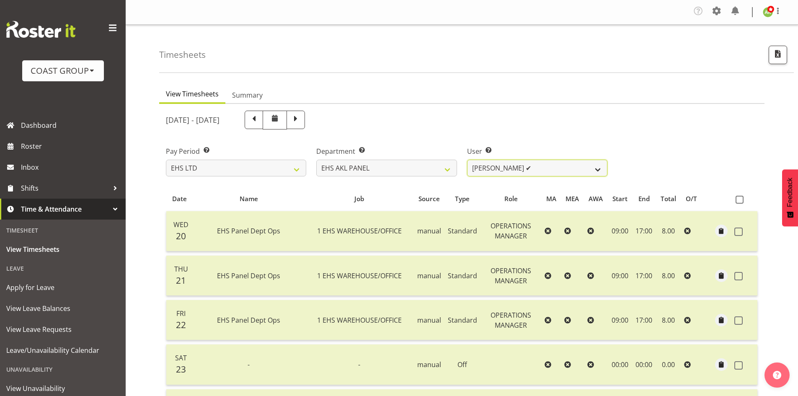
click at [546, 170] on select "[PERSON_NAME] ✔ [PERSON_NAME] ✔ [PERSON_NAME] ✔ [PERSON_NAME] ✔ [PERSON_NAME] ✔…" at bounding box center [537, 168] width 140 height 17
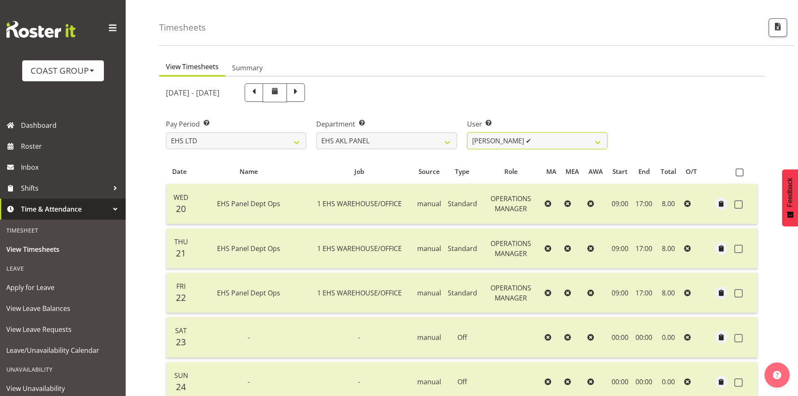
scroll to position [42, 0]
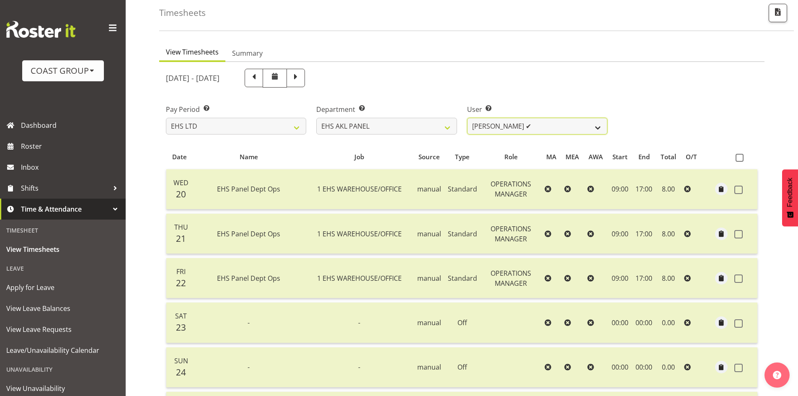
click at [569, 127] on select "[PERSON_NAME] ✔ [PERSON_NAME] ✔ [PERSON_NAME] ✔ [PERSON_NAME] ✔ [PERSON_NAME] ✔…" at bounding box center [537, 126] width 140 height 17
click at [467, 118] on select "[PERSON_NAME] ✔ [PERSON_NAME] ✔ [PERSON_NAME] ✔ [PERSON_NAME] ✔ [PERSON_NAME] ✔…" at bounding box center [537, 126] width 140 height 17
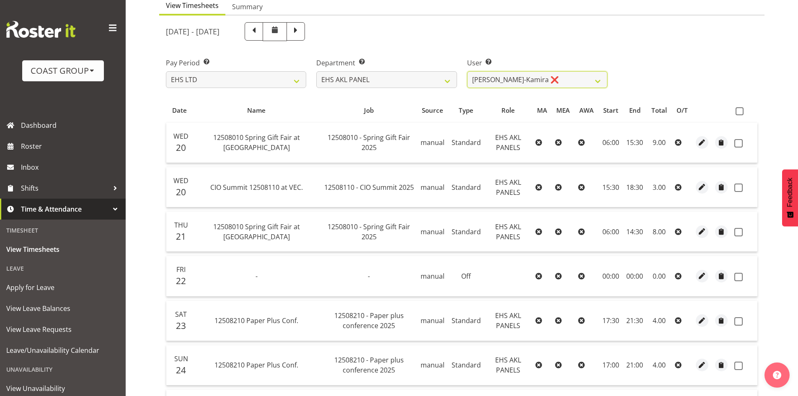
scroll to position [0, 0]
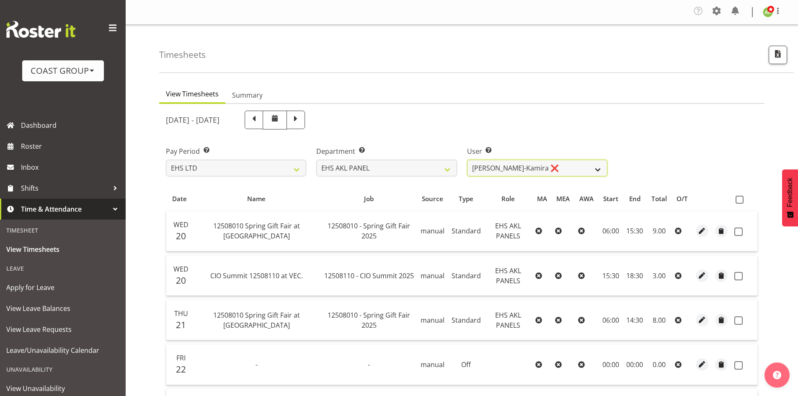
click at [546, 175] on select "[PERSON_NAME] ✔ [PERSON_NAME] ✔ [PERSON_NAME] ✔ [PERSON_NAME] ✔ [PERSON_NAME] ✔…" at bounding box center [537, 168] width 140 height 17
select select "11621"
click at [467, 160] on select "[PERSON_NAME] ✔ [PERSON_NAME] ✔ [PERSON_NAME] ✔ [PERSON_NAME] ✔ [PERSON_NAME] ✔…" at bounding box center [537, 168] width 140 height 17
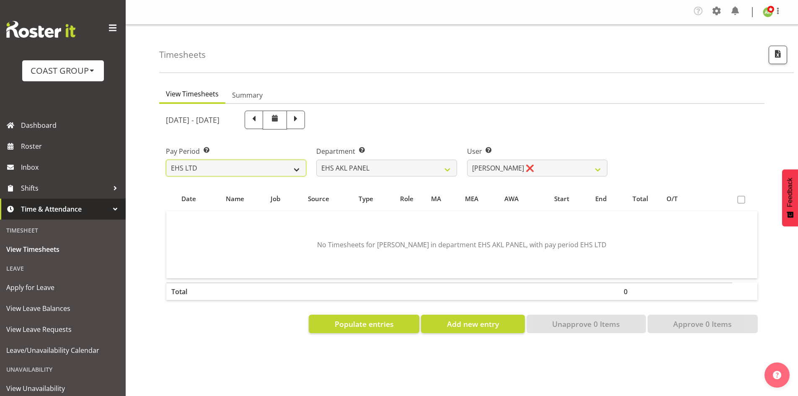
click at [180, 165] on select "SLP LTD EHS LTD DW LTD VEHICLES Carlton Events [PERSON_NAME] 120 Limited Wellin…" at bounding box center [236, 168] width 140 height 17
select select "6"
click at [166, 160] on select "SLP LTD EHS LTD DW LTD VEHICLES Carlton Events [PERSON_NAME] 120 Limited Wellin…" at bounding box center [236, 168] width 140 height 17
select select
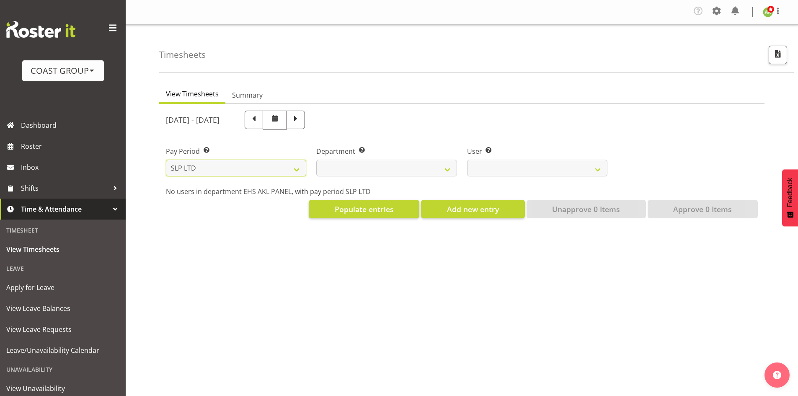
select select
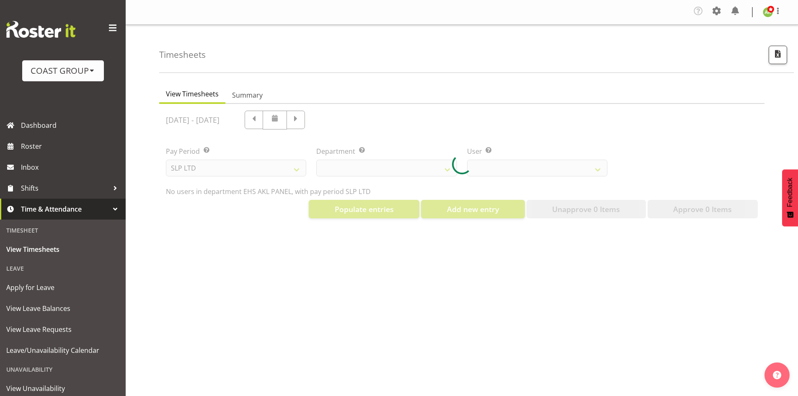
select select
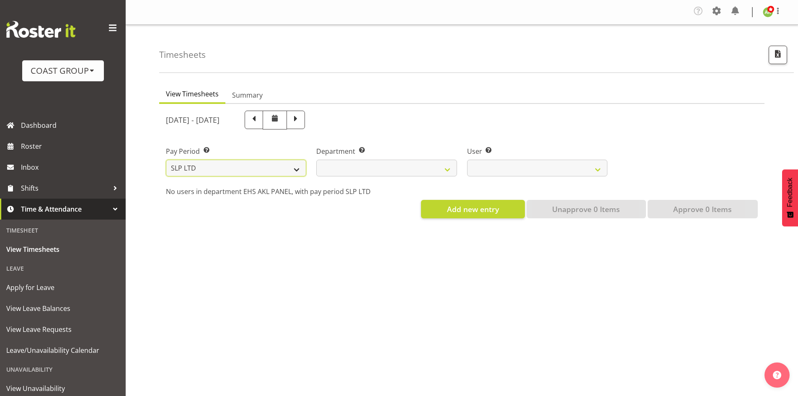
click at [218, 168] on select "SLP LTD EHS LTD DW LTD VEHICLES Carlton Events [PERSON_NAME] 120 Limited Wellin…" at bounding box center [236, 168] width 140 height 17
select select "7"
click at [166, 160] on select "SLP LTD EHS LTD DW LTD VEHICLES Carlton Events [PERSON_NAME] 120 Limited Wellin…" at bounding box center [236, 168] width 140 height 17
select select "39"
select select "11621"
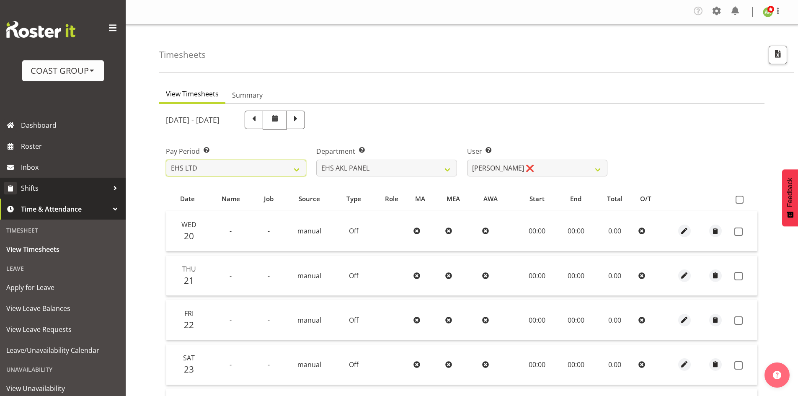
select select
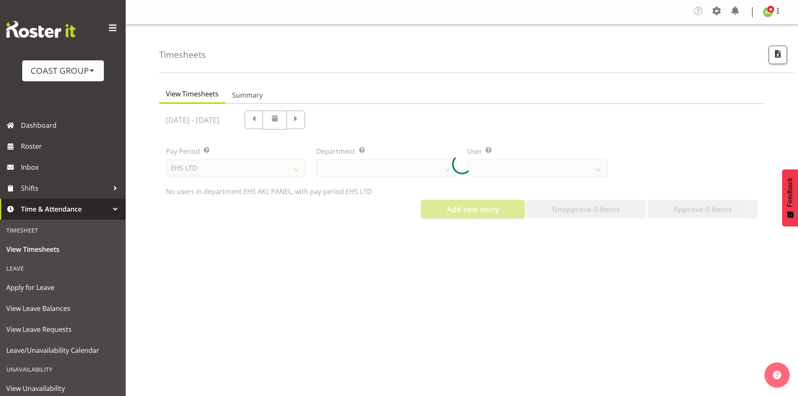
select select "39"
select select "11621"
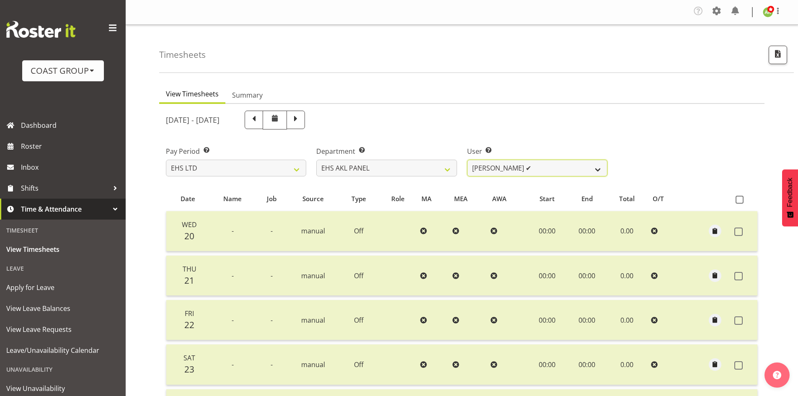
click at [587, 175] on select "[PERSON_NAME] ✔ [PERSON_NAME] ✔ [PERSON_NAME] ✔ [PERSON_NAME] ✔ [PERSON_NAME] ✔…" at bounding box center [537, 168] width 140 height 17
click at [777, 60] on span "button" at bounding box center [777, 57] width 3 height 10
select select "7"
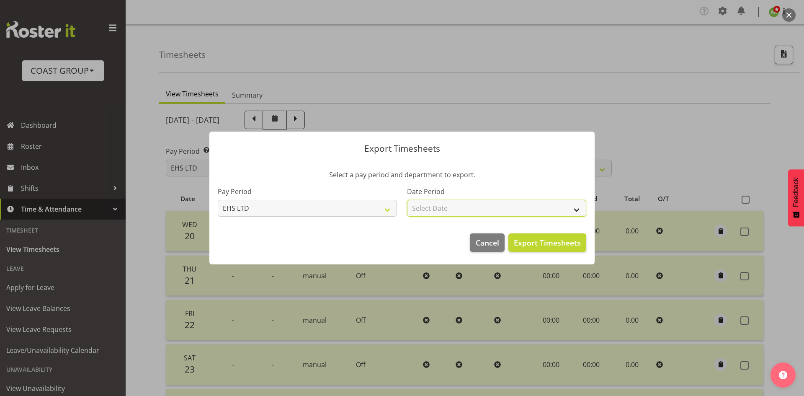
click at [498, 209] on select "Select Date Week starting [DATE] Week starting [DATE] Week starting [DATE] Week…" at bounding box center [496, 208] width 179 height 17
select select "[DATE]"
click at [407, 200] on select "Select Date Week starting [DATE] Week starting [DATE] Week starting [DATE] Week…" at bounding box center [496, 208] width 179 height 17
click at [549, 239] on span "Export Timesheets" at bounding box center [547, 242] width 67 height 11
click at [706, 110] on div at bounding box center [402, 198] width 804 height 396
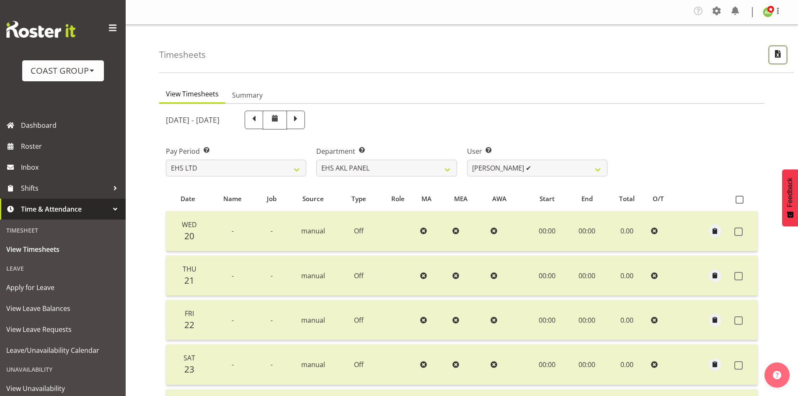
click at [772, 51] on span "button" at bounding box center [777, 53] width 11 height 11
select select "7"
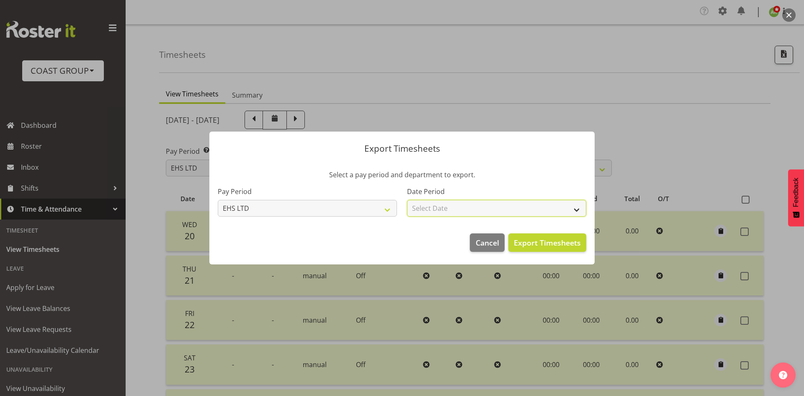
click at [514, 211] on select "Select Date Week starting [DATE] Week starting [DATE] Week starting [DATE] Week…" at bounding box center [496, 208] width 179 height 17
select select "[DATE]"
click at [407, 200] on select "Select Date Week starting [DATE] Week starting [DATE] Week starting [DATE] Week…" at bounding box center [496, 208] width 179 height 17
click at [544, 246] on span "Export Timesheets" at bounding box center [547, 242] width 67 height 11
click at [242, 98] on div at bounding box center [402, 198] width 804 height 396
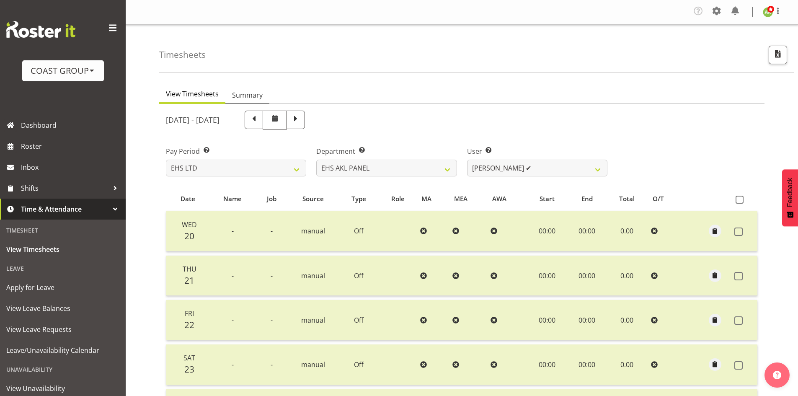
click at [245, 95] on span "Summary" at bounding box center [247, 95] width 31 height 10
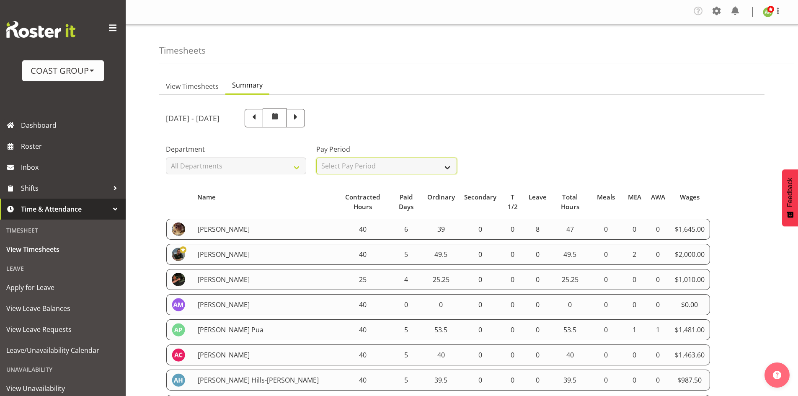
click at [415, 165] on select "Select Pay Period All Pay Periods SLP LTD EHS LTD DW LTD VEHICLES Carlton Event…" at bounding box center [386, 165] width 140 height 17
select select "7"
click at [316, 157] on select "Select Pay Period All Pay Periods SLP LTD EHS LTD DW LTD VEHICLES Carlton Event…" at bounding box center [386, 165] width 140 height 17
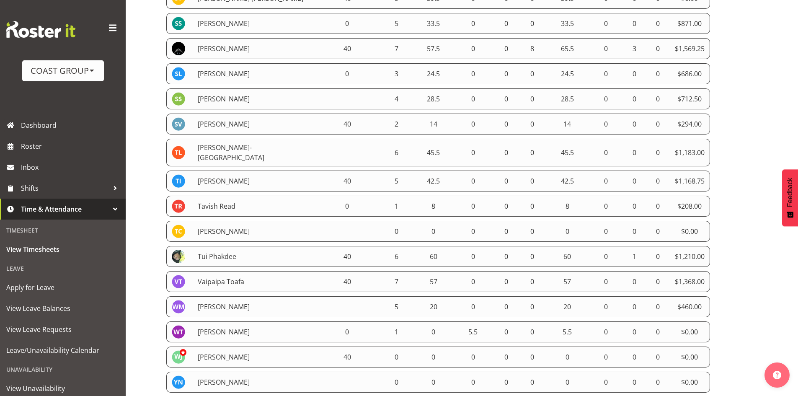
scroll to position [2327, 0]
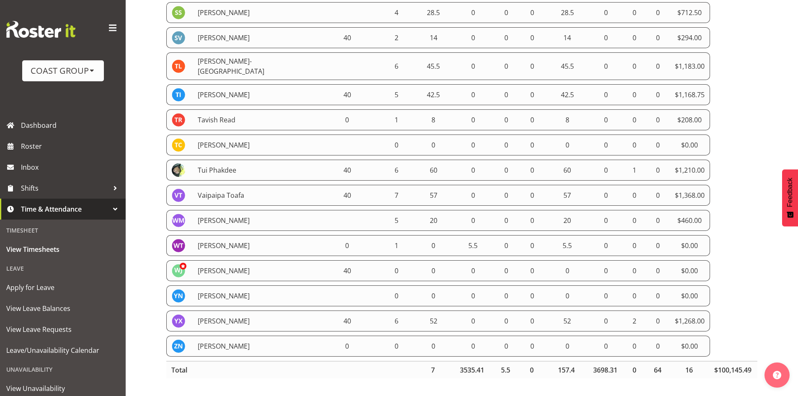
drag, startPoint x: 171, startPoint y: 136, endPoint x: 714, endPoint y: 335, distance: 578.7
copy tbody "[PERSON_NAME] 40 5 49.5 0 0 0 49.5 0 2 0 $2,000.00 [PERSON_NAME] 40 0 0 0 0 0 0…"
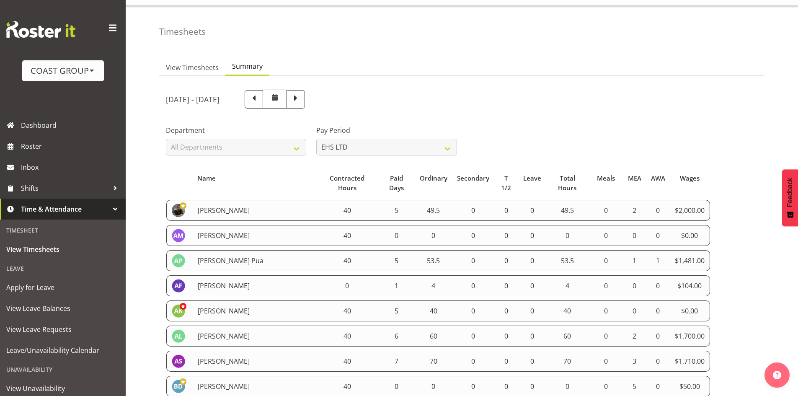
scroll to position [0, 0]
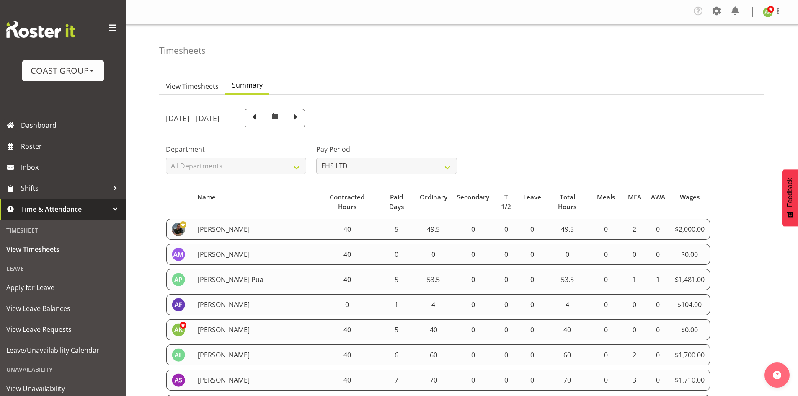
click at [200, 87] on span "View Timesheets" at bounding box center [192, 86] width 53 height 10
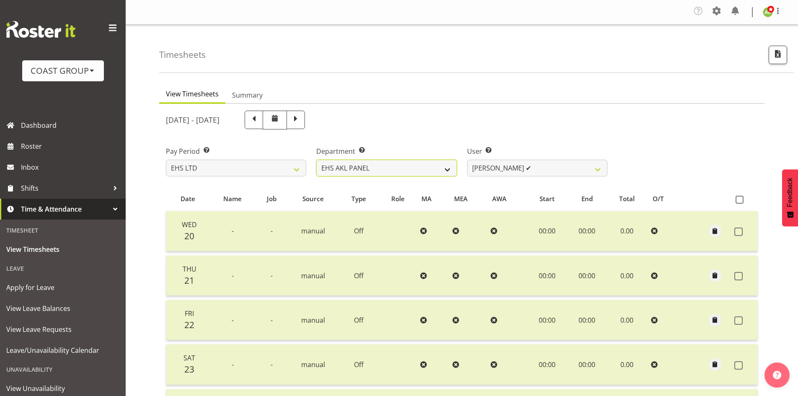
click at [399, 165] on select "EHS AKL ACCOUNTS EHS AKL CARPET EHS AKL D&B EHS AKL DESIGNER EHS AKL FURNITURE …" at bounding box center [386, 168] width 140 height 17
select select "38"
click at [316, 160] on select "EHS AKL ACCOUNTS EHS AKL CARPET EHS AKL D&B EHS AKL DESIGNER EHS AKL FURNITURE …" at bounding box center [386, 168] width 140 height 17
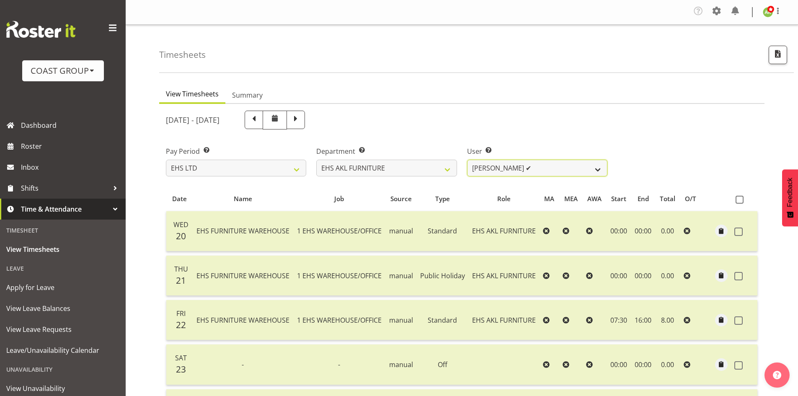
click at [553, 169] on select "[PERSON_NAME] ✔ [PERSON_NAME] ✔ [PERSON_NAME] ✔ [PERSON_NAME] ✔ [PERSON_NAME] ✔…" at bounding box center [537, 168] width 140 height 17
select select "8681"
click at [467, 160] on select "[PERSON_NAME] ✔ [PERSON_NAME] ✔ [PERSON_NAME] ✔ [PERSON_NAME] ✔ [PERSON_NAME] ✔…" at bounding box center [537, 168] width 140 height 17
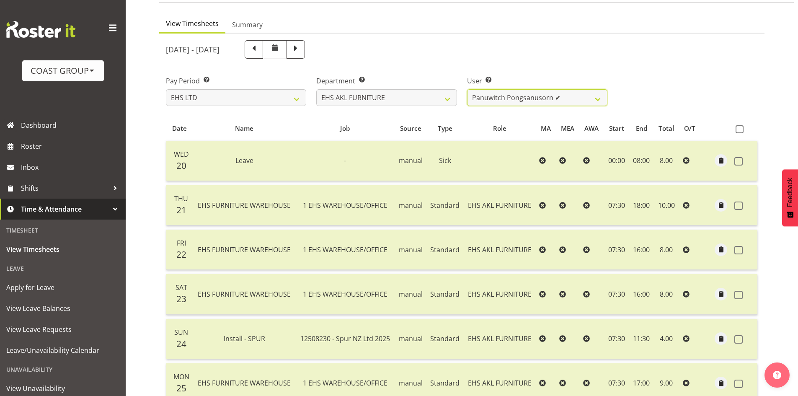
scroll to position [154, 0]
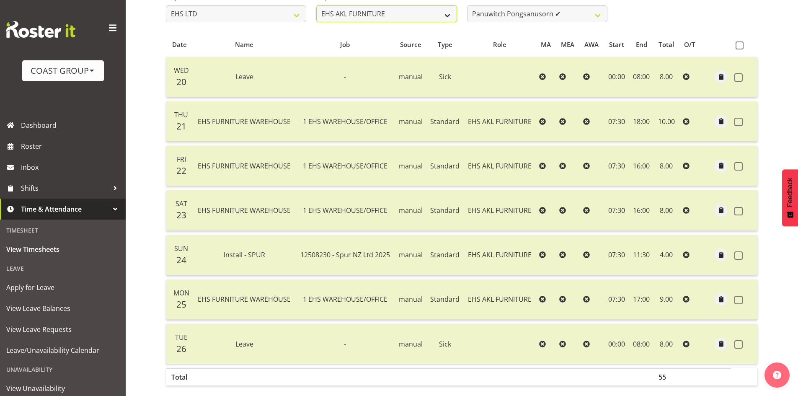
click at [434, 22] on select "EHS AKL ACCOUNTS EHS AKL CARPET EHS AKL D&B EHS AKL DESIGNER EHS AKL FURNITURE …" at bounding box center [386, 13] width 140 height 17
select select "36"
click at [316, 5] on select "EHS AKL ACCOUNTS EHS AKL CARPET EHS AKL D&B EHS AKL DESIGNER EHS AKL FURNITURE …" at bounding box center [386, 13] width 140 height 17
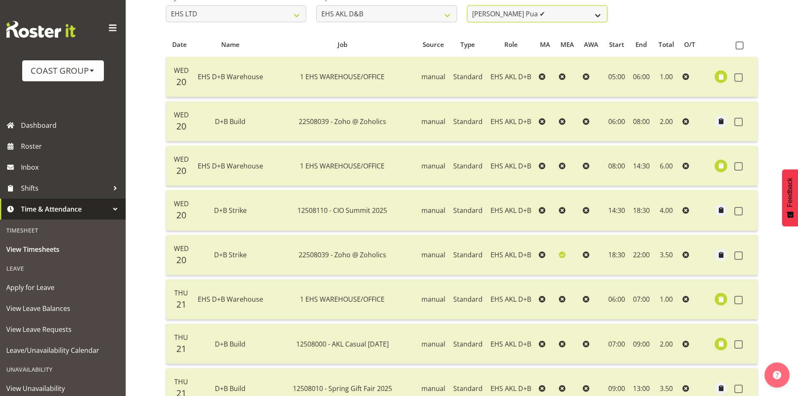
click at [532, 18] on select "[PERSON_NAME] Pua ✔ [PERSON_NAME] ✔ [PERSON_NAME] ✔ [PERSON_NAME] ✔ [PERSON_NAM…" at bounding box center [537, 13] width 140 height 17
select select "10510"
click at [467, 5] on select "[PERSON_NAME] Pua ✔ [PERSON_NAME] ✔ [PERSON_NAME] ✔ [PERSON_NAME] ✔ [PERSON_NAM…" at bounding box center [537, 13] width 140 height 17
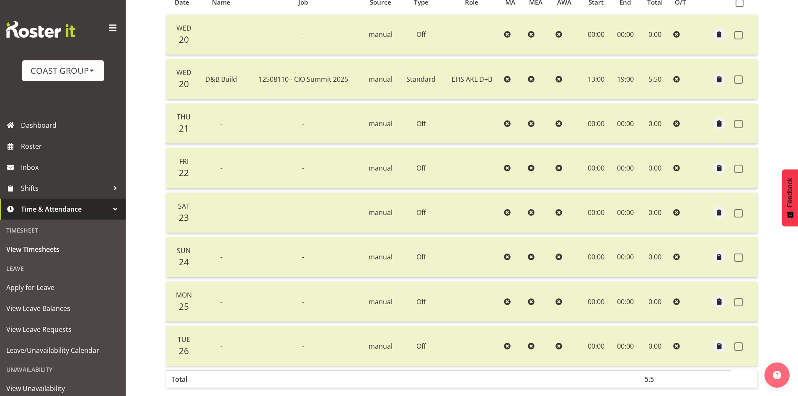
scroll to position [240, 0]
